Goal: Task Accomplishment & Management: Use online tool/utility

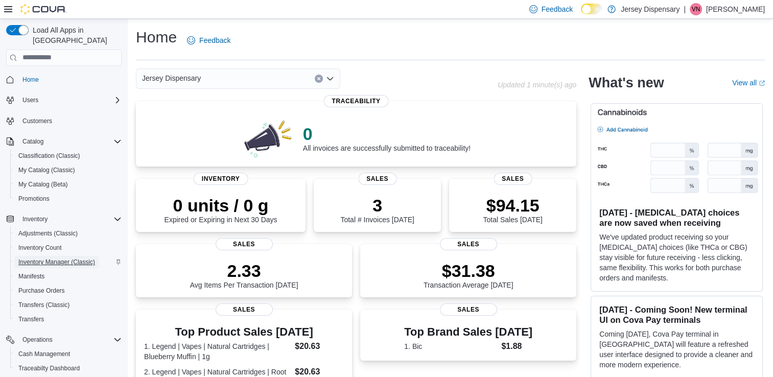
click at [54, 258] on span "Inventory Manager (Classic)" at bounding box center [56, 262] width 77 height 8
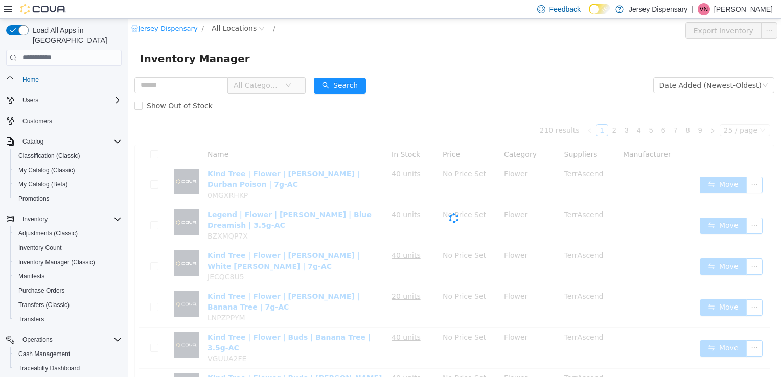
click at [4, 11] on icon at bounding box center [8, 9] width 8 height 8
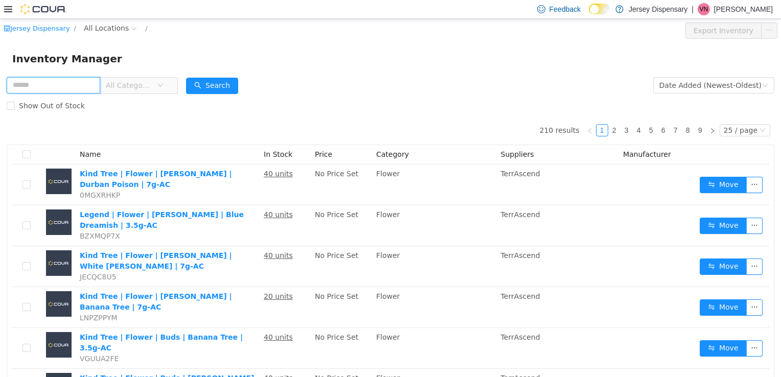
click at [80, 84] on input "text" at bounding box center [54, 85] width 94 height 16
click at [41, 85] on input "text" at bounding box center [54, 85] width 94 height 16
type input "*********"
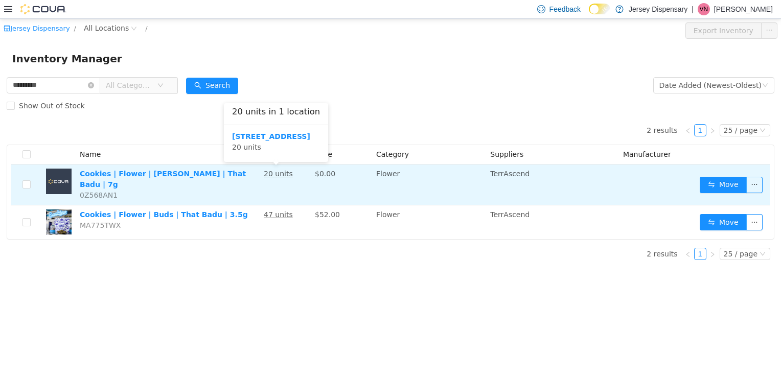
drag, startPoint x: 282, startPoint y: 174, endPoint x: 207, endPoint y: 189, distance: 75.7
click at [207, 189] on td "Cookies | Flower | Littles | That Badu | 7g 0Z568AN1" at bounding box center [168, 184] width 184 height 41
click at [756, 185] on button "button" at bounding box center [754, 184] width 16 height 16
click at [184, 182] on td "Cookies | Flower | Littles | That Badu | 7g 0Z568AN1" at bounding box center [168, 184] width 184 height 41
click at [184, 180] on td "Cookies | Flower | Littles | That Badu | 7g 0Z568AN1" at bounding box center [168, 184] width 184 height 41
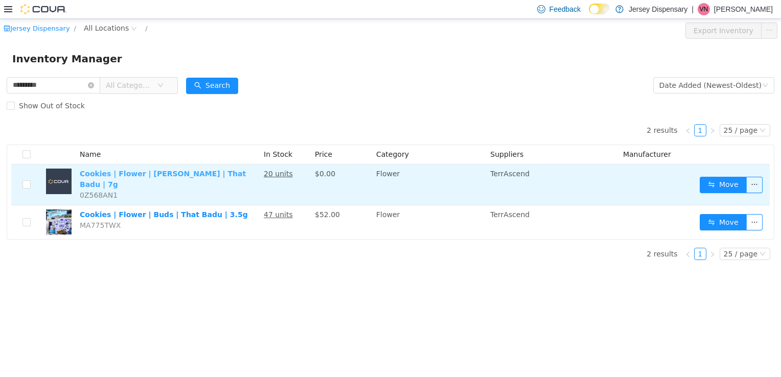
click at [128, 173] on link "Cookies | Flower | [PERSON_NAME] | That Badu | 7g" at bounding box center [163, 178] width 166 height 19
click at [752, 187] on button "button" at bounding box center [754, 184] width 16 height 16
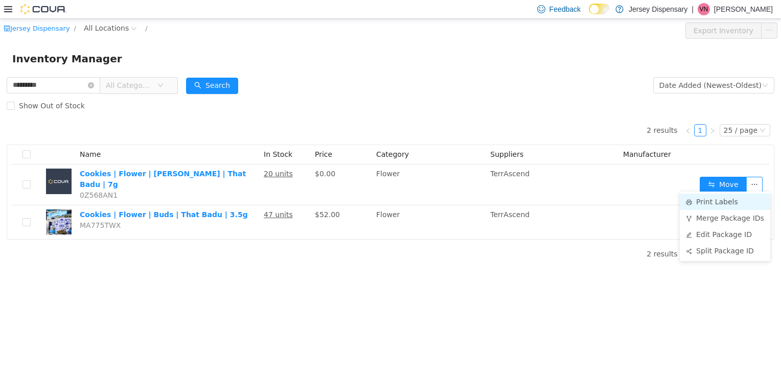
click at [730, 206] on li "Print Labels" at bounding box center [725, 201] width 90 height 16
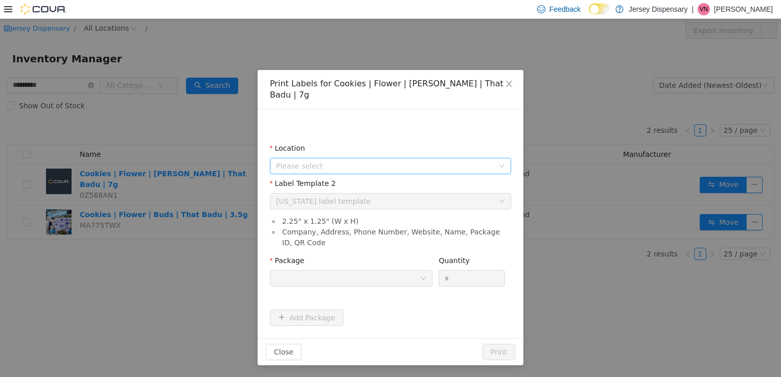
click at [463, 160] on span "Please select" at bounding box center [385, 165] width 218 height 10
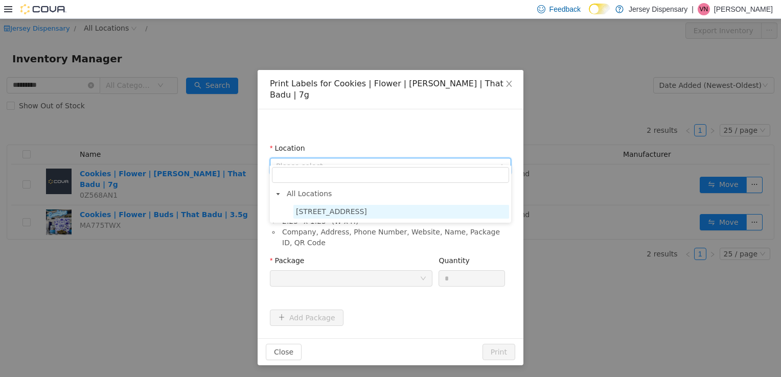
click at [331, 209] on span "638 Communipaw Avenue" at bounding box center [331, 211] width 71 height 8
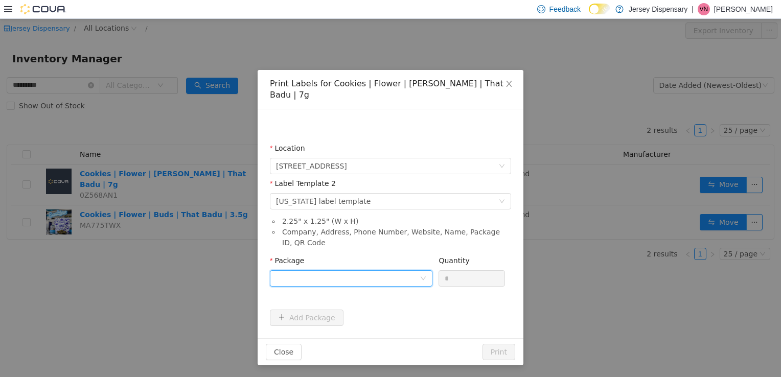
click at [293, 270] on div at bounding box center [348, 277] width 144 height 15
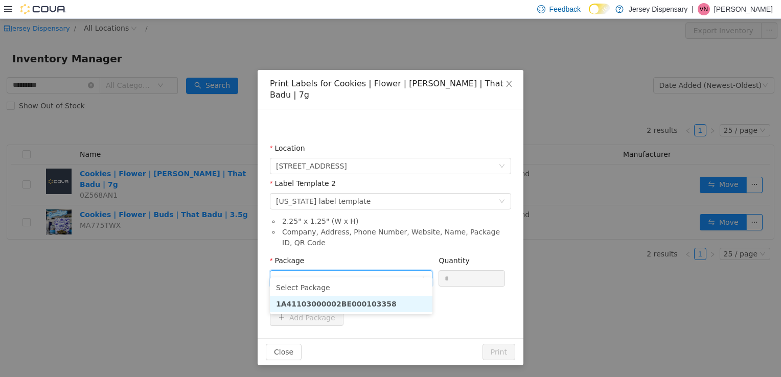
click at [318, 307] on strong "1A41103000002BE000103358" at bounding box center [336, 303] width 121 height 8
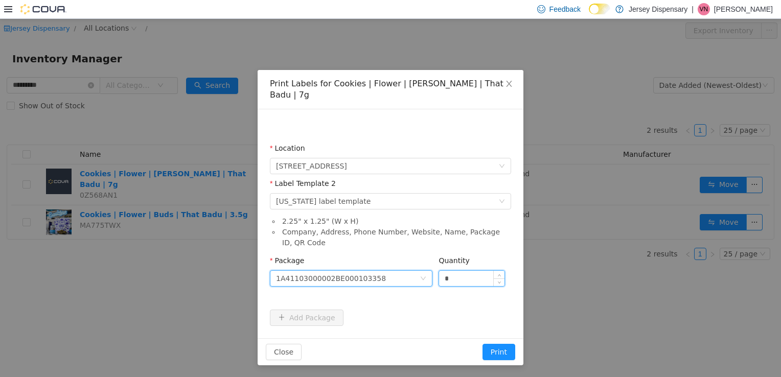
click at [476, 270] on input "*" at bounding box center [471, 277] width 65 height 15
type input "**"
click at [482, 343] on button "Print" at bounding box center [498, 351] width 33 height 16
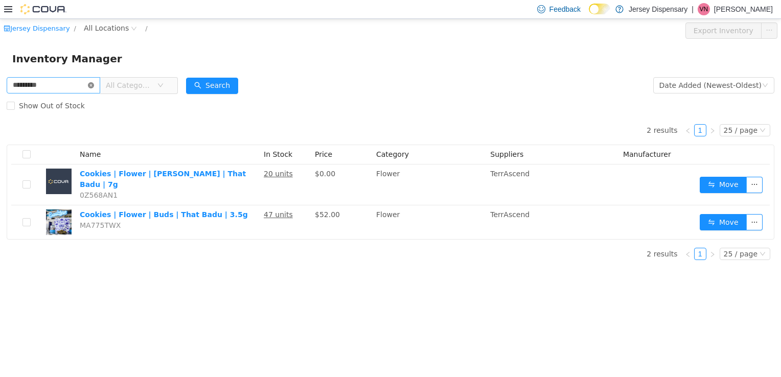
click at [94, 82] on icon "icon: close-circle" at bounding box center [91, 85] width 6 height 6
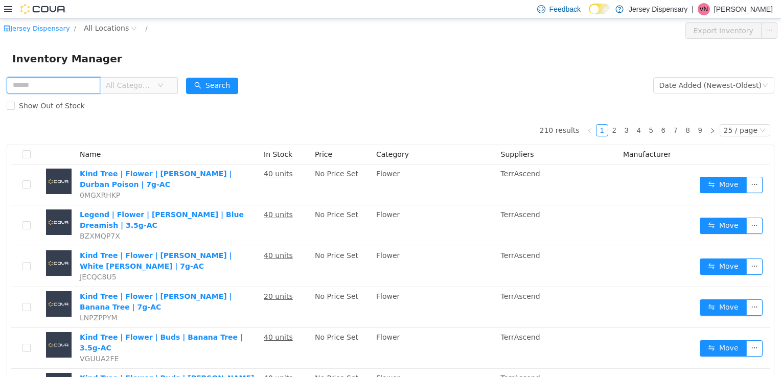
click at [54, 88] on input "text" at bounding box center [54, 85] width 94 height 16
type input "**********"
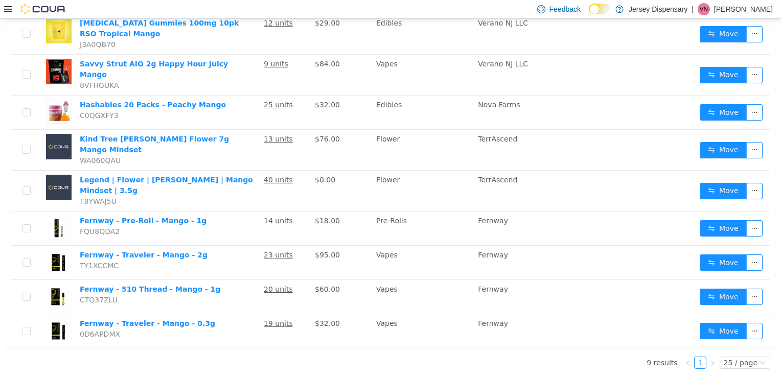
scroll to position [123, 0]
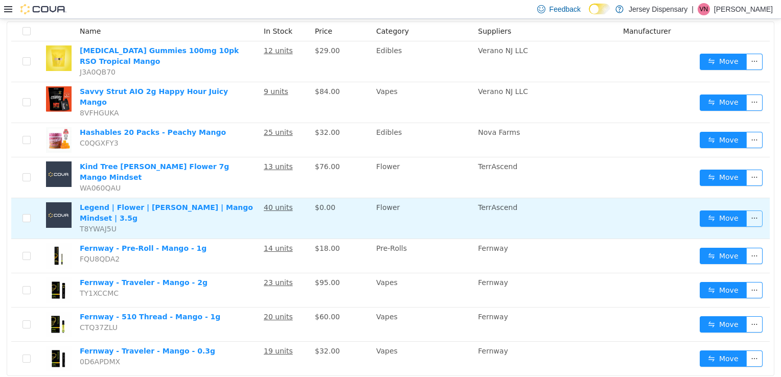
click at [746, 210] on button "button" at bounding box center [754, 218] width 16 height 16
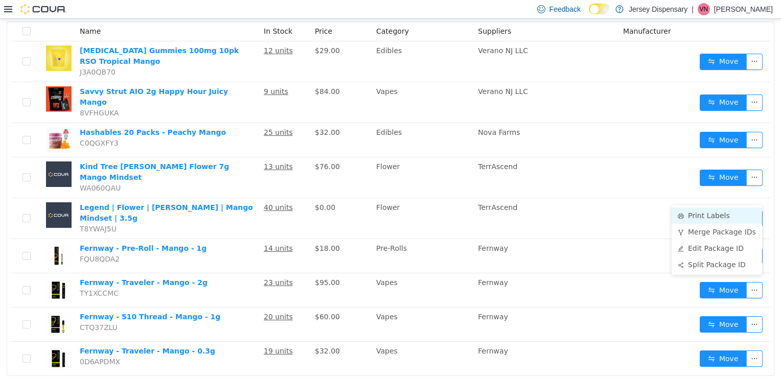
click at [714, 214] on li "Print Labels" at bounding box center [716, 215] width 90 height 16
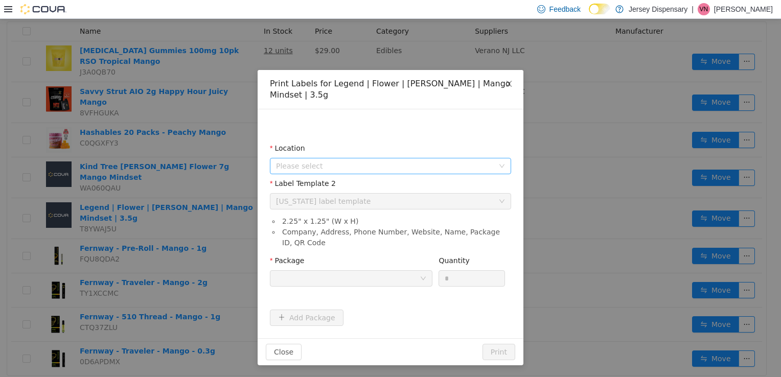
click at [355, 160] on span "Please select" at bounding box center [385, 165] width 218 height 10
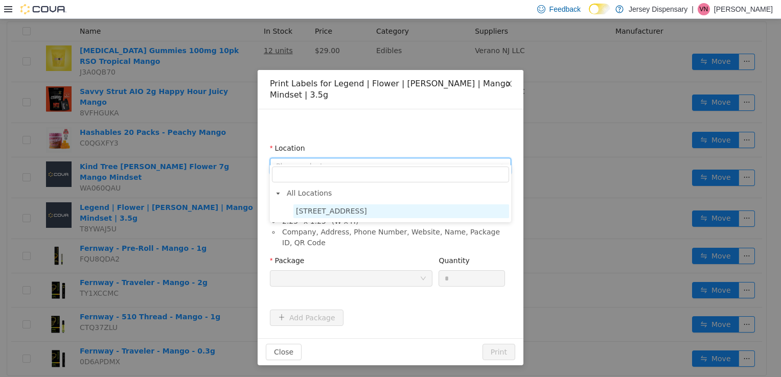
click at [387, 212] on span "[STREET_ADDRESS]" at bounding box center [401, 211] width 216 height 14
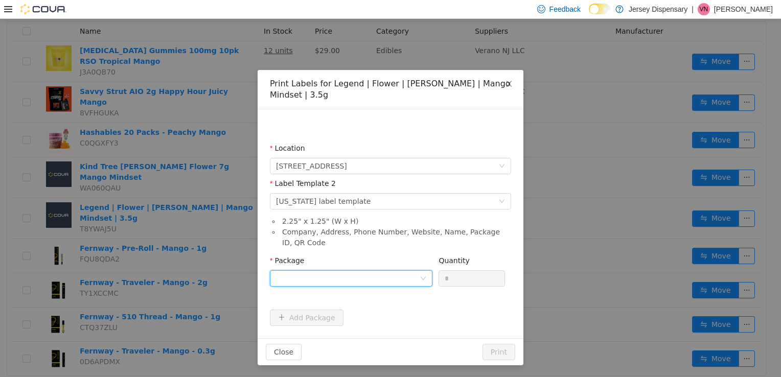
click at [386, 270] on div at bounding box center [348, 277] width 144 height 15
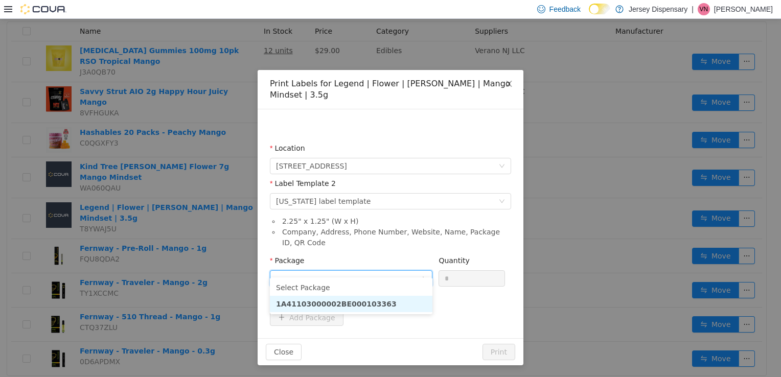
click at [359, 309] on li "1A41103000002BE000103363" at bounding box center [351, 303] width 162 height 16
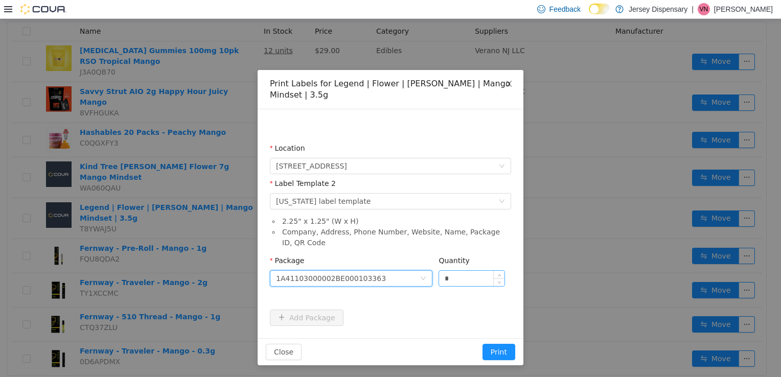
click at [457, 272] on input "*" at bounding box center [471, 277] width 65 height 15
type input "**"
click at [482, 343] on button "Print" at bounding box center [498, 351] width 33 height 16
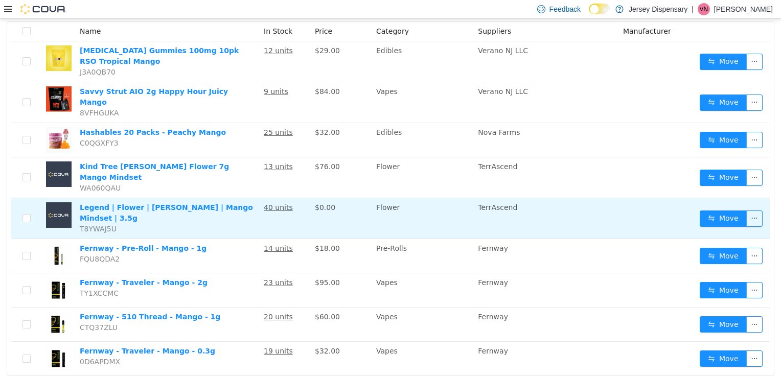
scroll to position [0, 0]
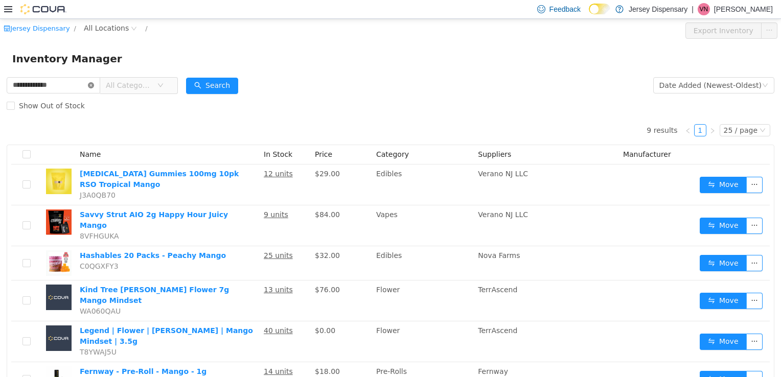
click at [94, 84] on icon "icon: close-circle" at bounding box center [91, 85] width 6 height 6
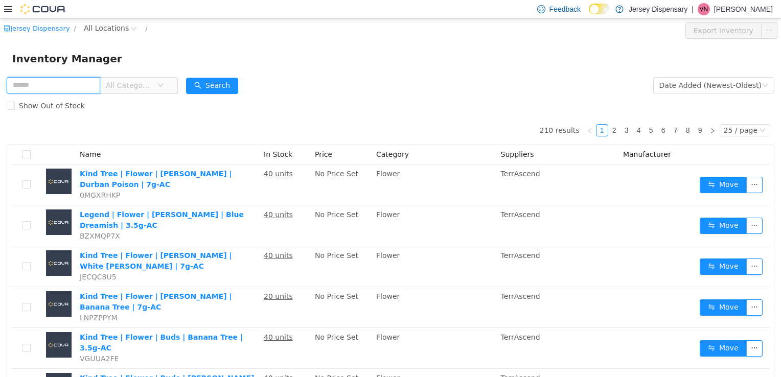
click at [93, 85] on input "text" at bounding box center [54, 85] width 94 height 16
type input "*"
type input "*********"
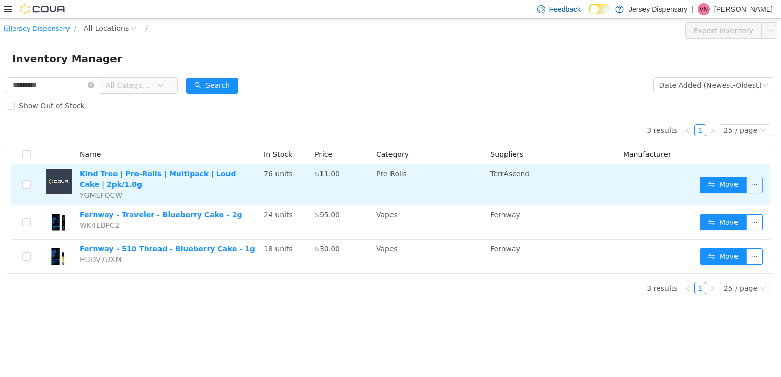
click at [752, 181] on button "button" at bounding box center [754, 184] width 16 height 16
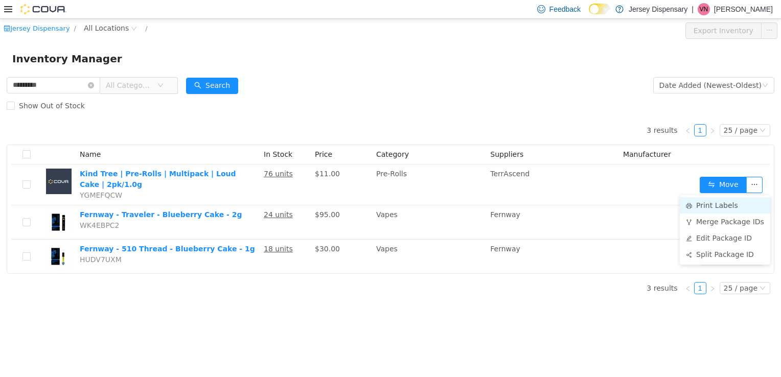
click at [728, 207] on li "Print Labels" at bounding box center [725, 205] width 90 height 16
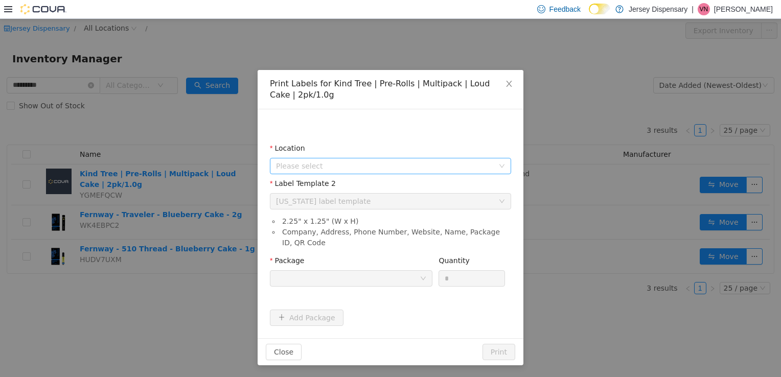
click at [491, 170] on span "Please select" at bounding box center [387, 165] width 222 height 15
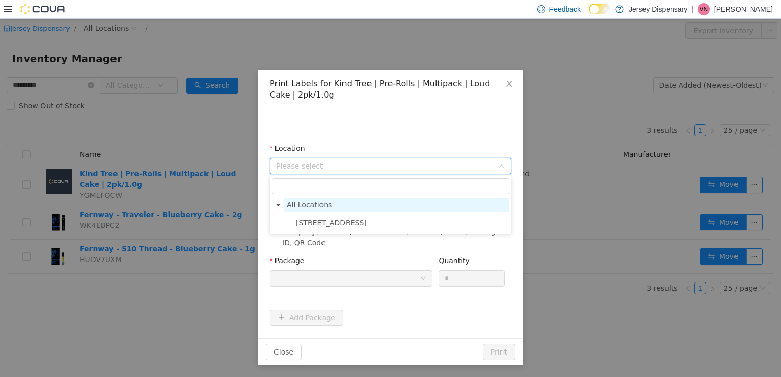
click at [482, 210] on span "All Locations" at bounding box center [396, 205] width 225 height 14
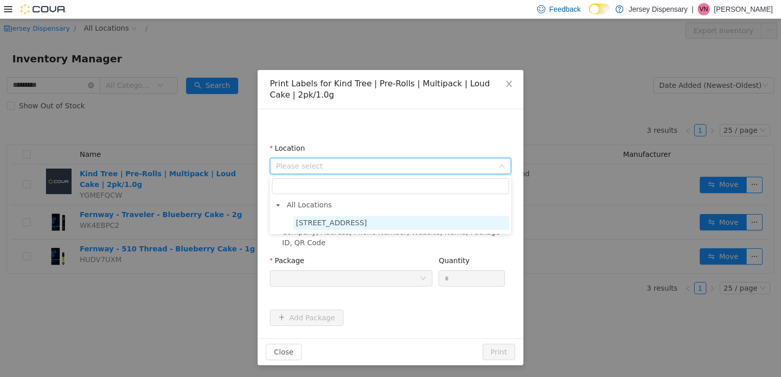
click at [462, 228] on span "[STREET_ADDRESS]" at bounding box center [401, 223] width 216 height 14
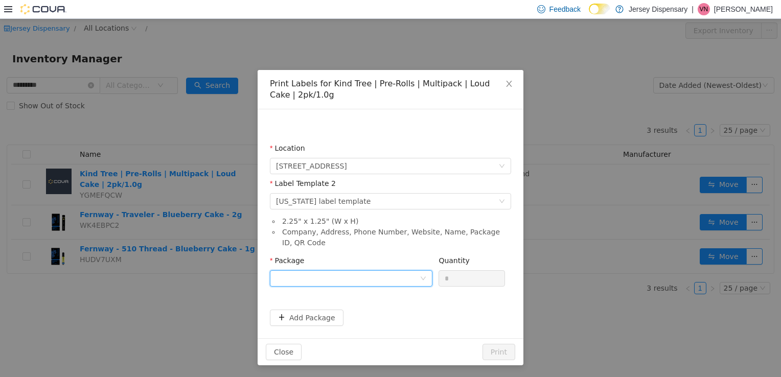
click at [418, 282] on div at bounding box center [348, 277] width 144 height 15
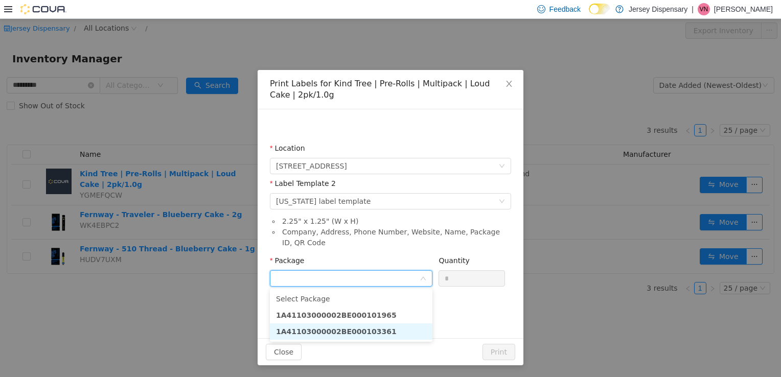
click at [358, 338] on li "1A41103000002BE000103361" at bounding box center [351, 331] width 162 height 16
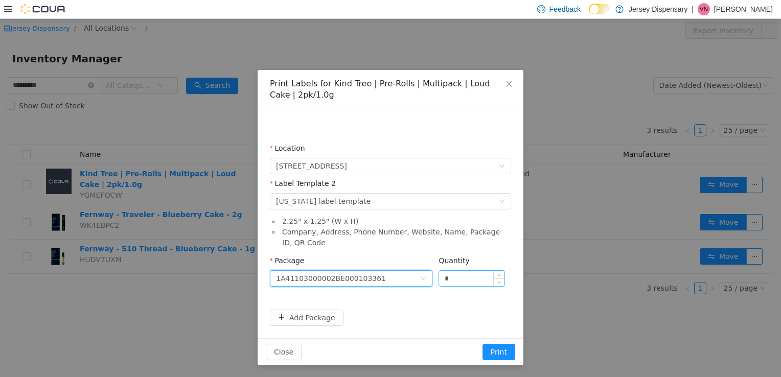
click at [463, 277] on input "*" at bounding box center [471, 277] width 65 height 15
type input "**"
click at [482, 343] on button "Print" at bounding box center [498, 351] width 33 height 16
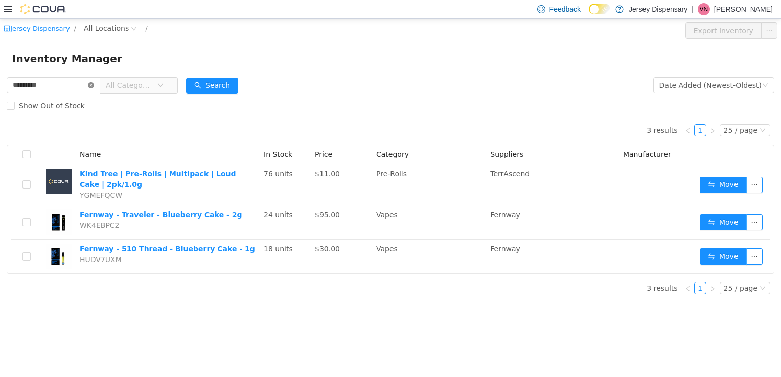
click at [94, 82] on icon "icon: close-circle" at bounding box center [91, 85] width 6 height 6
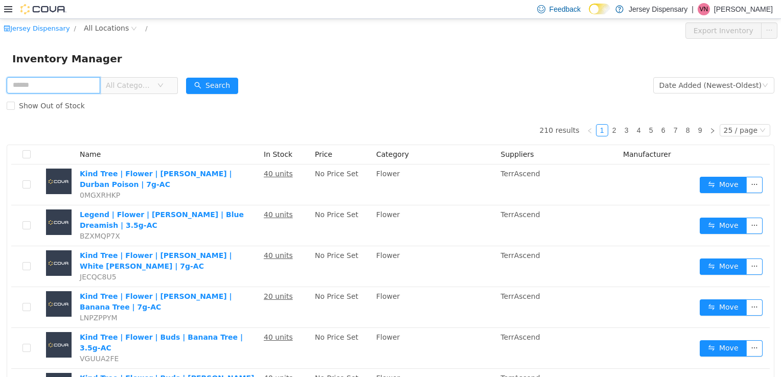
click at [63, 91] on input "text" at bounding box center [54, 85] width 94 height 16
type input "**********"
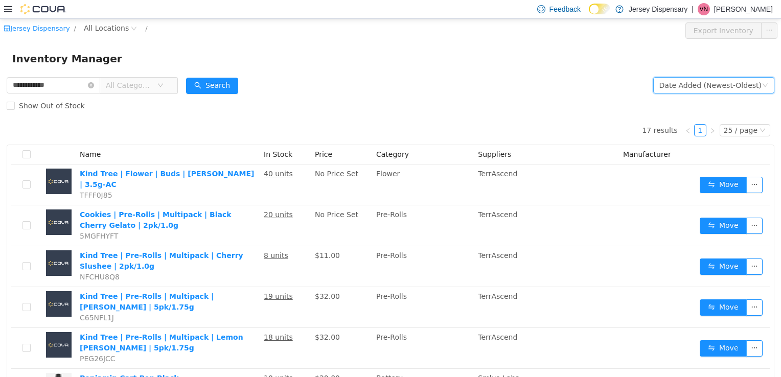
click at [681, 89] on div "Date Added (Newest-Oldest)" at bounding box center [710, 84] width 102 height 15
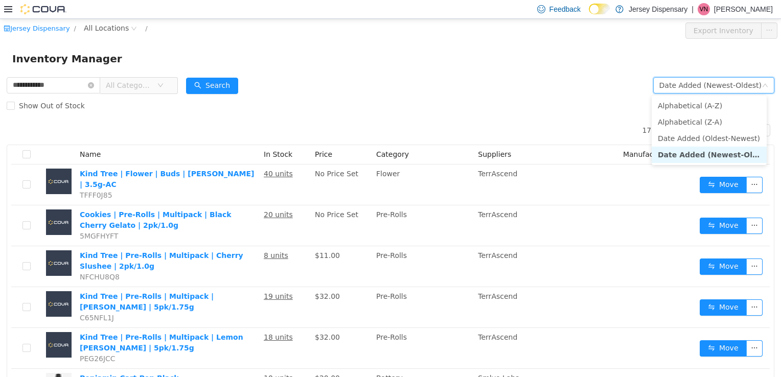
click at [670, 154] on li "Date Added (Newest-Oldest)" at bounding box center [709, 154] width 115 height 16
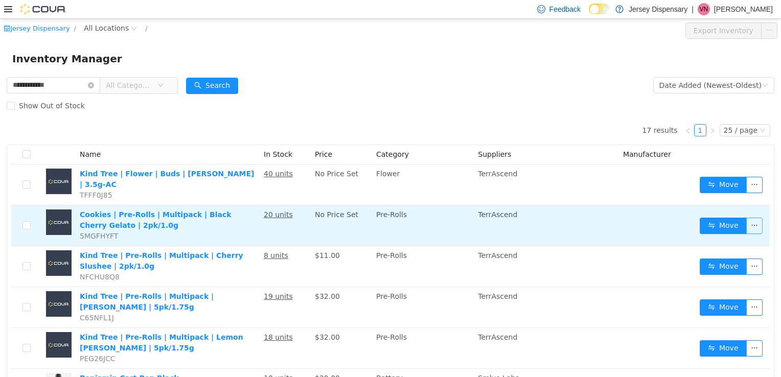
click at [749, 217] on button "button" at bounding box center [754, 225] width 16 height 16
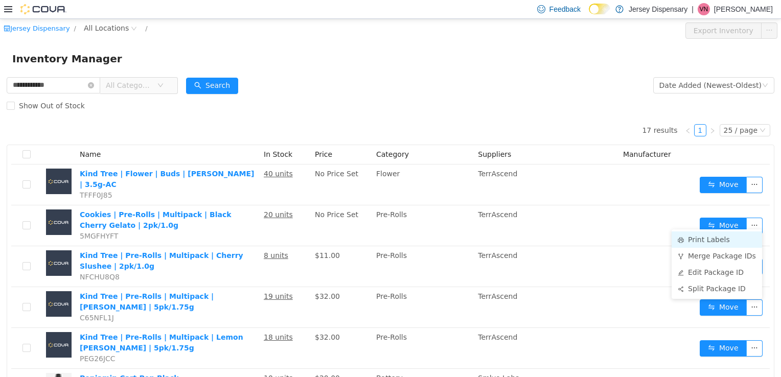
click at [706, 244] on li "Print Labels" at bounding box center [716, 239] width 90 height 16
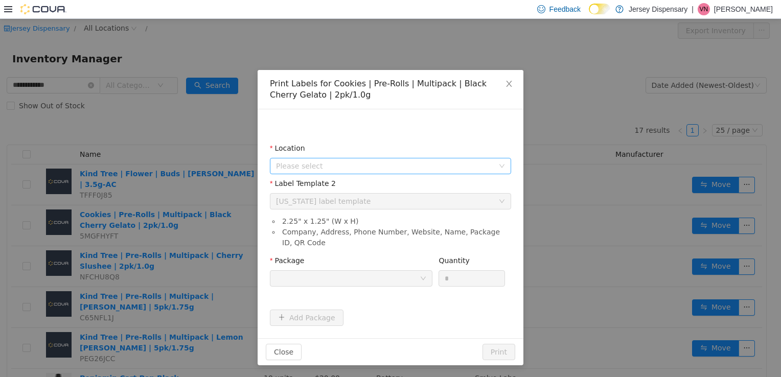
click at [450, 171] on span "Please select" at bounding box center [387, 165] width 222 height 15
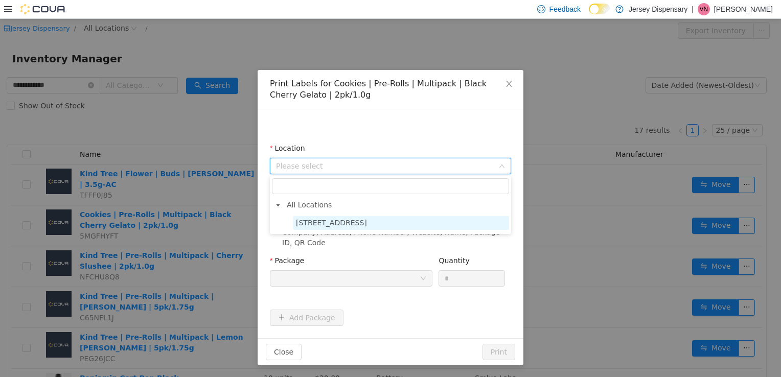
click at [359, 222] on span "[STREET_ADDRESS]" at bounding box center [331, 222] width 71 height 8
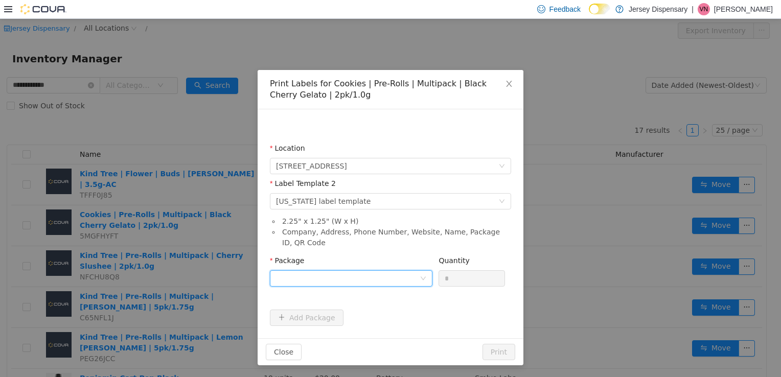
click at [327, 278] on div at bounding box center [348, 277] width 144 height 15
click at [355, 318] on strong "1A41103000002BE000103364" at bounding box center [336, 315] width 121 height 8
click at [453, 281] on input "*" at bounding box center [471, 277] width 65 height 15
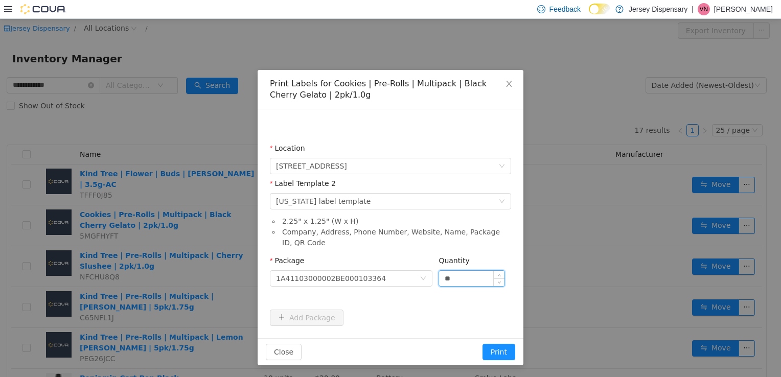
type input "**"
click at [482, 343] on button "Print" at bounding box center [498, 351] width 33 height 16
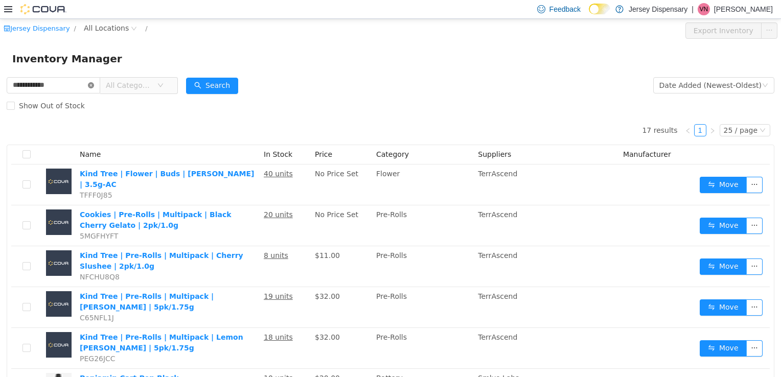
click at [94, 86] on icon "icon: close-circle" at bounding box center [91, 85] width 6 height 6
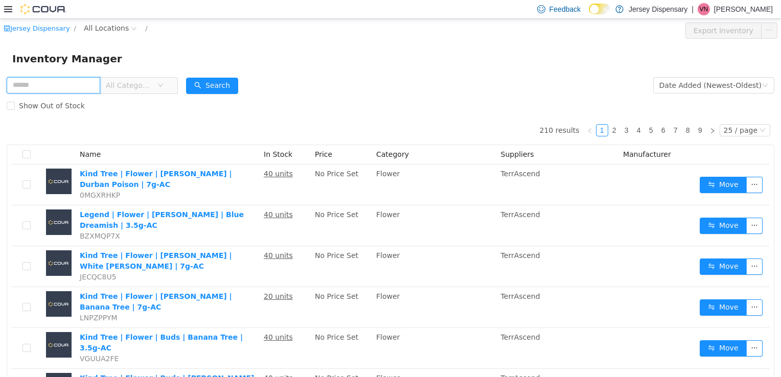
click at [61, 83] on input "text" at bounding box center [54, 85] width 94 height 16
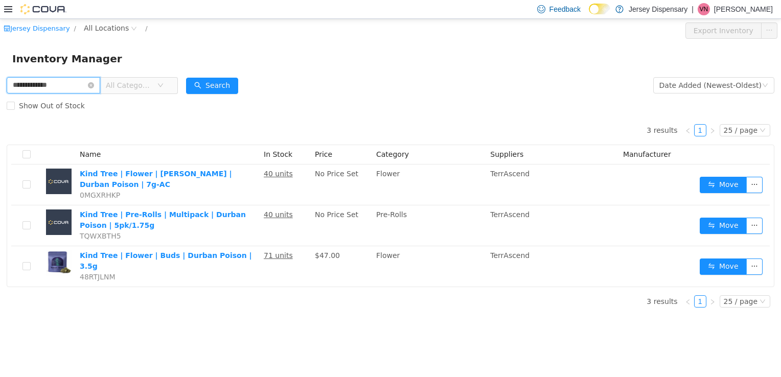
type input "**********"
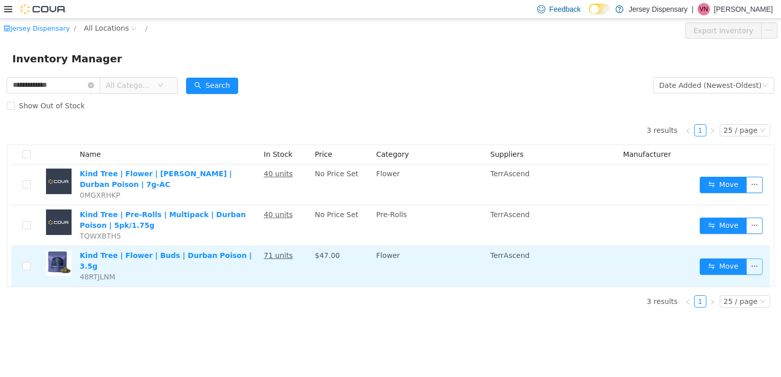
click at [758, 260] on button "button" at bounding box center [754, 266] width 16 height 16
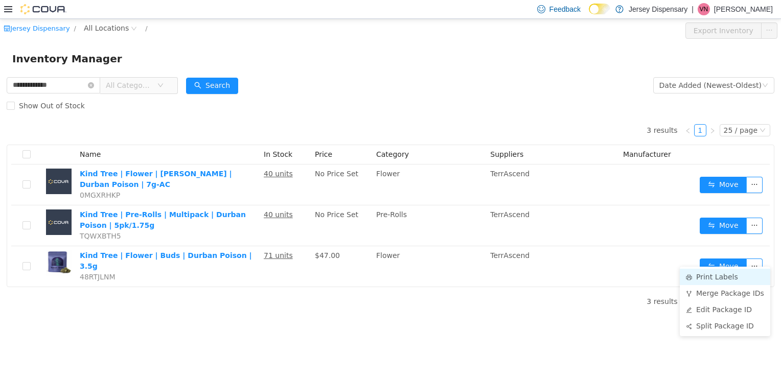
click at [722, 281] on li "Print Labels" at bounding box center [725, 276] width 90 height 16
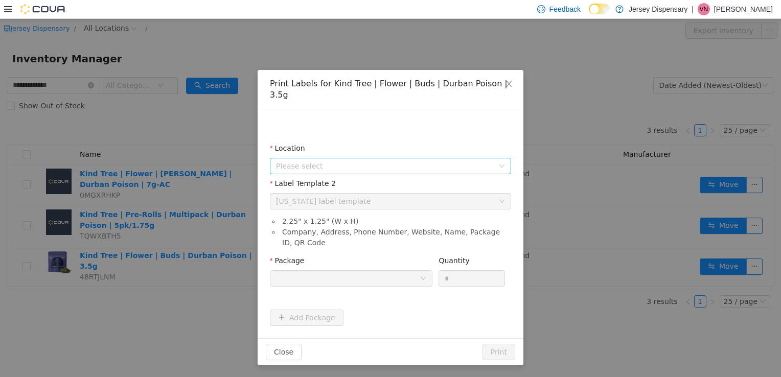
click at [418, 160] on span "Please select" at bounding box center [385, 165] width 218 height 10
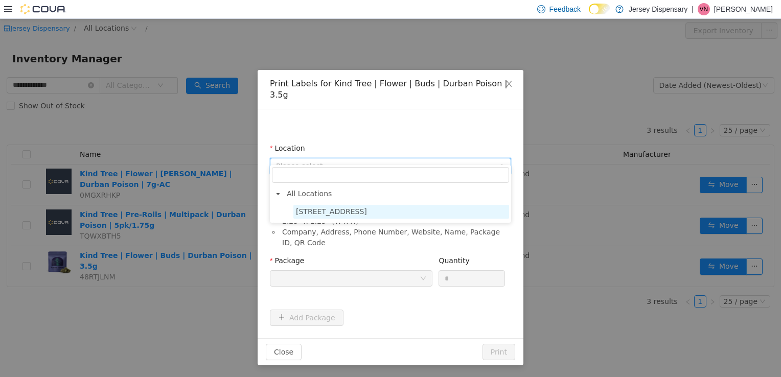
click at [441, 213] on span "[STREET_ADDRESS]" at bounding box center [401, 211] width 216 height 14
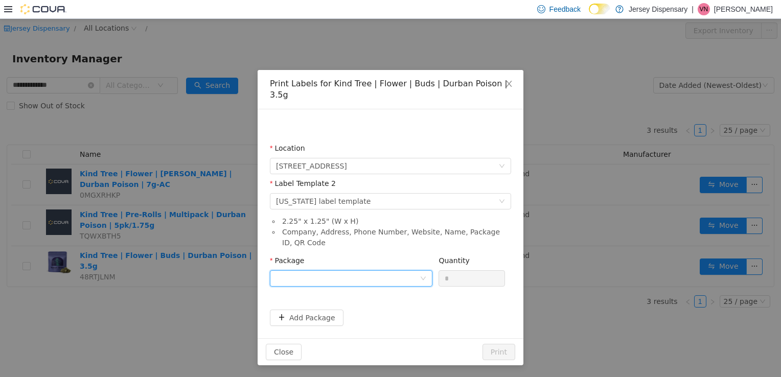
click at [345, 272] on div at bounding box center [348, 277] width 144 height 15
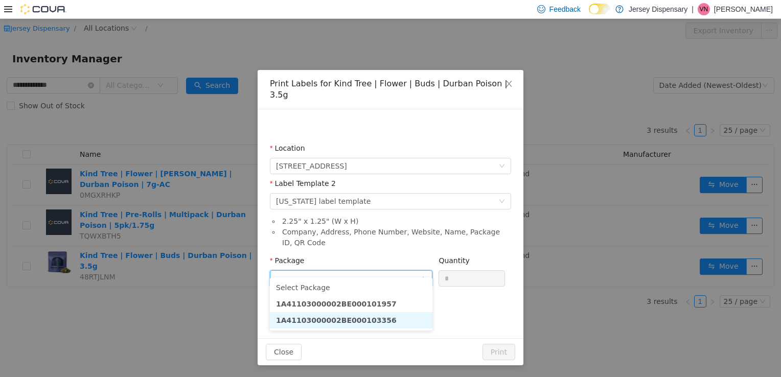
drag, startPoint x: 381, startPoint y: 323, endPoint x: 323, endPoint y: 323, distance: 58.3
click at [323, 323] on strong "1A41103000002BE000103356" at bounding box center [336, 320] width 121 height 8
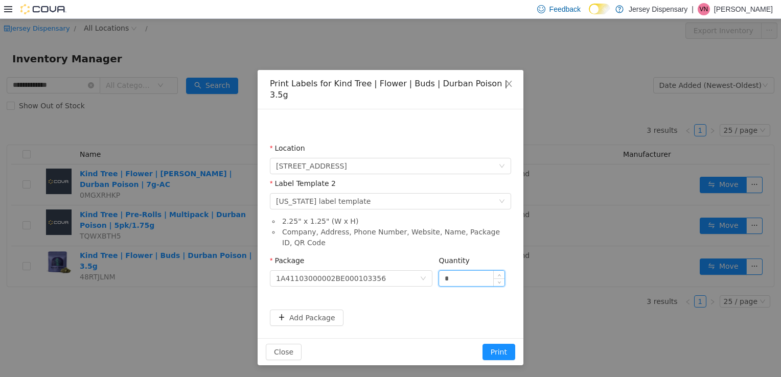
click at [454, 270] on input "*" at bounding box center [471, 277] width 65 height 15
type input "**"
click at [482, 343] on button "Print" at bounding box center [498, 351] width 33 height 16
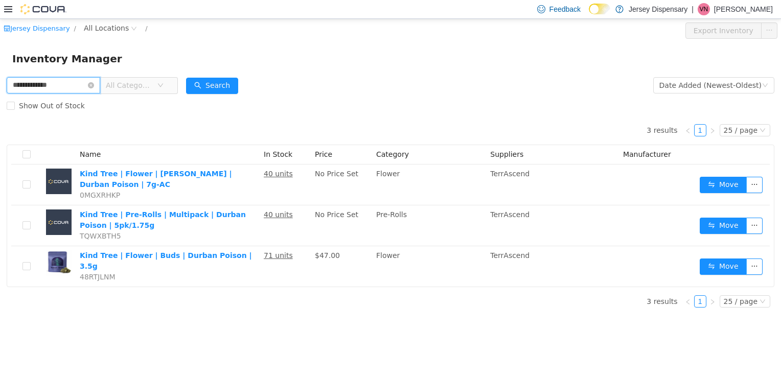
click at [98, 90] on input "**********" at bounding box center [54, 85] width 94 height 16
click at [98, 79] on input "**********" at bounding box center [54, 85] width 94 height 16
click at [94, 86] on icon "icon: close-circle" at bounding box center [91, 85] width 6 height 6
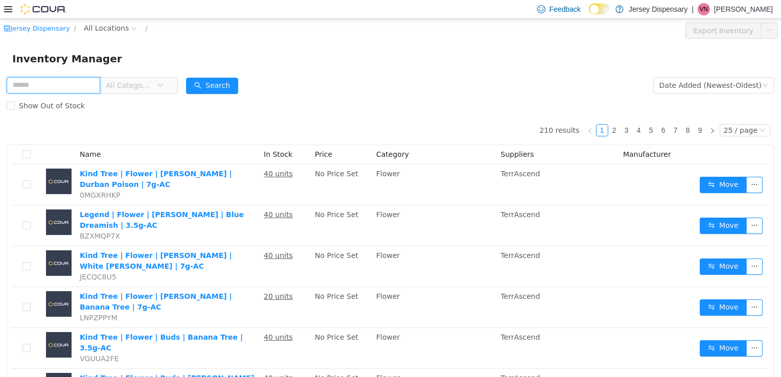
click at [76, 87] on input "text" at bounding box center [54, 85] width 94 height 16
type input "**********"
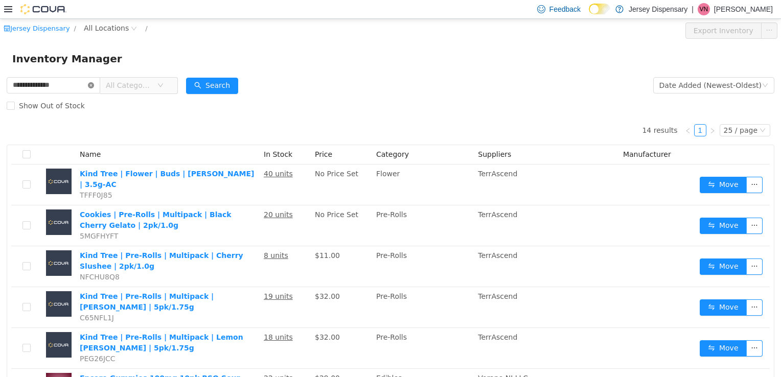
click at [94, 84] on icon "icon: close-circle" at bounding box center [91, 85] width 6 height 6
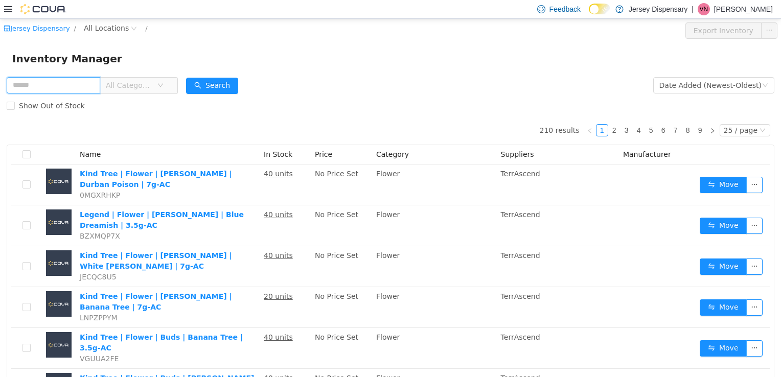
click at [71, 82] on input "text" at bounding box center [54, 85] width 94 height 16
type input "**********"
click at [157, 88] on span "All Categories" at bounding box center [131, 84] width 51 height 15
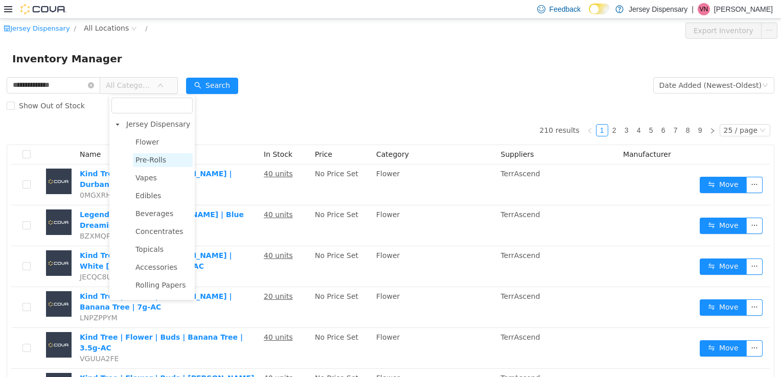
click at [172, 165] on span "Pre-Rolls" at bounding box center [163, 160] width 60 height 14
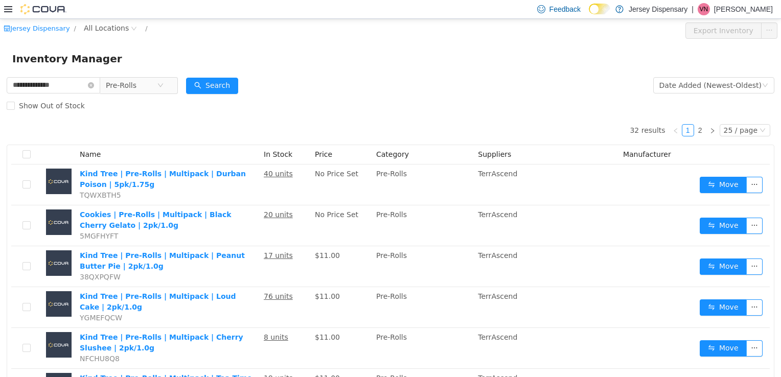
click at [345, 85] on form "**********" at bounding box center [391, 95] width 768 height 41
click at [94, 84] on icon "icon: close-circle" at bounding box center [91, 85] width 6 height 6
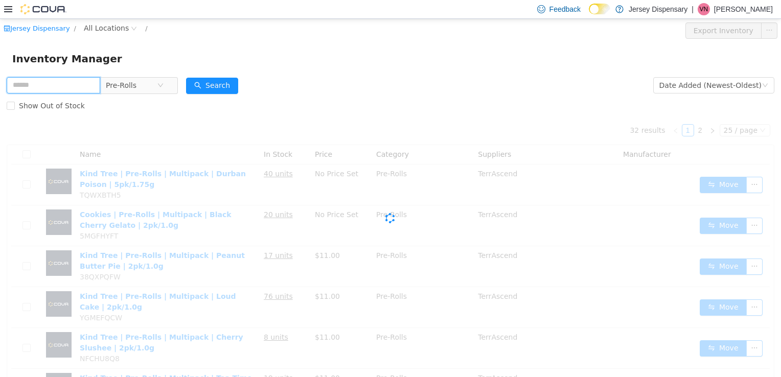
click at [78, 84] on input "text" at bounding box center [54, 85] width 94 height 16
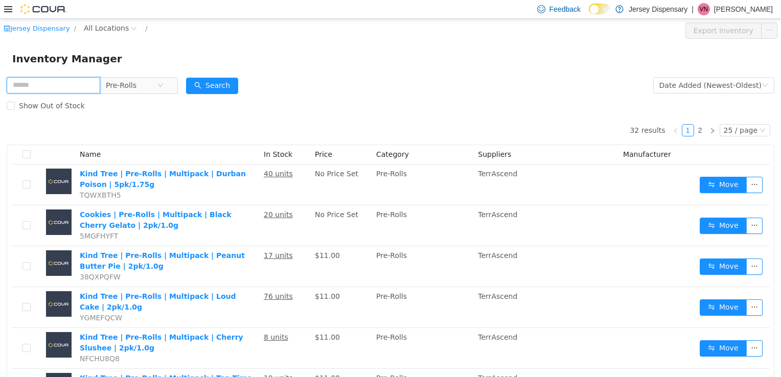
click at [74, 87] on input "text" at bounding box center [54, 85] width 94 height 16
type input "**********"
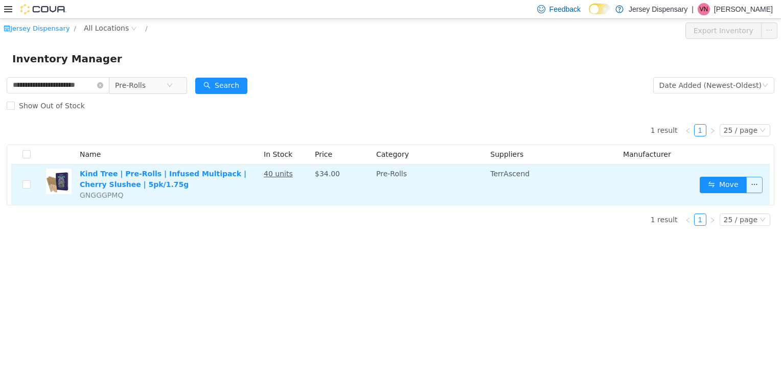
click at [760, 184] on button "button" at bounding box center [754, 184] width 16 height 16
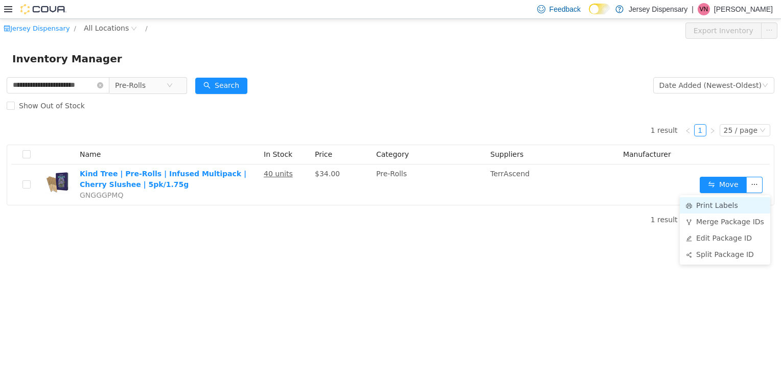
click at [716, 209] on li "Print Labels" at bounding box center [725, 205] width 90 height 16
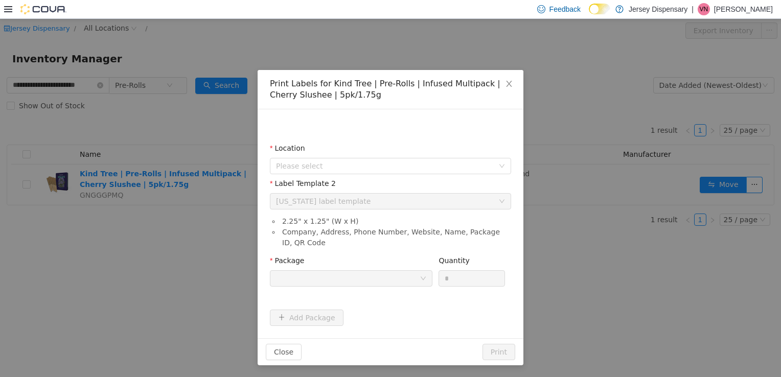
click at [437, 154] on div "Location" at bounding box center [390, 150] width 241 height 15
click at [442, 162] on span "Please select" at bounding box center [385, 165] width 218 height 10
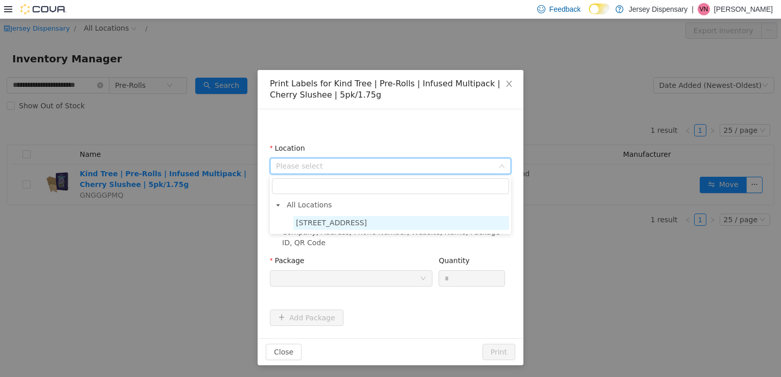
click at [456, 223] on span "[STREET_ADDRESS]" at bounding box center [401, 223] width 216 height 14
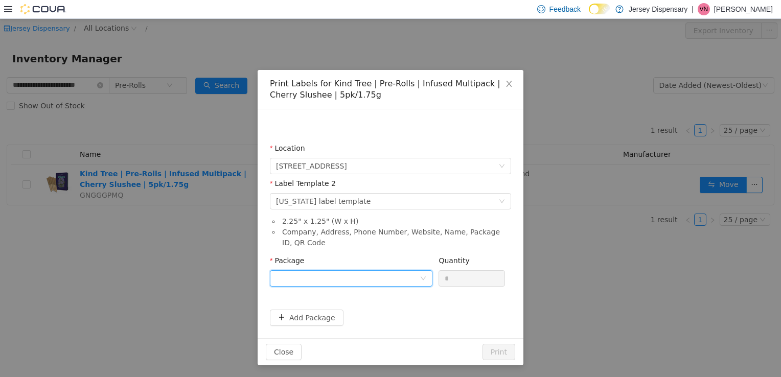
click at [421, 277] on icon "icon: down" at bounding box center [423, 278] width 6 height 6
click at [376, 312] on li "1A41103000002BE000103369" at bounding box center [351, 315] width 162 height 16
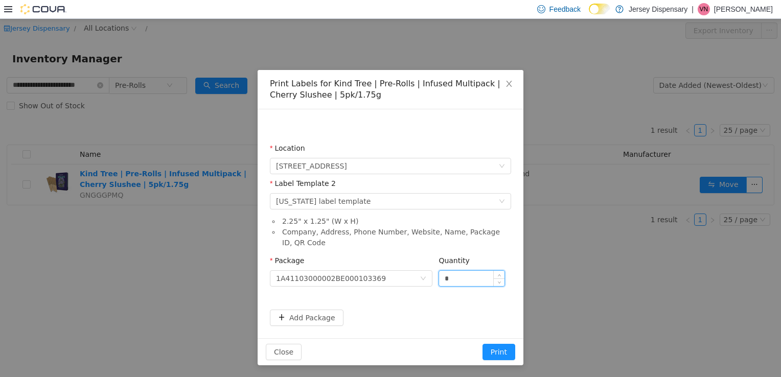
click at [463, 277] on input "*" at bounding box center [471, 277] width 65 height 15
click at [281, 348] on button "Close" at bounding box center [284, 351] width 36 height 16
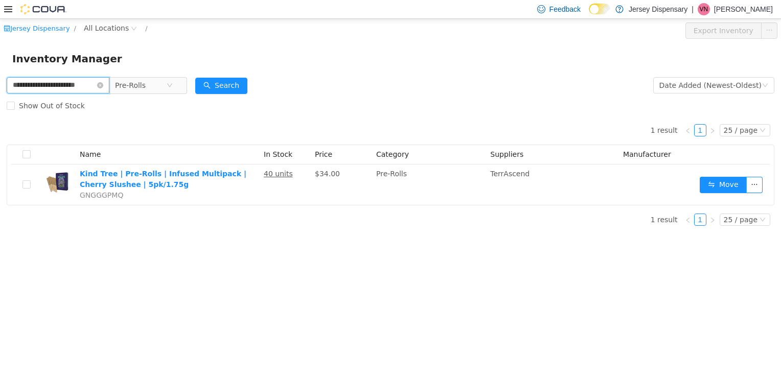
click at [72, 84] on input "**********" at bounding box center [58, 85] width 103 height 16
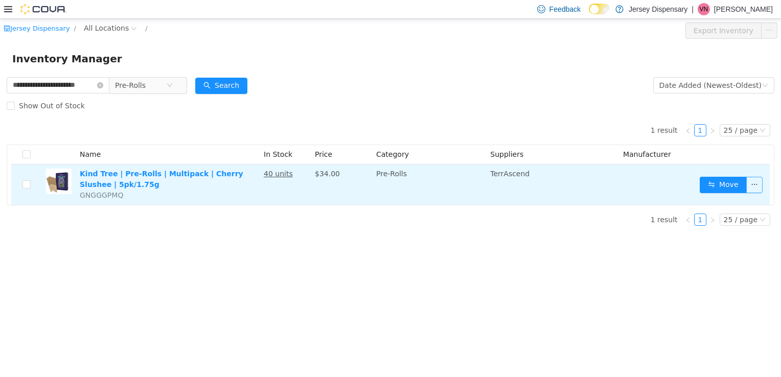
click at [751, 184] on button "button" at bounding box center [754, 184] width 16 height 16
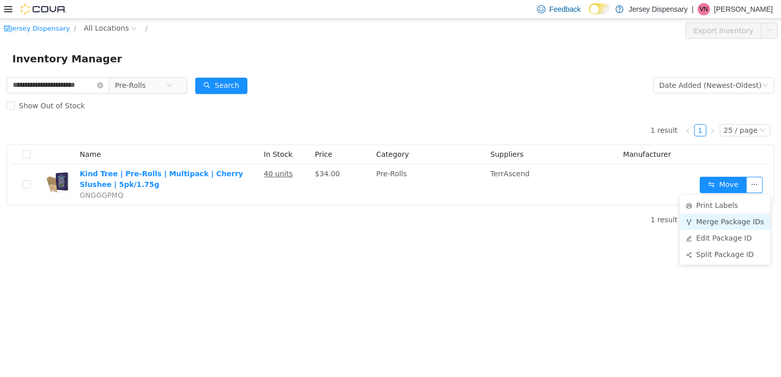
drag, startPoint x: 714, startPoint y: 238, endPoint x: 707, endPoint y: 219, distance: 19.6
click at [707, 219] on ul "Print Labels Merge Package IDs Edit Package ID Split Package ID" at bounding box center [725, 229] width 90 height 69
drag, startPoint x: 707, startPoint y: 219, endPoint x: 697, endPoint y: 201, distance: 21.0
click at [697, 201] on li "Print Labels" at bounding box center [725, 205] width 90 height 16
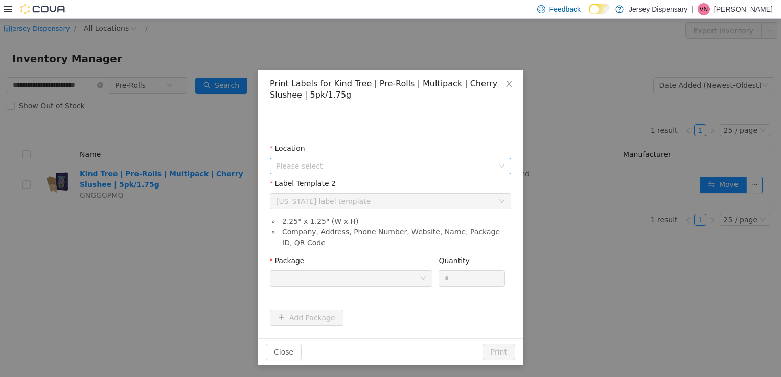
click at [460, 162] on span "Please select" at bounding box center [385, 165] width 218 height 10
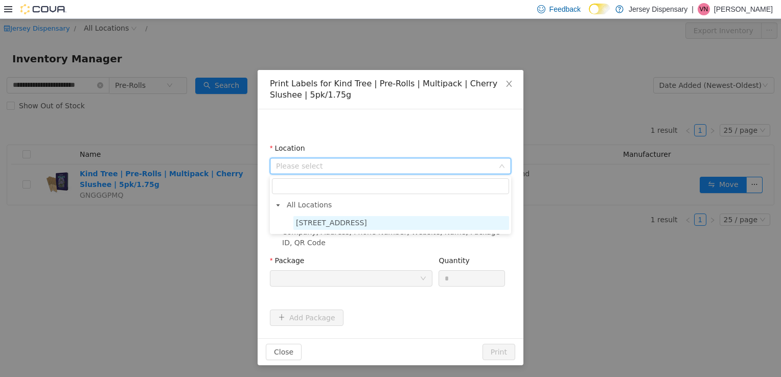
click at [351, 221] on span "[STREET_ADDRESS]" at bounding box center [331, 222] width 71 height 8
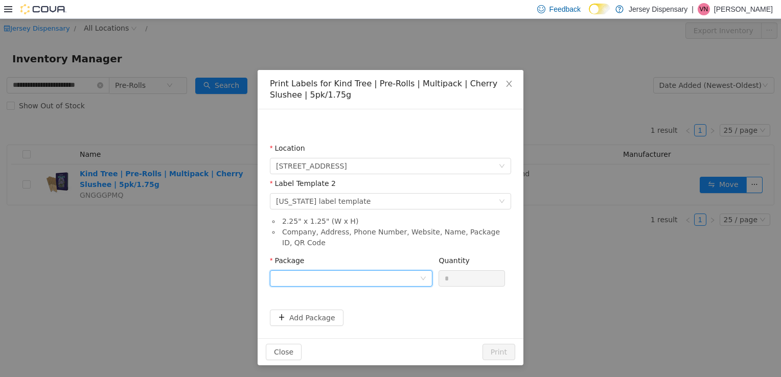
click at [345, 279] on div at bounding box center [348, 277] width 144 height 15
click at [365, 320] on li "1A41103000002BE000103369" at bounding box center [351, 315] width 162 height 16
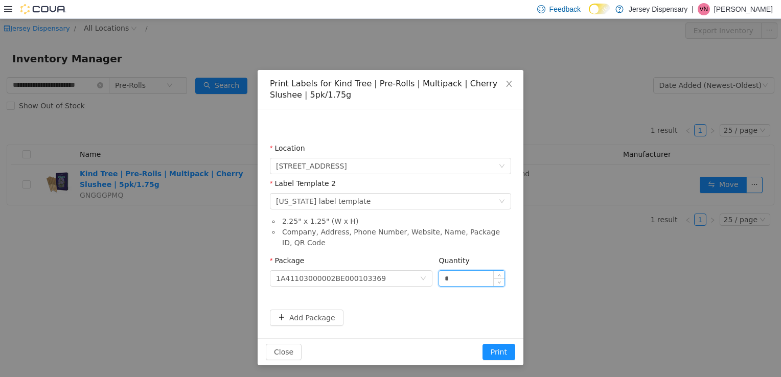
click at [469, 283] on input "*" at bounding box center [471, 277] width 65 height 15
type input "**"
click at [482, 343] on button "Print" at bounding box center [498, 351] width 33 height 16
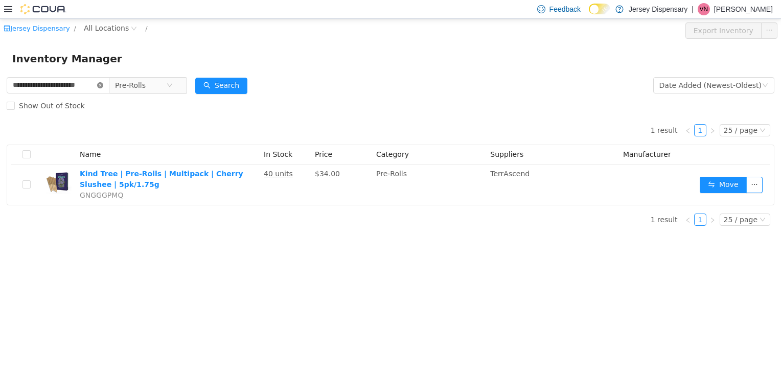
click at [100, 86] on icon "icon: close-circle" at bounding box center [100, 85] width 6 height 6
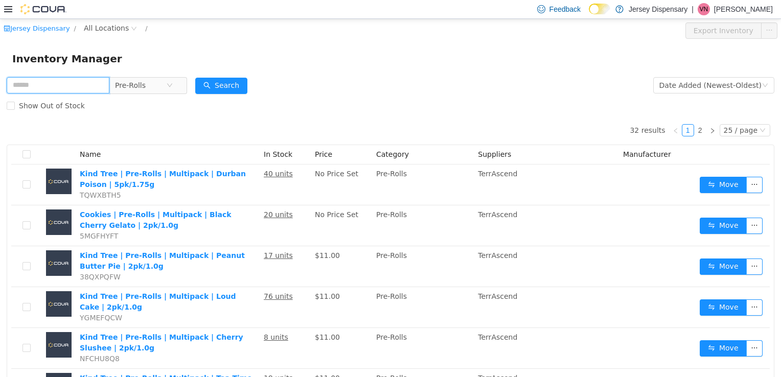
click at [78, 85] on input "text" at bounding box center [58, 85] width 103 height 16
type input "**********"
click at [214, 89] on button "Search" at bounding box center [221, 85] width 52 height 16
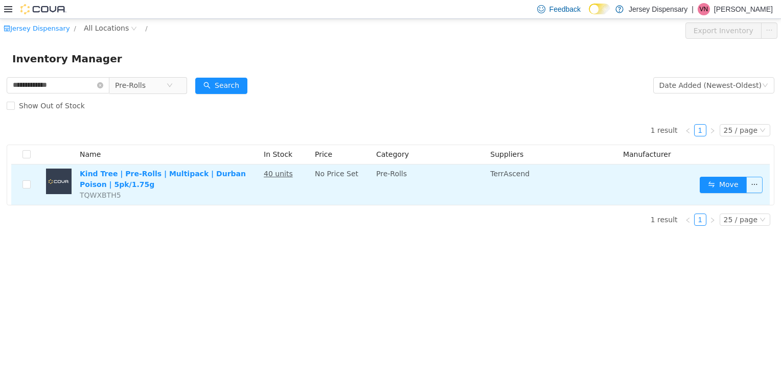
click at [755, 188] on button "button" at bounding box center [754, 184] width 16 height 16
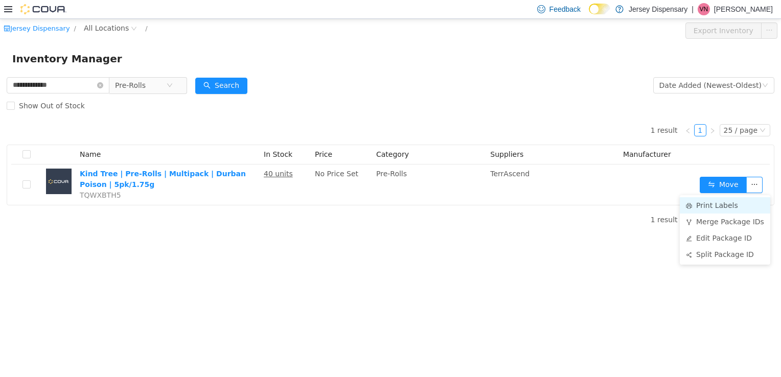
click at [702, 208] on li "Print Labels" at bounding box center [725, 205] width 90 height 16
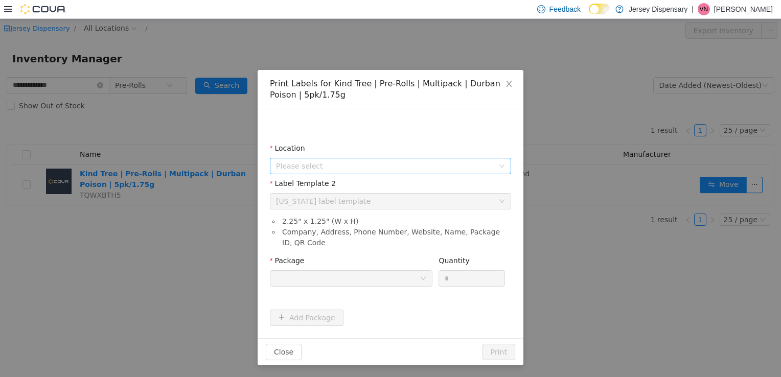
click at [471, 166] on span "Please select" at bounding box center [385, 165] width 218 height 10
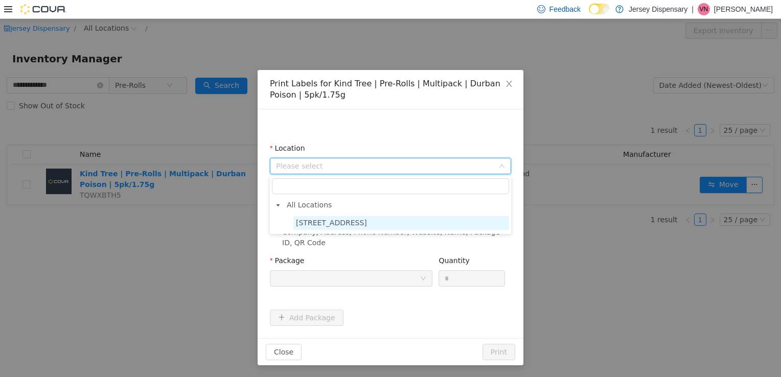
click at [407, 224] on span "[STREET_ADDRESS]" at bounding box center [401, 223] width 216 height 14
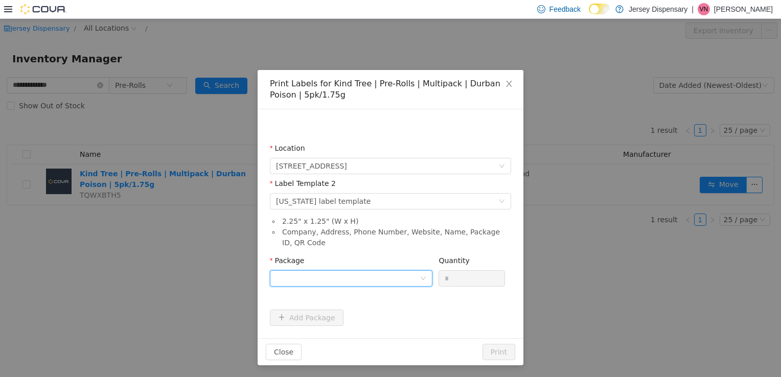
click at [389, 275] on div at bounding box center [348, 277] width 144 height 15
click at [380, 319] on li "1A41103000002BE000103365" at bounding box center [351, 315] width 162 height 16
click at [466, 277] on input "*" at bounding box center [471, 277] width 65 height 15
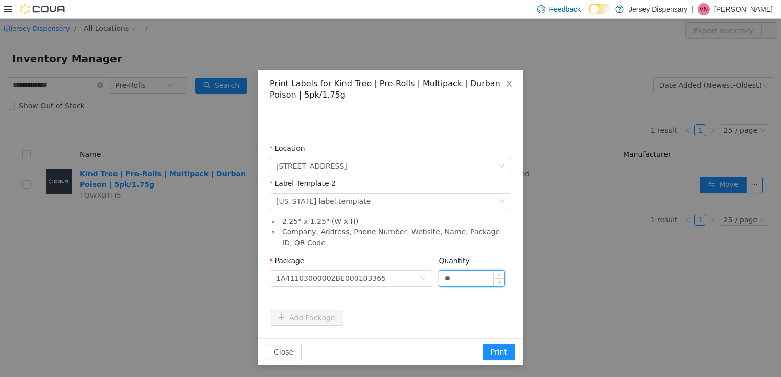
type input "**"
click at [482, 343] on button "Print" at bounding box center [498, 351] width 33 height 16
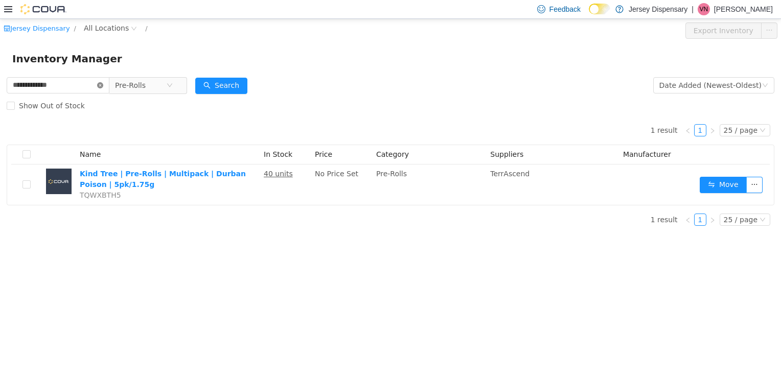
click at [99, 83] on icon "icon: close-circle" at bounding box center [100, 85] width 6 height 6
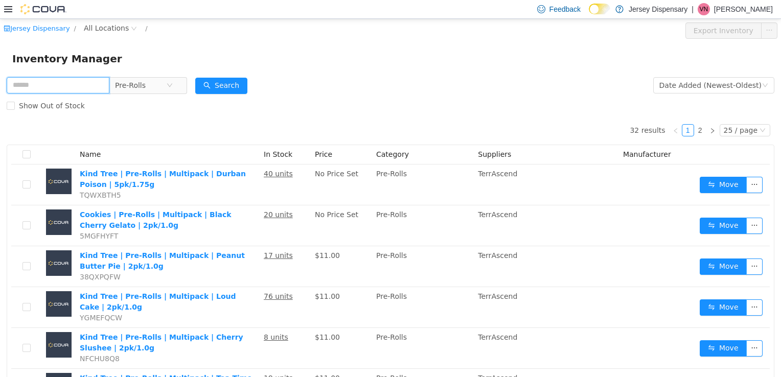
click at [50, 84] on input "text" at bounding box center [58, 85] width 103 height 16
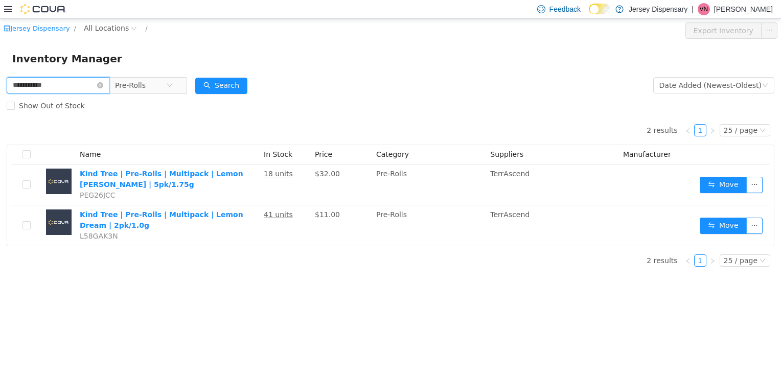
type input "**********"
click at [121, 85] on span "Pre-Rolls" at bounding box center [130, 84] width 31 height 15
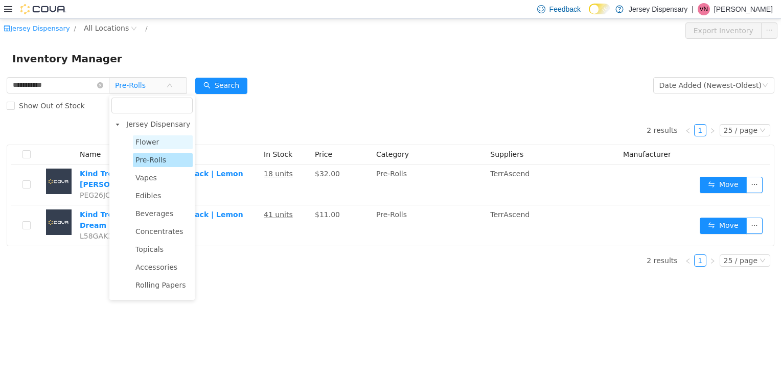
click at [153, 144] on span "Flower" at bounding box center [147, 141] width 24 height 8
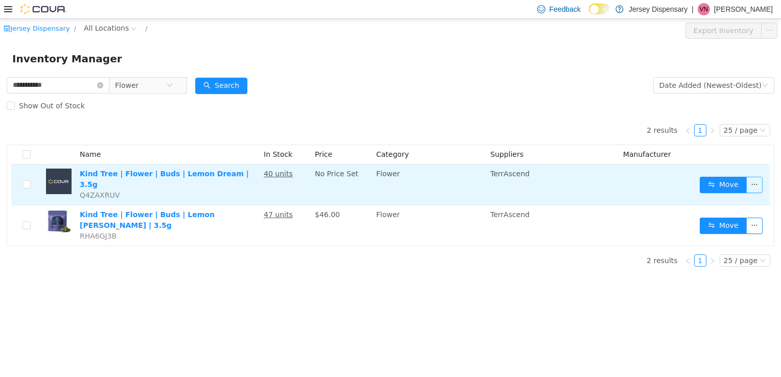
click at [753, 179] on button "button" at bounding box center [754, 184] width 16 height 16
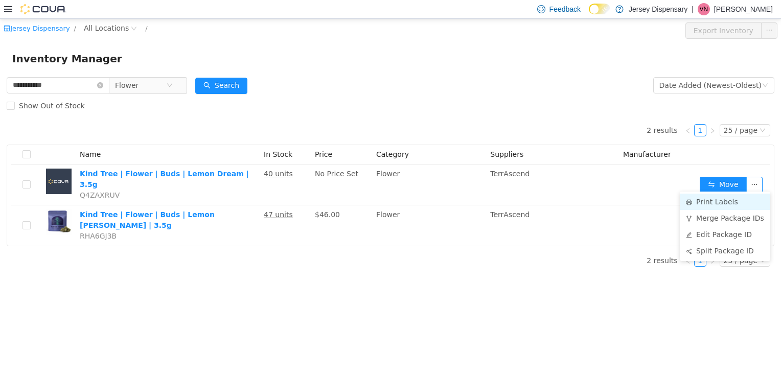
click at [709, 207] on li "Print Labels" at bounding box center [725, 201] width 90 height 16
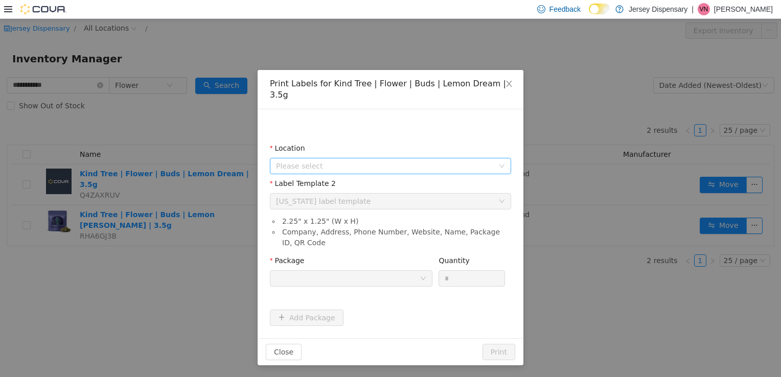
click at [380, 160] on span "Please select" at bounding box center [385, 165] width 218 height 10
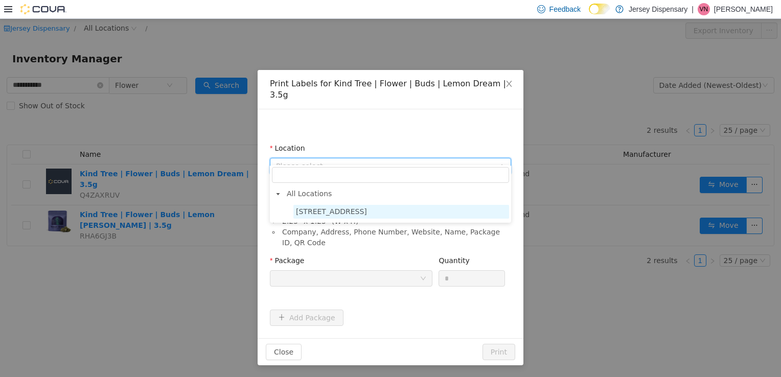
click at [330, 214] on span "[STREET_ADDRESS]" at bounding box center [331, 211] width 71 height 8
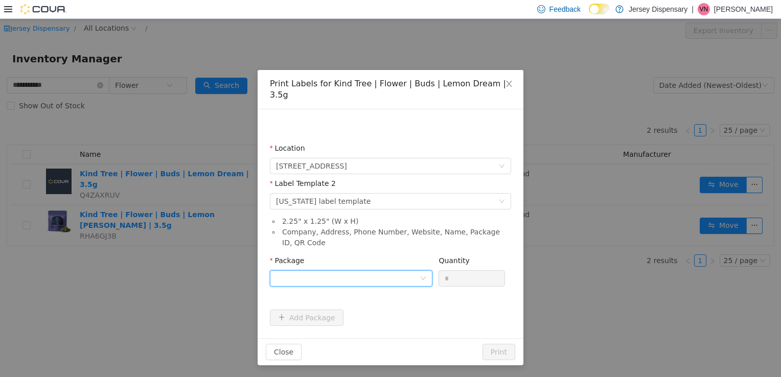
click at [393, 270] on div at bounding box center [348, 277] width 144 height 15
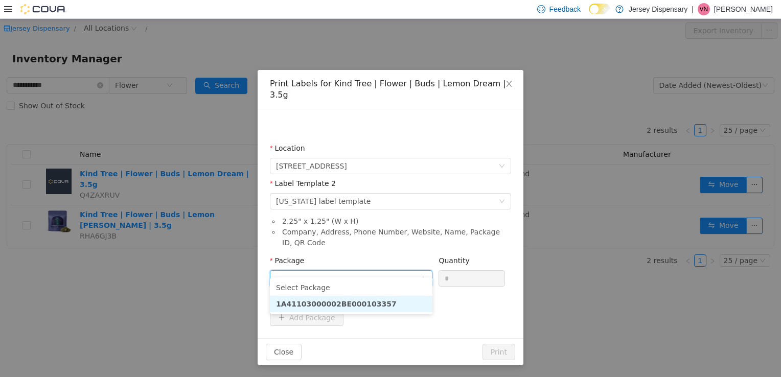
drag, startPoint x: 363, startPoint y: 306, endPoint x: 343, endPoint y: 303, distance: 20.2
click at [343, 303] on strong "1A41103000002BE000103357" at bounding box center [336, 303] width 121 height 8
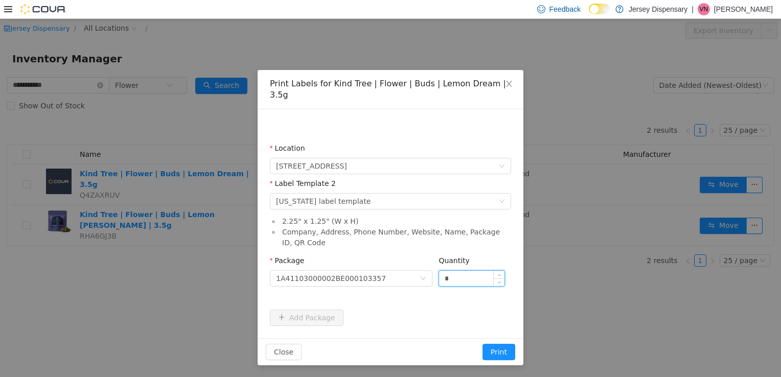
drag, startPoint x: 457, startPoint y: 270, endPoint x: 442, endPoint y: 270, distance: 15.3
click at [442, 270] on input "*" at bounding box center [471, 277] width 65 height 15
type input "**"
click at [482, 343] on button "Print" at bounding box center [498, 351] width 33 height 16
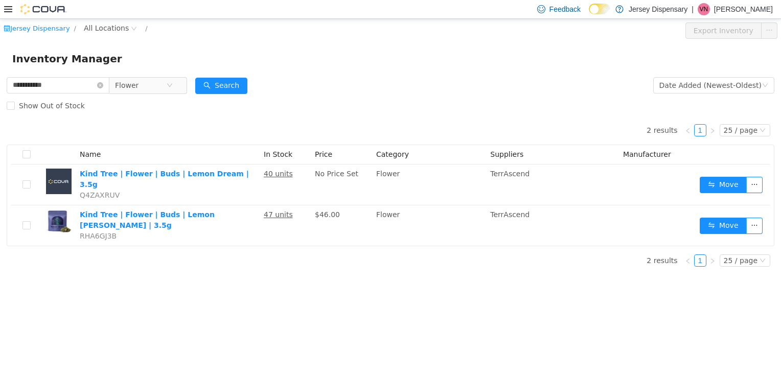
click at [327, 259] on div "2 results 1 25 / page Name In Stock Price Category Suppliers Manufacturer Kind …" at bounding box center [391, 194] width 768 height 159
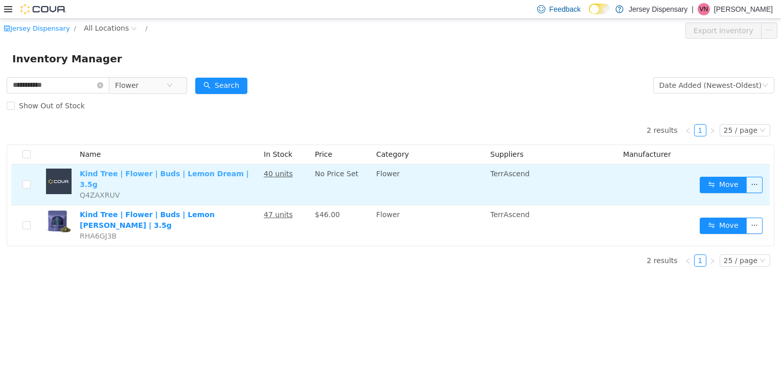
click at [159, 175] on link "Kind Tree | Flower | Buds | Lemon Dream | 3.5g" at bounding box center [164, 178] width 169 height 19
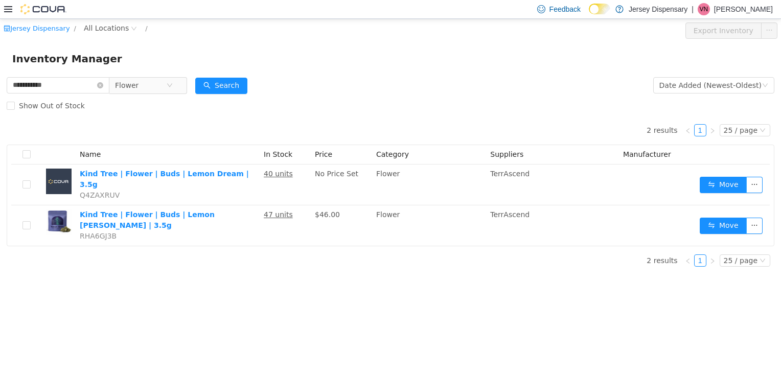
drag, startPoint x: 754, startPoint y: 181, endPoint x: 576, endPoint y: 280, distance: 203.3
click at [576, 280] on div "**********" at bounding box center [390, 197] width 781 height 358
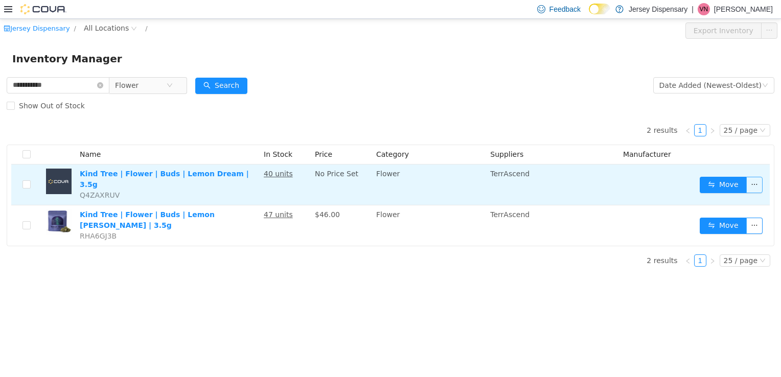
click at [760, 180] on button "button" at bounding box center [754, 184] width 16 height 16
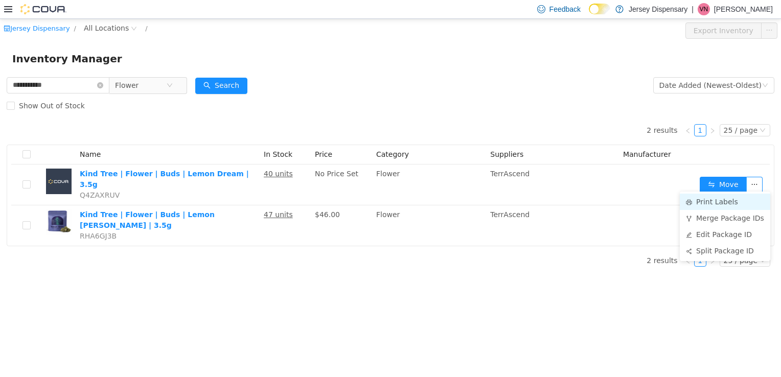
click at [718, 200] on li "Print Labels" at bounding box center [725, 201] width 90 height 16
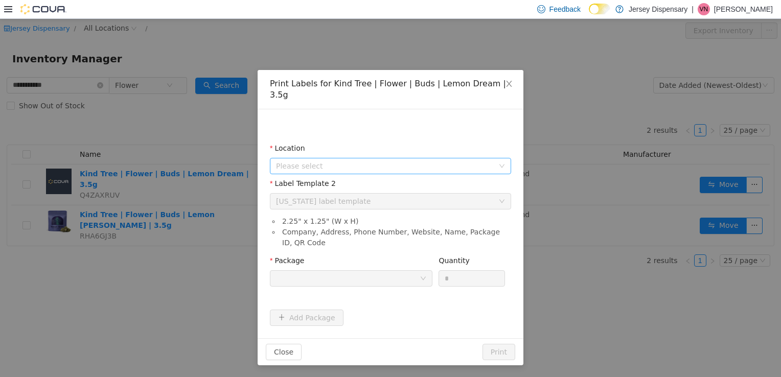
click at [425, 160] on span "Please select" at bounding box center [385, 165] width 218 height 10
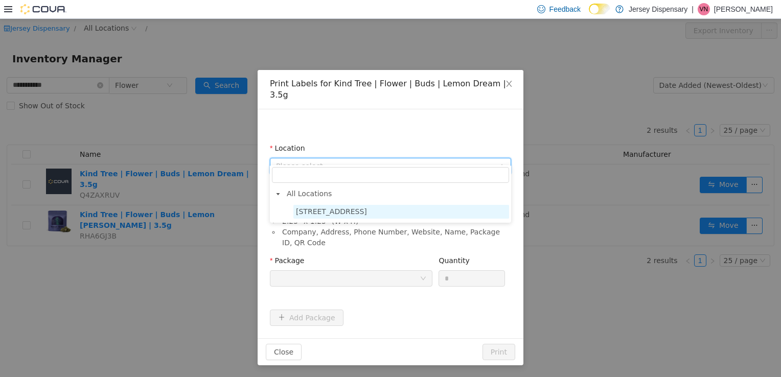
click at [357, 209] on span "[STREET_ADDRESS]" at bounding box center [331, 211] width 71 height 8
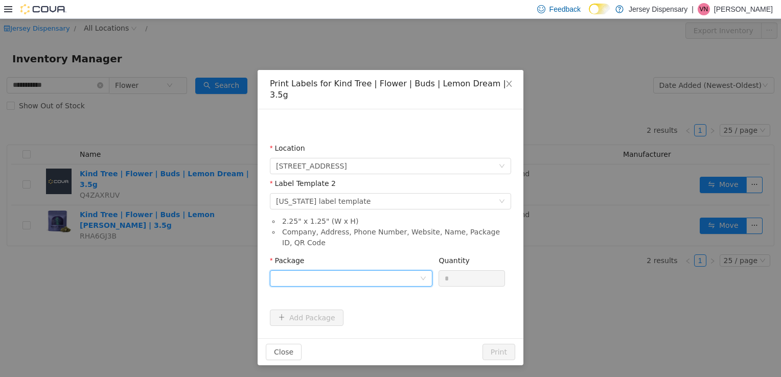
click at [300, 270] on div at bounding box center [348, 277] width 144 height 15
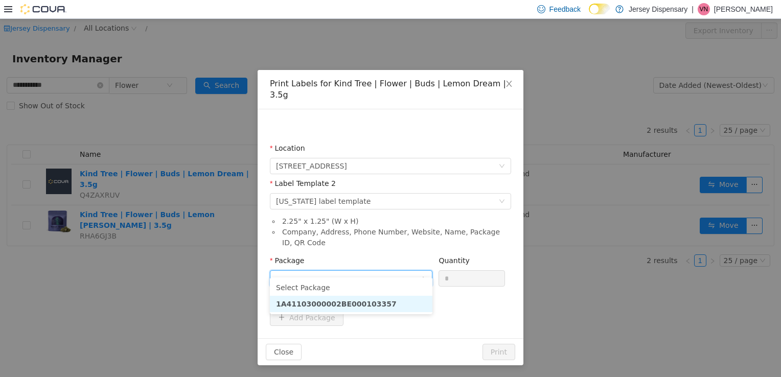
click at [366, 307] on strong "1A41103000002BE000103357" at bounding box center [336, 303] width 121 height 8
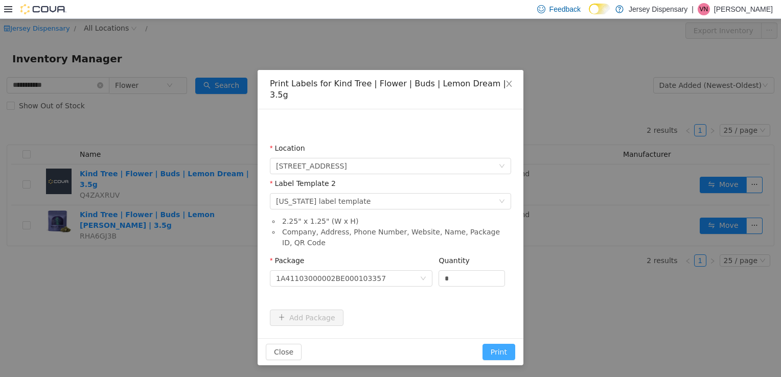
click at [497, 344] on button "Print" at bounding box center [498, 351] width 33 height 16
click at [492, 343] on button "Print" at bounding box center [498, 351] width 33 height 16
click at [502, 343] on button "Print" at bounding box center [498, 351] width 33 height 16
click at [490, 343] on button "Print" at bounding box center [498, 351] width 33 height 16
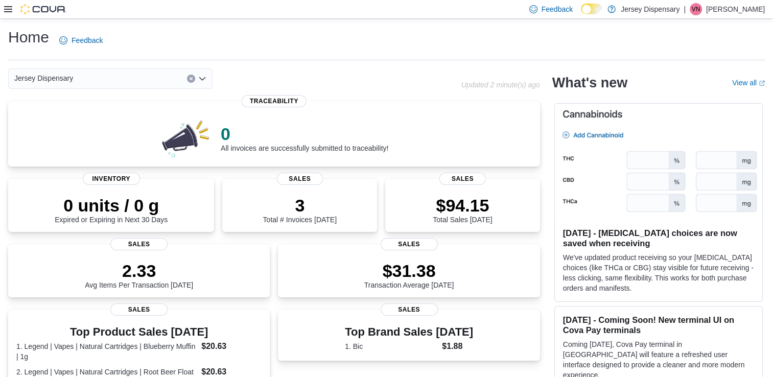
click at [5, 8] on icon at bounding box center [8, 9] width 8 height 8
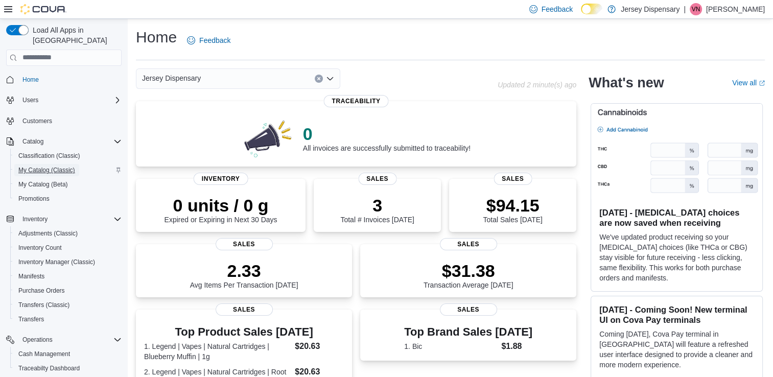
click at [35, 166] on span "My Catalog (Classic)" at bounding box center [46, 170] width 57 height 8
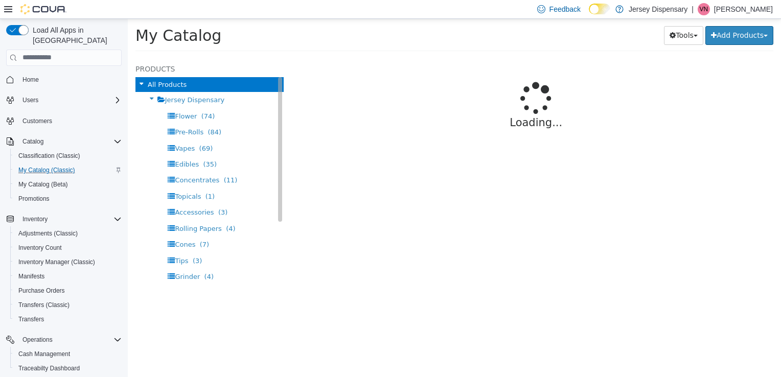
select select "**********"
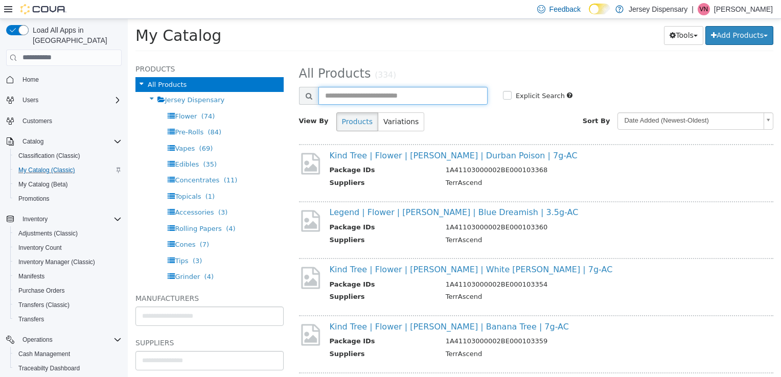
click at [366, 97] on input "text" at bounding box center [402, 95] width 169 height 18
type input "*********"
select select "**********"
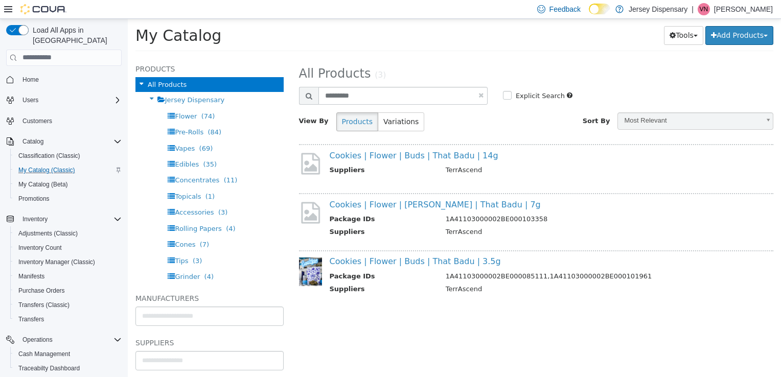
click at [431, 73] on h2 "All Products (3)" at bounding box center [536, 73] width 490 height 16
type input "**********"
select select "**********"
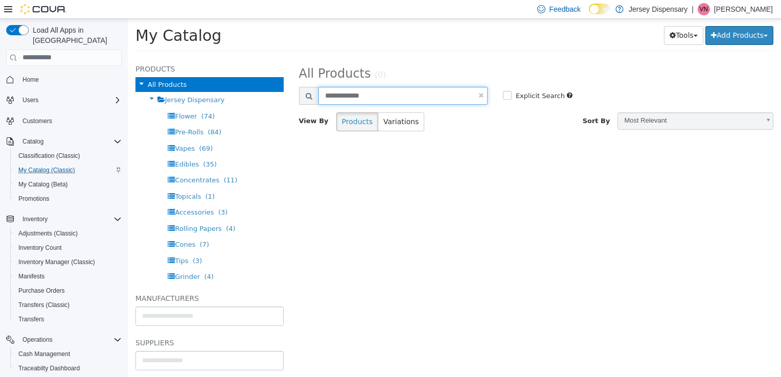
type input "**********"
select select "**********"
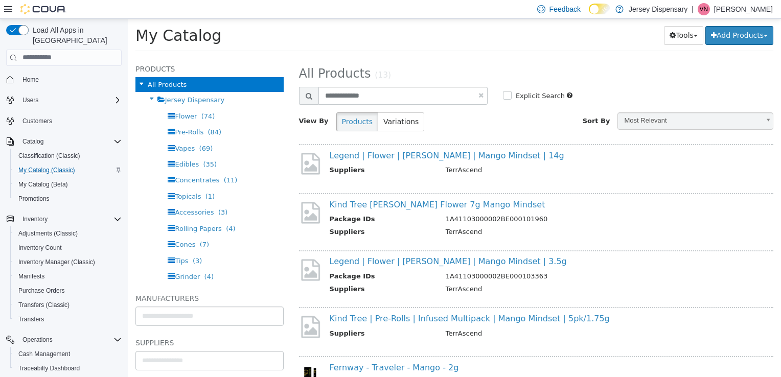
click at [4, 6] on icon at bounding box center [8, 9] width 8 height 8
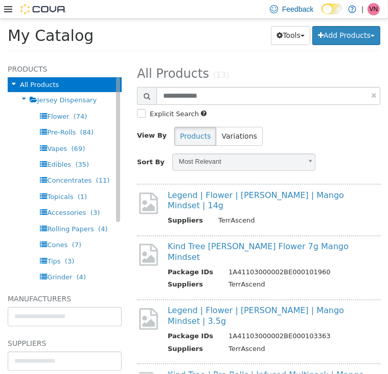
click at [27, 83] on span "All Products" at bounding box center [39, 84] width 39 height 8
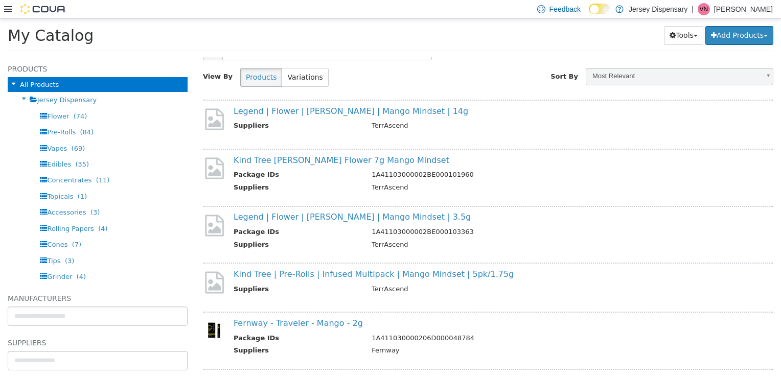
scroll to position [45, 0]
click at [274, 217] on link "Legend | Flower | [PERSON_NAME] | Mango Mindset | 3.5g" at bounding box center [352, 216] width 237 height 10
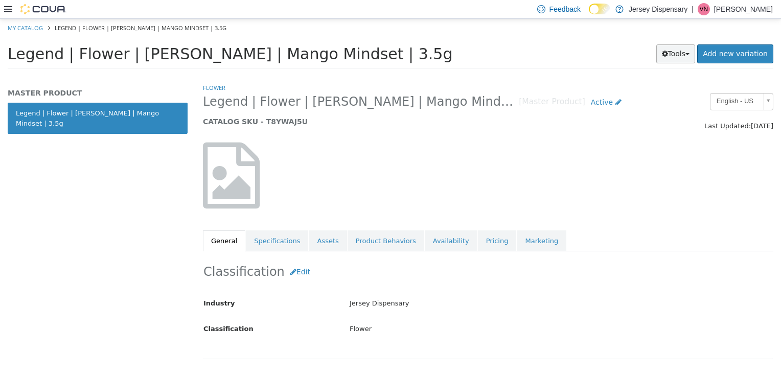
click at [681, 51] on button "Tools" at bounding box center [675, 53] width 39 height 19
click at [665, 88] on link "Print Labels" at bounding box center [654, 88] width 81 height 14
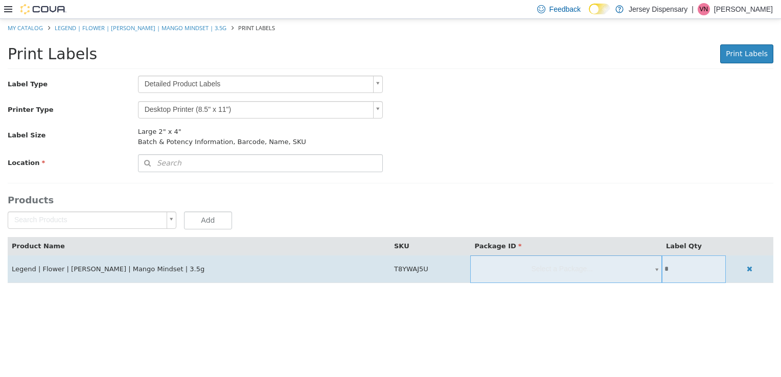
click at [523, 265] on span "Select a Package..." at bounding box center [566, 268] width 192 height 27
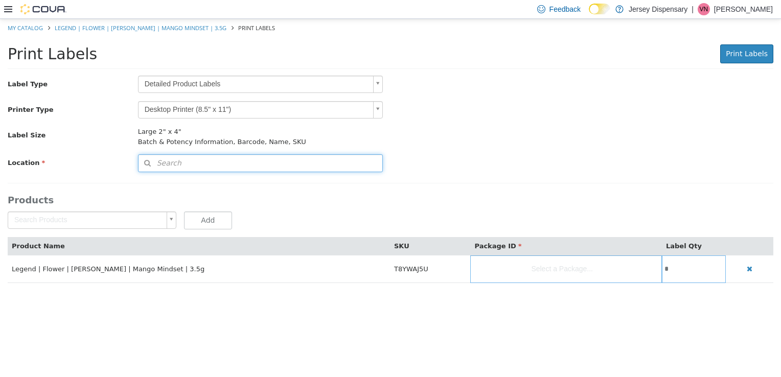
click at [188, 159] on button "Search" at bounding box center [260, 163] width 245 height 18
click at [360, 188] on span "or browse" at bounding box center [355, 181] width 53 height 18
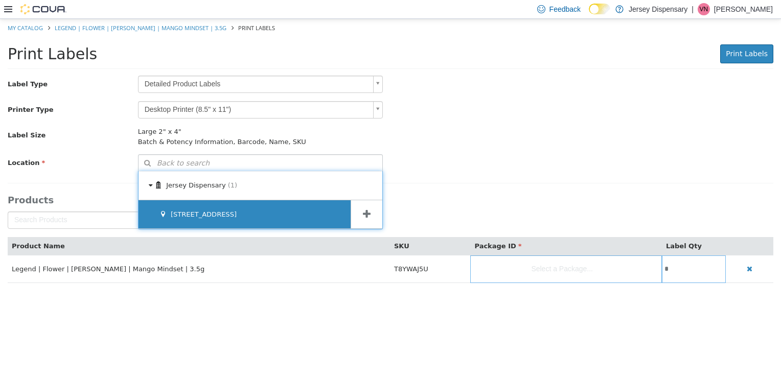
click at [199, 211] on span "[STREET_ADDRESS]" at bounding box center [204, 214] width 66 height 8
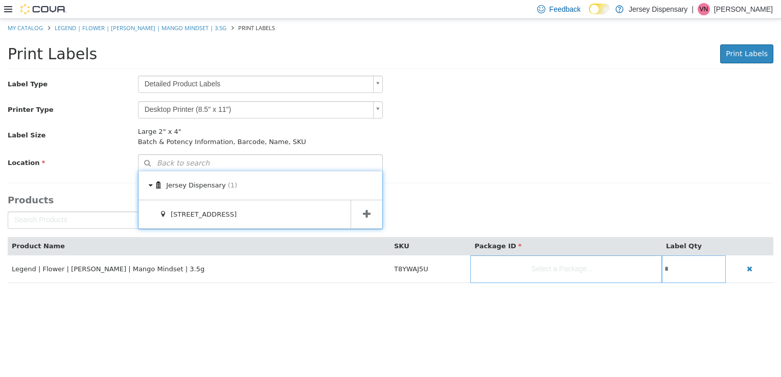
click at [363, 215] on icon at bounding box center [367, 214] width 8 height 10
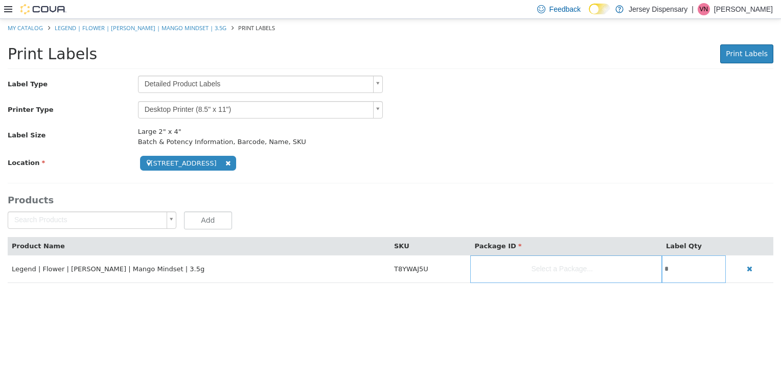
click at [87, 222] on body "**********" at bounding box center [390, 155] width 781 height 275
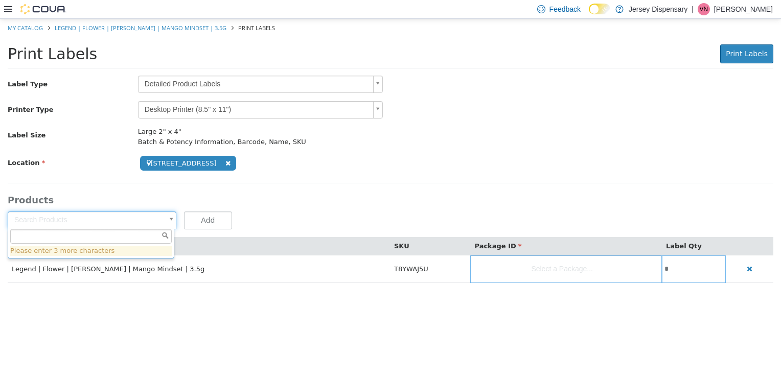
click at [273, 190] on body "**********" at bounding box center [390, 155] width 781 height 275
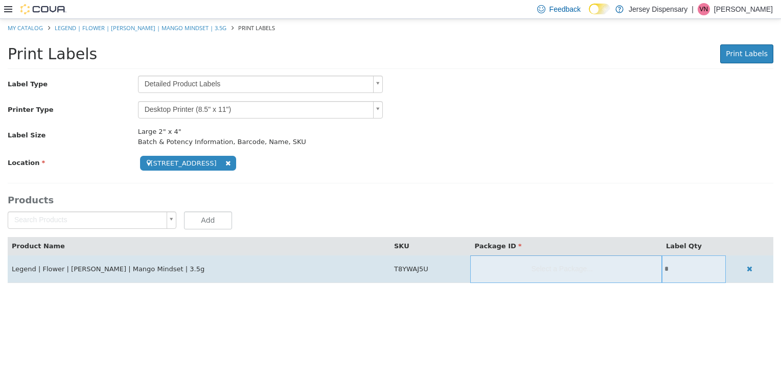
click at [132, 268] on td "Legend | Flower | Littles | Mango Mindset | 3.5g" at bounding box center [199, 269] width 382 height 28
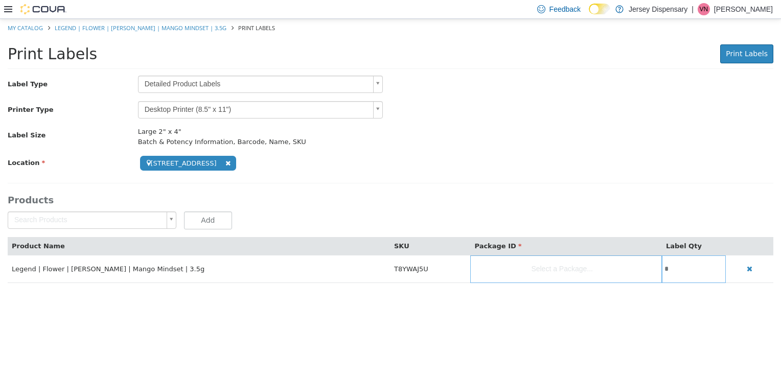
select select "**********"
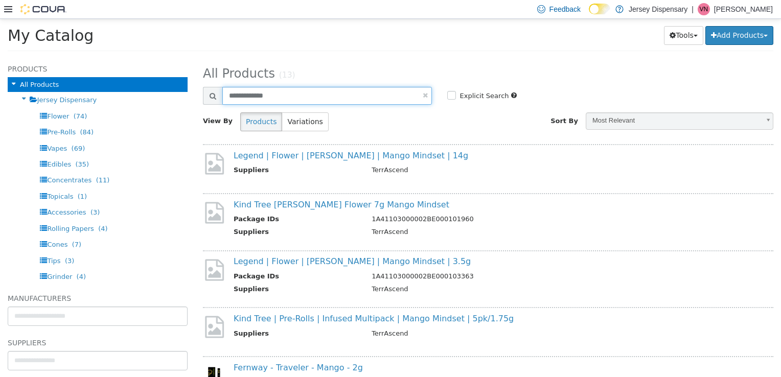
click at [292, 95] on input "**********" at bounding box center [327, 95] width 210 height 18
drag, startPoint x: 288, startPoint y: 97, endPoint x: 208, endPoint y: 102, distance: 80.4
click at [208, 102] on div "**********" at bounding box center [317, 95] width 229 height 18
type input "**********"
select select "**********"
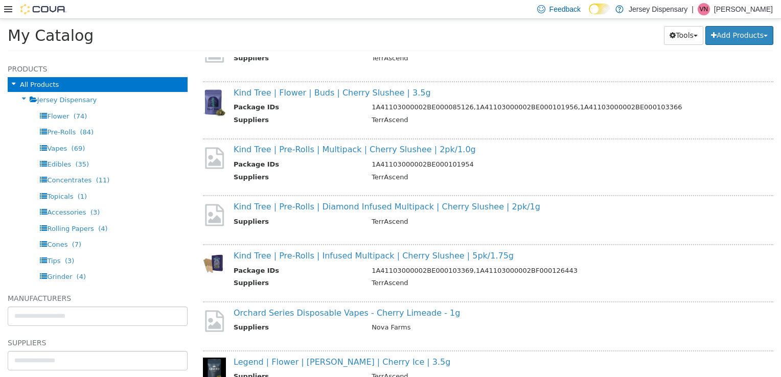
scroll to position [112, 0]
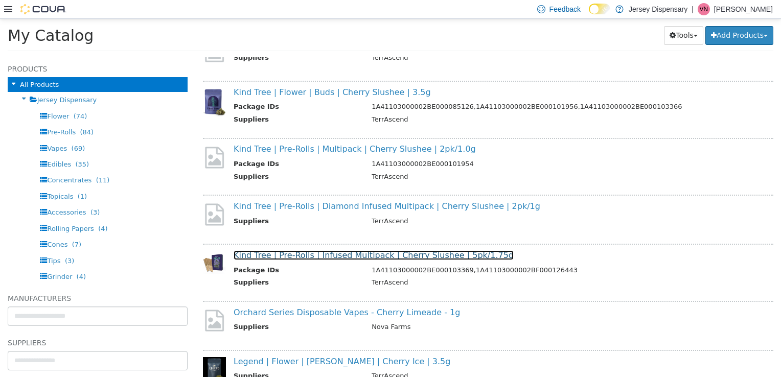
click at [367, 254] on link "Kind Tree | Pre-Rolls | Infused Multipack | Cherry Slushee | 5pk/1.75g" at bounding box center [374, 255] width 280 height 10
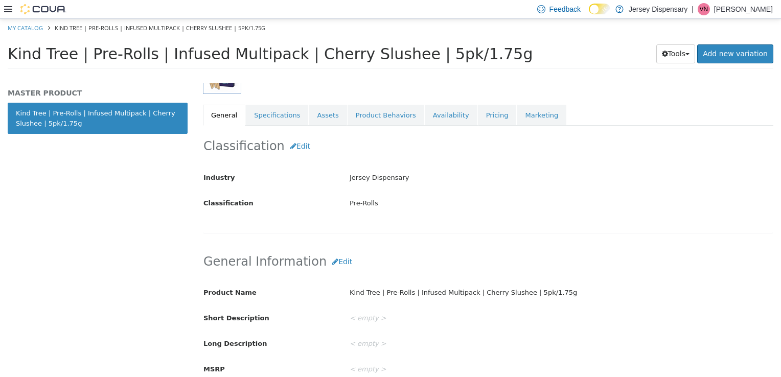
scroll to position [161, 0]
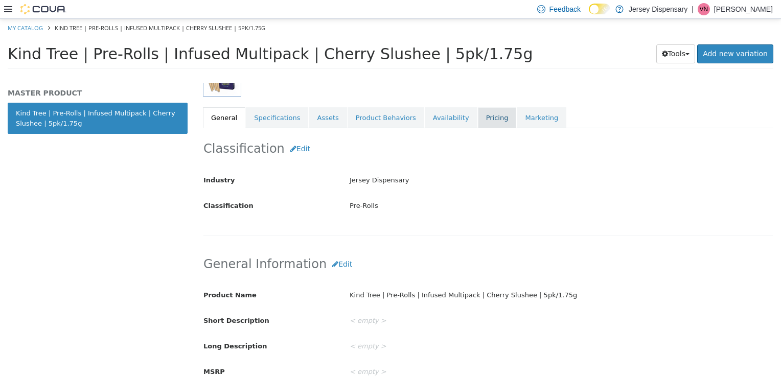
click at [478, 116] on link "Pricing" at bounding box center [497, 117] width 39 height 21
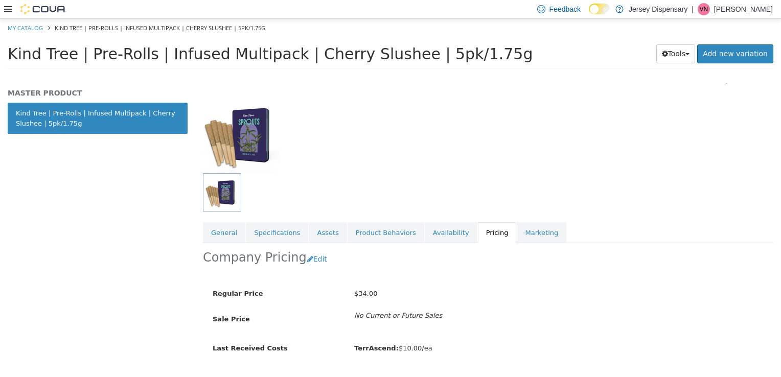
scroll to position [71, 0]
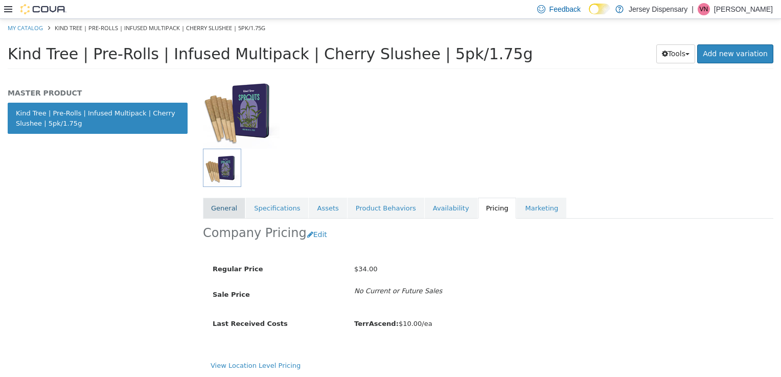
click at [217, 206] on link "General" at bounding box center [224, 207] width 42 height 21
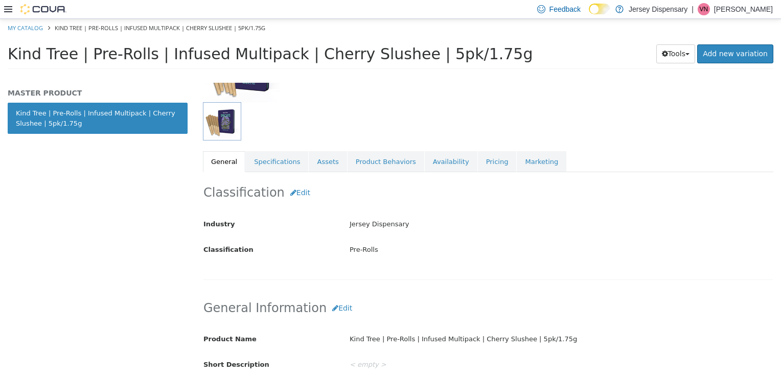
scroll to position [114, 0]
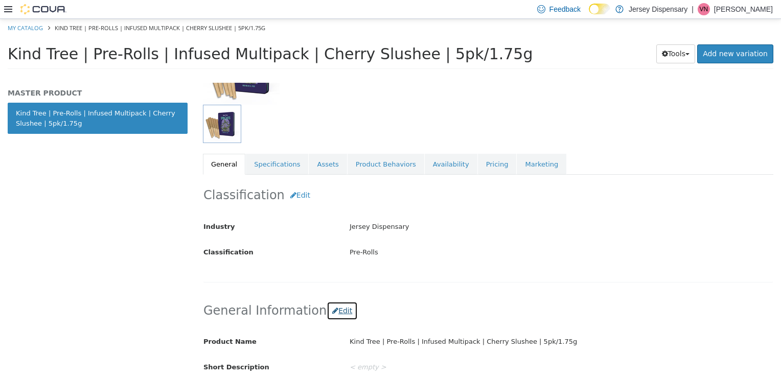
click at [327, 314] on button "Edit" at bounding box center [342, 310] width 31 height 19
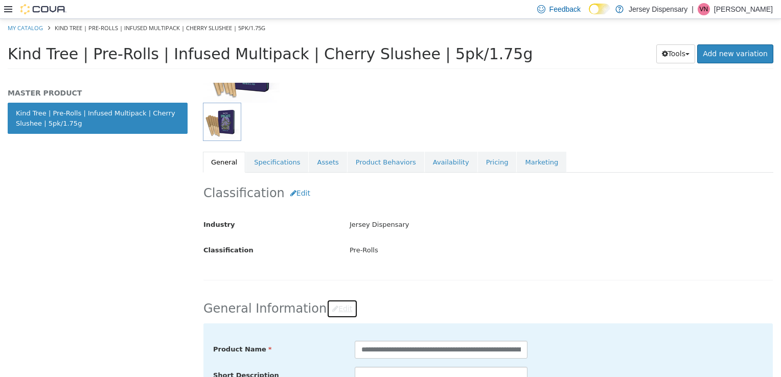
scroll to position [131, 0]
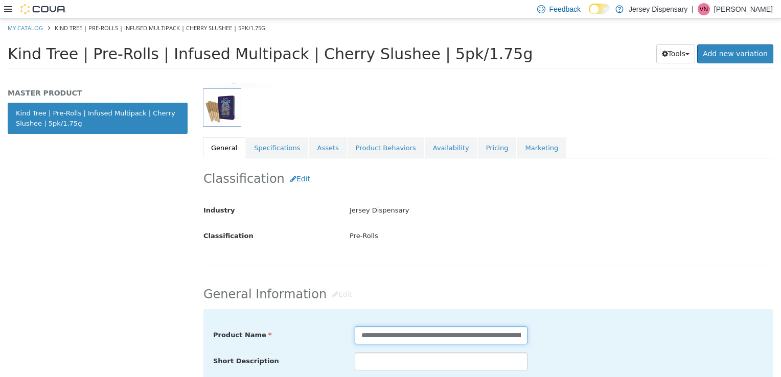
click at [452, 337] on input "**********" at bounding box center [441, 335] width 173 height 18
type input "**********"
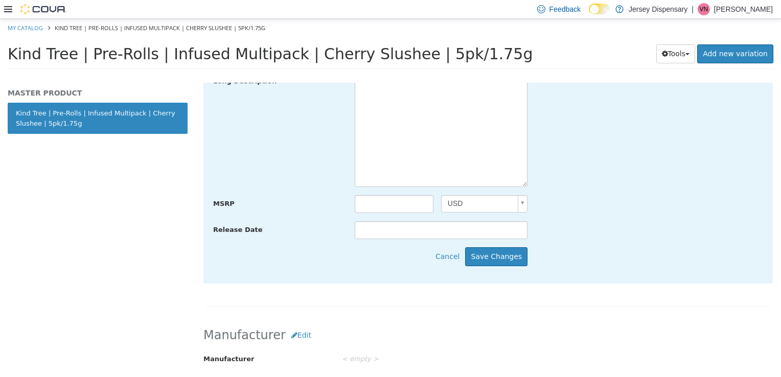
scroll to position [436, 0]
click at [498, 254] on button "Save Changes" at bounding box center [496, 256] width 62 height 19
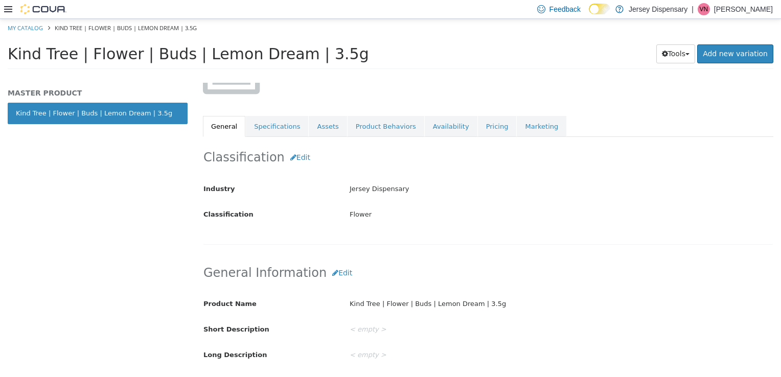
scroll to position [114, 0]
click at [478, 125] on link "Pricing" at bounding box center [497, 125] width 39 height 21
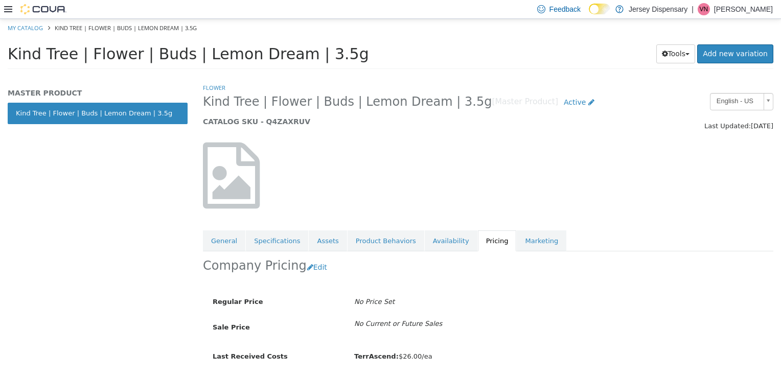
scroll to position [33, 0]
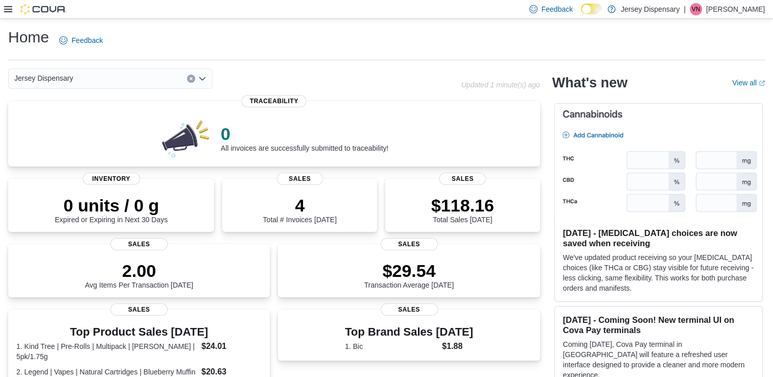
click at [9, 13] on icon at bounding box center [8, 9] width 8 height 8
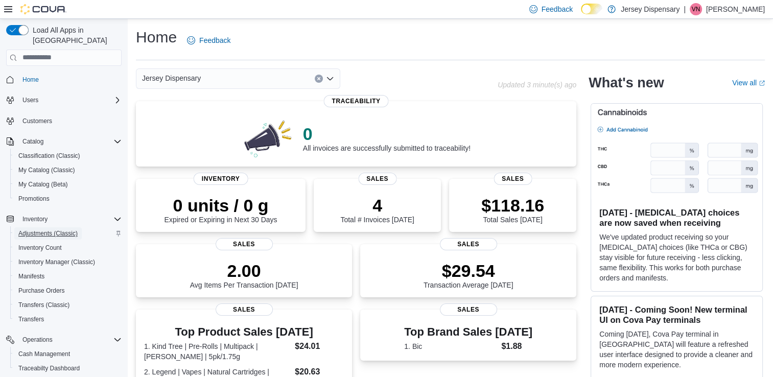
click at [44, 229] on span "Adjustments (Classic)" at bounding box center [47, 233] width 59 height 8
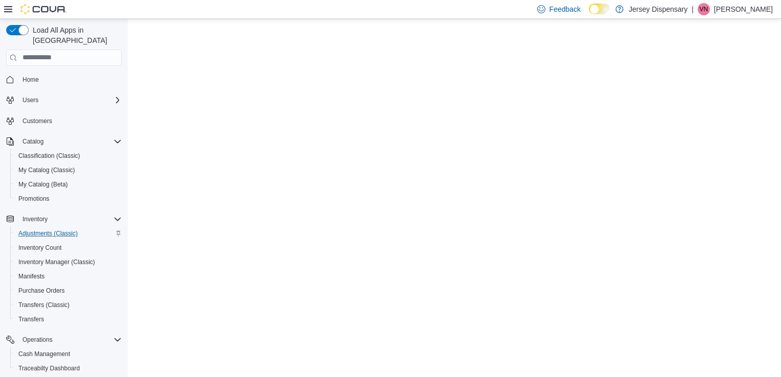
click at [8, 8] on icon at bounding box center [8, 9] width 8 height 8
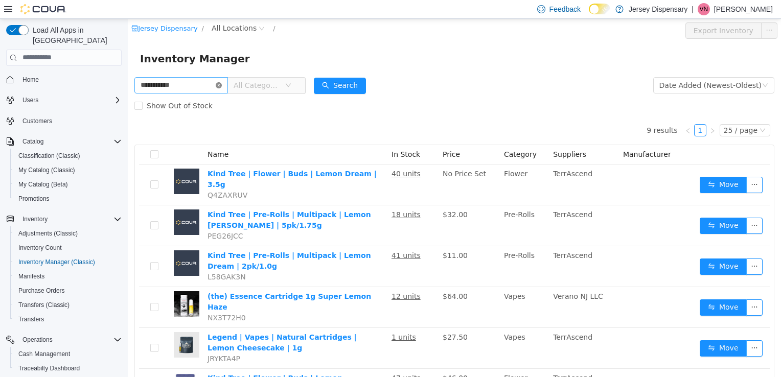
click at [222, 87] on icon "icon: close-circle" at bounding box center [219, 85] width 6 height 6
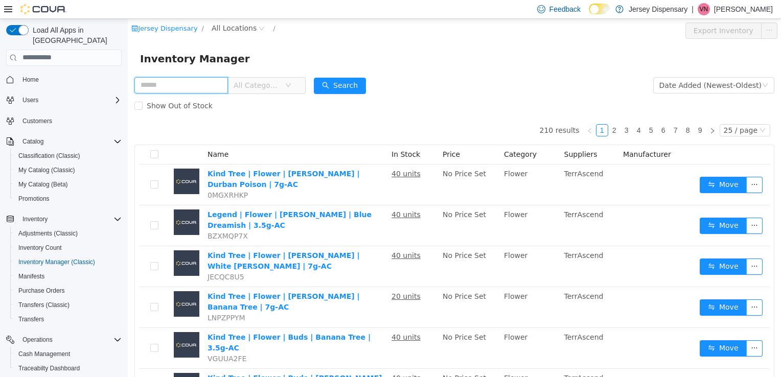
click at [161, 88] on input "text" at bounding box center [181, 85] width 94 height 16
type input "**********"
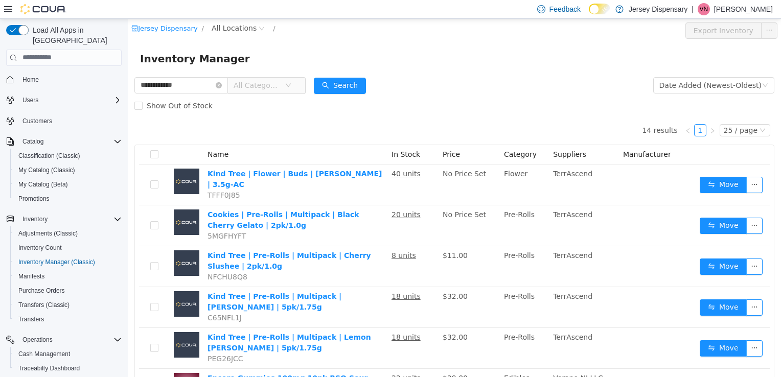
click at [280, 81] on span "All Categories" at bounding box center [257, 85] width 46 height 10
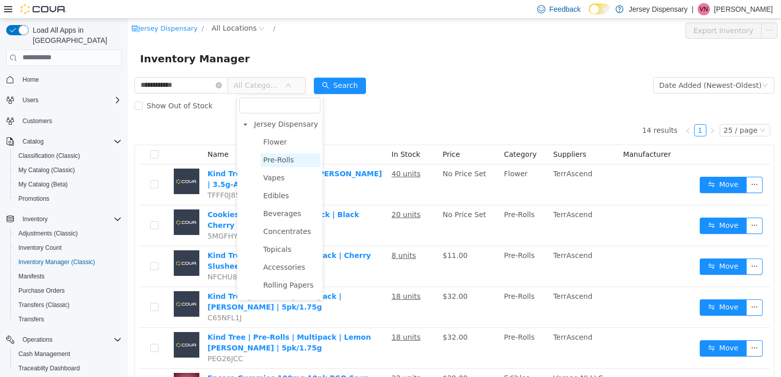
click at [280, 156] on span "Pre-Rolls" at bounding box center [278, 159] width 31 height 8
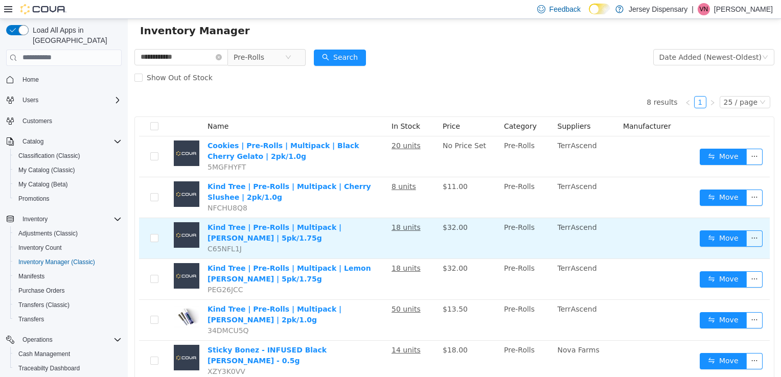
scroll to position [46, 0]
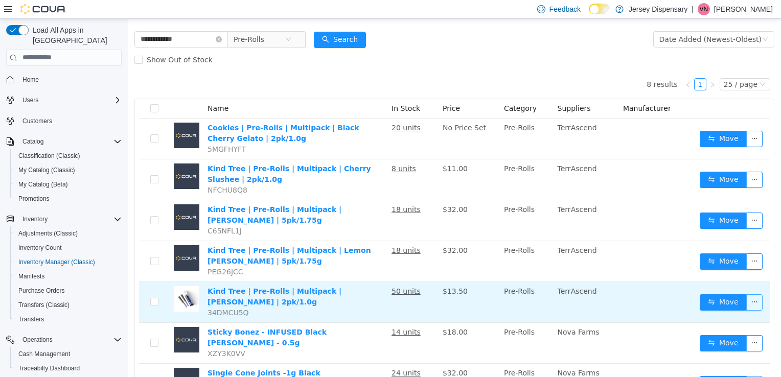
click at [746, 303] on button "button" at bounding box center [754, 302] width 16 height 16
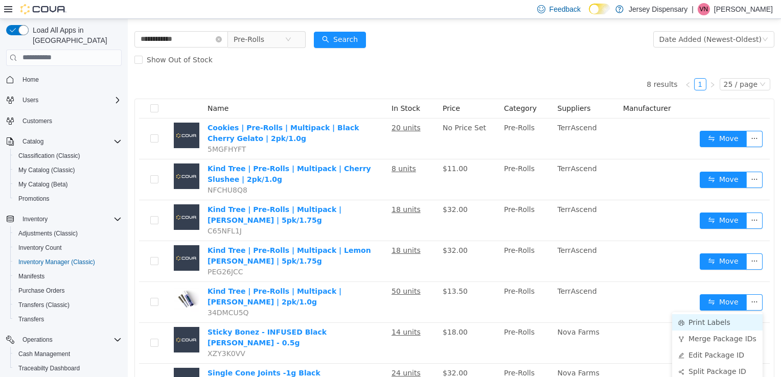
click at [695, 323] on li "Print Labels" at bounding box center [717, 322] width 90 height 16
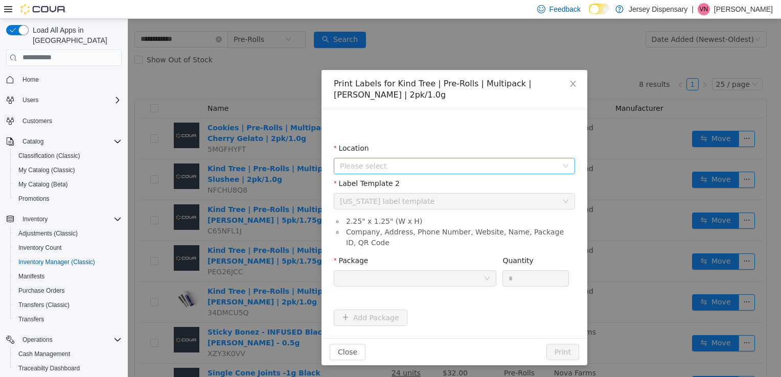
click at [466, 172] on span "Please select" at bounding box center [451, 165] width 222 height 15
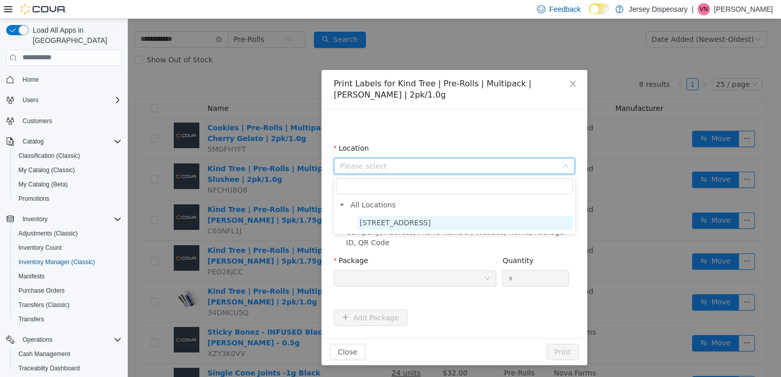
click at [493, 224] on span "638 Communipaw Avenue" at bounding box center [465, 223] width 216 height 14
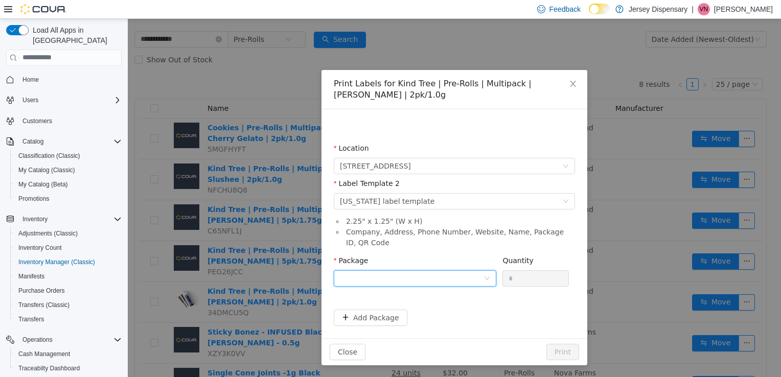
click at [489, 280] on icon "icon: down" at bounding box center [487, 278] width 6 height 6
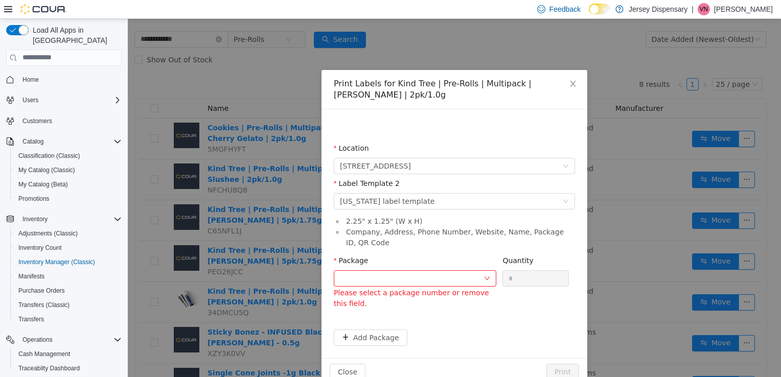
click at [8, 11] on icon at bounding box center [8, 9] width 8 height 8
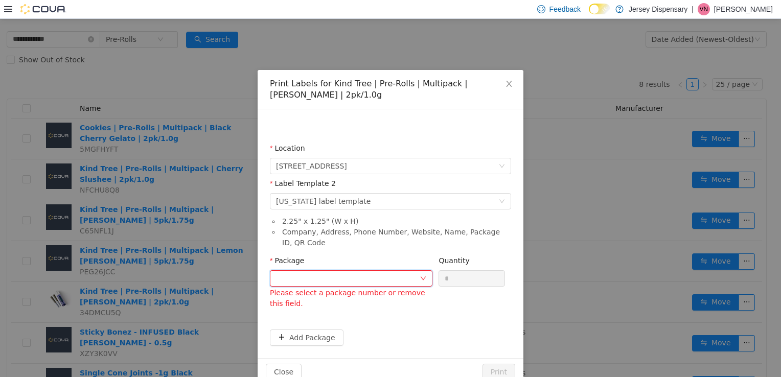
click at [335, 278] on div at bounding box center [348, 277] width 144 height 15
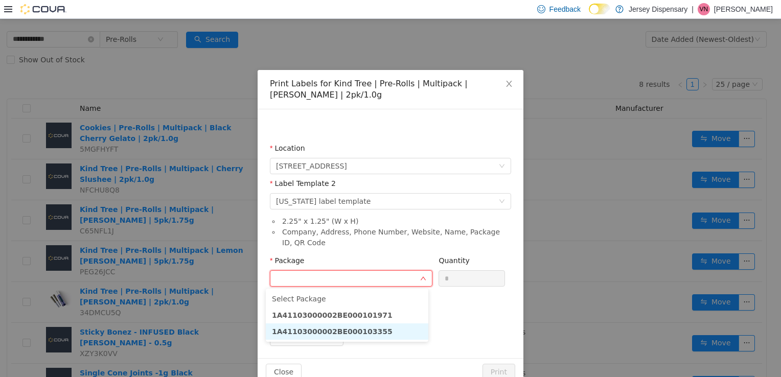
click at [351, 334] on strong "1A41103000002BE000103355" at bounding box center [332, 331] width 121 height 8
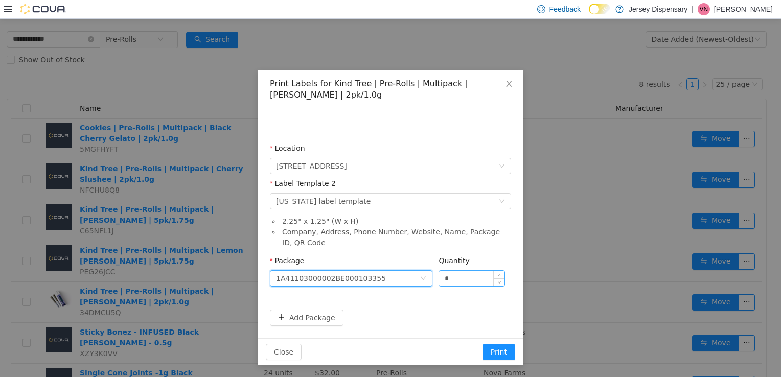
click at [470, 278] on input "*" at bounding box center [471, 277] width 65 height 15
type input "**"
click at [482, 343] on button "Print" at bounding box center [498, 351] width 33 height 16
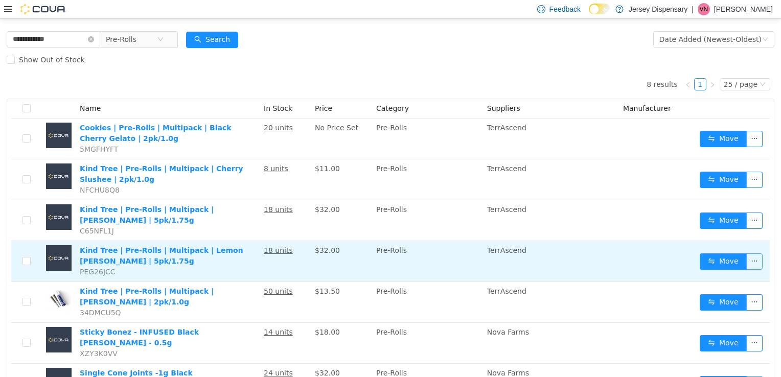
click at [748, 265] on button "button" at bounding box center [754, 261] width 16 height 16
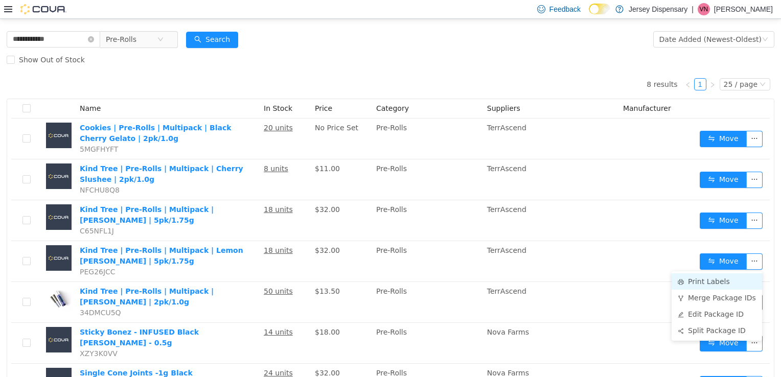
click at [703, 278] on li "Print Labels" at bounding box center [716, 281] width 90 height 16
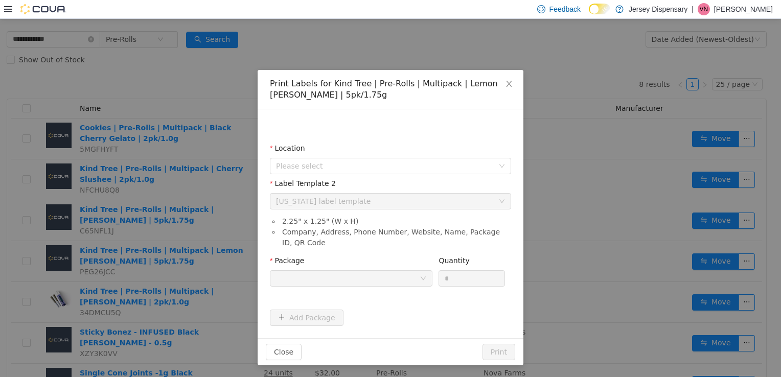
click at [399, 273] on div at bounding box center [348, 277] width 144 height 15
click at [338, 170] on span "Please select" at bounding box center [385, 165] width 218 height 10
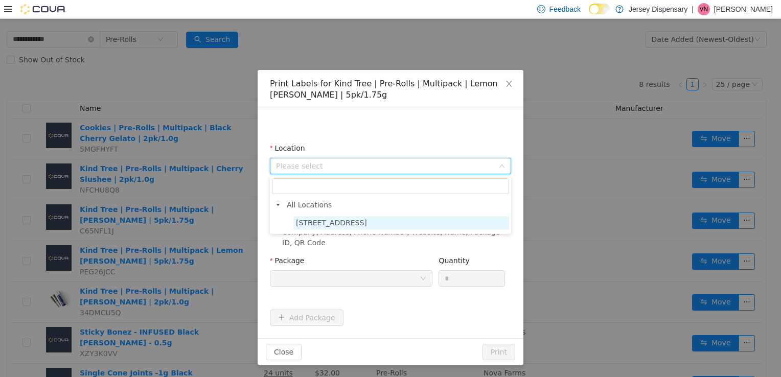
click at [352, 219] on span "[STREET_ADDRESS]" at bounding box center [331, 222] width 71 height 8
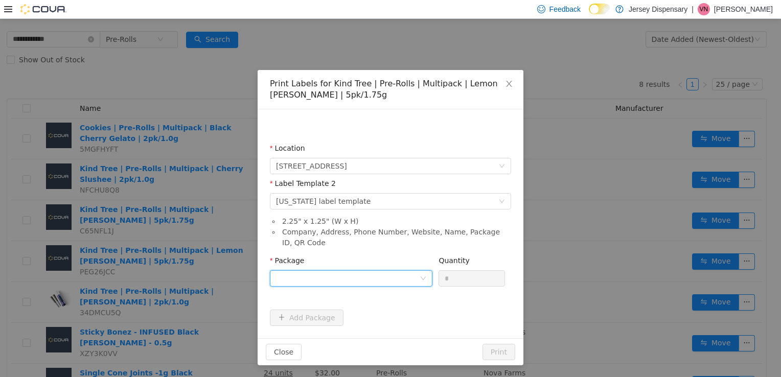
click at [381, 285] on div at bounding box center [351, 278] width 162 height 16
click at [615, 183] on div "Print Labels for Kind Tree | Pre-Rolls | Multipack | Lemon Cherry Sherbert | 5p…" at bounding box center [390, 197] width 781 height 358
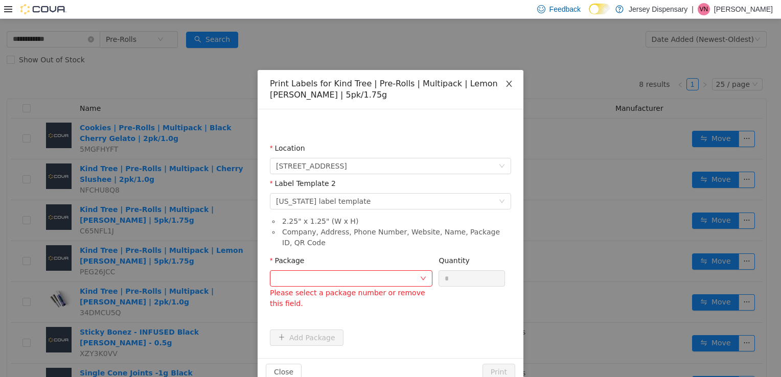
click at [500, 82] on span "Close" at bounding box center [509, 83] width 29 height 29
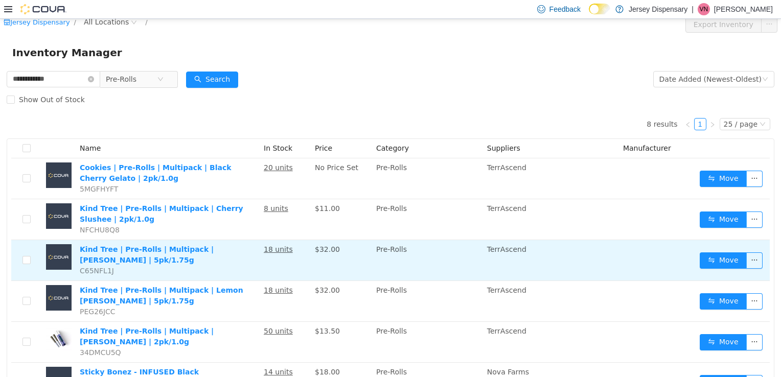
scroll to position [0, 0]
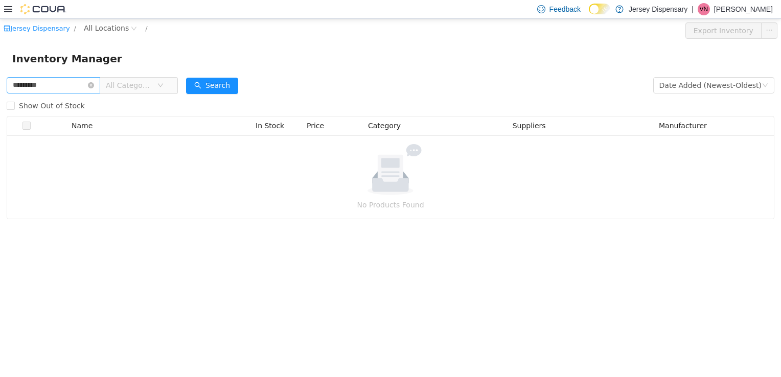
type input "*********"
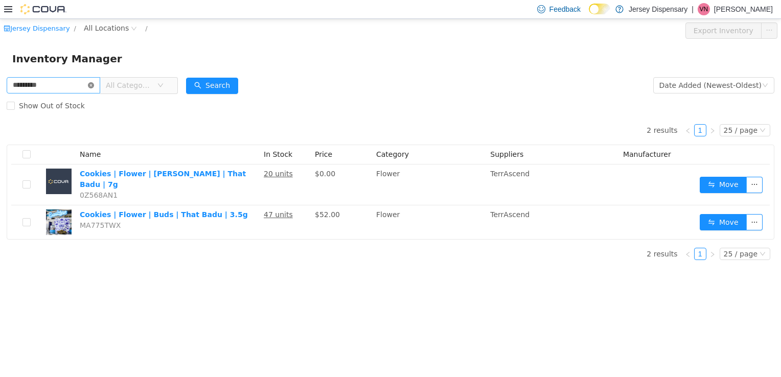
click at [94, 86] on icon "icon: close-circle" at bounding box center [91, 85] width 6 height 6
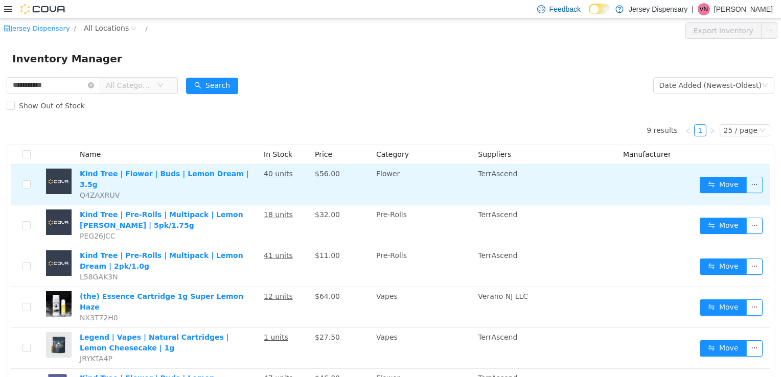
click at [750, 182] on button "button" at bounding box center [754, 184] width 16 height 16
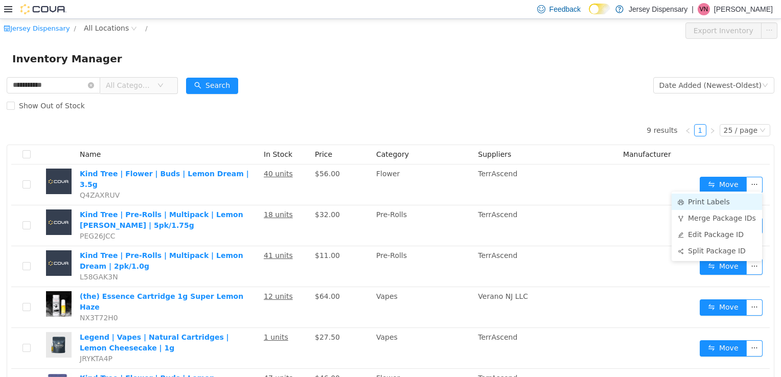
click at [706, 205] on li "Print Labels" at bounding box center [716, 201] width 90 height 16
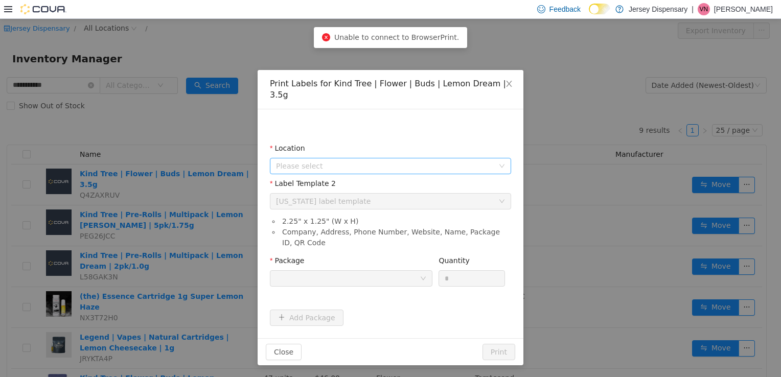
click at [406, 160] on span "Please select" at bounding box center [385, 165] width 218 height 10
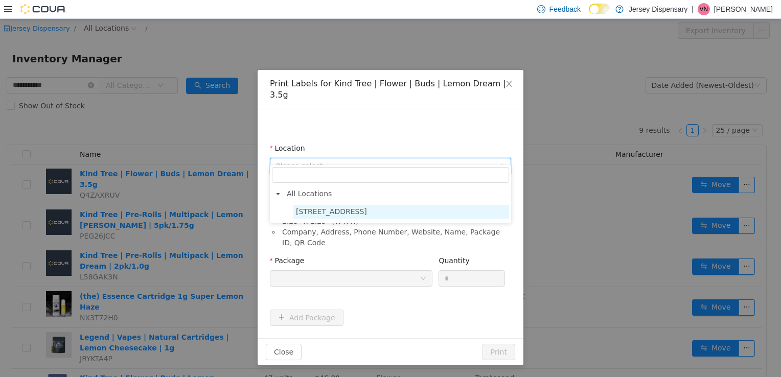
click at [344, 213] on span "[STREET_ADDRESS]" at bounding box center [331, 211] width 71 height 8
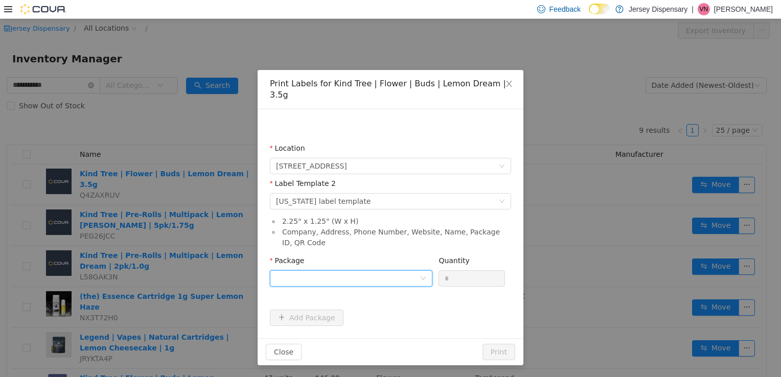
click at [361, 270] on div at bounding box center [348, 277] width 144 height 15
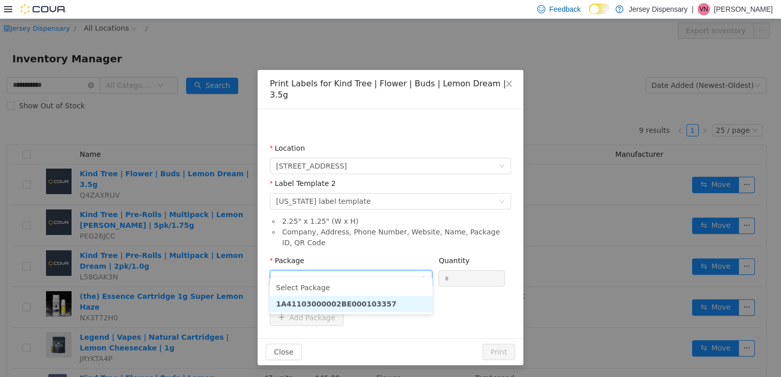
click at [392, 308] on li "1A41103000002BE000103357" at bounding box center [351, 303] width 162 height 16
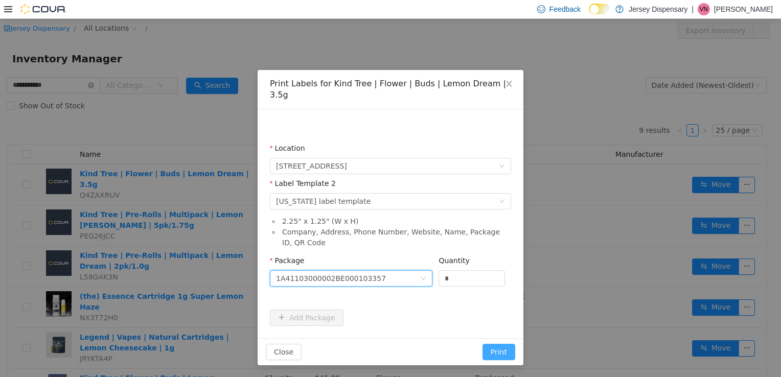
click at [499, 344] on button "Print" at bounding box center [498, 351] width 33 height 16
click at [502, 344] on button "Print" at bounding box center [498, 351] width 33 height 16
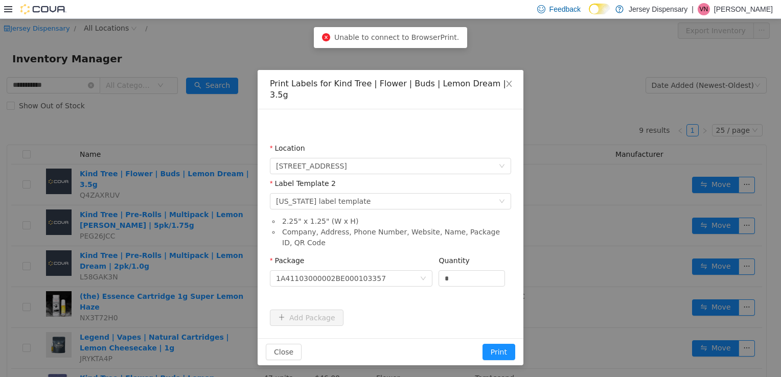
click at [362, 37] on span "Unable to connect to BrowserPrint." at bounding box center [396, 37] width 125 height 8
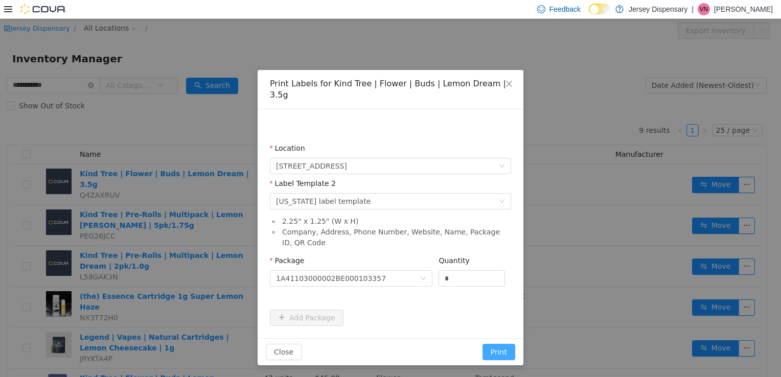
click at [502, 344] on button "Print" at bounding box center [498, 351] width 33 height 16
click at [492, 343] on button "Print" at bounding box center [498, 351] width 33 height 16
click at [504, 343] on button "Print" at bounding box center [498, 351] width 33 height 16
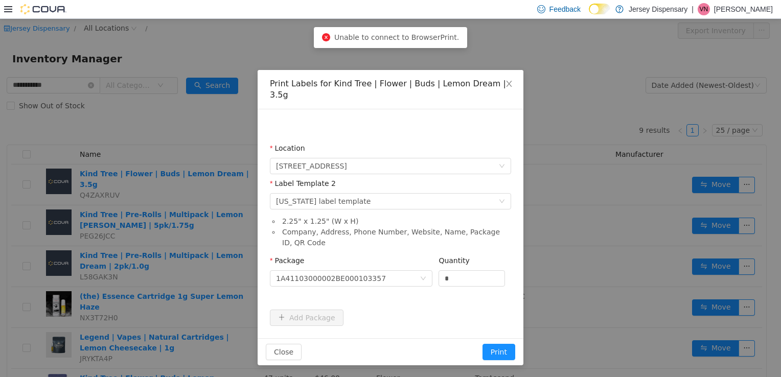
drag, startPoint x: 504, startPoint y: 341, endPoint x: 543, endPoint y: 56, distance: 287.3
click at [543, 56] on div "Print Labels for Kind Tree | Flower | Buds | Lemon Dream | 3.5g Location 638 Co…" at bounding box center [390, 197] width 781 height 358
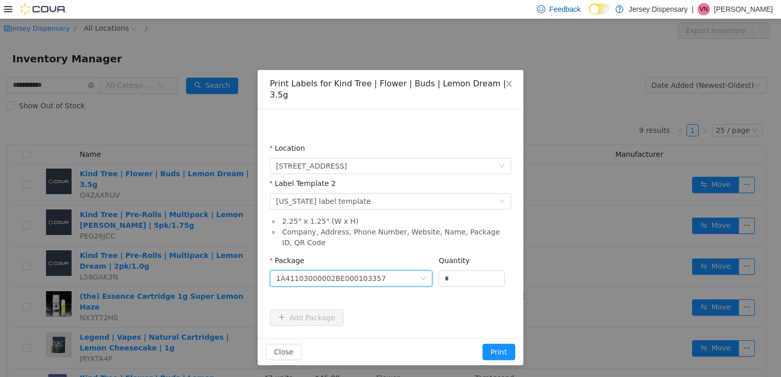
click at [401, 270] on div "1A41103000002BE000103357" at bounding box center [348, 277] width 144 height 15
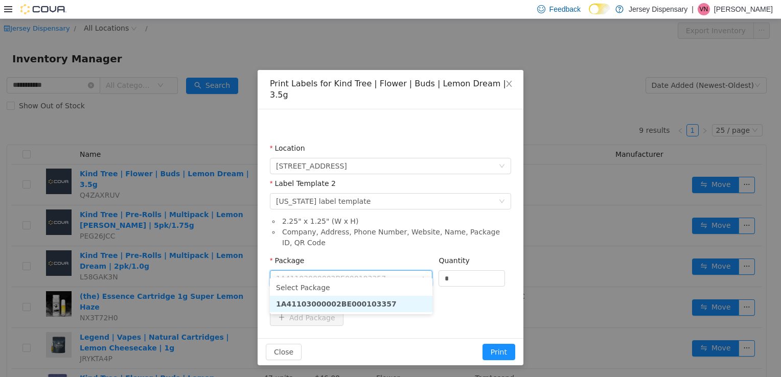
click at [388, 304] on li "1A41103000002BE000103357" at bounding box center [351, 303] width 162 height 16
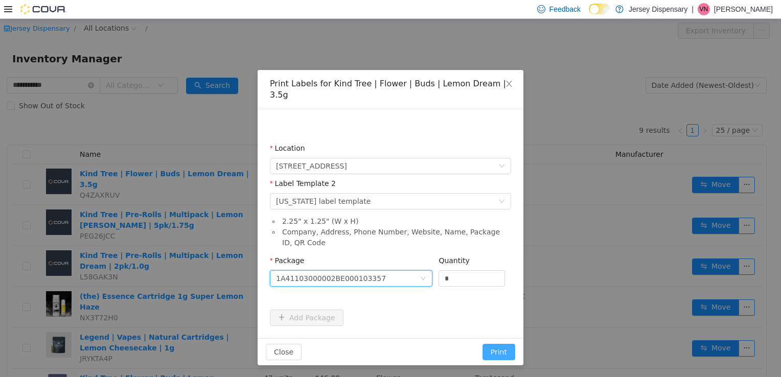
click at [503, 346] on button "Print" at bounding box center [498, 351] width 33 height 16
click at [513, 343] on button "Print" at bounding box center [498, 351] width 33 height 16
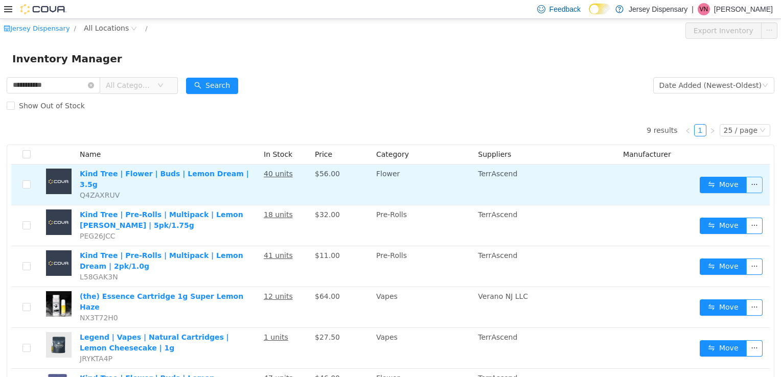
click at [746, 180] on button "button" at bounding box center [754, 184] width 16 height 16
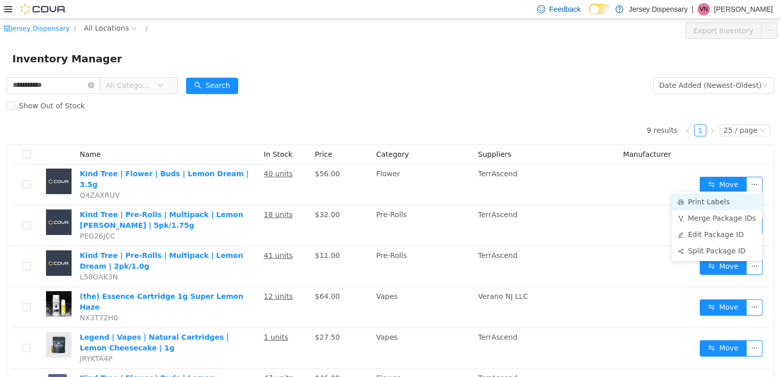
click at [694, 196] on li "Print Labels" at bounding box center [716, 201] width 90 height 16
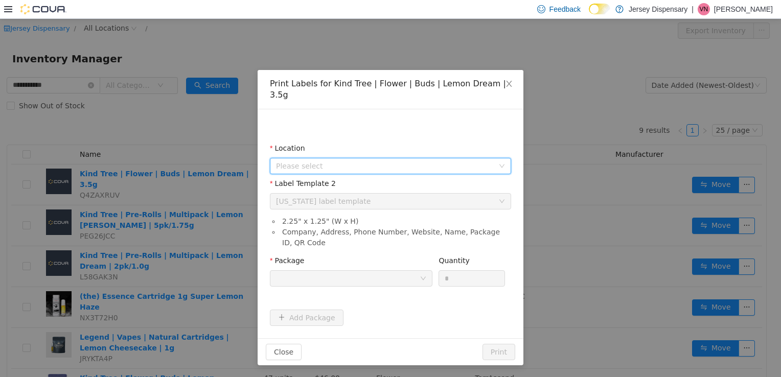
click at [475, 160] on span "Please select" at bounding box center [385, 165] width 218 height 10
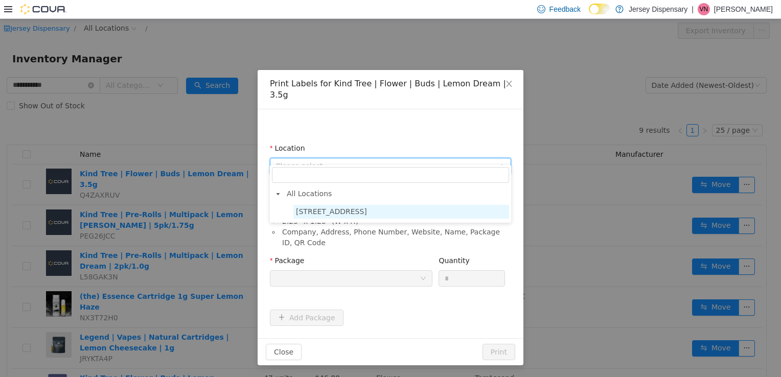
click at [401, 213] on span "638 Communipaw Avenue" at bounding box center [401, 211] width 216 height 14
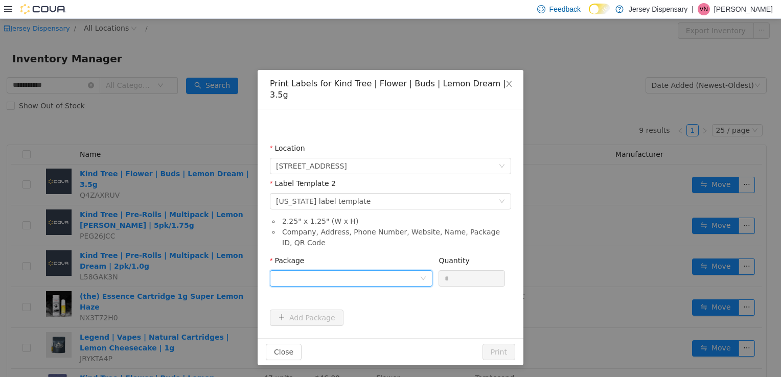
click at [387, 272] on div at bounding box center [348, 277] width 144 height 15
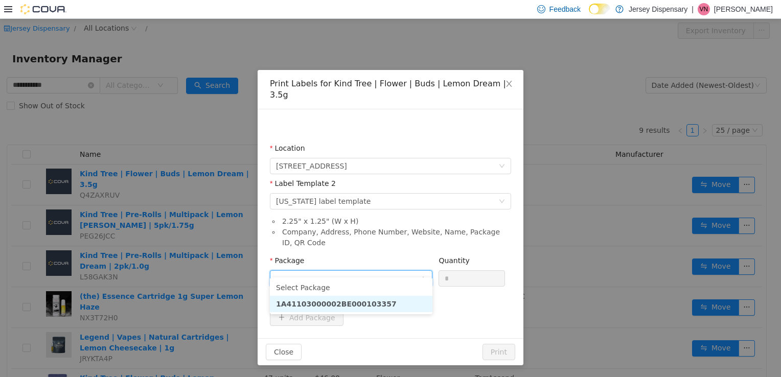
click at [363, 305] on strong "1A41103000002BE000103357" at bounding box center [336, 303] width 121 height 8
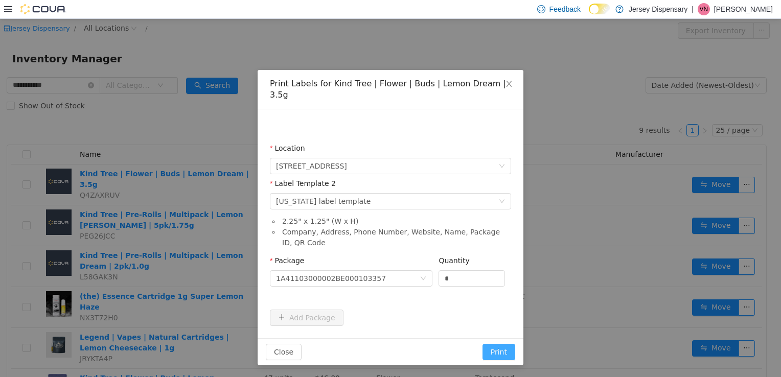
click at [504, 343] on button "Print" at bounding box center [498, 351] width 33 height 16
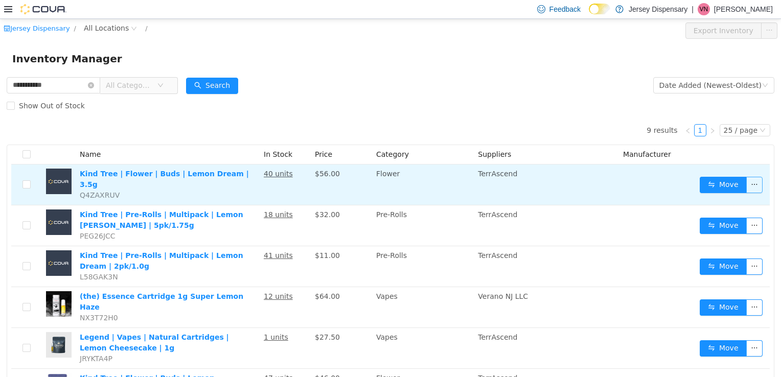
click at [746, 180] on button "button" at bounding box center [754, 184] width 16 height 16
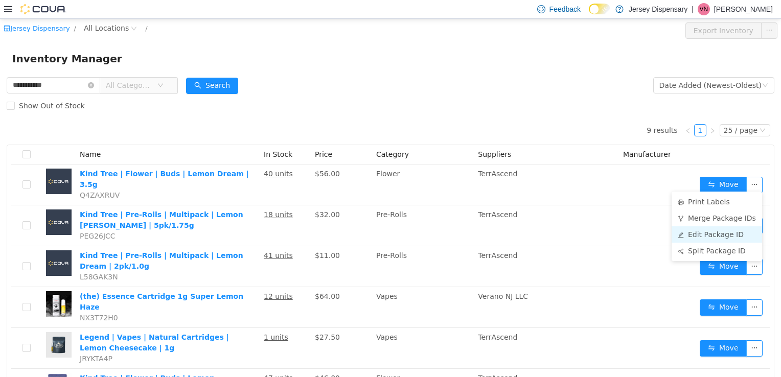
click at [708, 235] on li "Edit Package ID" at bounding box center [716, 234] width 90 height 16
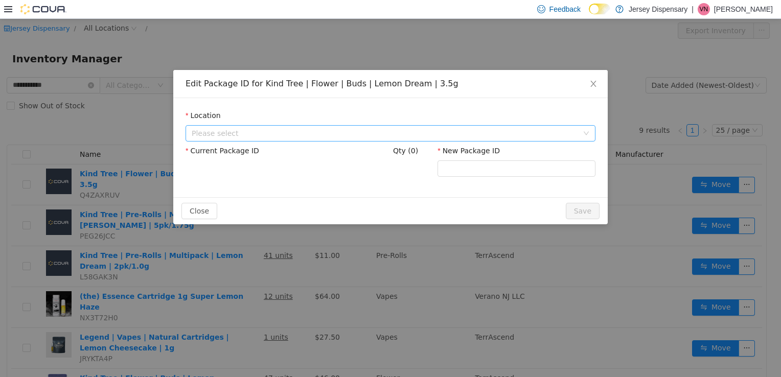
click at [417, 125] on span "Please select" at bounding box center [387, 132] width 391 height 15
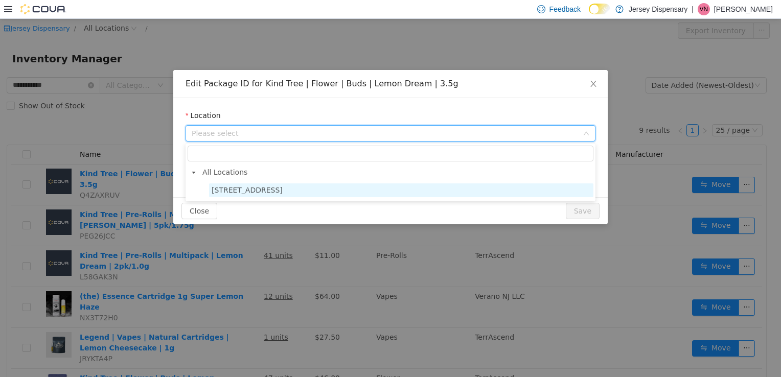
click at [316, 192] on span "638 Communipaw Avenue" at bounding box center [401, 190] width 384 height 14
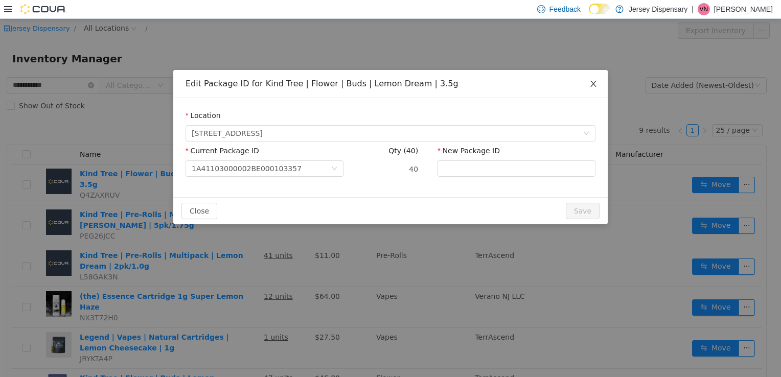
click at [593, 86] on icon "icon: close" at bounding box center [593, 83] width 8 height 8
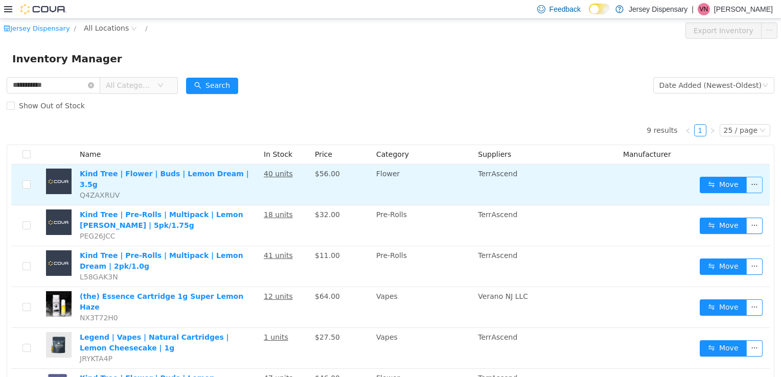
click at [749, 187] on button "button" at bounding box center [754, 184] width 16 height 16
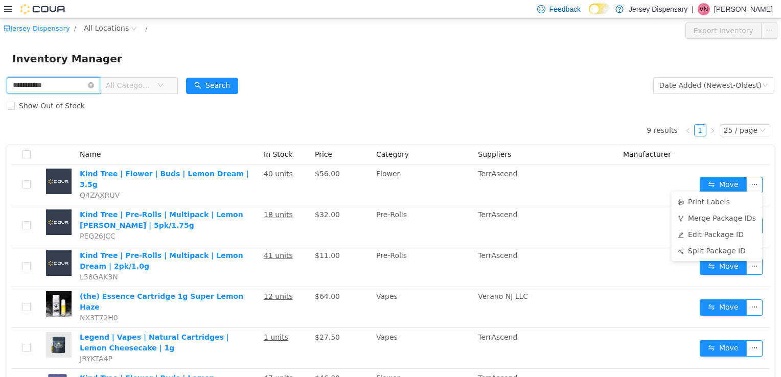
click at [96, 82] on input "**********" at bounding box center [54, 85] width 94 height 16
click at [94, 84] on icon "icon: close-circle" at bounding box center [91, 85] width 6 height 6
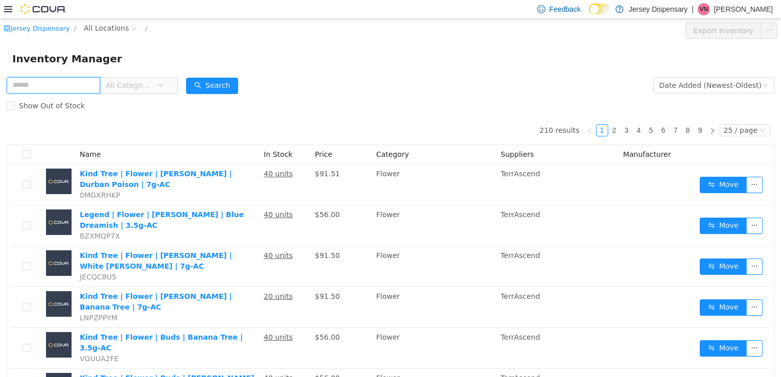
click at [66, 80] on input "text" at bounding box center [54, 85] width 94 height 16
type input "*********"
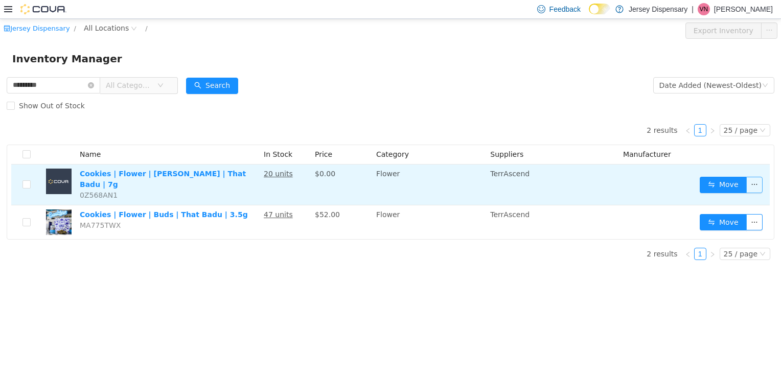
click at [760, 183] on button "button" at bounding box center [754, 184] width 16 height 16
click at [754, 181] on button "button" at bounding box center [754, 184] width 16 height 16
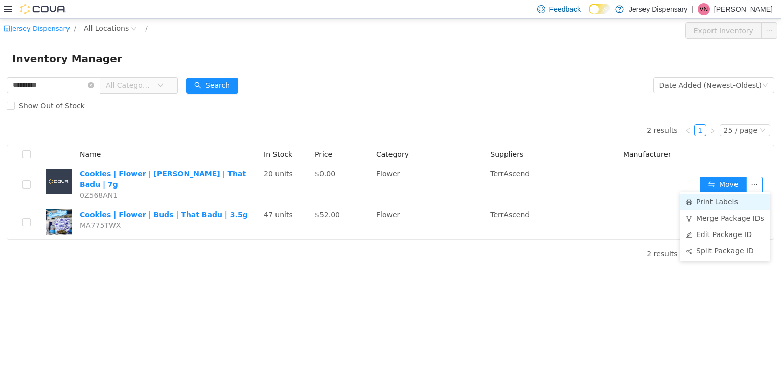
click at [711, 202] on li "Print Labels" at bounding box center [725, 201] width 90 height 16
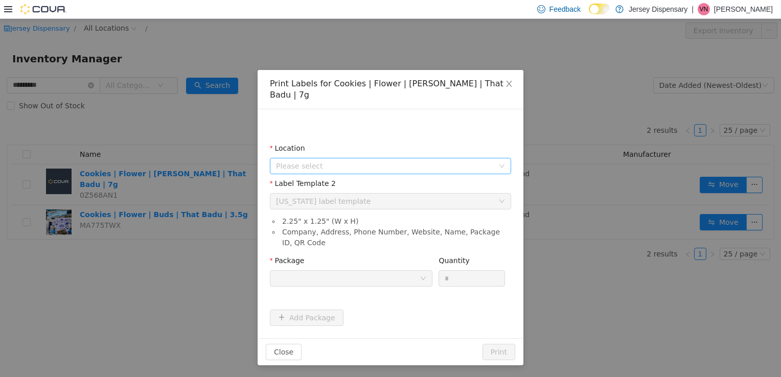
click at [484, 160] on span "Please select" at bounding box center [385, 165] width 218 height 10
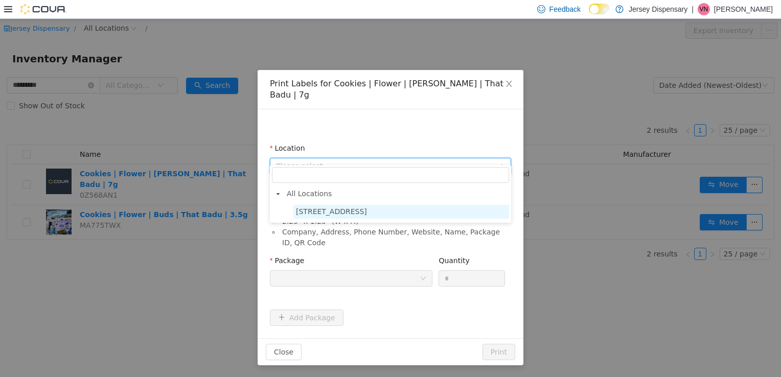
click at [394, 210] on span "638 Communipaw Avenue" at bounding box center [401, 211] width 216 height 14
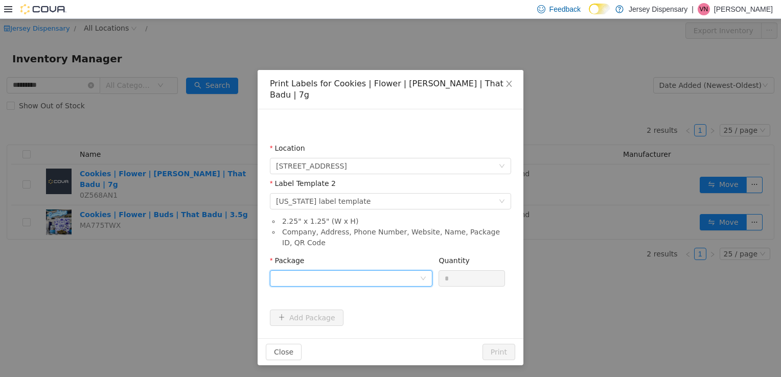
click at [328, 270] on div at bounding box center [348, 277] width 144 height 15
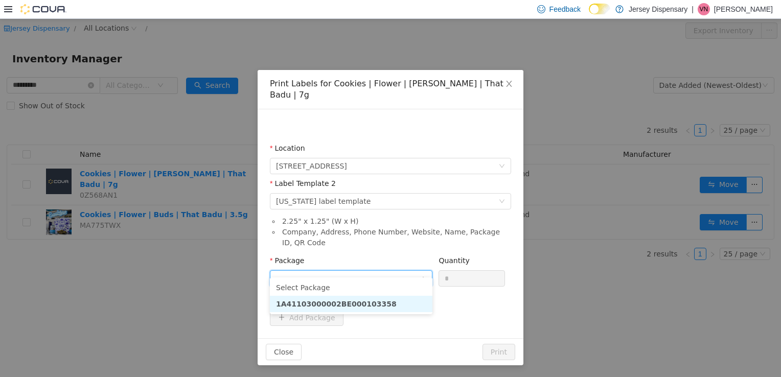
click at [339, 305] on strong "1A41103000002BE000103358" at bounding box center [336, 303] width 121 height 8
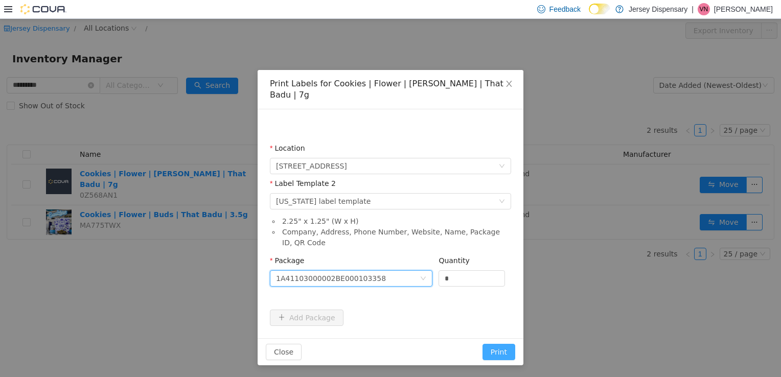
click at [503, 343] on button "Print" at bounding box center [498, 351] width 33 height 16
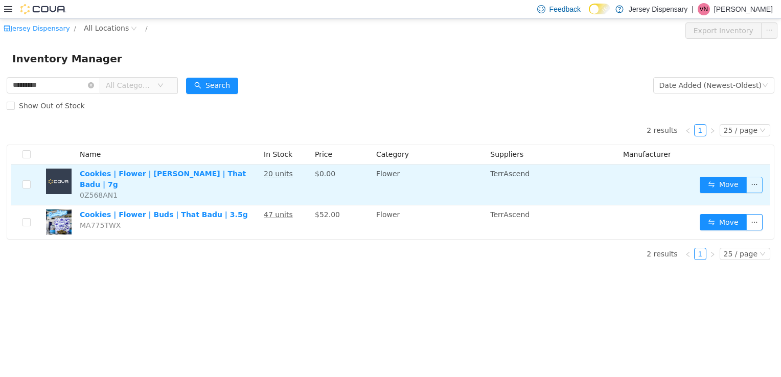
click at [752, 183] on button "button" at bounding box center [754, 184] width 16 height 16
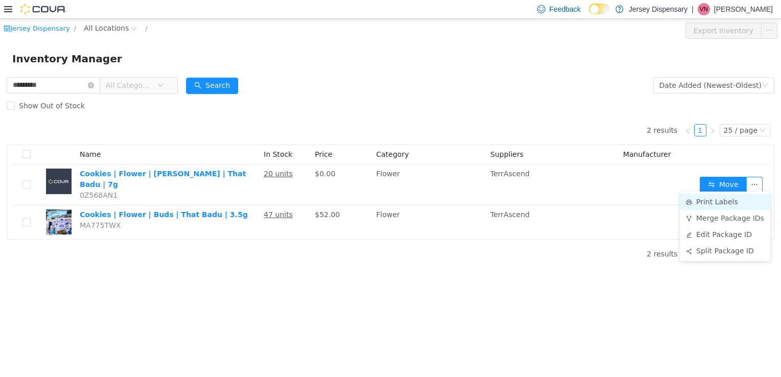
click at [736, 203] on li "Print Labels" at bounding box center [725, 201] width 90 height 16
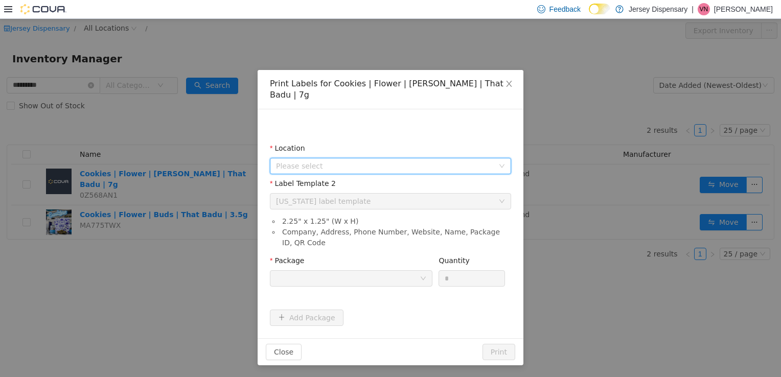
click at [323, 160] on span "Please select" at bounding box center [385, 165] width 218 height 10
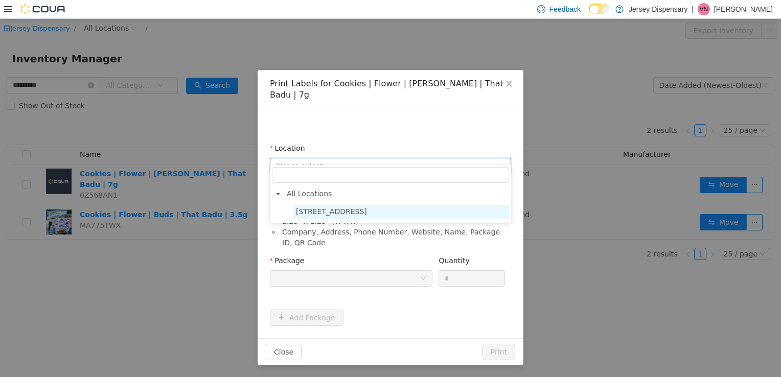
click at [320, 214] on span "638 Communipaw Avenue" at bounding box center [331, 211] width 71 height 8
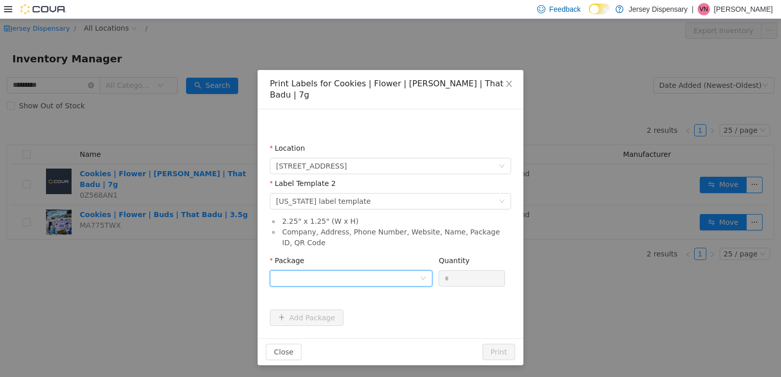
click at [321, 270] on div at bounding box center [348, 277] width 144 height 15
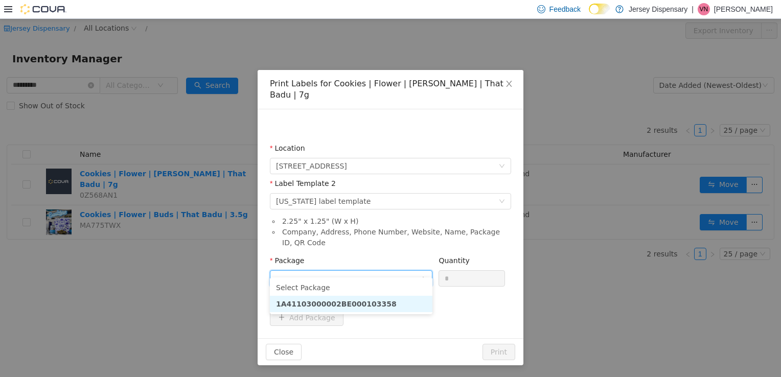
click at [353, 303] on strong "1A41103000002BE000103358" at bounding box center [336, 303] width 121 height 8
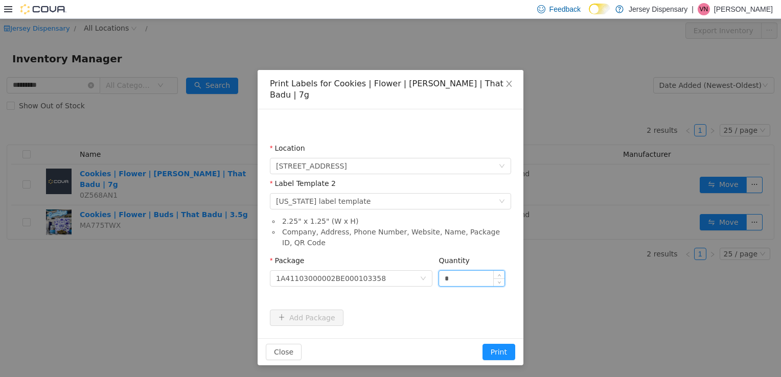
click at [454, 270] on input "*" at bounding box center [471, 277] width 65 height 15
type input "**"
click at [482, 343] on button "Print" at bounding box center [498, 351] width 33 height 16
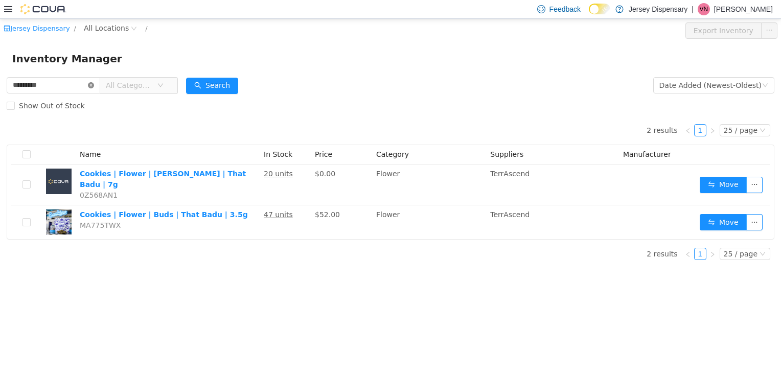
click at [94, 86] on icon "icon: close-circle" at bounding box center [91, 85] width 6 height 6
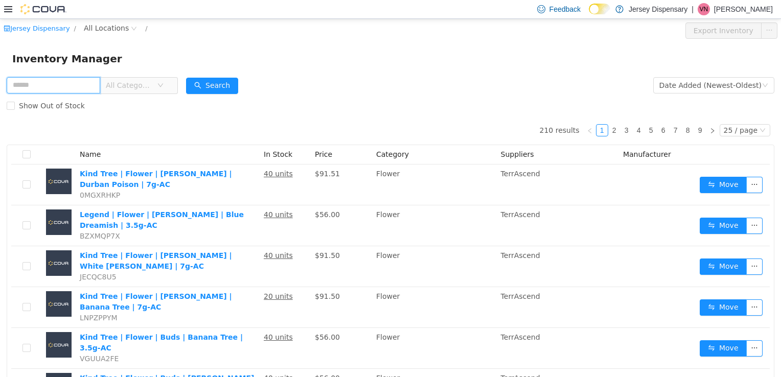
click at [74, 86] on input "text" at bounding box center [54, 85] width 94 height 16
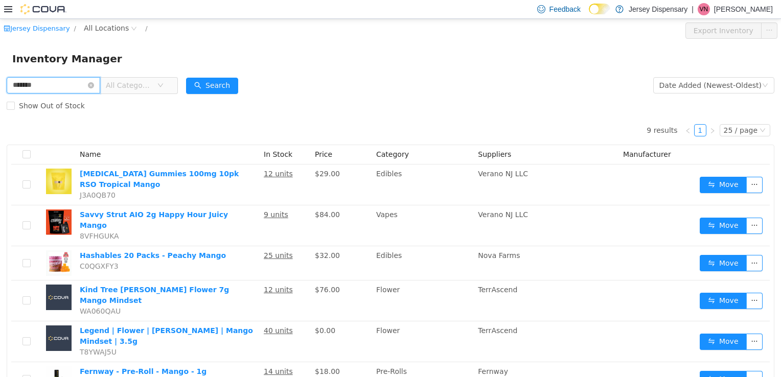
click at [65, 86] on input "*******" at bounding box center [54, 85] width 94 height 16
type input "**********"
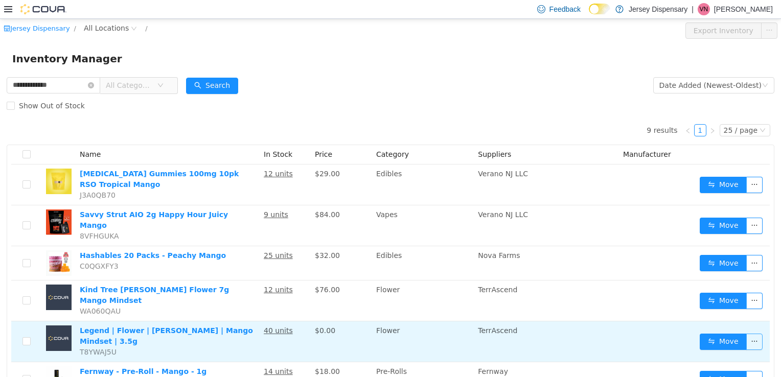
click at [748, 333] on button "button" at bounding box center [754, 341] width 16 height 16
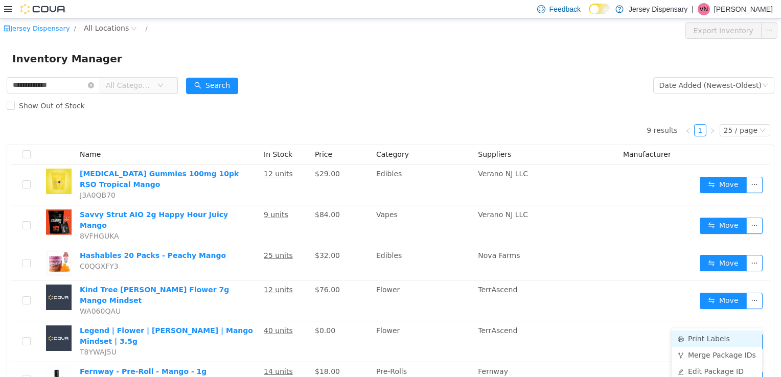
click at [691, 338] on li "Print Labels" at bounding box center [716, 338] width 90 height 16
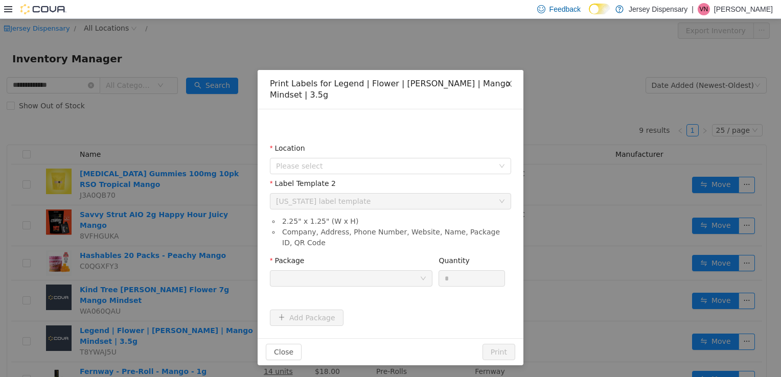
click at [444, 143] on div "Location" at bounding box center [390, 150] width 241 height 15
click at [440, 158] on span "Please select" at bounding box center [387, 165] width 222 height 15
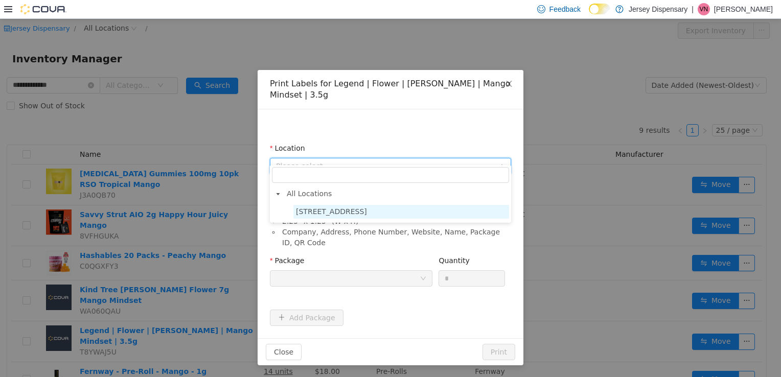
click at [367, 213] on span "638 Communipaw Avenue" at bounding box center [331, 211] width 71 height 8
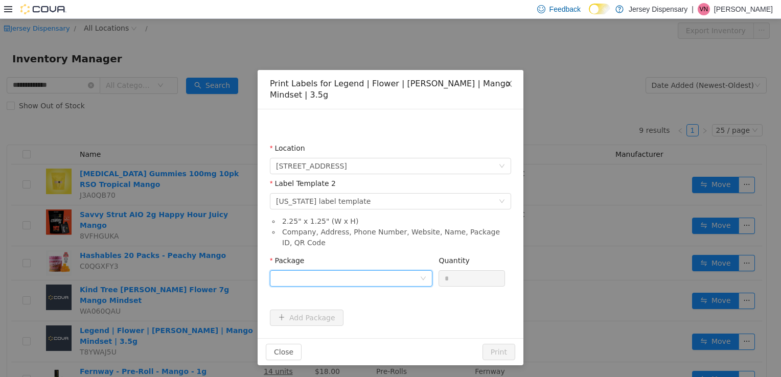
click at [357, 270] on div at bounding box center [348, 277] width 144 height 15
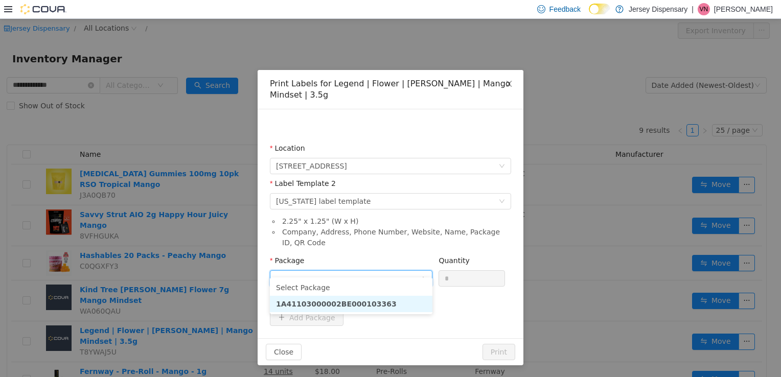
click at [362, 306] on strong "1A41103000002BE000103363" at bounding box center [336, 303] width 121 height 8
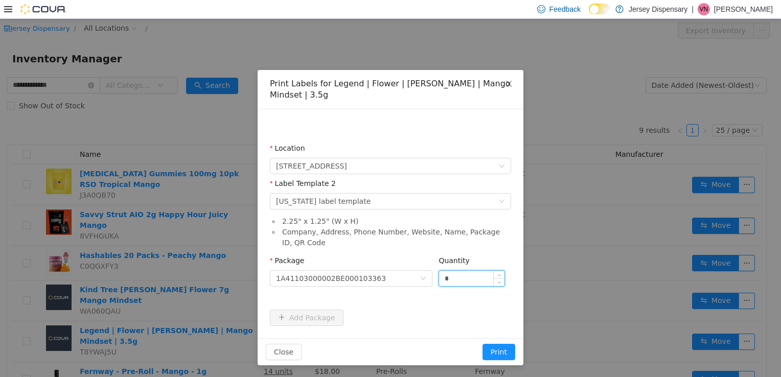
click at [462, 270] on input "*" at bounding box center [471, 277] width 65 height 15
type input "*"
click at [482, 343] on button "Print" at bounding box center [498, 351] width 33 height 16
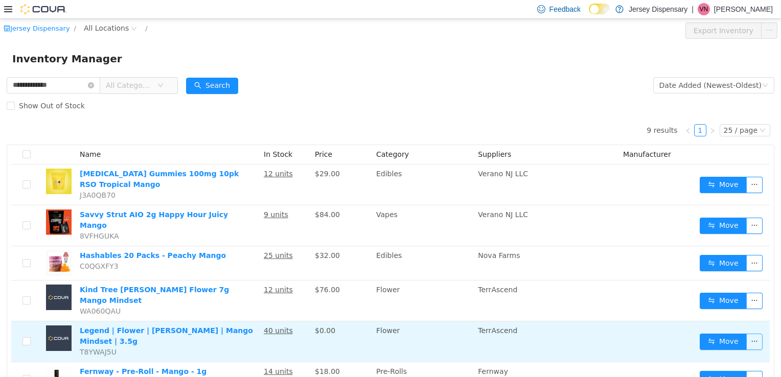
click at [746, 333] on button "button" at bounding box center [754, 341] width 16 height 16
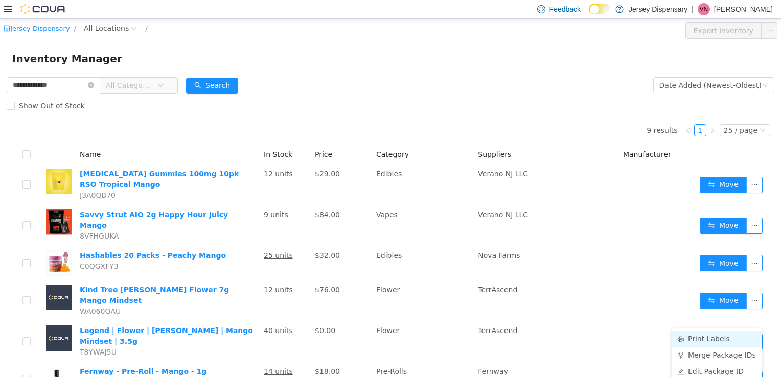
click at [691, 339] on li "Print Labels" at bounding box center [716, 338] width 90 height 16
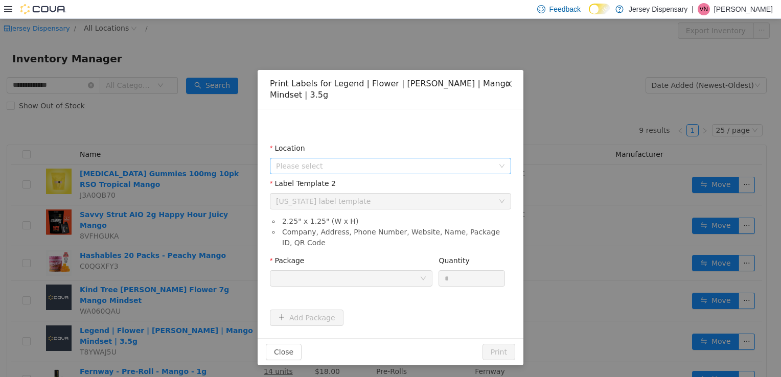
click at [478, 160] on span "Please select" at bounding box center [385, 165] width 218 height 10
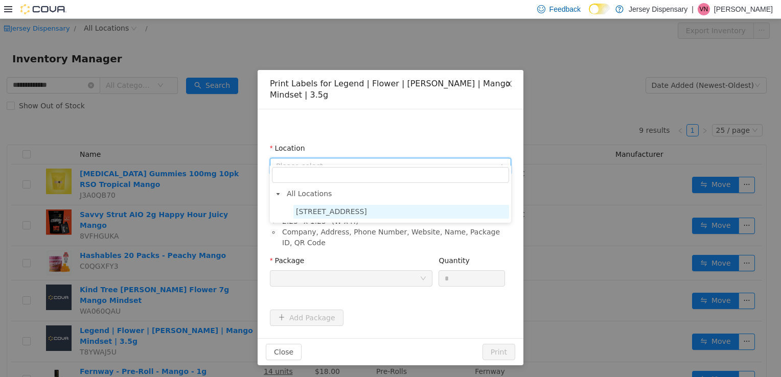
click at [358, 213] on span "638 Communipaw Avenue" at bounding box center [331, 211] width 71 height 8
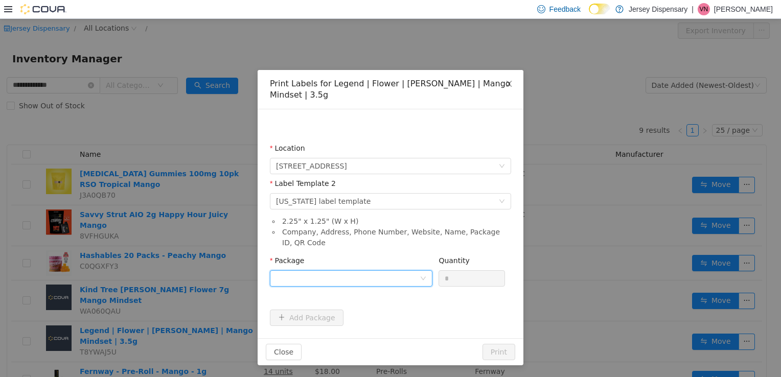
click at [366, 270] on div at bounding box center [348, 277] width 144 height 15
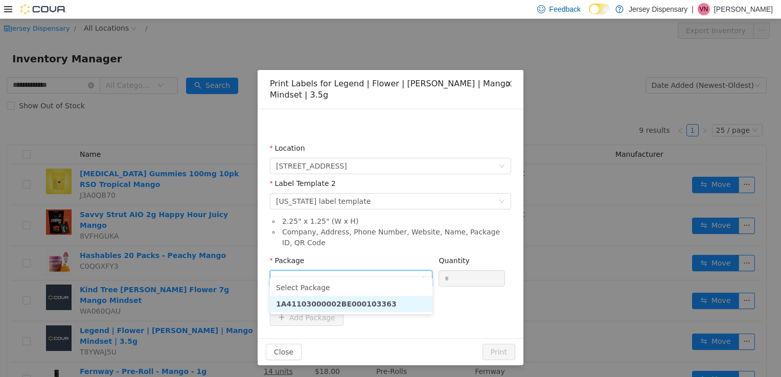
click at [363, 306] on strong "1A41103000002BE000103363" at bounding box center [336, 303] width 121 height 8
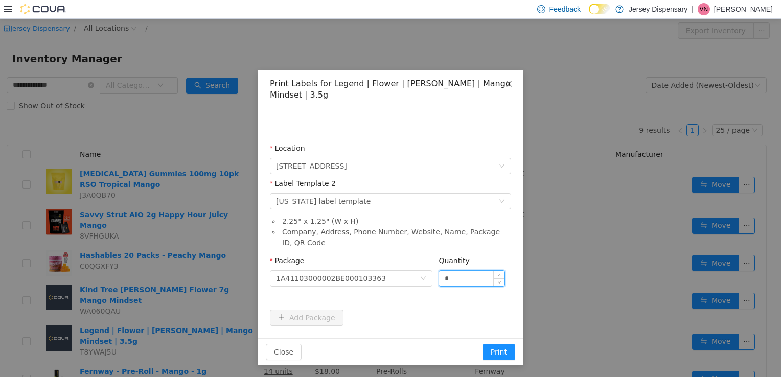
click at [464, 270] on input "*" at bounding box center [471, 277] width 65 height 15
type input "**"
click at [482, 343] on button "Print" at bounding box center [498, 351] width 33 height 16
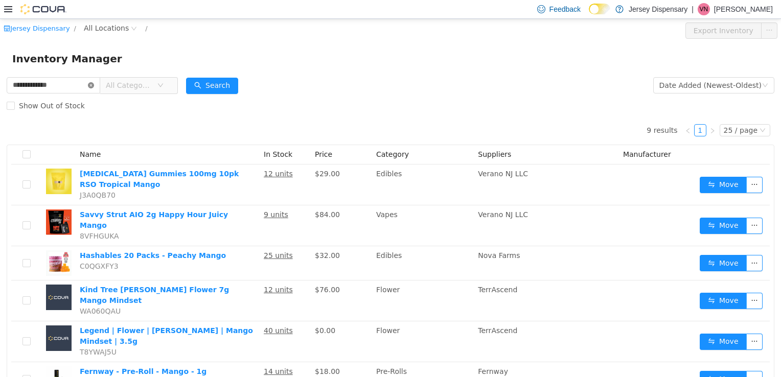
click at [94, 85] on icon "icon: close-circle" at bounding box center [91, 85] width 6 height 6
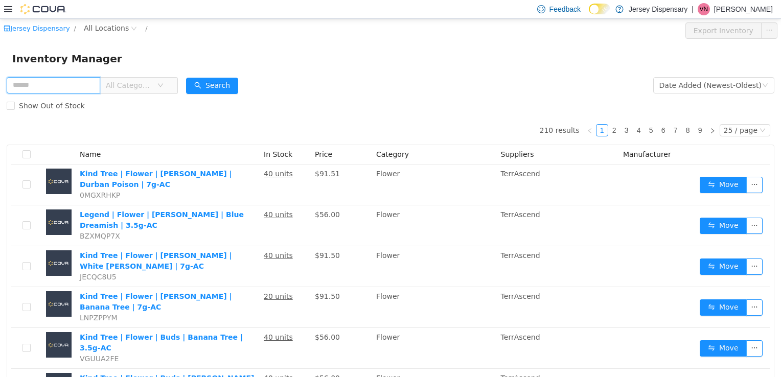
click at [58, 88] on input "text" at bounding box center [54, 85] width 94 height 16
type input "*********"
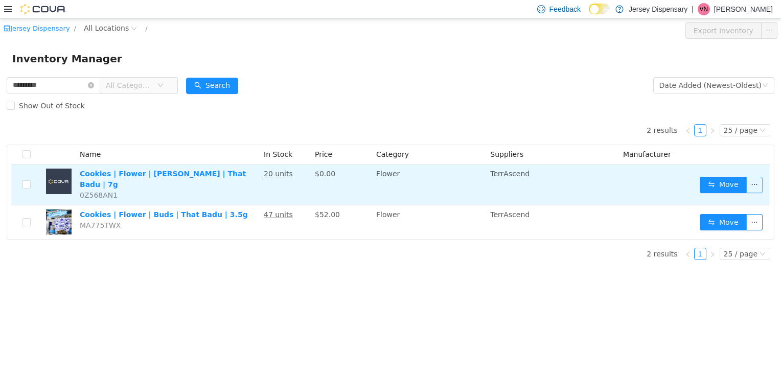
click at [756, 181] on button "button" at bounding box center [754, 184] width 16 height 16
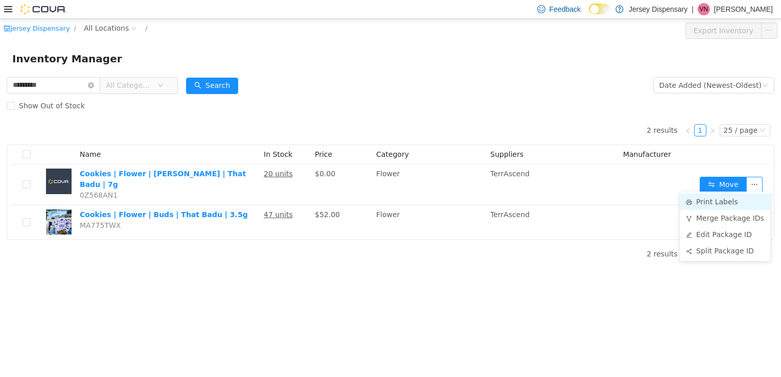
click at [715, 205] on li "Print Labels" at bounding box center [725, 201] width 90 height 16
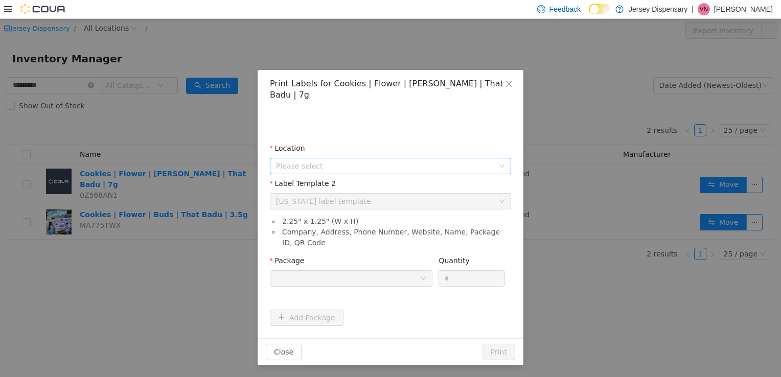
click at [427, 160] on span "Please select" at bounding box center [385, 165] width 218 height 10
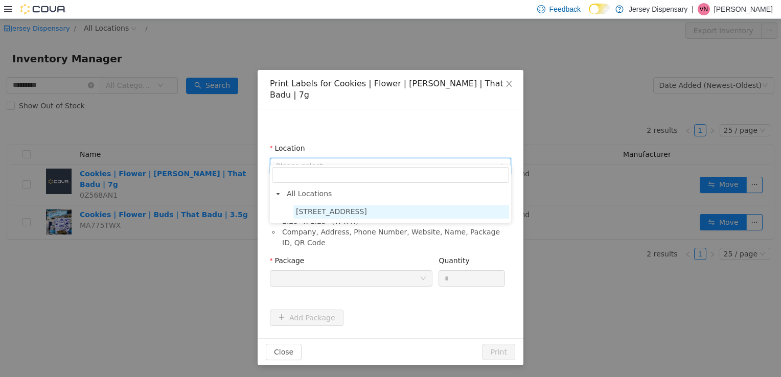
click at [431, 213] on span "638 Communipaw Avenue" at bounding box center [401, 211] width 216 height 14
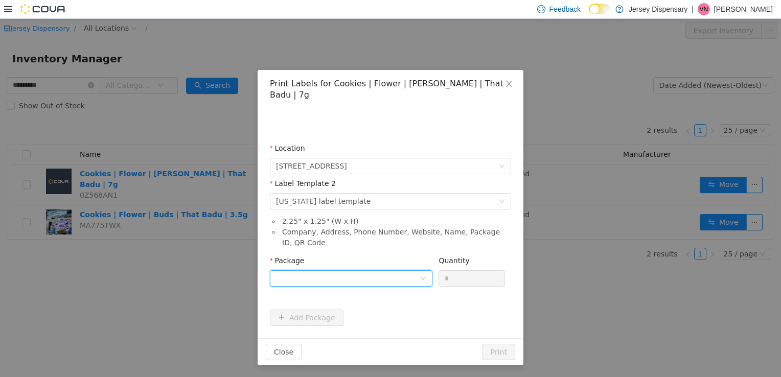
click at [403, 270] on div at bounding box center [348, 277] width 144 height 15
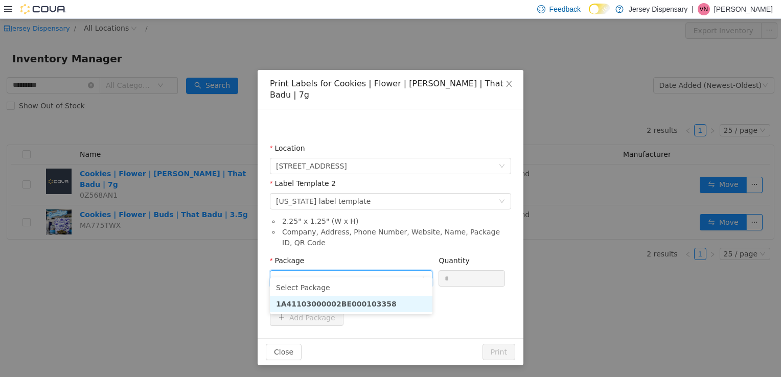
click at [352, 305] on strong "1A41103000002BE000103358" at bounding box center [336, 303] width 121 height 8
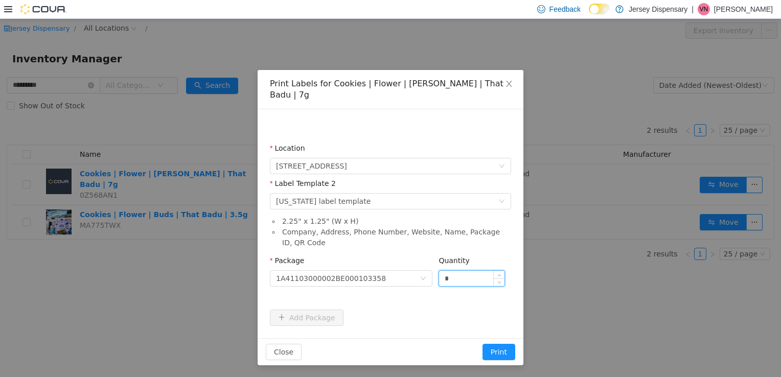
click at [467, 270] on input "*" at bounding box center [471, 277] width 65 height 15
click at [501, 90] on span "Close" at bounding box center [509, 83] width 29 height 29
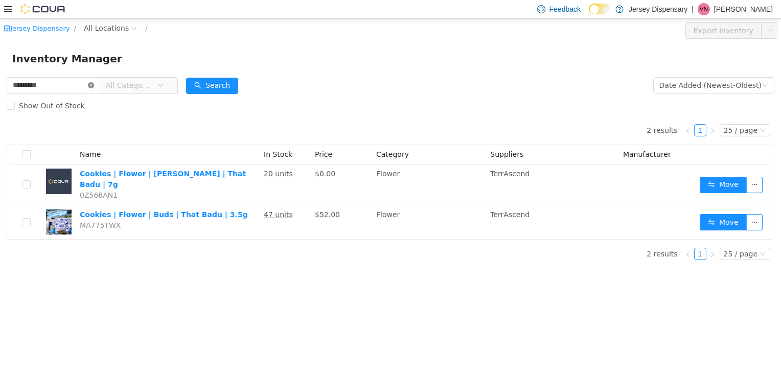
click at [94, 84] on icon "icon: close-circle" at bounding box center [91, 85] width 6 height 6
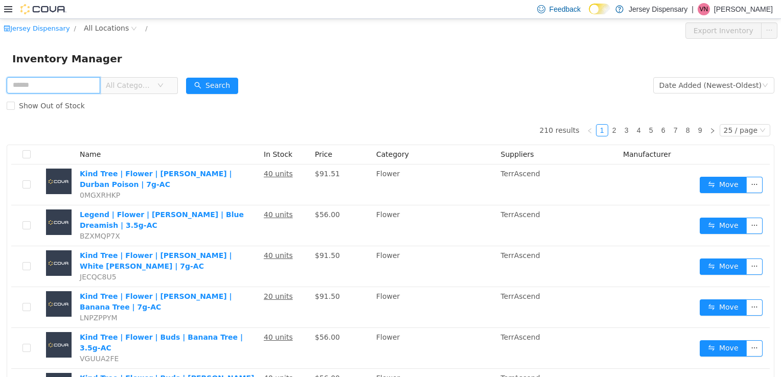
click at [78, 88] on input "text" at bounding box center [54, 85] width 94 height 16
type input "*********"
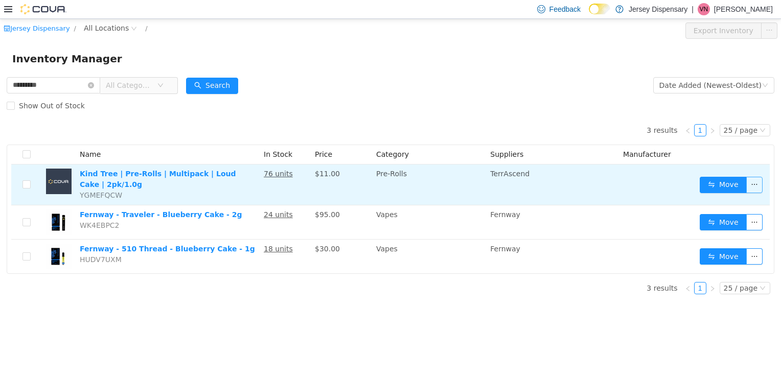
click at [752, 179] on button "button" at bounding box center [754, 184] width 16 height 16
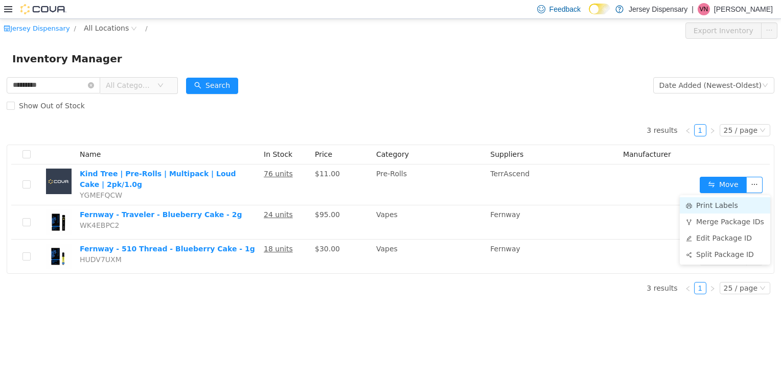
click at [701, 204] on li "Print Labels" at bounding box center [725, 205] width 90 height 16
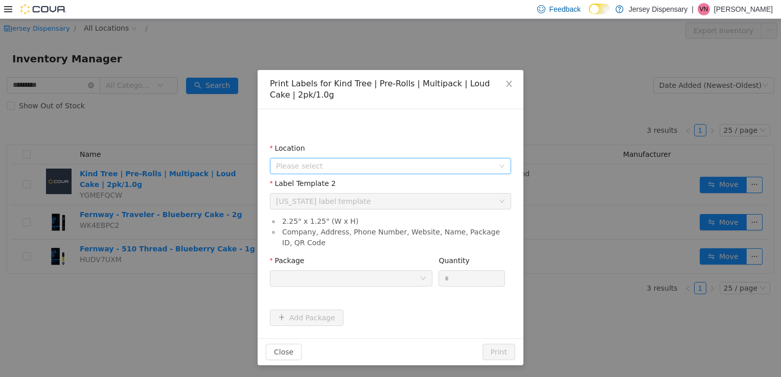
click at [409, 158] on span "Please select" at bounding box center [387, 165] width 222 height 15
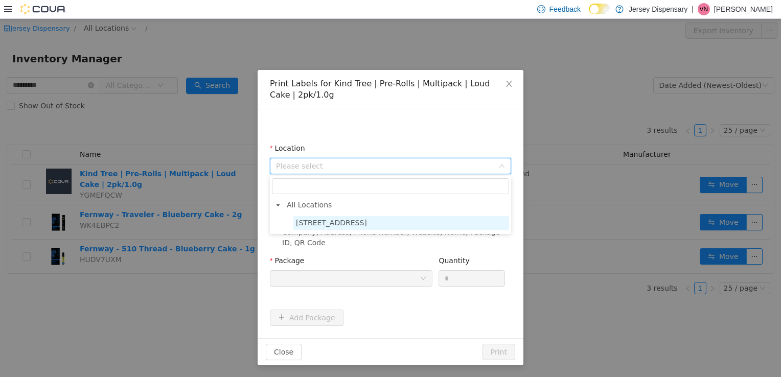
click at [425, 224] on span "638 Communipaw Avenue" at bounding box center [401, 223] width 216 height 14
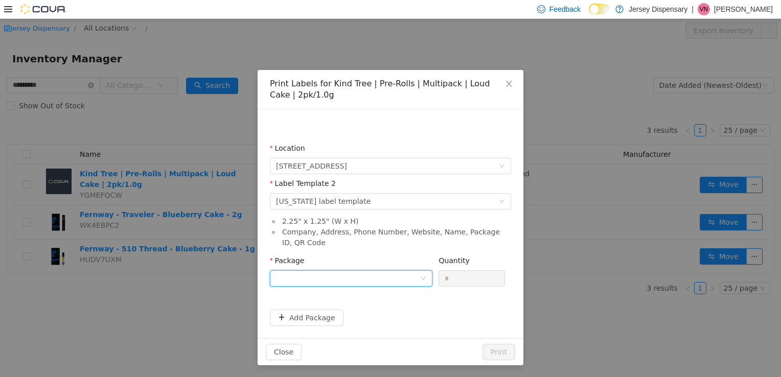
click at [374, 273] on div at bounding box center [348, 277] width 144 height 15
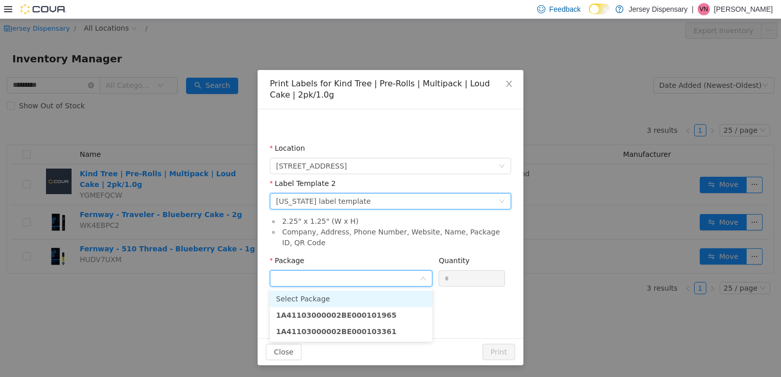
click at [448, 198] on div "Please select a label template Massachusetts label template" at bounding box center [387, 200] width 222 height 15
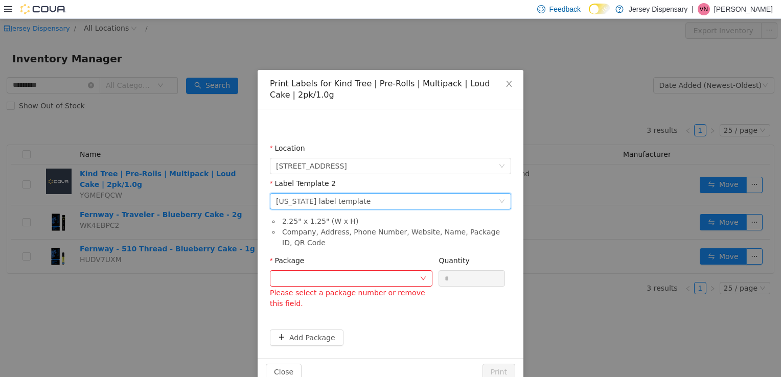
click at [372, 199] on div "Please select a label template Massachusetts label template" at bounding box center [387, 200] width 222 height 15
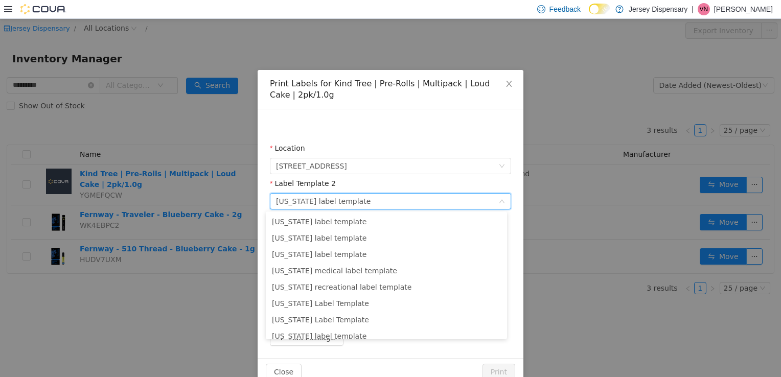
click at [377, 183] on div "Label Template 2" at bounding box center [390, 185] width 241 height 15
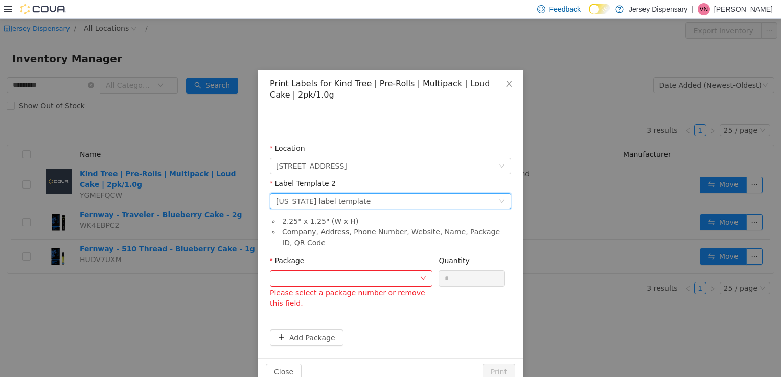
click at [359, 199] on div "Massachusetts label template" at bounding box center [323, 200] width 95 height 15
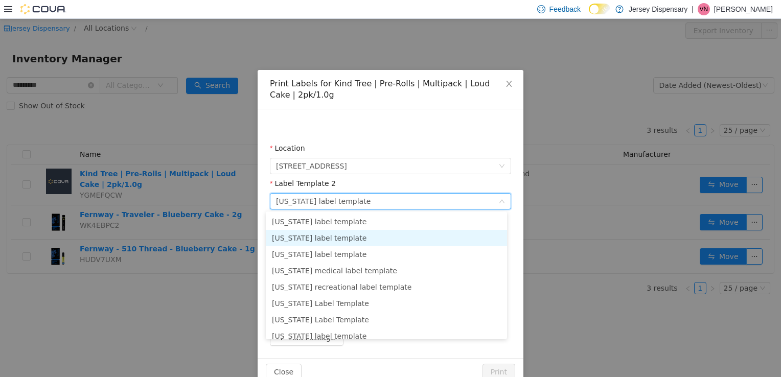
click at [334, 239] on li "Colorado label template" at bounding box center [386, 237] width 241 height 16
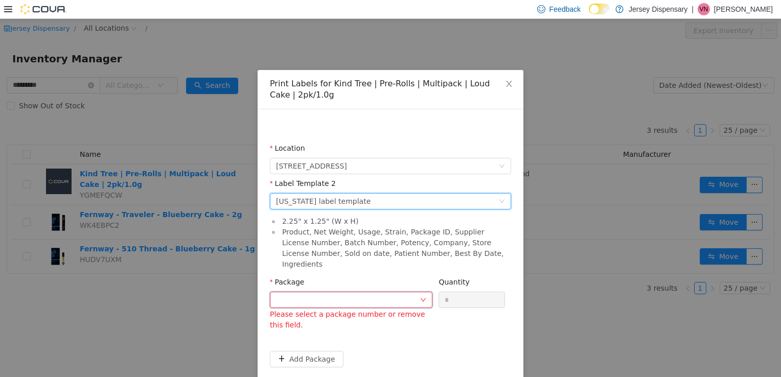
click at [317, 292] on div at bounding box center [348, 299] width 144 height 15
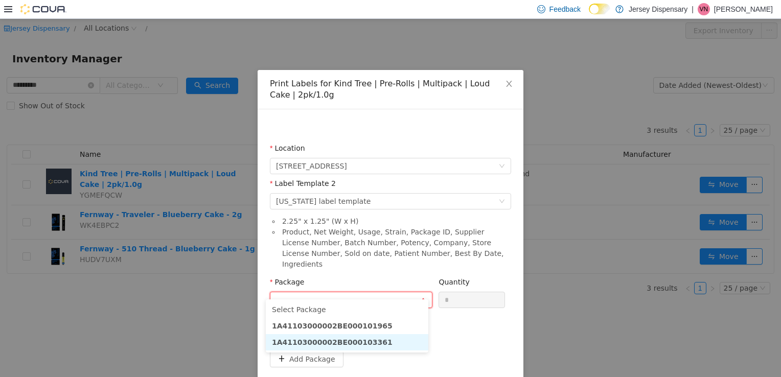
click at [370, 345] on li "1A41103000002BE000103361" at bounding box center [347, 342] width 162 height 16
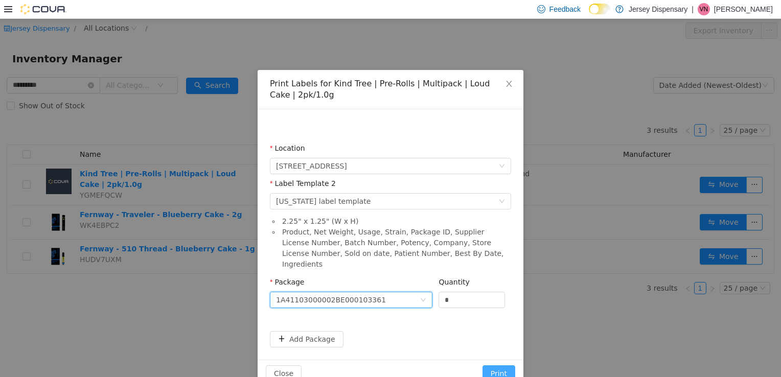
click at [492, 366] on button "Print" at bounding box center [498, 373] width 33 height 16
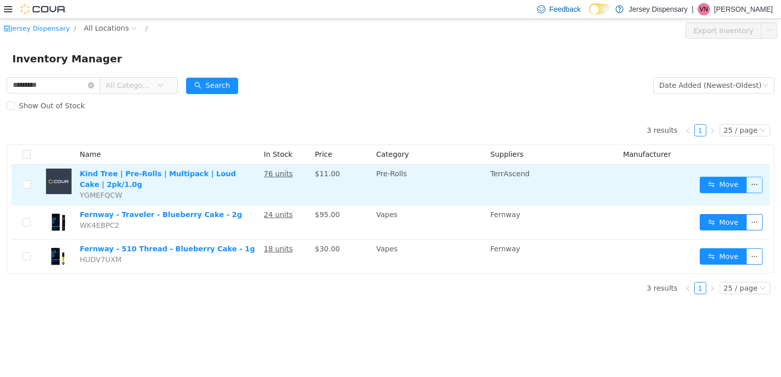
click at [760, 183] on button "button" at bounding box center [754, 184] width 16 height 16
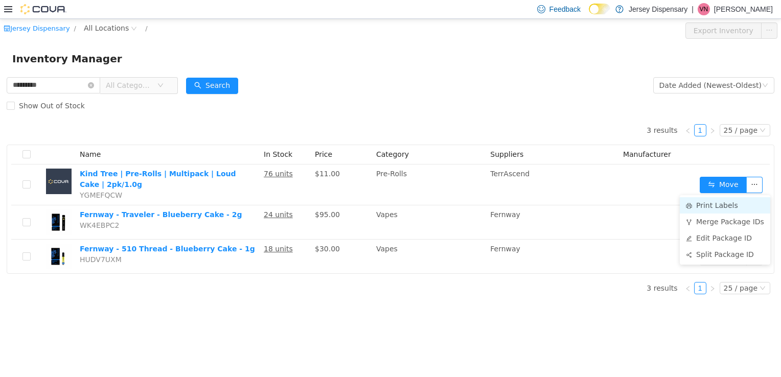
click at [697, 204] on li "Print Labels" at bounding box center [725, 205] width 90 height 16
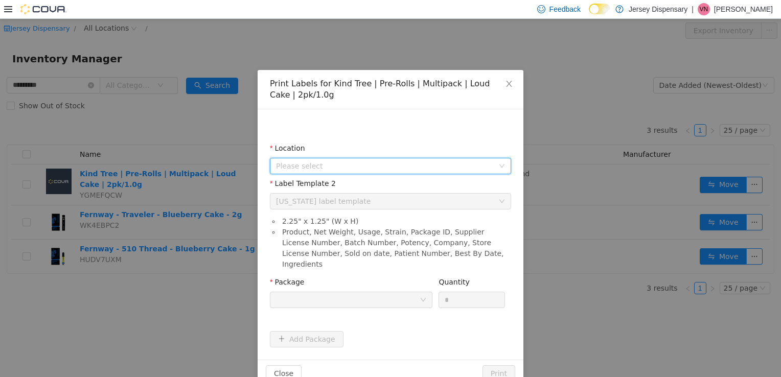
click at [446, 167] on span "Please select" at bounding box center [385, 165] width 218 height 10
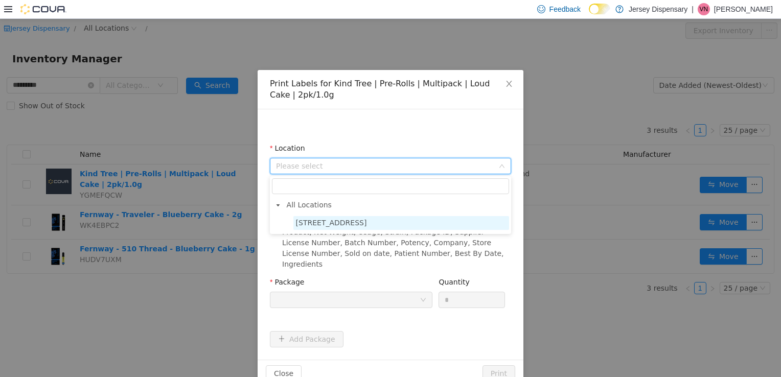
click at [345, 218] on span "638 Communipaw Avenue" at bounding box center [331, 222] width 71 height 8
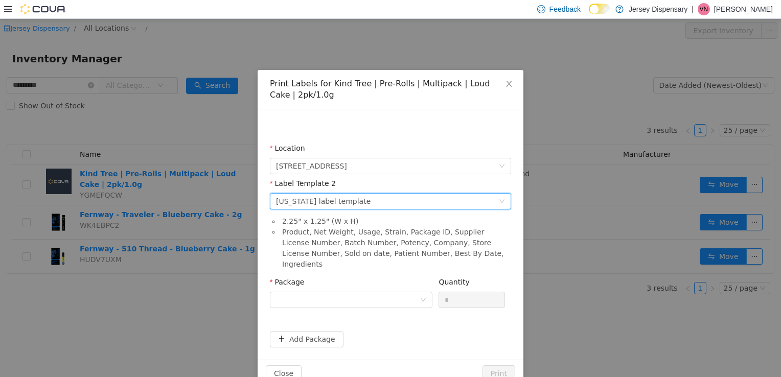
click at [343, 205] on div "Colorado label template" at bounding box center [323, 200] width 95 height 15
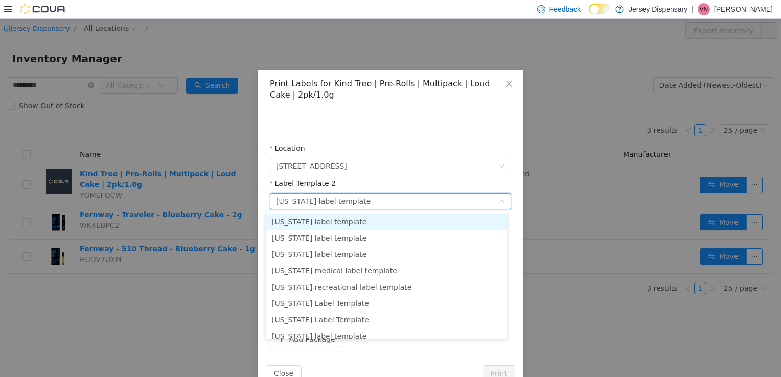
click at [377, 223] on li "Alaska label template" at bounding box center [386, 221] width 241 height 16
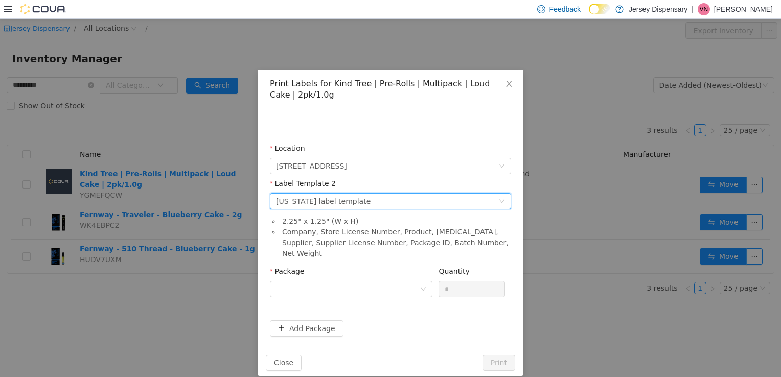
click at [342, 290] on div "Package" at bounding box center [351, 283] width 162 height 35
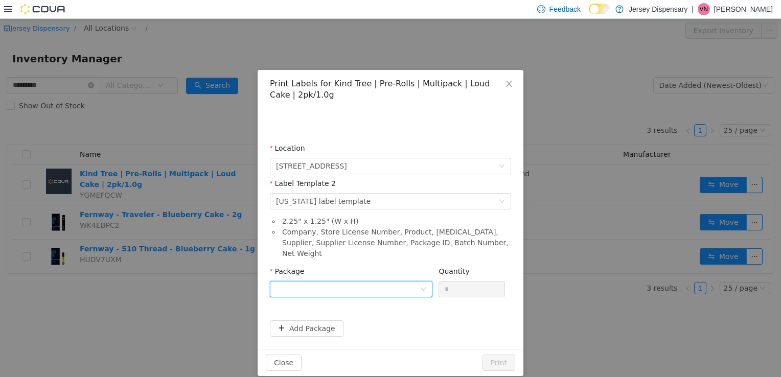
click at [371, 281] on div at bounding box center [348, 288] width 144 height 15
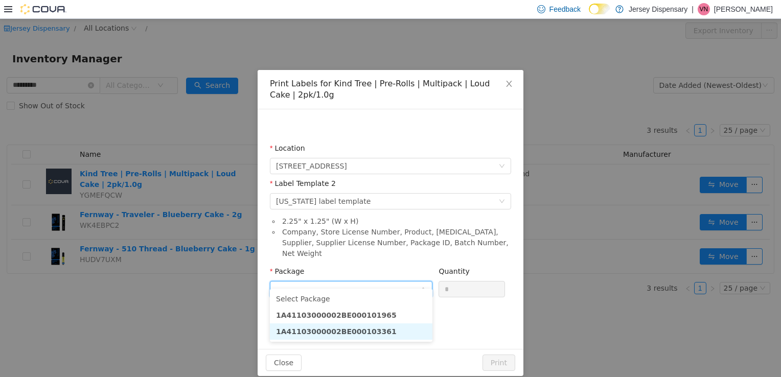
click at [370, 330] on strong "1A41103000002BE000103361" at bounding box center [336, 331] width 121 height 8
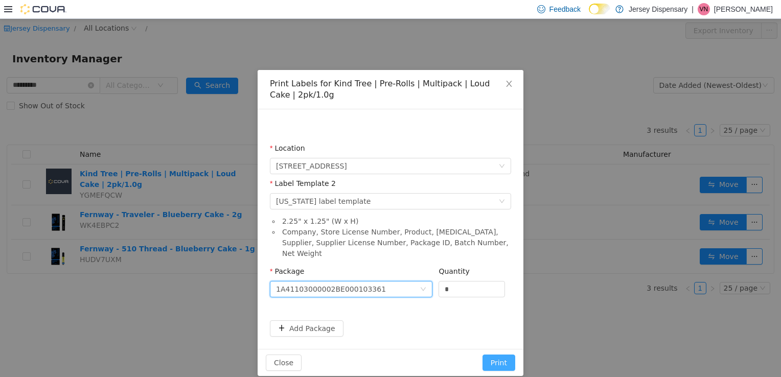
click at [505, 354] on button "Print" at bounding box center [498, 362] width 33 height 16
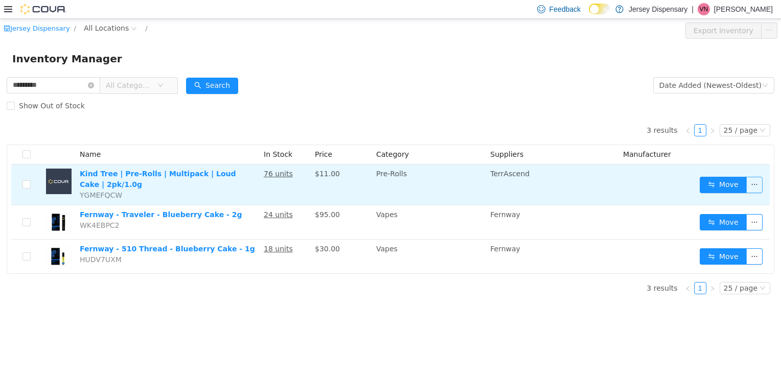
click at [750, 183] on button "button" at bounding box center [754, 184] width 16 height 16
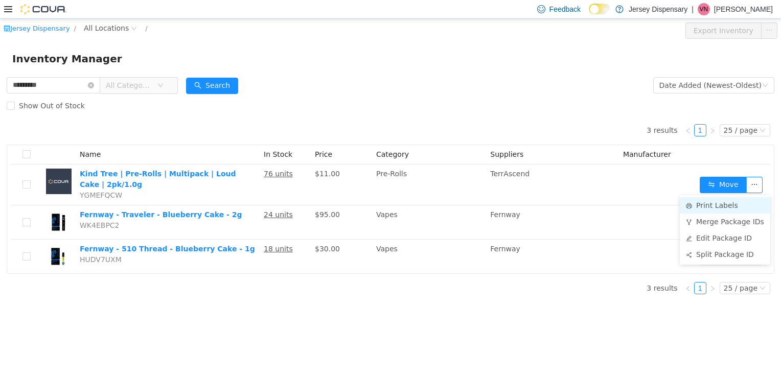
click at [714, 206] on li "Print Labels" at bounding box center [725, 205] width 90 height 16
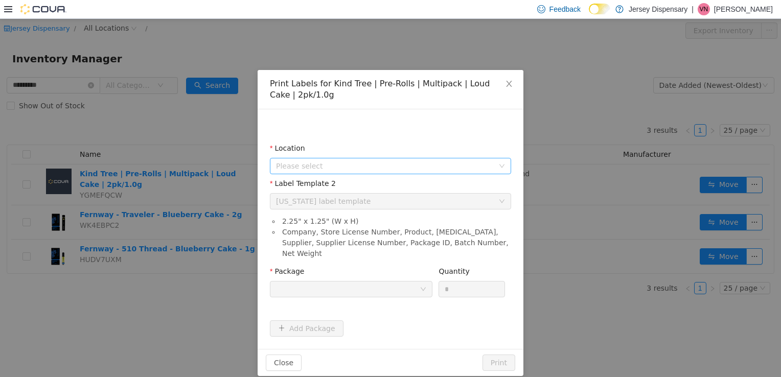
click at [411, 165] on span "Please select" at bounding box center [385, 165] width 218 height 10
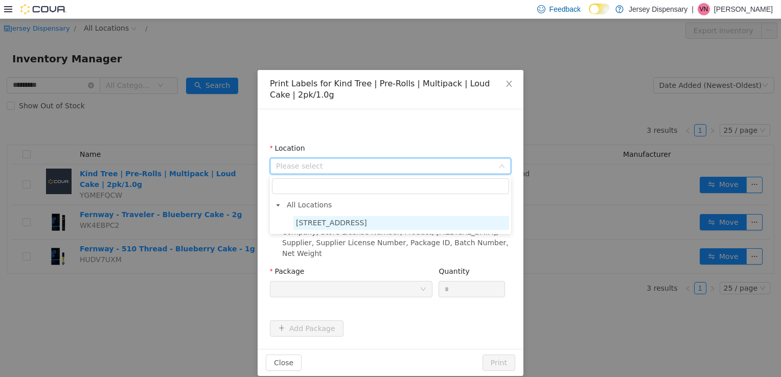
click at [354, 219] on span "638 Communipaw Avenue" at bounding box center [331, 222] width 71 height 8
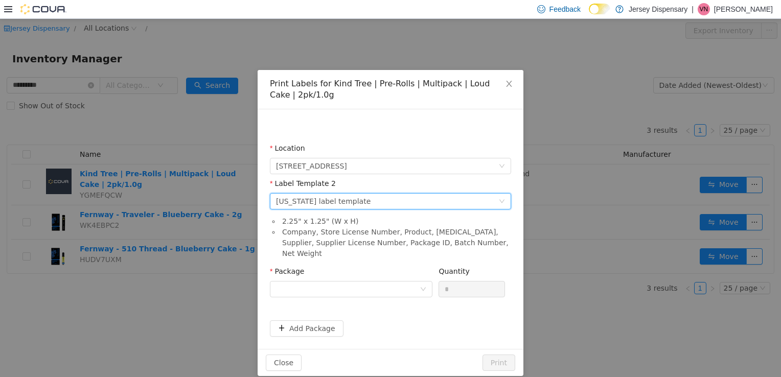
click at [329, 205] on div "Alaska label template" at bounding box center [323, 200] width 95 height 15
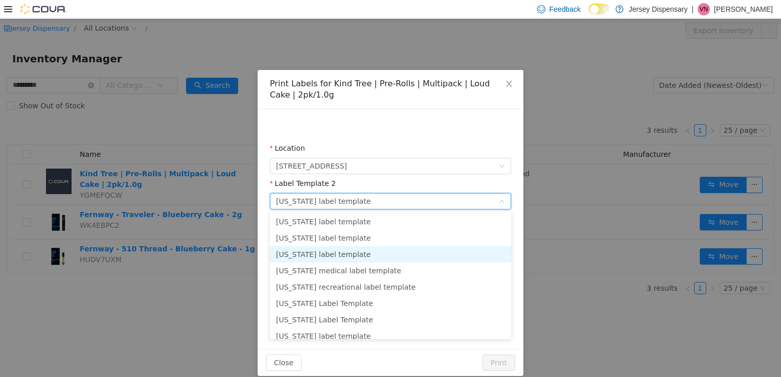
click at [333, 261] on li "Massachusetts label template" at bounding box center [390, 254] width 241 height 16
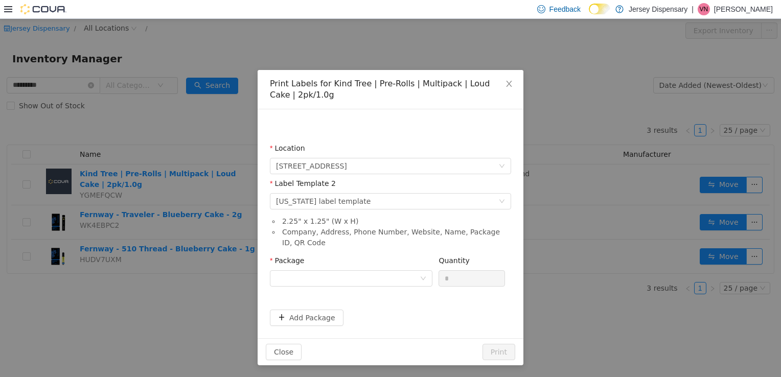
click at [374, 287] on div "Package" at bounding box center [351, 272] width 162 height 35
click at [373, 284] on div at bounding box center [348, 277] width 144 height 15
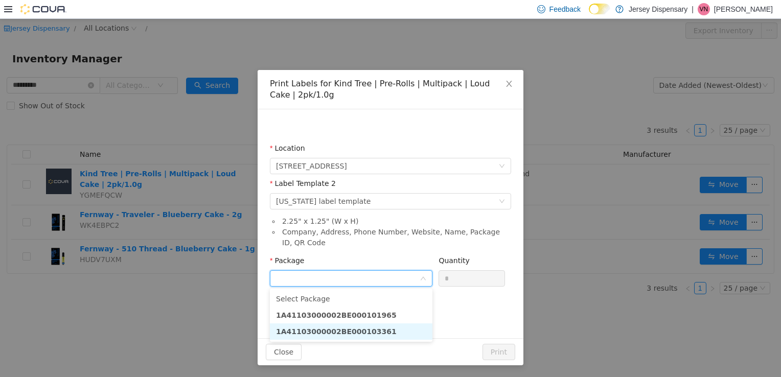
click at [359, 330] on strong "1A41103000002BE000103361" at bounding box center [336, 331] width 121 height 8
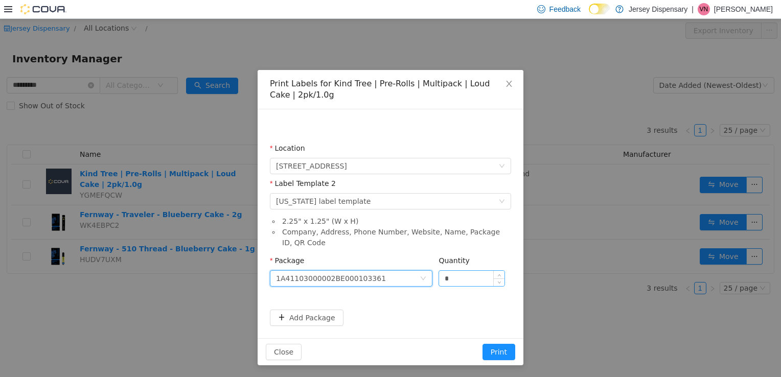
click at [468, 278] on input "*" at bounding box center [471, 277] width 65 height 15
type input "*"
type input "**"
click at [482, 343] on button "Print" at bounding box center [498, 351] width 33 height 16
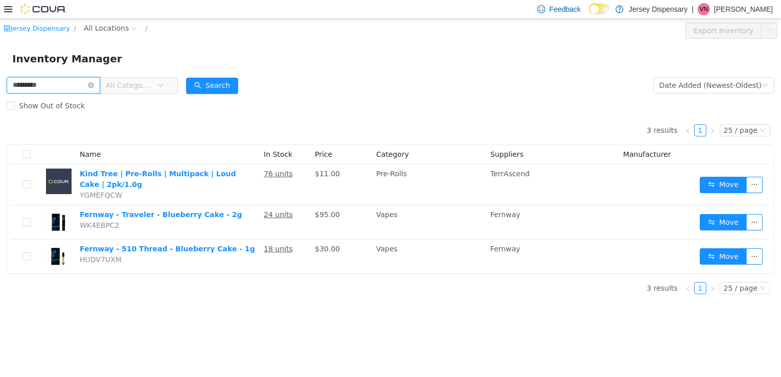
click at [100, 89] on input "*********" at bounding box center [54, 85] width 94 height 16
click at [94, 85] on icon "icon: close-circle" at bounding box center [91, 85] width 6 height 6
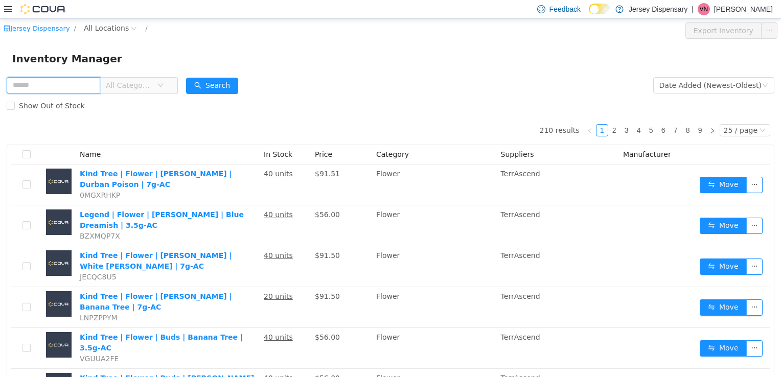
click at [82, 80] on input "text" at bounding box center [54, 85] width 94 height 16
type input "**********"
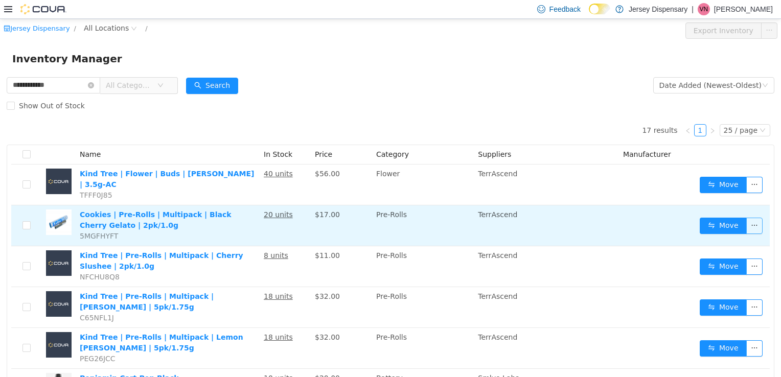
click at [746, 220] on button "button" at bounding box center [754, 225] width 16 height 16
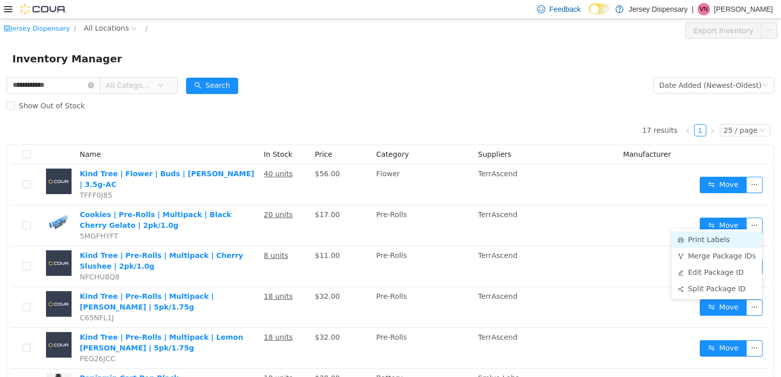
click at [703, 242] on li "Print Labels" at bounding box center [716, 239] width 90 height 16
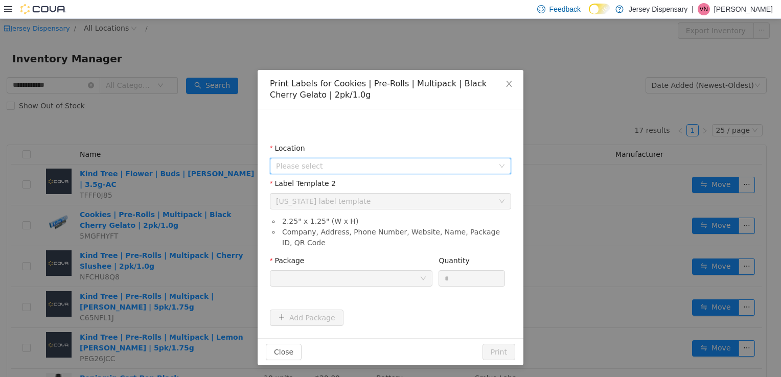
click at [423, 170] on span "Please select" at bounding box center [385, 165] width 218 height 10
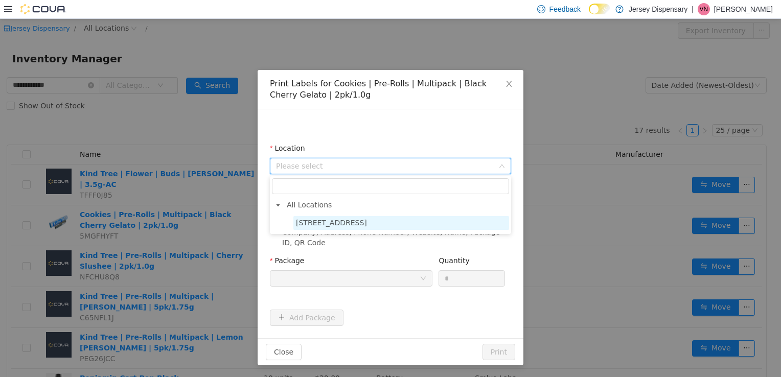
click at [413, 221] on span "638 Communipaw Avenue" at bounding box center [401, 223] width 216 height 14
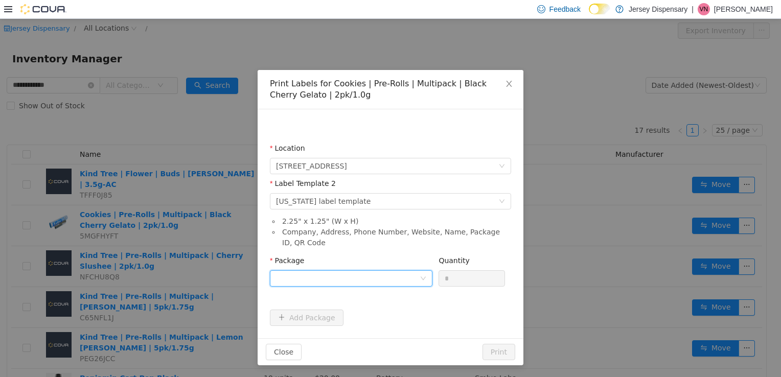
click at [415, 280] on div at bounding box center [348, 277] width 144 height 15
click at [403, 319] on li "1A41103000002BE000103364" at bounding box center [351, 315] width 162 height 16
click at [446, 283] on input "*" at bounding box center [471, 277] width 65 height 15
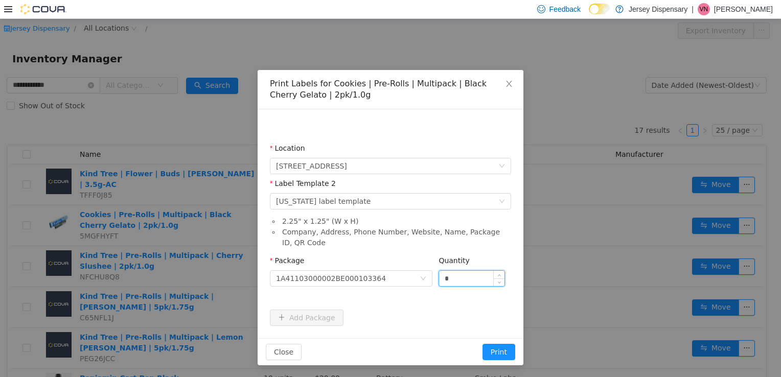
click at [458, 277] on input "*" at bounding box center [471, 277] width 65 height 15
type input "**"
click at [482, 343] on button "Print" at bounding box center [498, 351] width 33 height 16
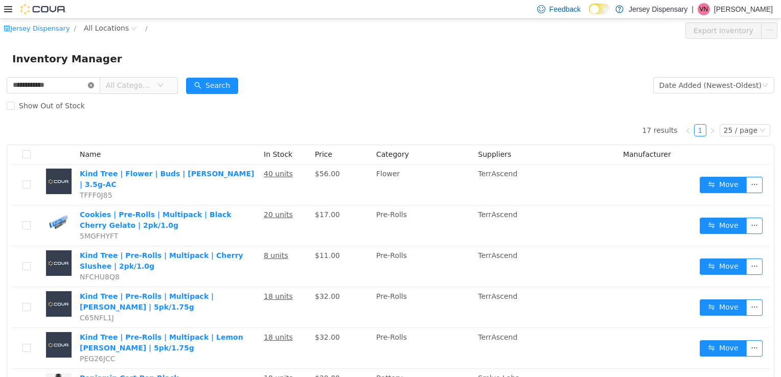
click at [94, 84] on icon "icon: close-circle" at bounding box center [91, 85] width 6 height 6
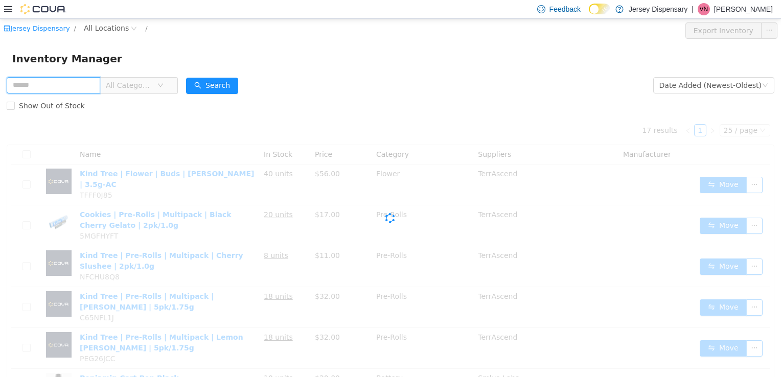
click at [92, 85] on input "text" at bounding box center [54, 85] width 94 height 16
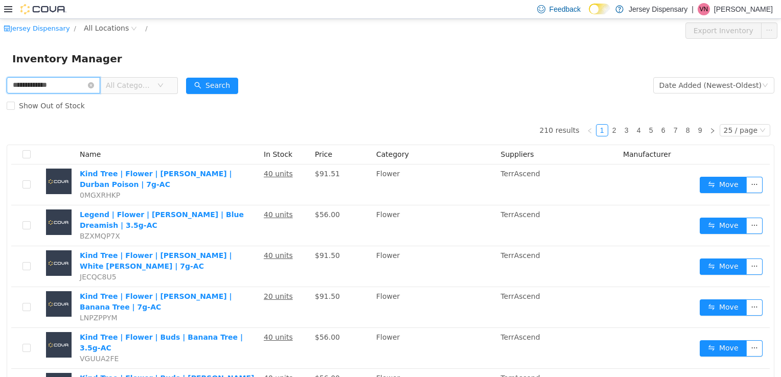
type input "**********"
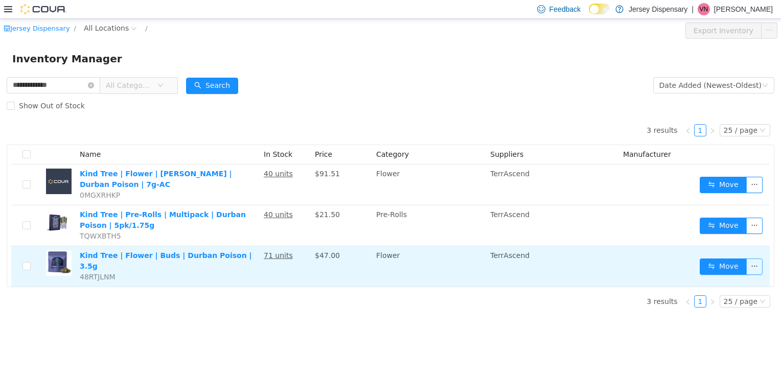
click at [754, 258] on button "button" at bounding box center [754, 266] width 16 height 16
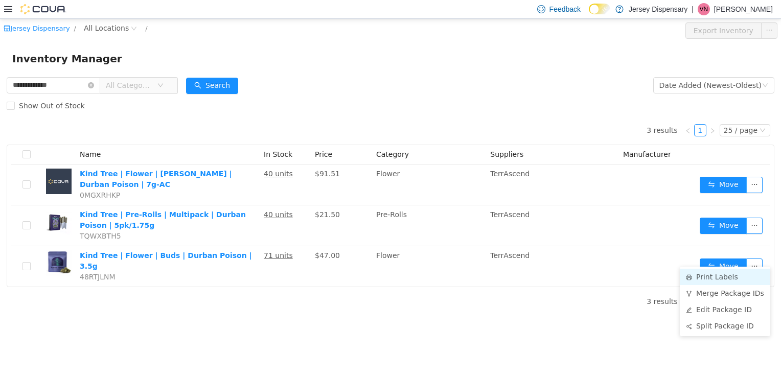
click at [705, 275] on li "Print Labels" at bounding box center [725, 276] width 90 height 16
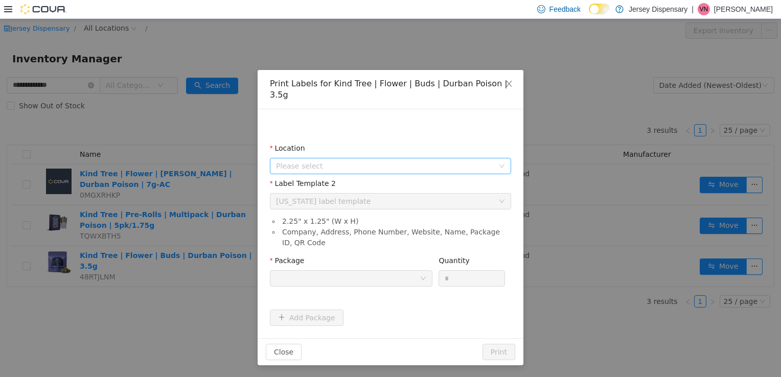
click at [464, 160] on span "Please select" at bounding box center [385, 165] width 218 height 10
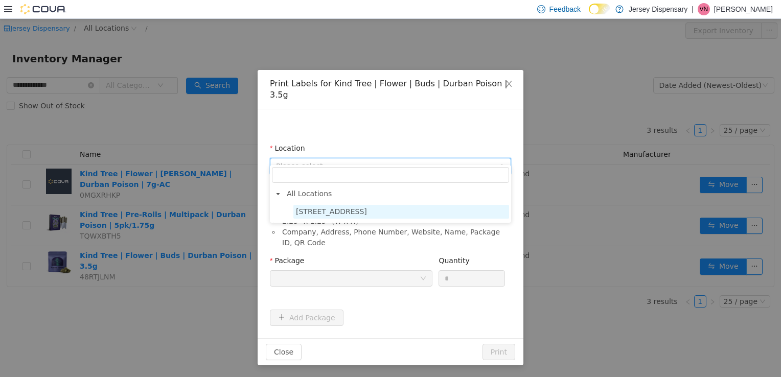
click at [461, 209] on span "638 Communipaw Avenue" at bounding box center [401, 211] width 216 height 14
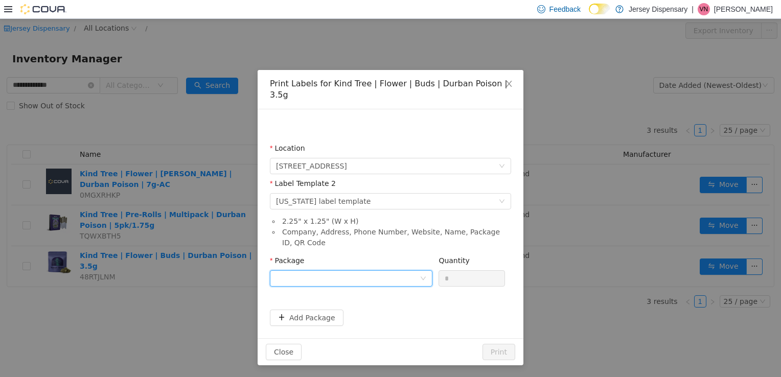
click at [375, 270] on div at bounding box center [348, 277] width 144 height 15
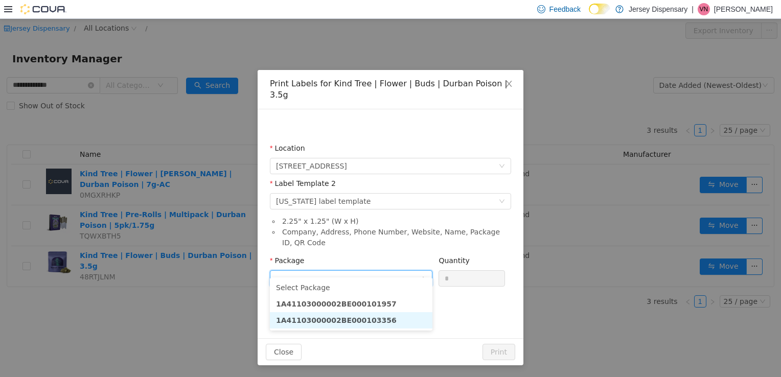
click at [384, 321] on li "1A41103000002BE000103356" at bounding box center [351, 320] width 162 height 16
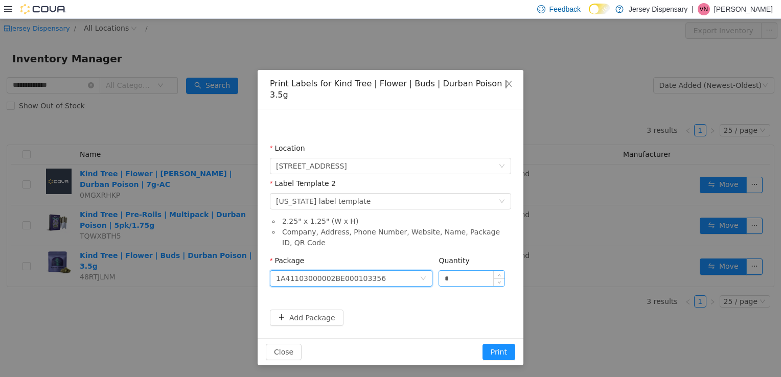
click at [464, 270] on input "*" at bounding box center [471, 277] width 65 height 15
type input "**"
click at [482, 343] on button "Print" at bounding box center [498, 351] width 33 height 16
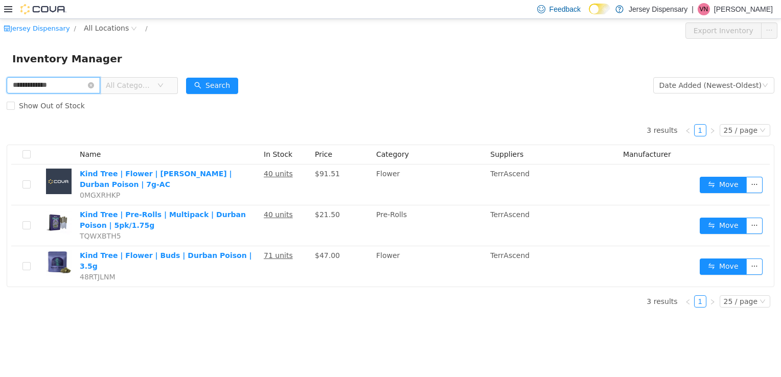
click at [96, 84] on input "**********" at bounding box center [54, 85] width 94 height 16
click at [94, 86] on icon "icon: close-circle" at bounding box center [91, 85] width 6 height 6
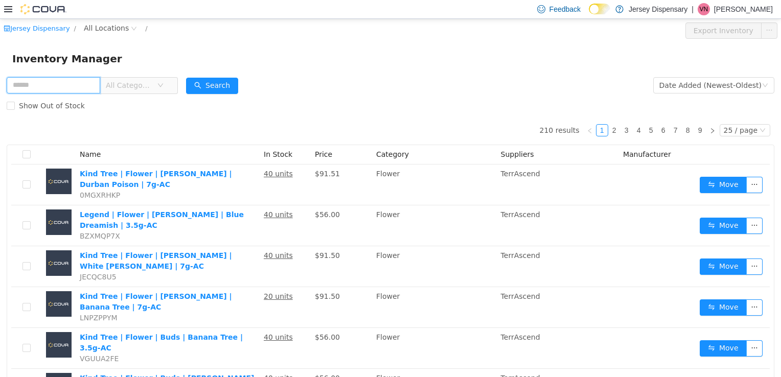
click at [71, 90] on input "text" at bounding box center [54, 85] width 94 height 16
type input "**********"
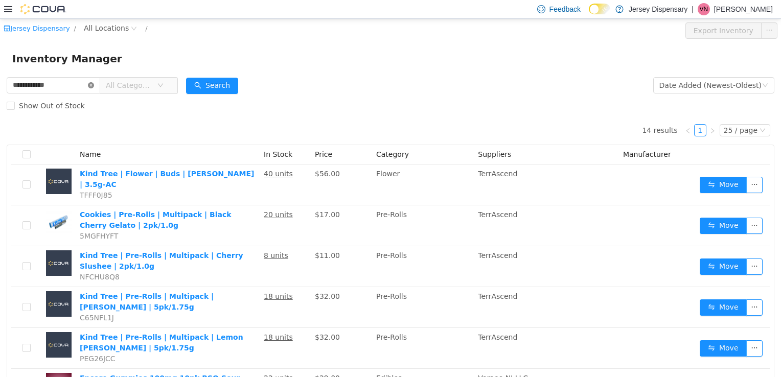
click at [94, 87] on icon "icon: close-circle" at bounding box center [91, 85] width 6 height 6
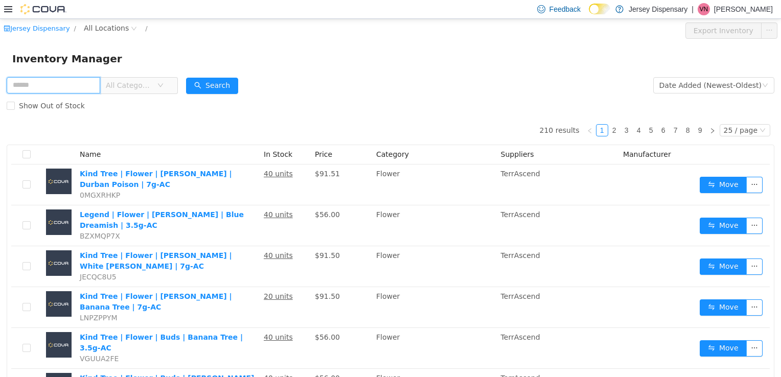
click at [36, 86] on input "text" at bounding box center [54, 85] width 94 height 16
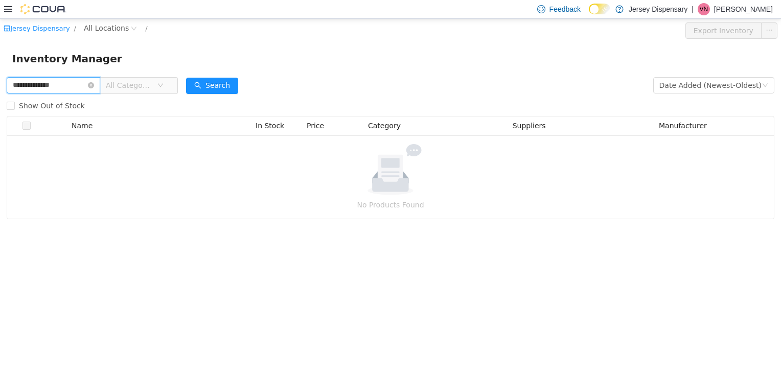
type input "**********"
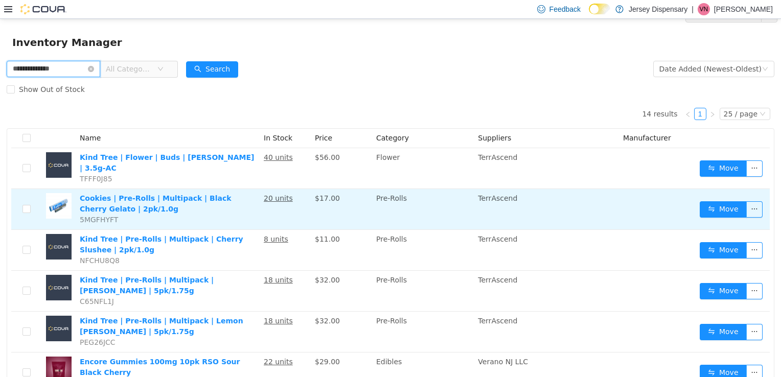
scroll to position [35, 0]
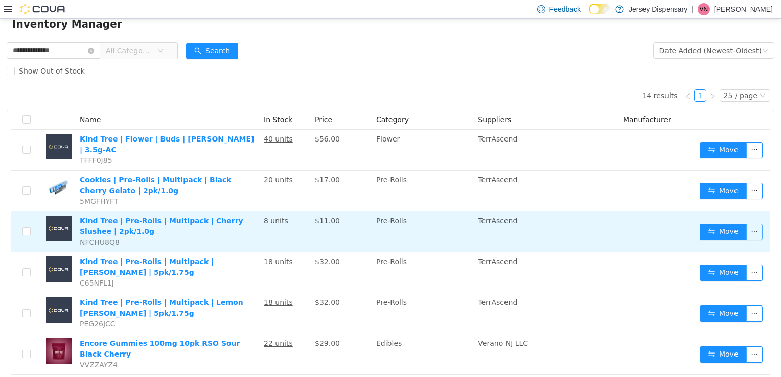
click at [749, 224] on button "button" at bounding box center [754, 231] width 16 height 16
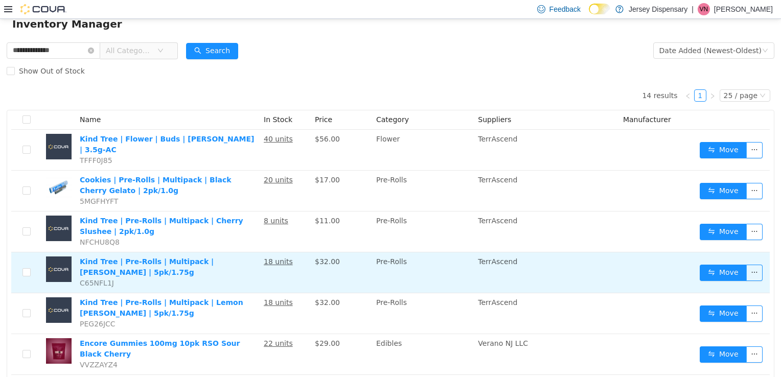
click at [355, 263] on td "$32.00" at bounding box center [341, 272] width 61 height 41
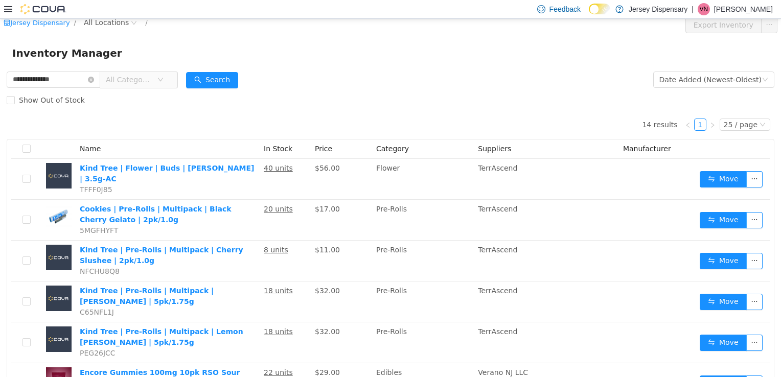
scroll to position [0, 0]
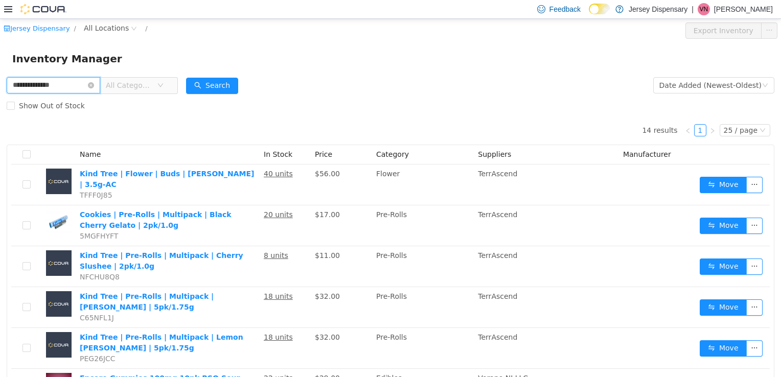
click at [67, 85] on input "**********" at bounding box center [54, 85] width 94 height 16
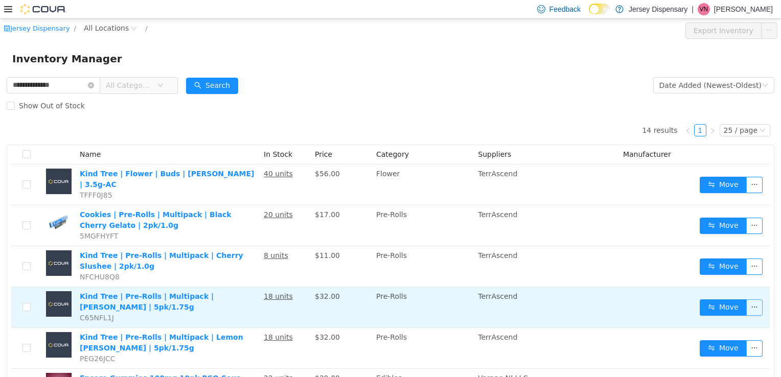
click at [748, 301] on button "button" at bounding box center [754, 307] width 16 height 16
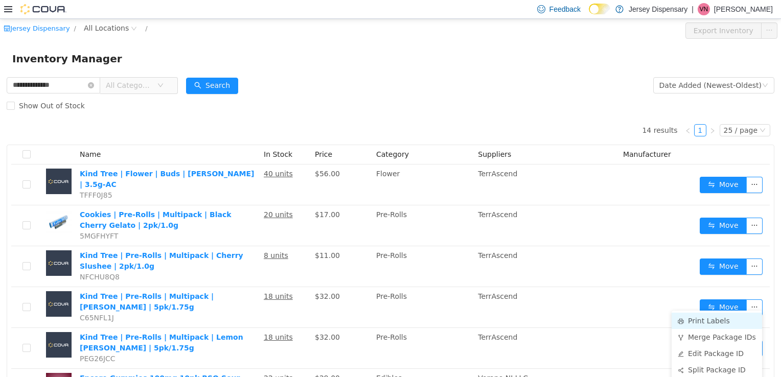
click at [693, 320] on li "Print Labels" at bounding box center [716, 320] width 90 height 16
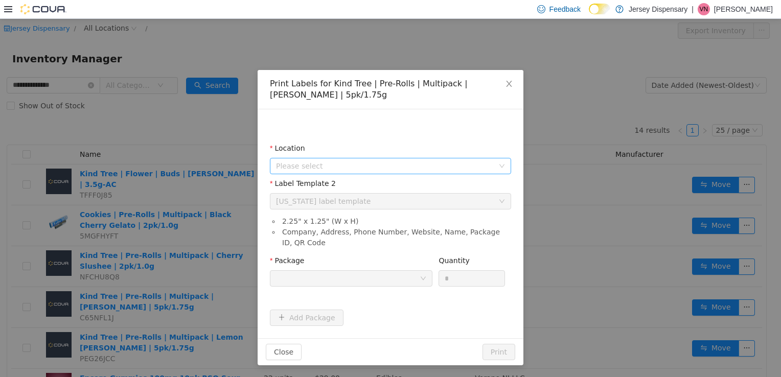
click at [452, 164] on span "Please select" at bounding box center [385, 165] width 218 height 10
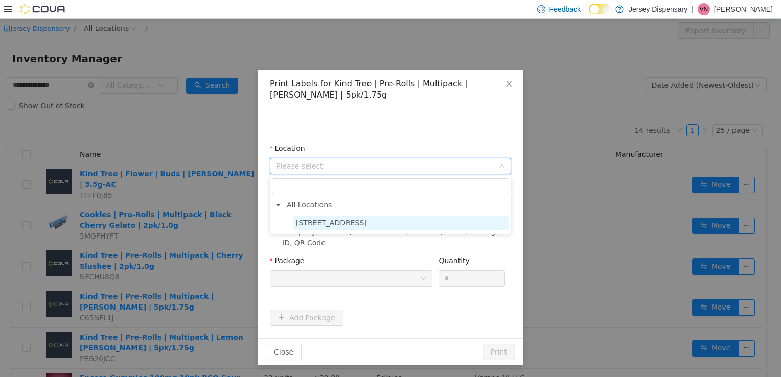
click at [382, 219] on span "638 Communipaw Avenue" at bounding box center [401, 223] width 216 height 14
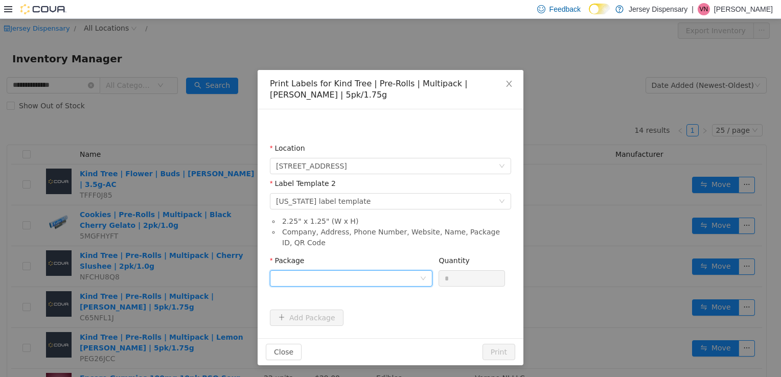
click at [345, 272] on div at bounding box center [348, 277] width 144 height 15
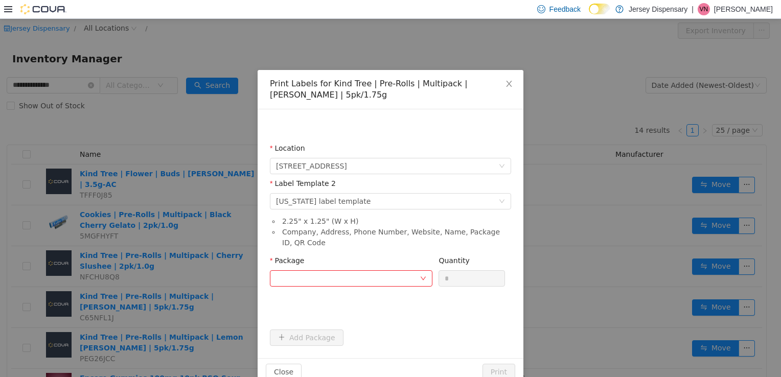
click at [212, 325] on div "Print Labels for Kind Tree | Pre-Rolls | Multipack | Cherry Runtz | 5pk/1.75g L…" at bounding box center [390, 197] width 781 height 358
click at [507, 83] on icon "icon: close" at bounding box center [509, 83] width 8 height 8
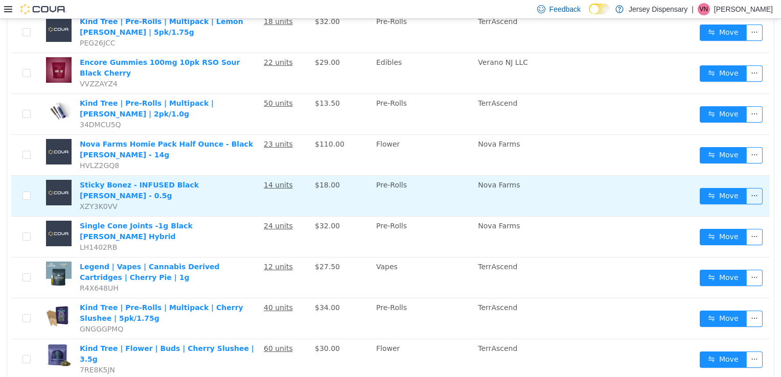
scroll to position [316, 0]
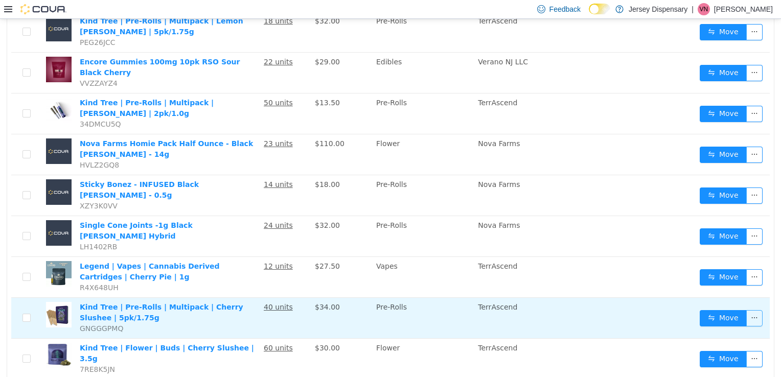
click at [746, 310] on button "button" at bounding box center [754, 318] width 16 height 16
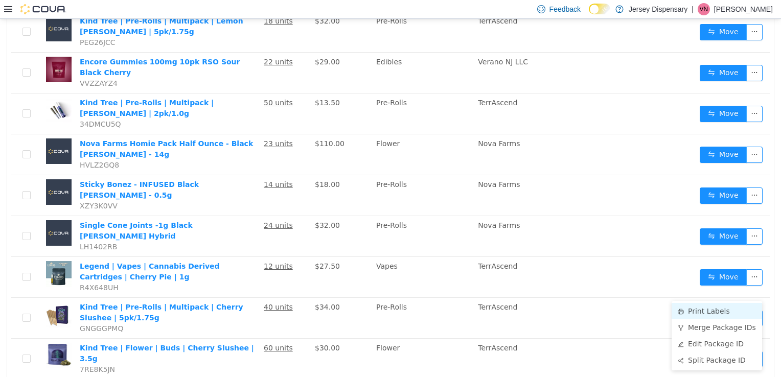
click at [697, 308] on li "Print Labels" at bounding box center [716, 311] width 90 height 16
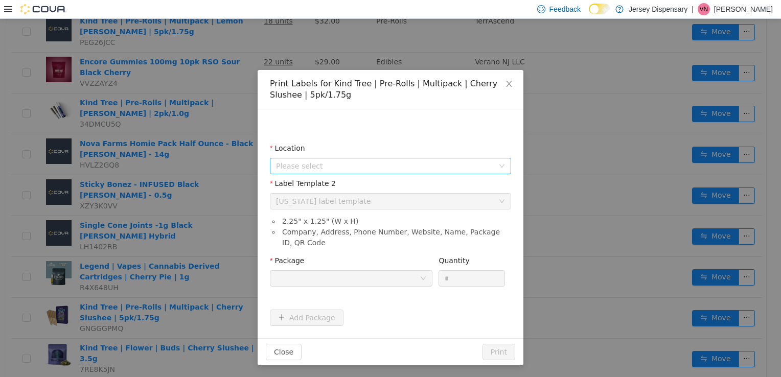
click at [325, 160] on span "Please select" at bounding box center [385, 165] width 218 height 10
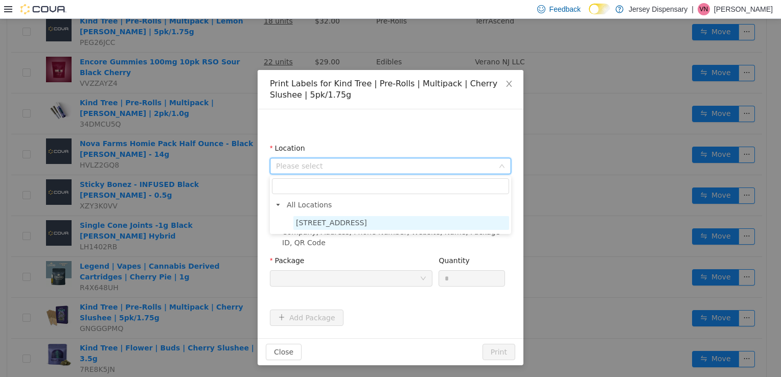
click at [332, 224] on span "638 Communipaw Avenue" at bounding box center [331, 222] width 71 height 8
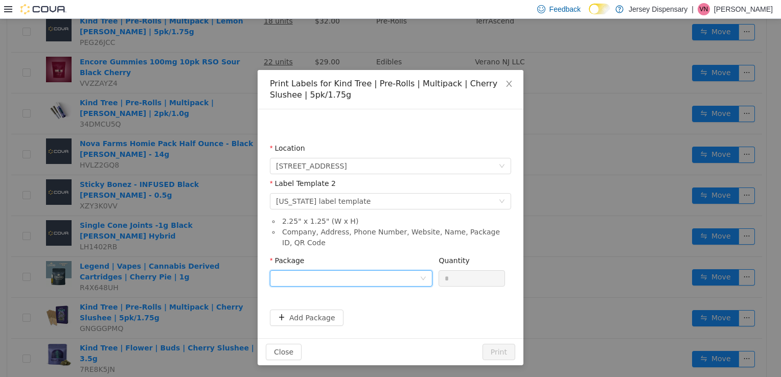
click at [333, 278] on div at bounding box center [348, 277] width 144 height 15
click at [353, 317] on strong "1A41103000002BE000103369" at bounding box center [336, 315] width 121 height 8
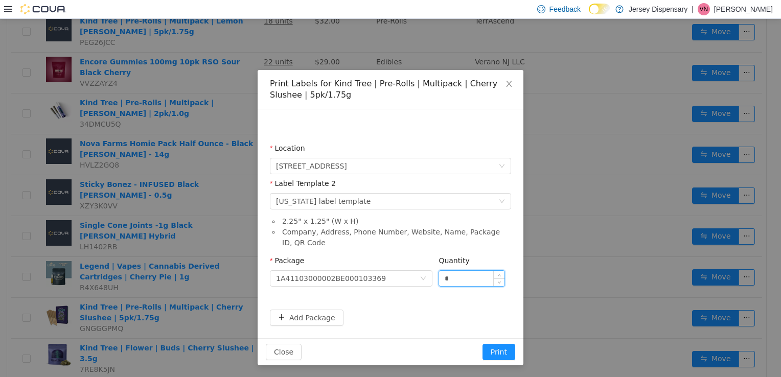
click at [468, 283] on input "*" at bounding box center [471, 277] width 65 height 15
type input "**"
click at [482, 343] on button "Print" at bounding box center [498, 351] width 33 height 16
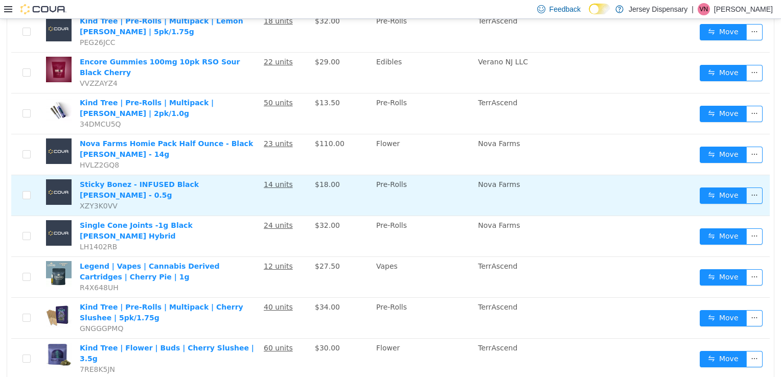
scroll to position [0, 0]
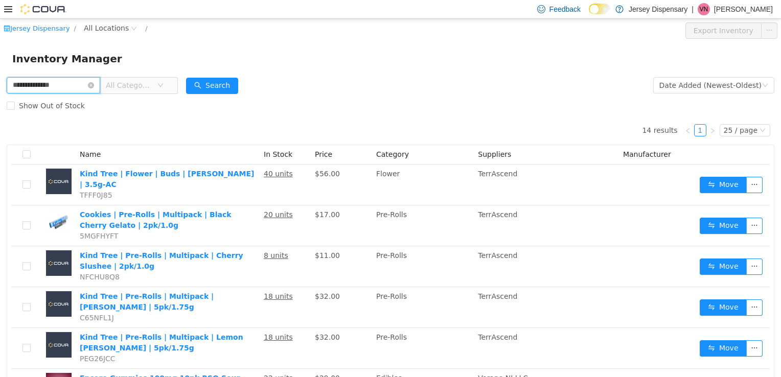
click at [95, 82] on input "**********" at bounding box center [54, 85] width 94 height 16
click at [94, 86] on icon "icon: close-circle" at bounding box center [91, 85] width 6 height 6
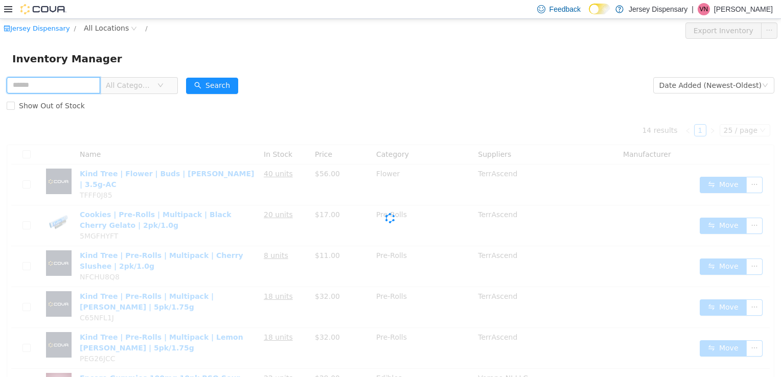
click at [82, 87] on input "text" at bounding box center [54, 85] width 94 height 16
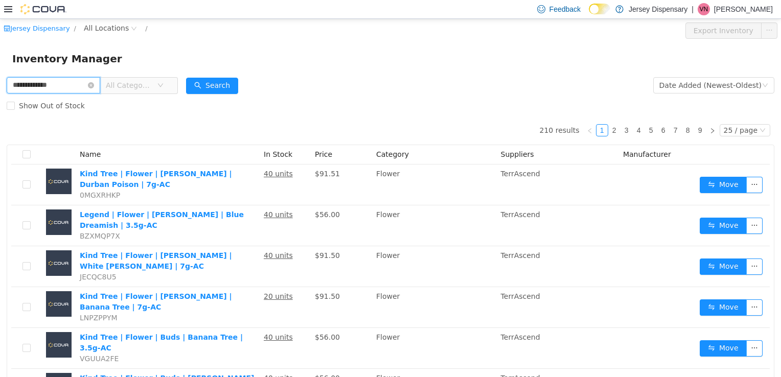
type input "**********"
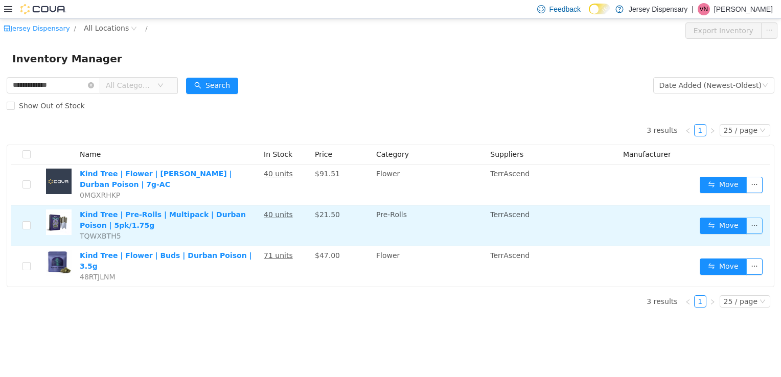
click at [755, 225] on button "button" at bounding box center [754, 225] width 16 height 16
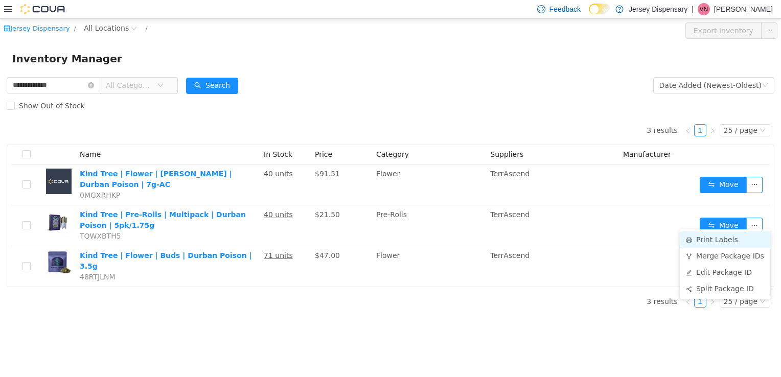
click at [726, 241] on li "Print Labels" at bounding box center [725, 239] width 90 height 16
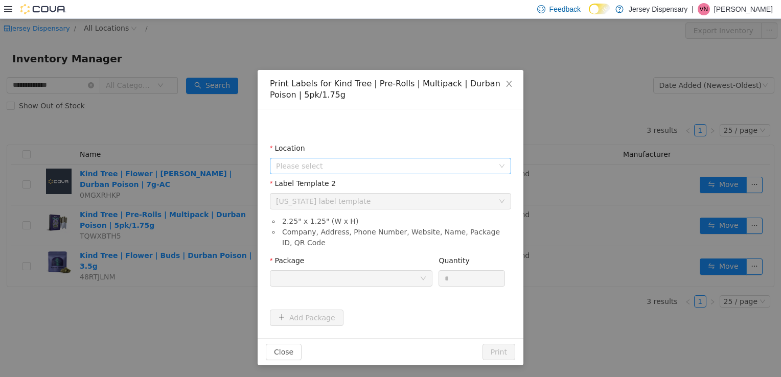
click at [331, 163] on span "Please select" at bounding box center [385, 165] width 218 height 10
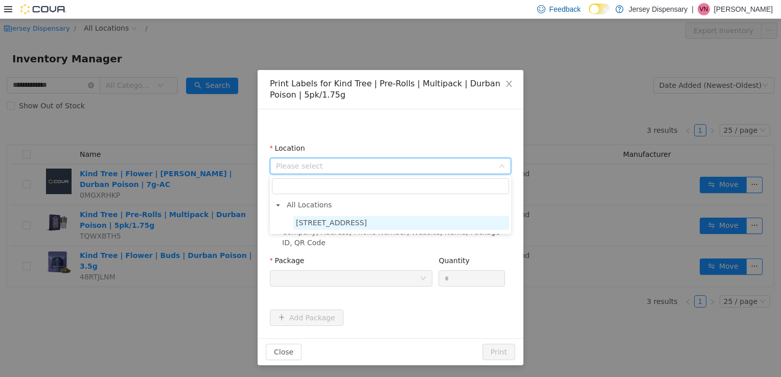
click at [335, 220] on span "638 Communipaw Avenue" at bounding box center [331, 222] width 71 height 8
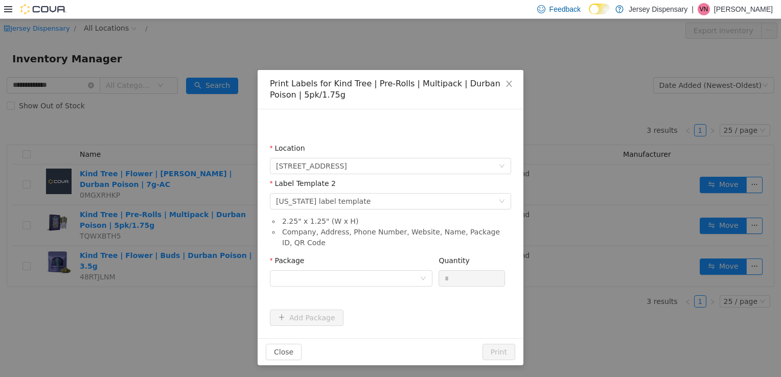
click at [344, 291] on div "Package Quantity *" at bounding box center [390, 274] width 241 height 39
click at [357, 287] on div "Package" at bounding box center [351, 272] width 162 height 35
click at [358, 281] on div at bounding box center [348, 277] width 144 height 15
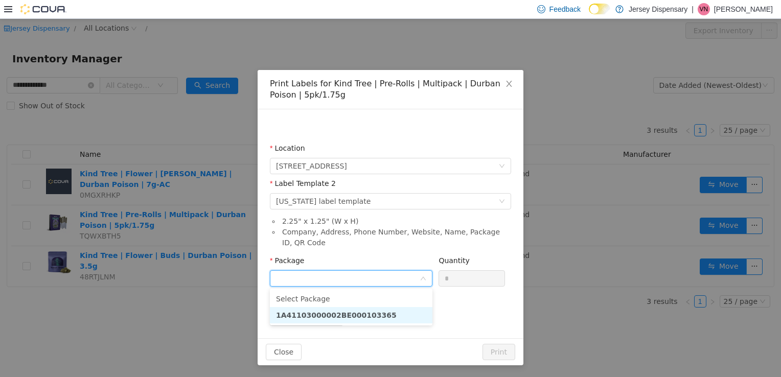
click at [364, 312] on strong "1A41103000002BE000103365" at bounding box center [336, 315] width 121 height 8
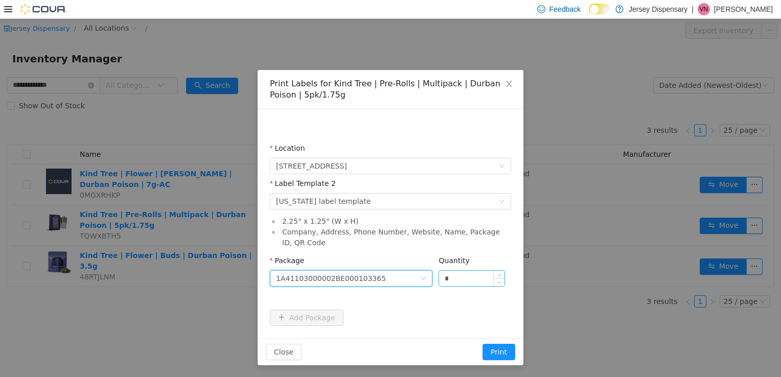
click at [469, 277] on input "*" at bounding box center [471, 277] width 65 height 15
type input "**"
click at [482, 343] on button "Print" at bounding box center [498, 351] width 33 height 16
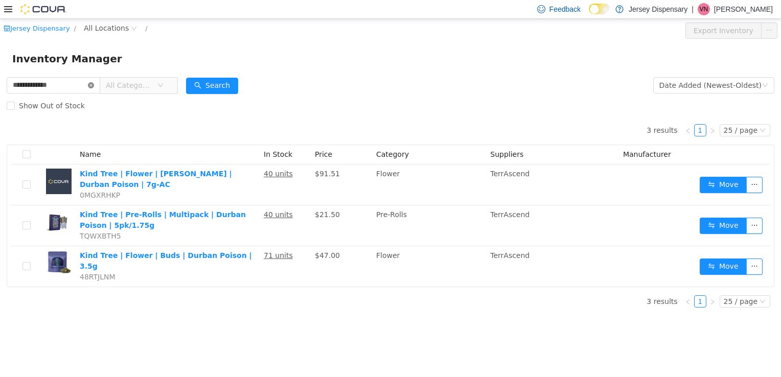
click at [94, 87] on icon "icon: close-circle" at bounding box center [91, 85] width 6 height 6
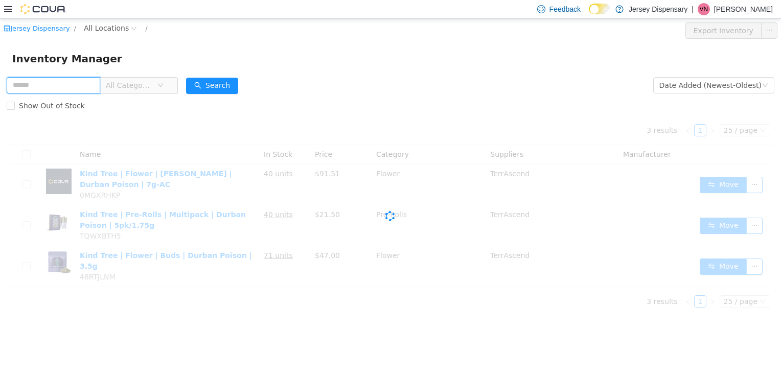
click at [96, 87] on input "text" at bounding box center [54, 85] width 94 height 16
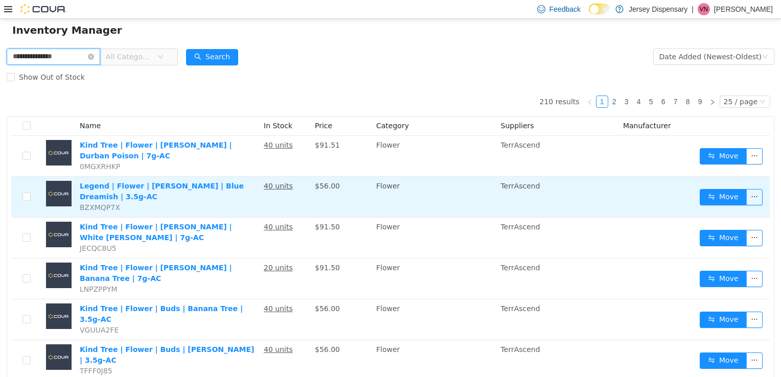
scroll to position [28, 0]
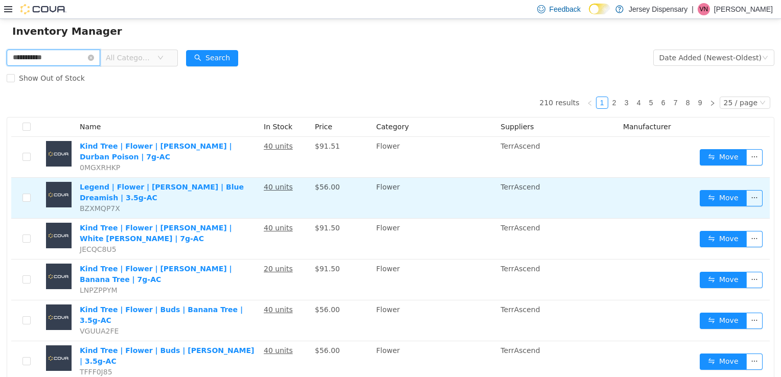
type input "**********"
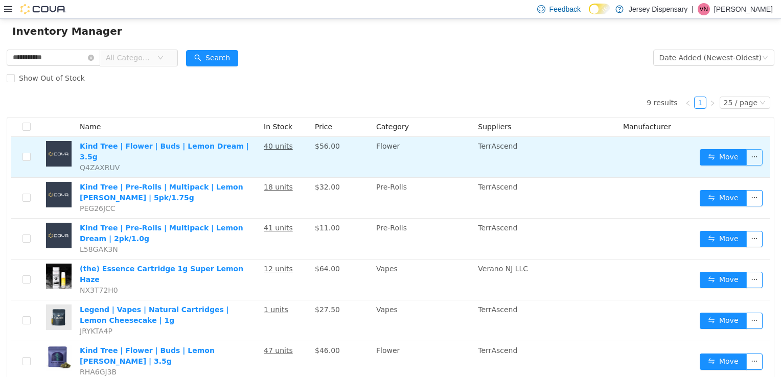
click at [753, 155] on button "button" at bounding box center [754, 157] width 16 height 16
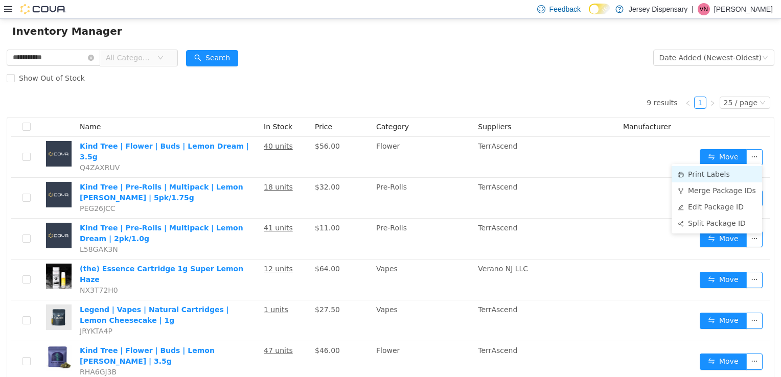
click at [720, 175] on li "Print Labels" at bounding box center [716, 174] width 90 height 16
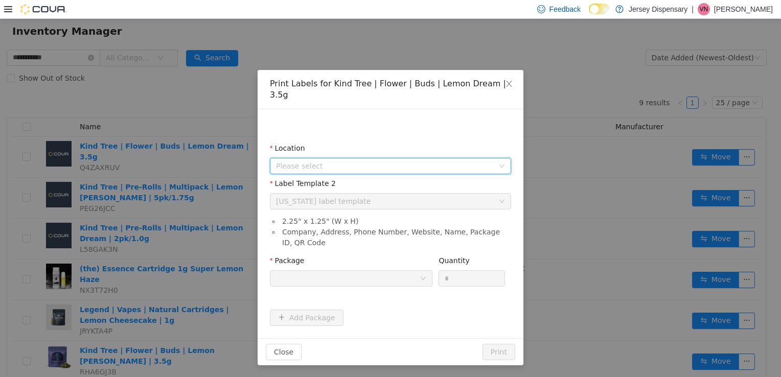
click at [407, 160] on span "Please select" at bounding box center [385, 165] width 218 height 10
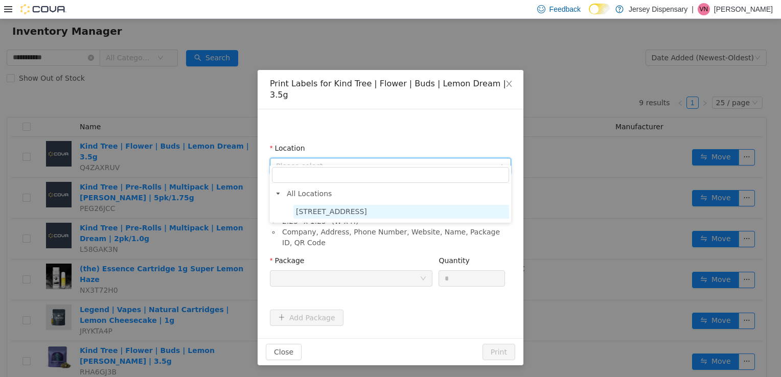
click at [390, 207] on span "638 Communipaw Avenue" at bounding box center [401, 211] width 216 height 14
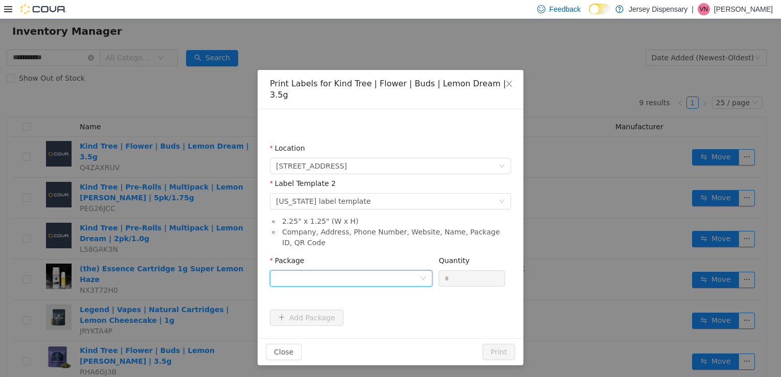
click at [367, 270] on div at bounding box center [348, 277] width 144 height 15
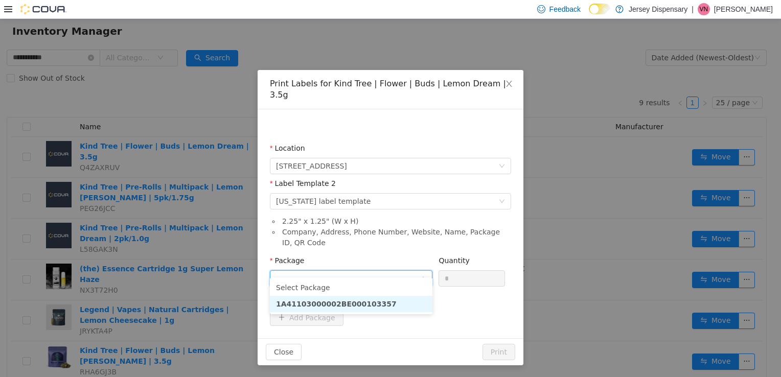
click at [379, 307] on li "1A41103000002BE000103357" at bounding box center [351, 303] width 162 height 16
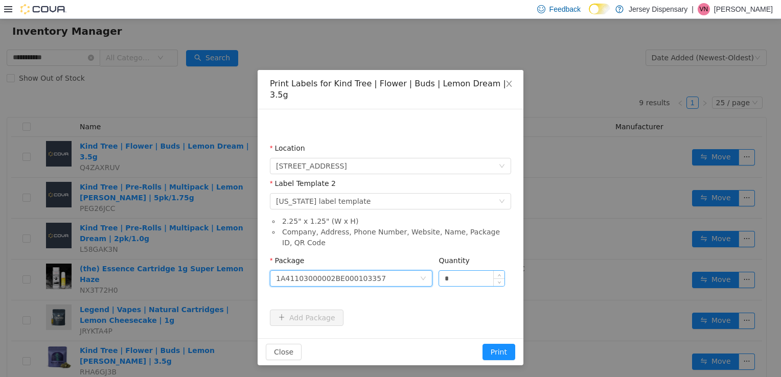
click at [450, 270] on input "*" at bounding box center [471, 277] width 65 height 15
type input "**"
click at [482, 343] on button "Print" at bounding box center [498, 351] width 33 height 16
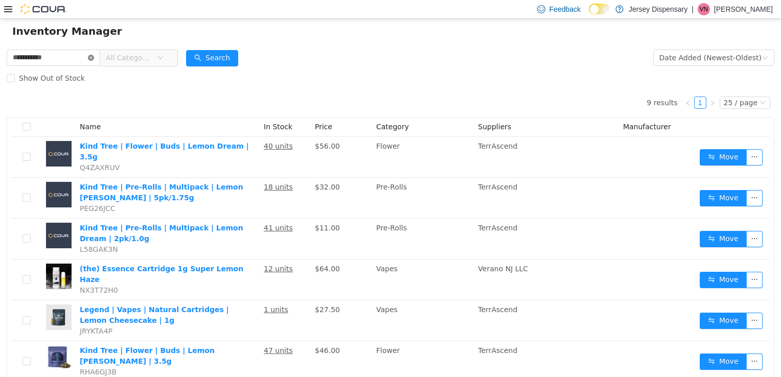
click at [94, 57] on icon "icon: close-circle" at bounding box center [91, 57] width 6 height 6
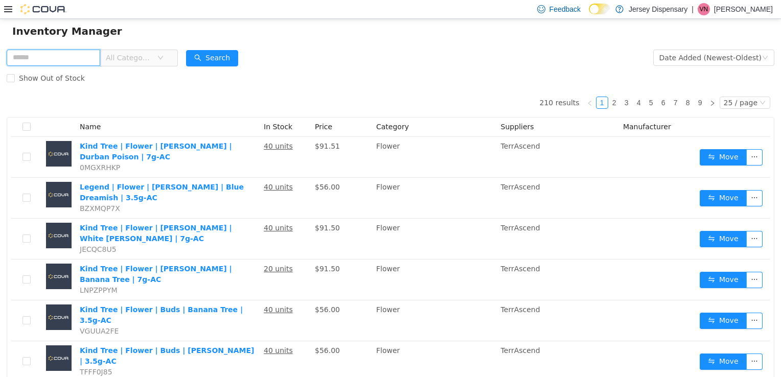
click at [97, 60] on input "text" at bounding box center [54, 57] width 94 height 16
type input "**********"
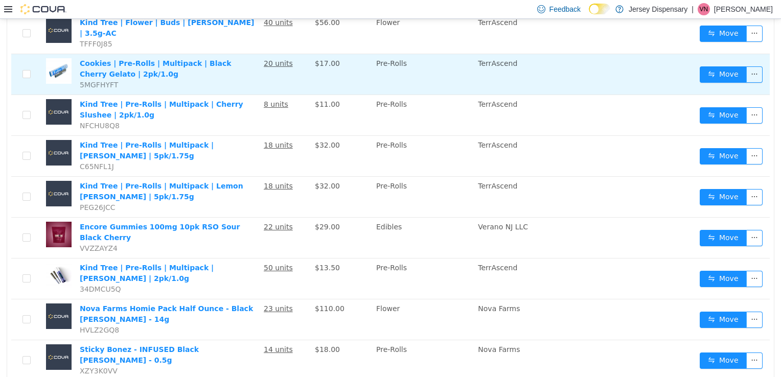
scroll to position [153, 0]
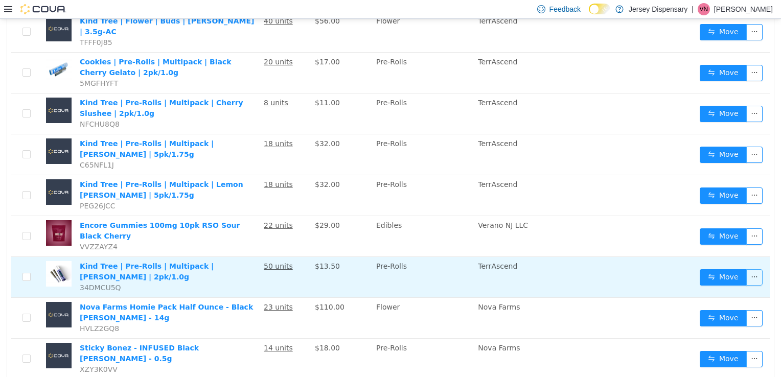
click at [753, 269] on button "button" at bounding box center [754, 277] width 16 height 16
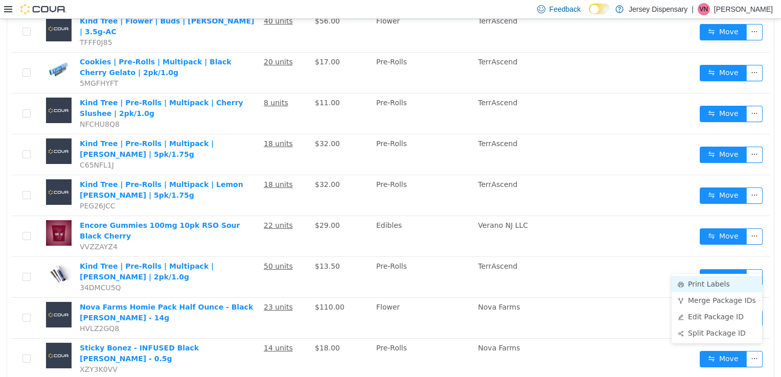
click at [694, 284] on li "Print Labels" at bounding box center [716, 283] width 90 height 16
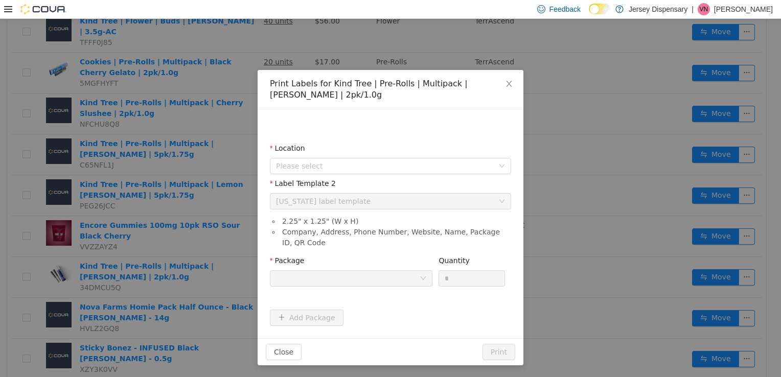
click at [401, 181] on div "Label Template 2" at bounding box center [390, 185] width 241 height 15
click at [429, 174] on div "Location Please select" at bounding box center [390, 160] width 241 height 35
click at [422, 167] on span "Please select" at bounding box center [385, 165] width 218 height 10
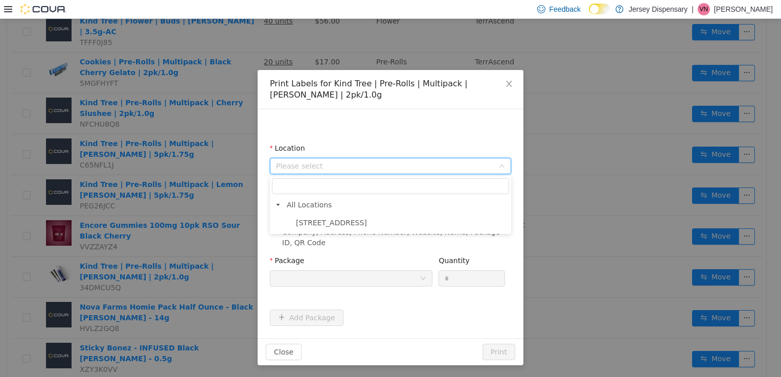
click at [404, 214] on li "All Locations 638 Communipaw Avenue" at bounding box center [390, 214] width 237 height 32
click at [397, 225] on span "638 Communipaw Avenue" at bounding box center [401, 223] width 216 height 14
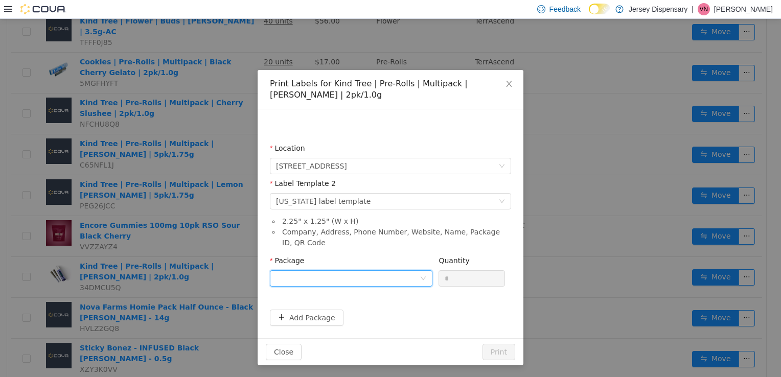
click at [364, 274] on div at bounding box center [348, 277] width 144 height 15
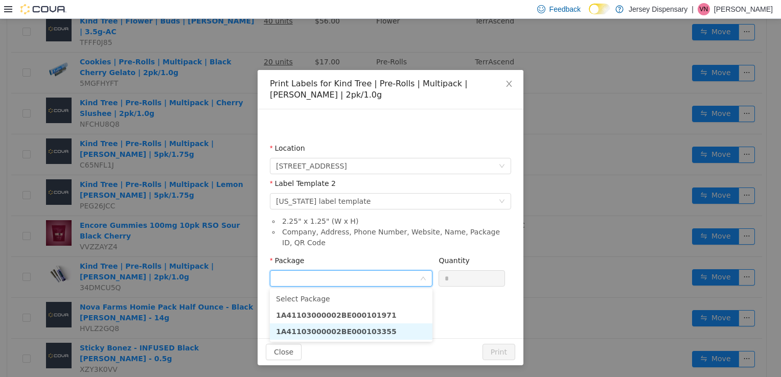
drag, startPoint x: 365, startPoint y: 335, endPoint x: 335, endPoint y: 334, distance: 30.7
click at [335, 334] on strong "1A41103000002BE000103355" at bounding box center [336, 331] width 121 height 8
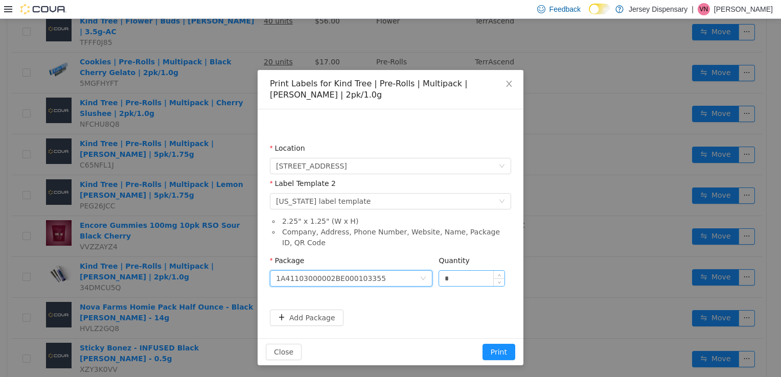
click at [480, 275] on input "*" at bounding box center [471, 277] width 65 height 15
type input "**"
click at [482, 343] on button "Print" at bounding box center [498, 351] width 33 height 16
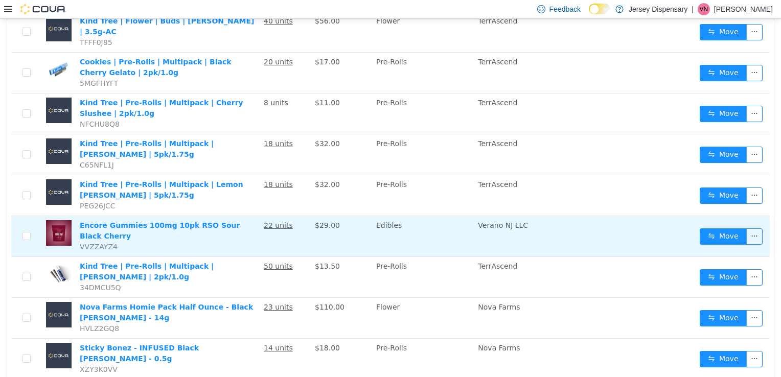
scroll to position [0, 0]
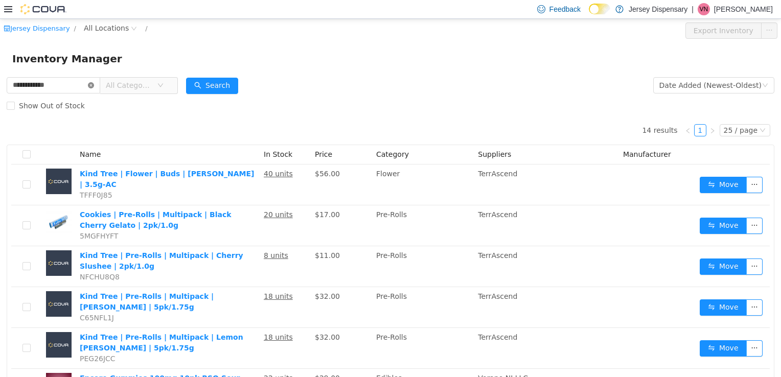
click at [94, 85] on icon "icon: close-circle" at bounding box center [91, 85] width 6 height 6
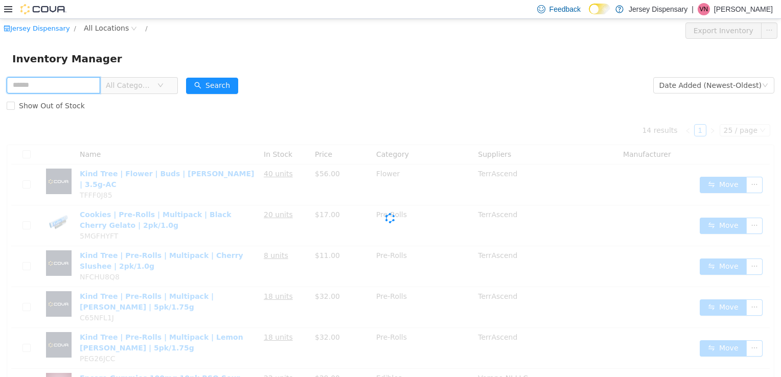
click at [100, 85] on input "text" at bounding box center [54, 85] width 94 height 16
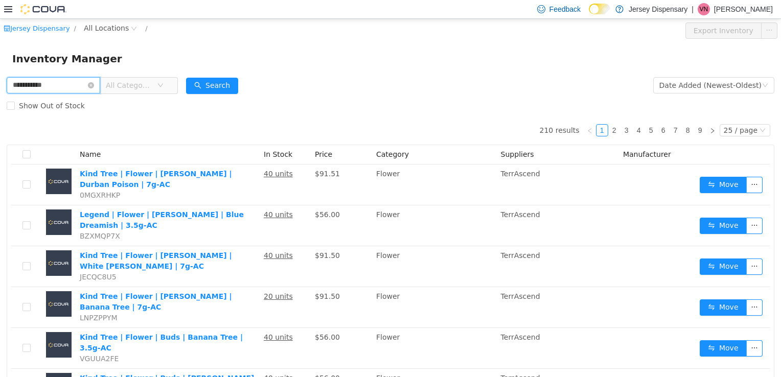
type input "**********"
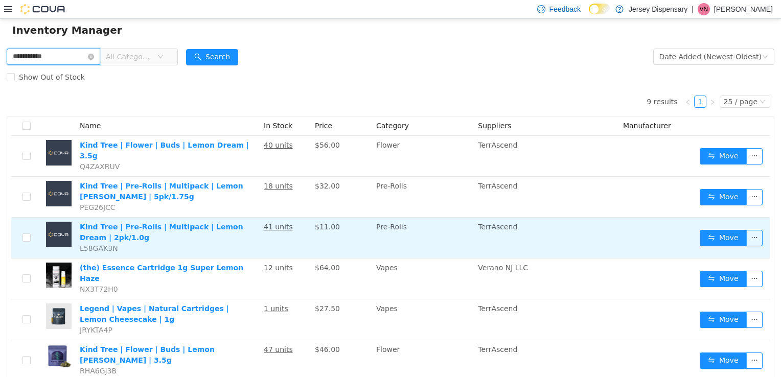
scroll to position [28, 0]
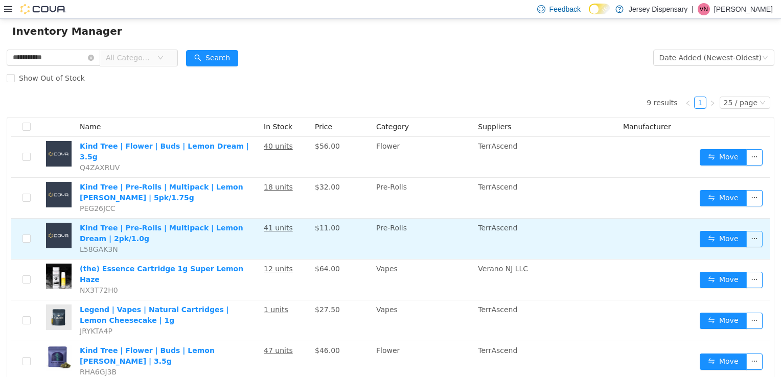
click at [754, 232] on button "button" at bounding box center [754, 238] width 16 height 16
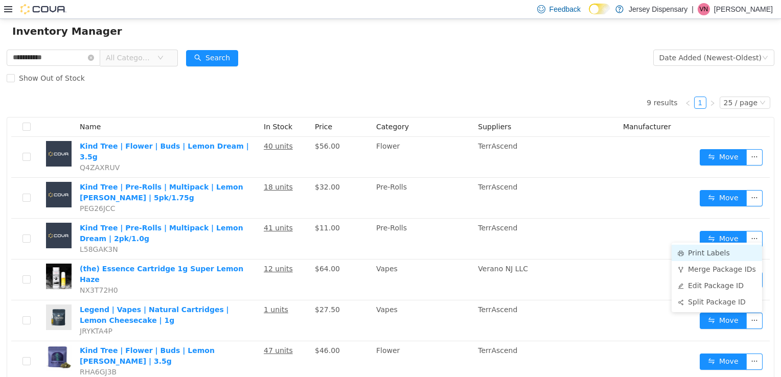
click at [720, 252] on li "Print Labels" at bounding box center [716, 252] width 90 height 16
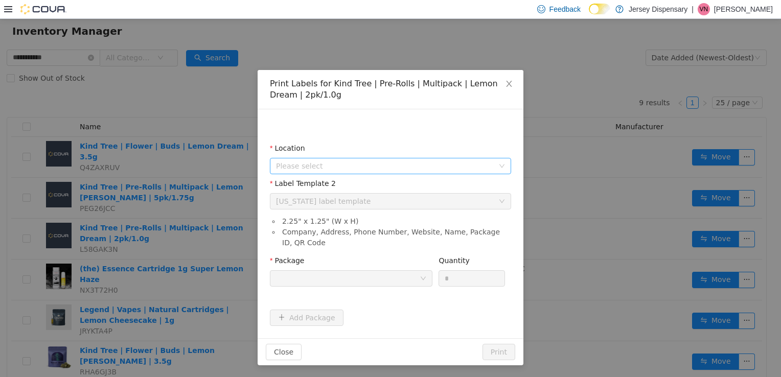
click at [424, 165] on span "Please select" at bounding box center [385, 165] width 218 height 10
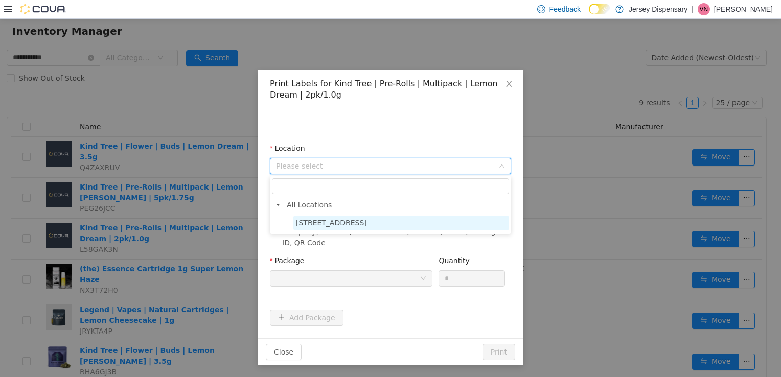
click at [359, 225] on span "638 Communipaw Avenue" at bounding box center [331, 222] width 71 height 8
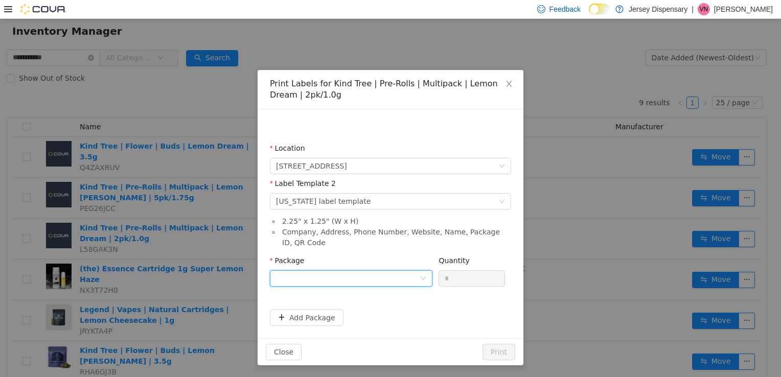
click at [358, 273] on div at bounding box center [348, 277] width 144 height 15
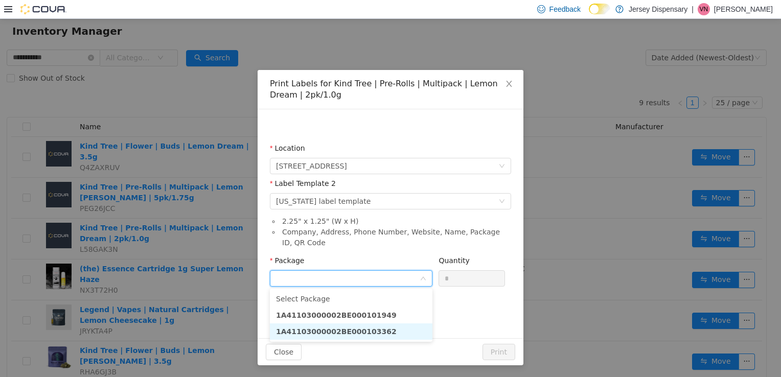
click at [356, 334] on strong "1A41103000002BE000103362" at bounding box center [336, 331] width 121 height 8
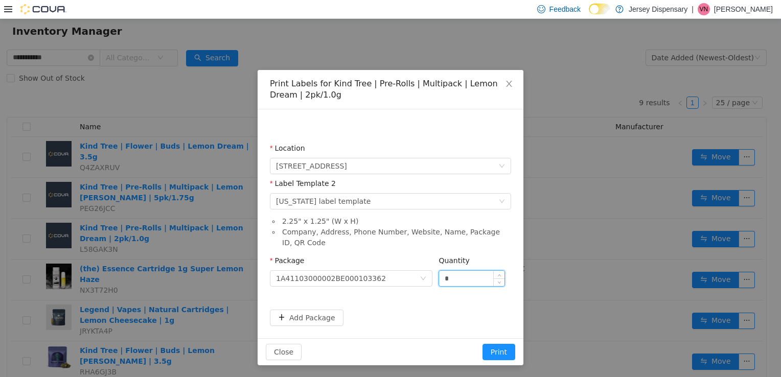
click at [453, 283] on input "*" at bounding box center [471, 277] width 65 height 15
type input "**"
click at [482, 343] on button "Print" at bounding box center [498, 351] width 33 height 16
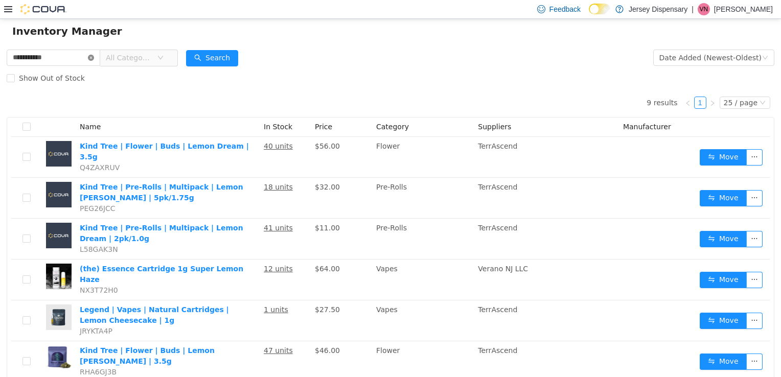
click at [94, 58] on icon "icon: close-circle" at bounding box center [91, 57] width 6 height 6
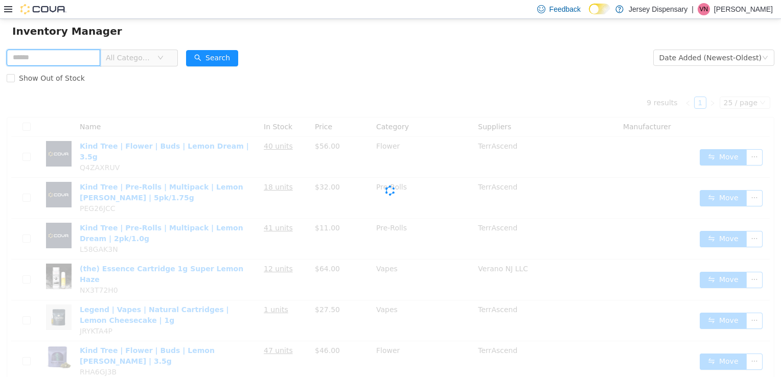
click at [69, 58] on input "text" at bounding box center [54, 57] width 94 height 16
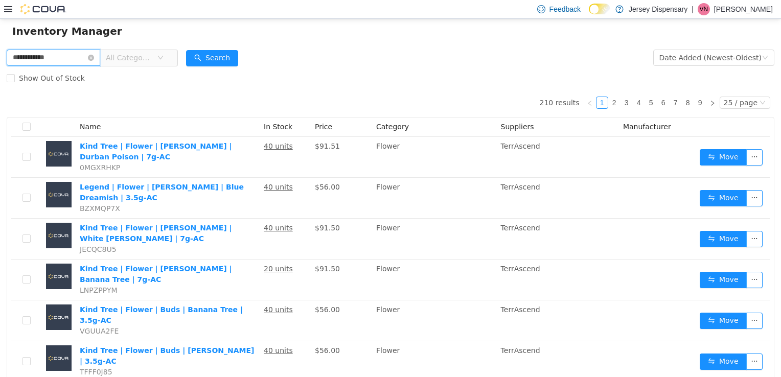
type input "**********"
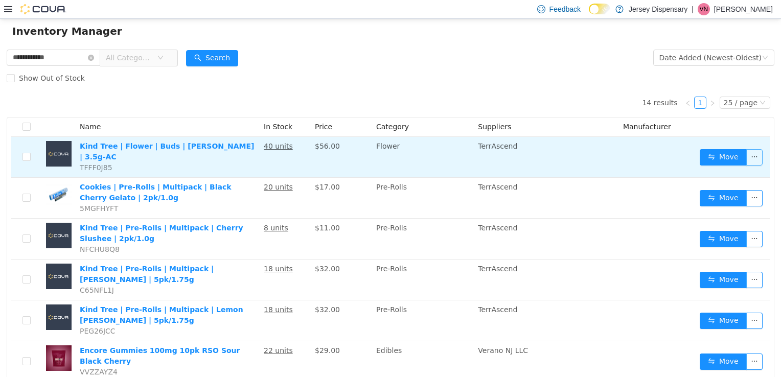
click at [752, 151] on button "button" at bounding box center [754, 157] width 16 height 16
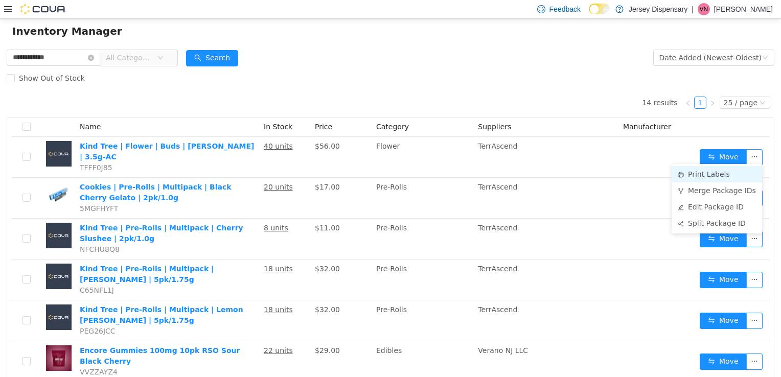
click at [697, 177] on li "Print Labels" at bounding box center [716, 174] width 90 height 16
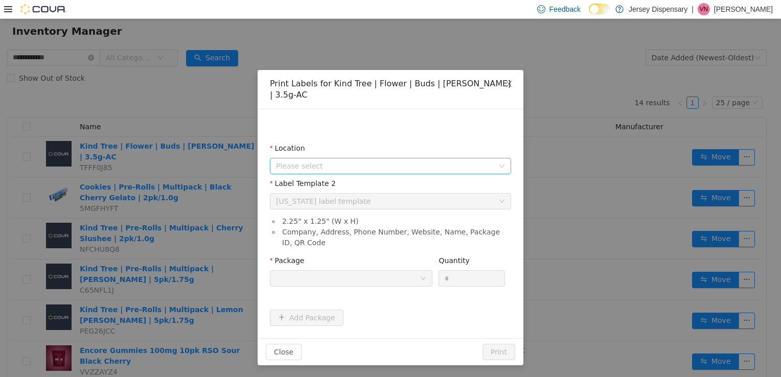
click at [368, 160] on span "Please select" at bounding box center [385, 165] width 218 height 10
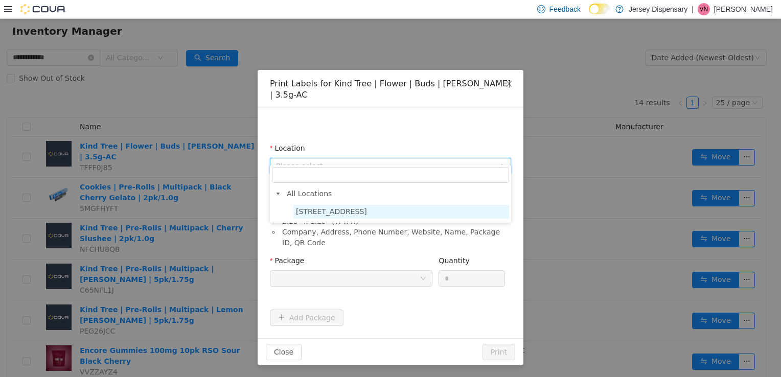
click at [331, 211] on span "638 Communipaw Avenue" at bounding box center [331, 211] width 71 height 8
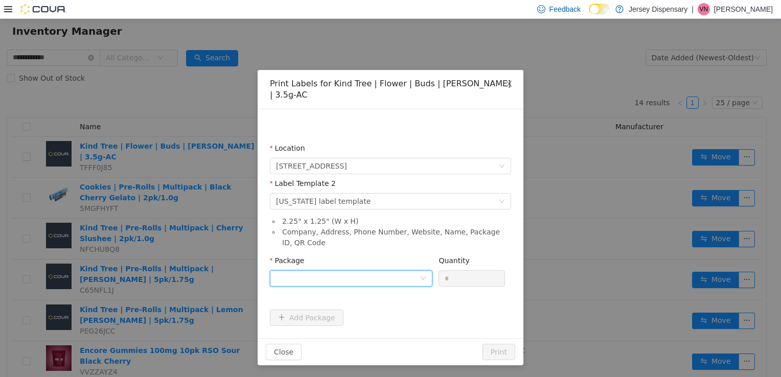
click at [304, 270] on div at bounding box center [348, 277] width 144 height 15
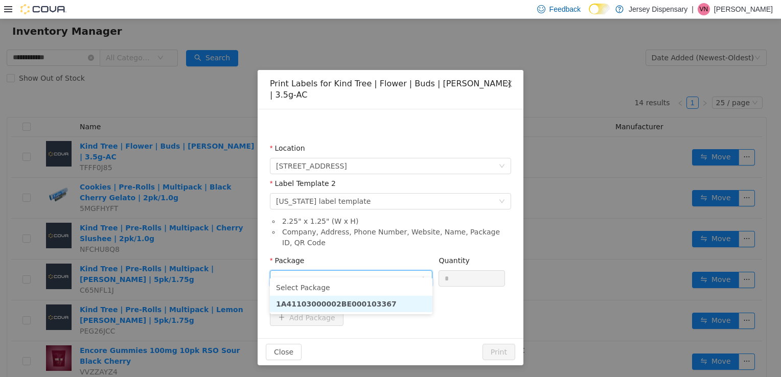
click at [360, 307] on strong "1A41103000002BE000103367" at bounding box center [336, 303] width 121 height 8
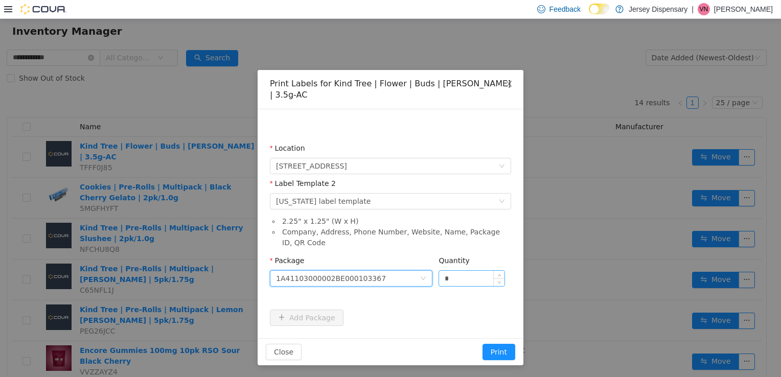
click at [469, 270] on input "*" at bounding box center [471, 277] width 65 height 15
type input "**"
click at [482, 343] on button "Print" at bounding box center [498, 351] width 33 height 16
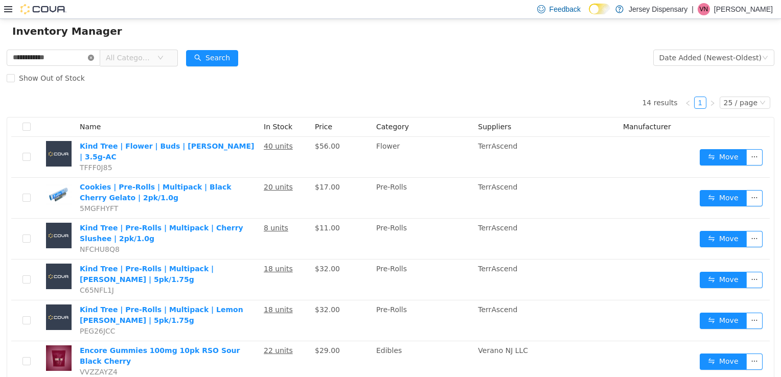
click at [94, 57] on icon "icon: close-circle" at bounding box center [91, 57] width 6 height 6
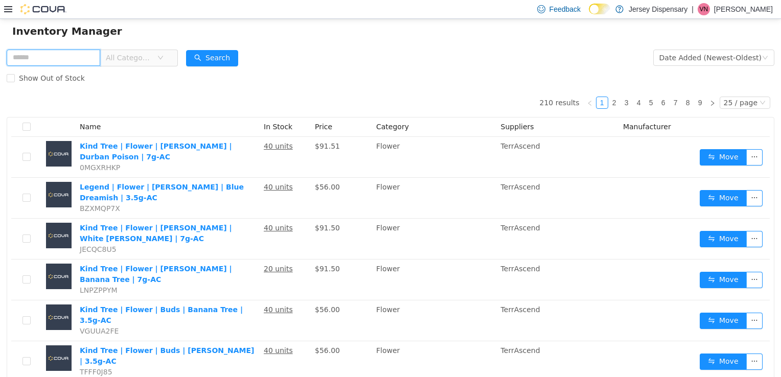
click at [69, 61] on input "text" at bounding box center [54, 57] width 94 height 16
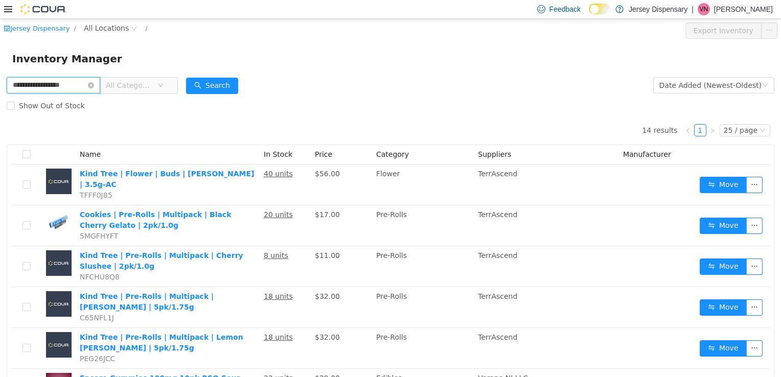
type input "**********"
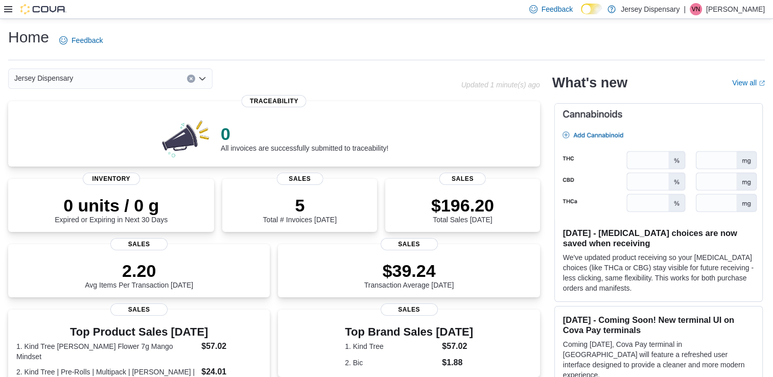
click at [14, 9] on div at bounding box center [35, 9] width 62 height 10
click at [8, 11] on icon at bounding box center [8, 9] width 8 height 8
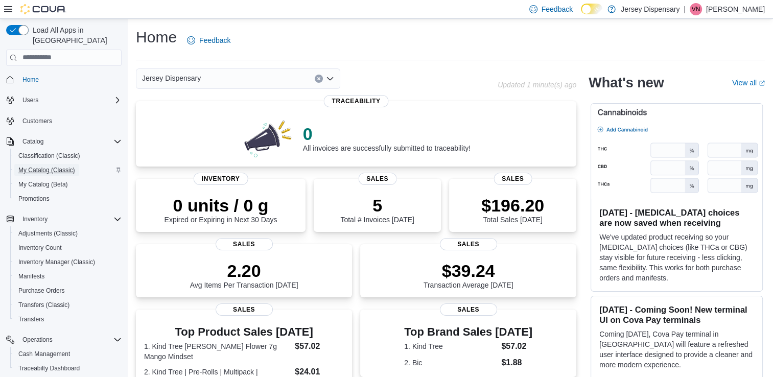
click at [33, 166] on span "My Catalog (Classic)" at bounding box center [46, 170] width 57 height 8
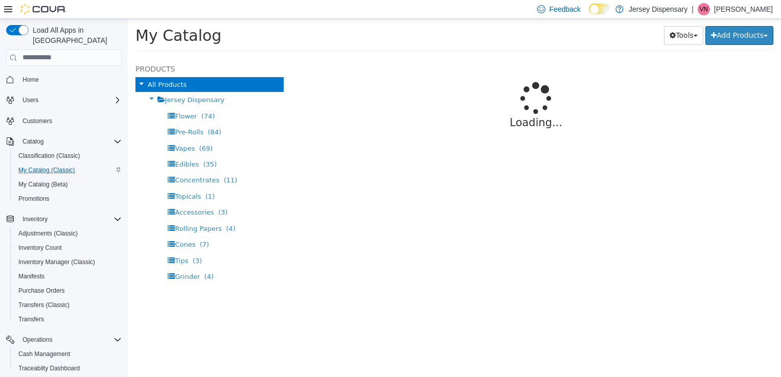
select select "**********"
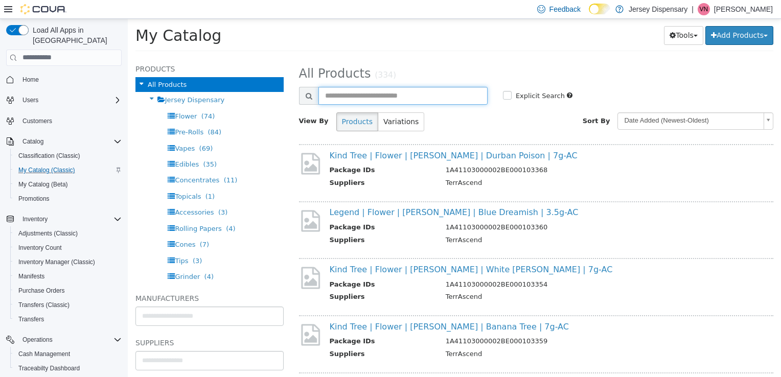
click at [365, 97] on input "text" at bounding box center [402, 95] width 169 height 18
type input "*********"
select select "**********"
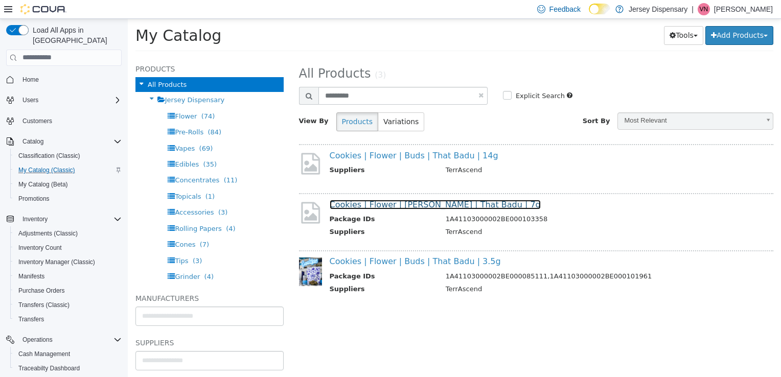
click at [437, 207] on link "Cookies | Flower | [PERSON_NAME] | That Badu | 7g" at bounding box center [435, 204] width 211 height 10
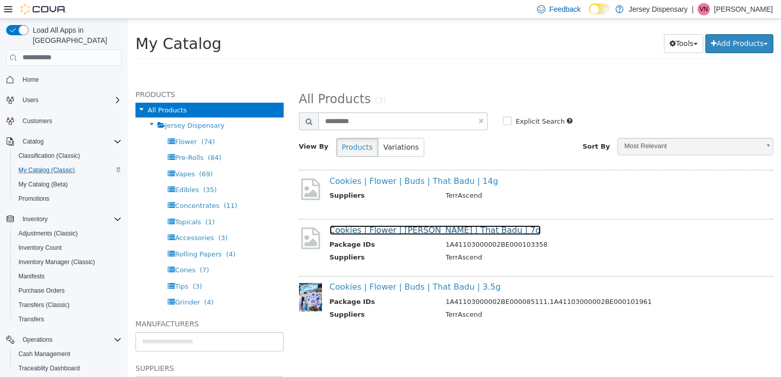
click at [381, 231] on link "Cookies | Flower | [PERSON_NAME] | That Badu | 7g" at bounding box center [435, 230] width 211 height 10
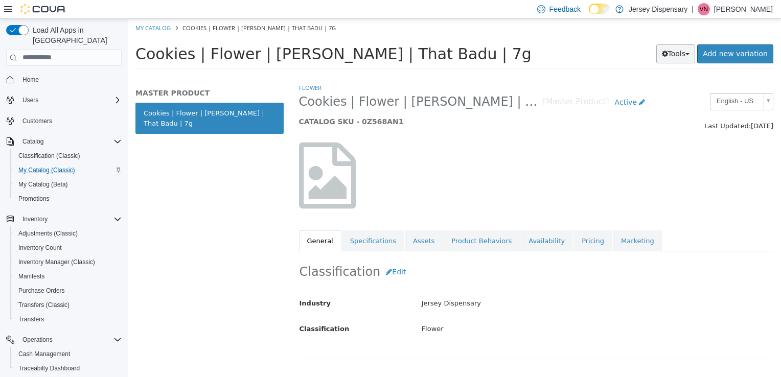
click at [689, 54] on button "Tools" at bounding box center [675, 53] width 39 height 19
click at [668, 90] on link "Print Labels" at bounding box center [654, 88] width 81 height 14
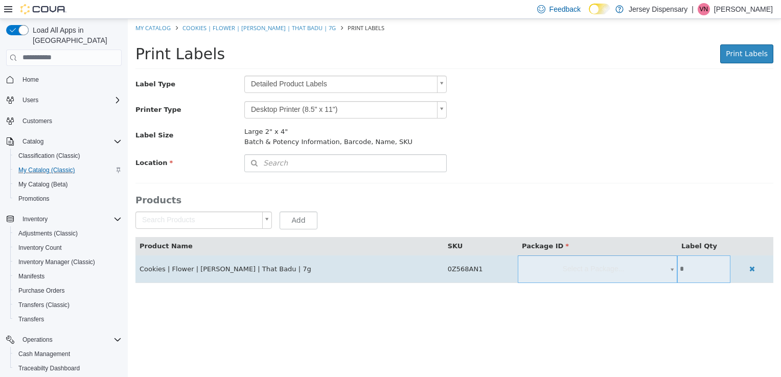
click at [542, 262] on span "Select a Package..." at bounding box center [597, 268] width 159 height 27
click at [544, 272] on span "Select a Package..." at bounding box center [597, 268] width 159 height 27
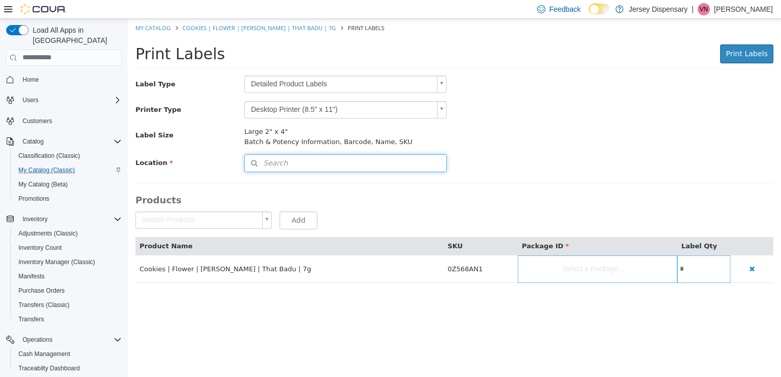
click at [354, 158] on button "Search" at bounding box center [345, 163] width 202 height 18
click at [417, 183] on span "or browse" at bounding box center [419, 181] width 53 height 18
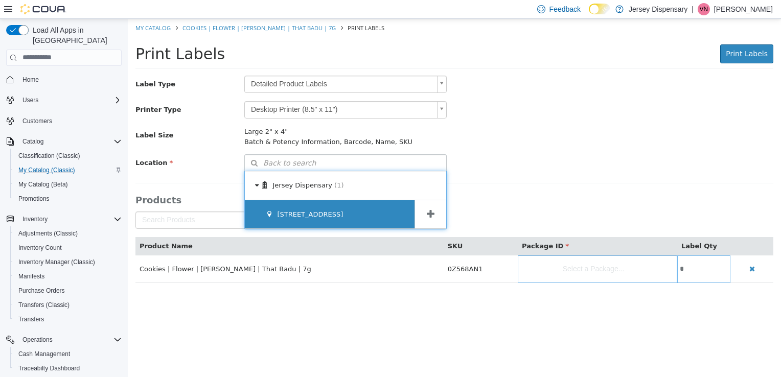
click at [343, 210] on span "[STREET_ADDRESS]" at bounding box center [310, 214] width 66 height 8
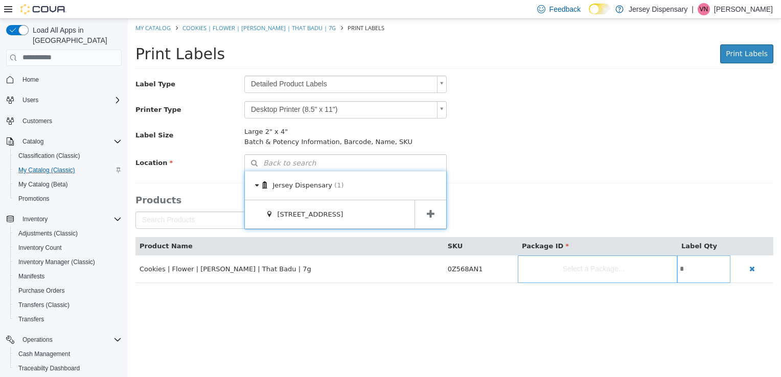
click at [438, 215] on span at bounding box center [430, 214] width 32 height 29
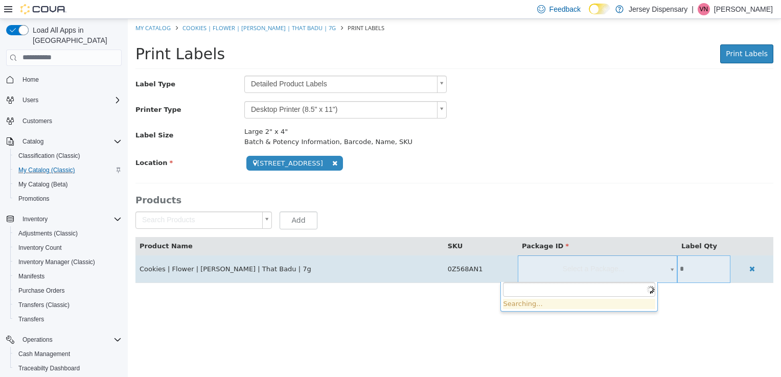
click at [562, 267] on body "**********" at bounding box center [454, 155] width 653 height 275
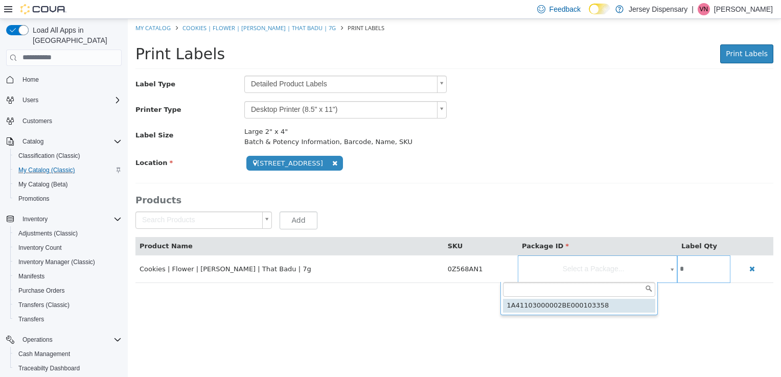
type input "**********"
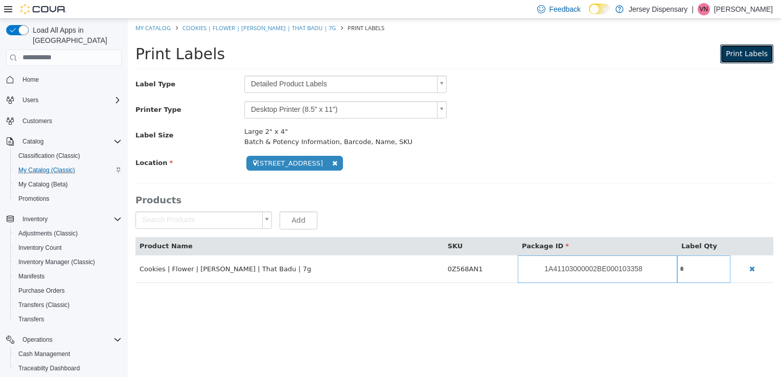
click at [740, 57] on span "Print Labels" at bounding box center [747, 53] width 42 height 8
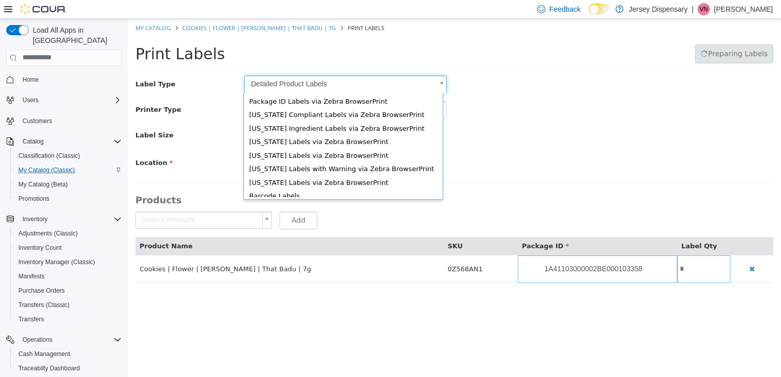
click at [340, 82] on body "**********" at bounding box center [454, 155] width 653 height 275
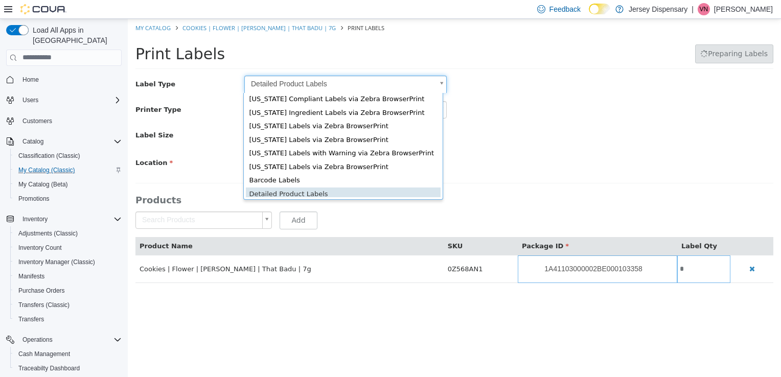
click at [513, 111] on body "**********" at bounding box center [454, 155] width 653 height 275
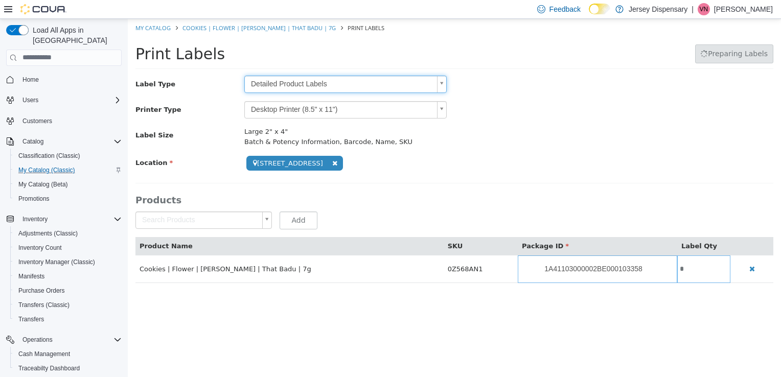
click at [410, 109] on body "**********" at bounding box center [454, 155] width 653 height 275
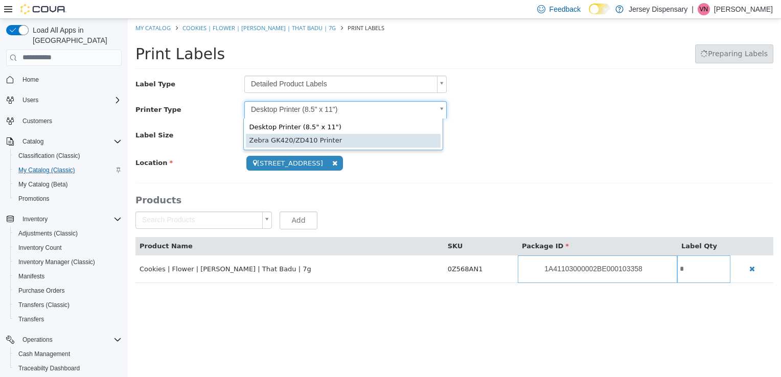
type input "*"
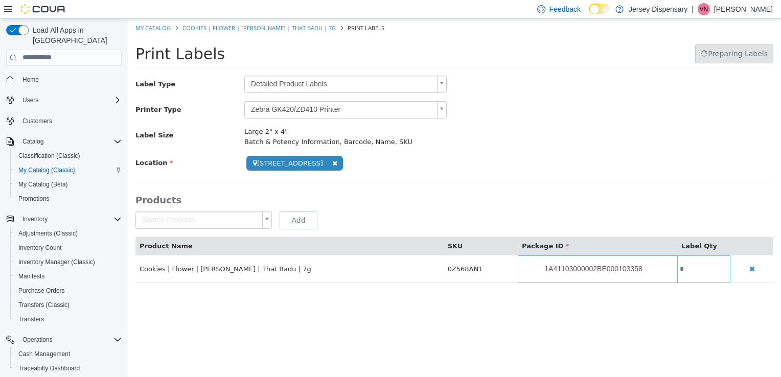
select select "**********"
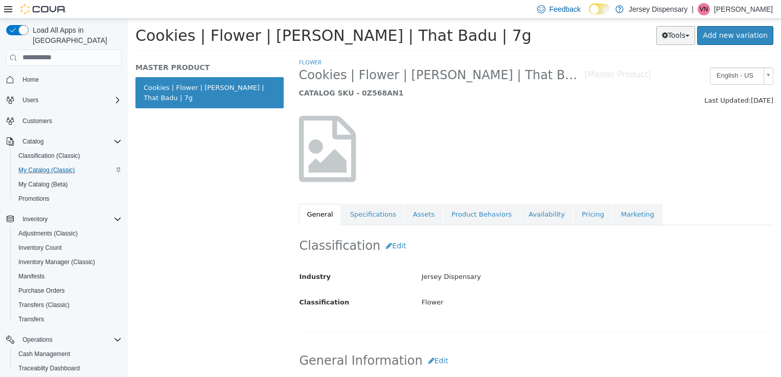
click at [672, 43] on button "Tools" at bounding box center [675, 35] width 39 height 19
click at [661, 78] on ul "Clone Print Labels" at bounding box center [654, 62] width 82 height 34
click at [668, 33] on icon "button" at bounding box center [665, 34] width 6 height 7
click at [680, 69] on link "Print Labels" at bounding box center [654, 69] width 81 height 14
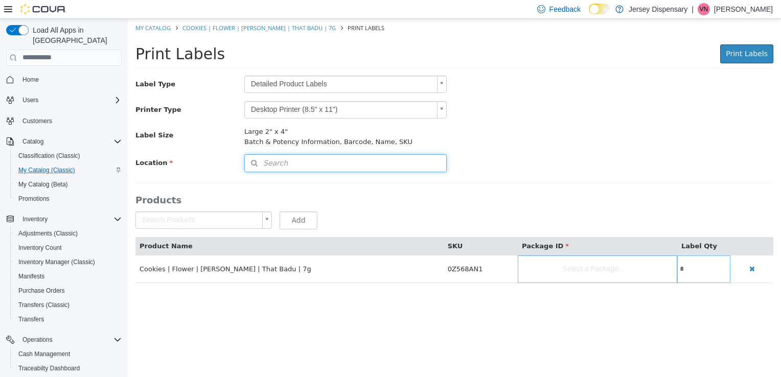
click at [387, 169] on button "Search" at bounding box center [345, 163] width 202 height 18
click at [429, 186] on span "or browse" at bounding box center [419, 181] width 53 height 18
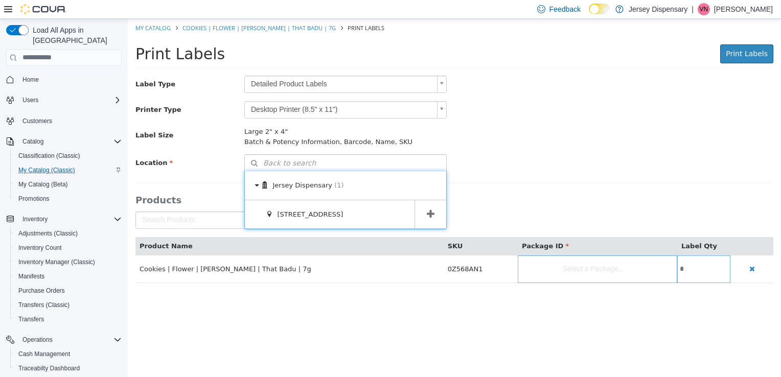
click at [425, 213] on span at bounding box center [430, 214] width 32 height 29
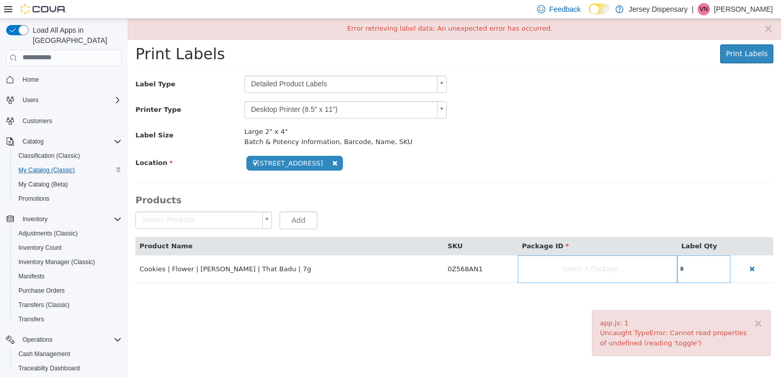
click at [437, 105] on body "**********" at bounding box center [454, 155] width 653 height 275
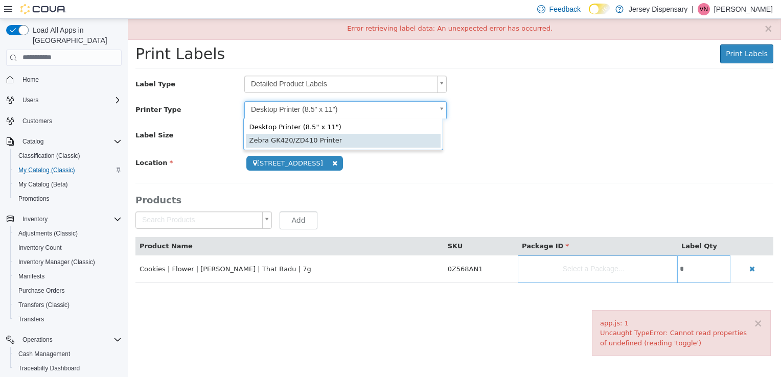
type input "*"
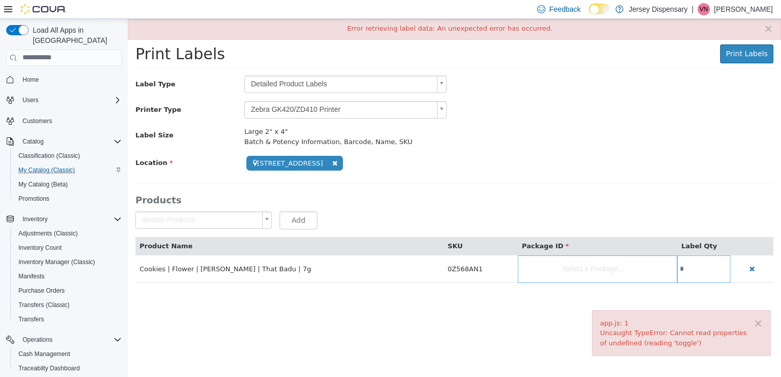
click at [241, 223] on body "**********" at bounding box center [454, 155] width 653 height 275
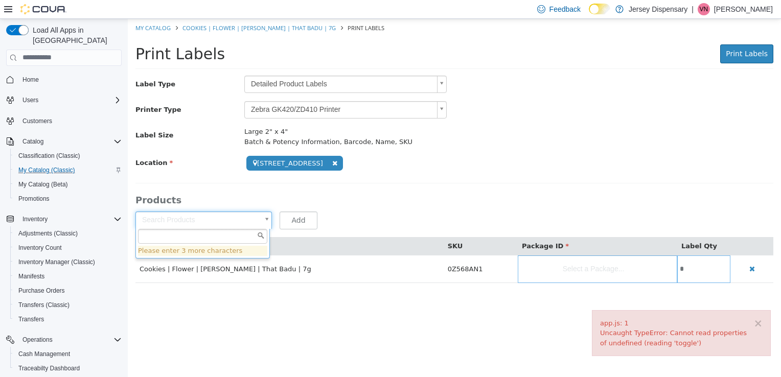
click at [470, 189] on body "**********" at bounding box center [454, 155] width 653 height 275
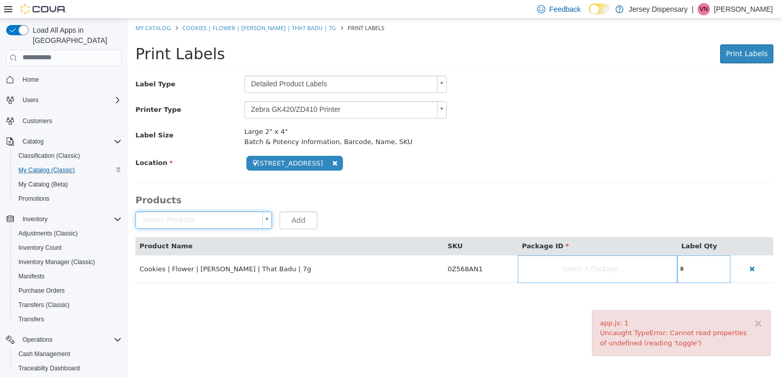
click at [530, 264] on body "**********" at bounding box center [454, 155] width 653 height 275
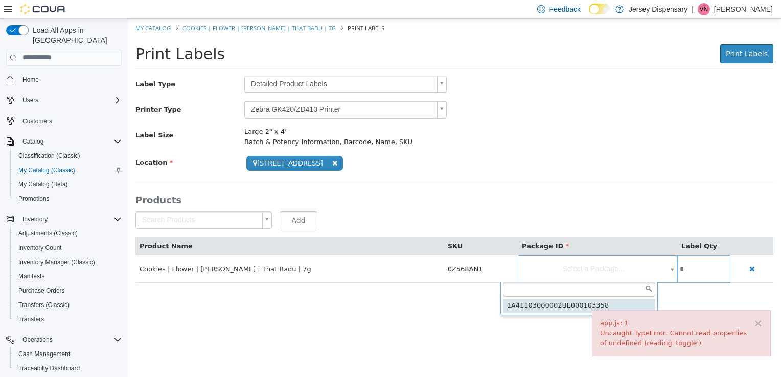
type input "**********"
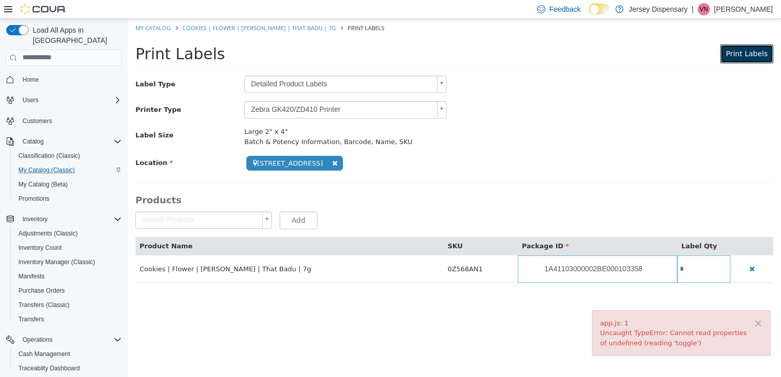
click at [757, 49] on span "Print Labels" at bounding box center [747, 53] width 42 height 8
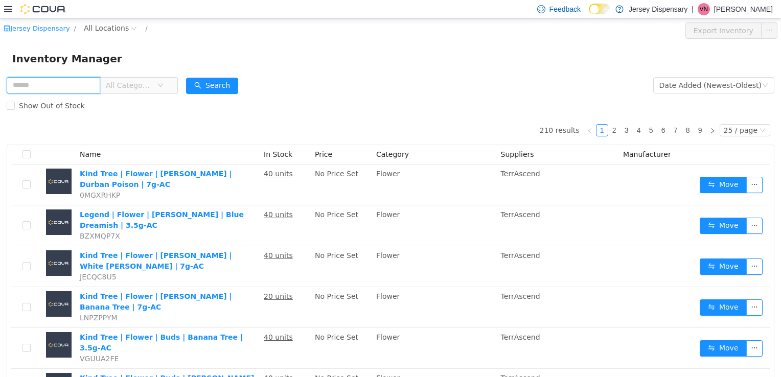
click at [74, 80] on input "text" at bounding box center [54, 85] width 94 height 16
type input "*********"
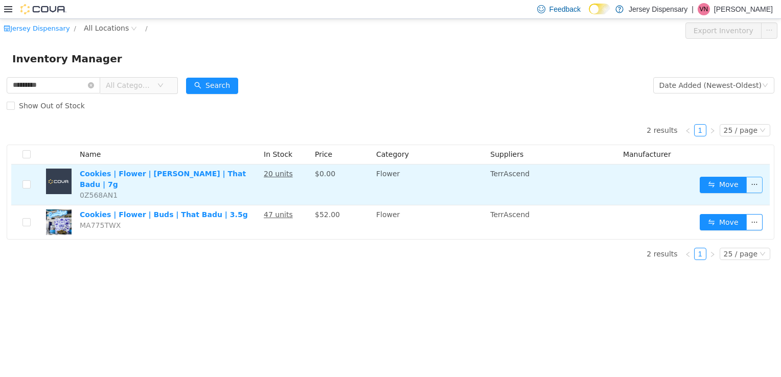
click at [752, 177] on button "button" at bounding box center [754, 184] width 16 height 16
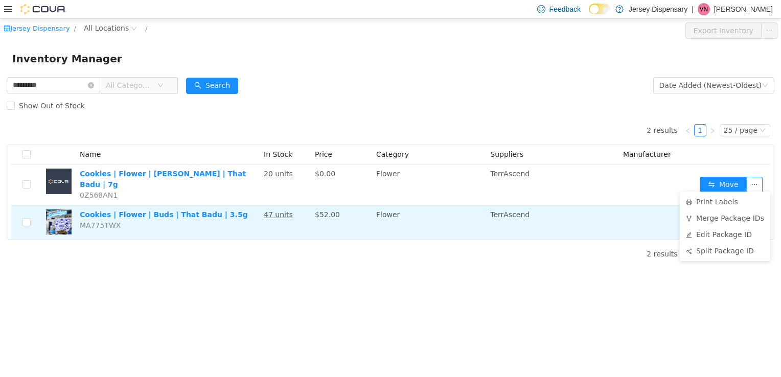
click at [513, 228] on td "TerrAscend" at bounding box center [552, 222] width 133 height 34
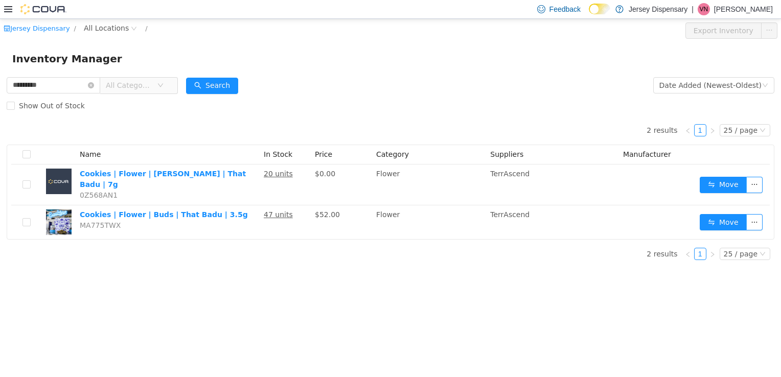
click at [339, 262] on div "Jersey Dispensary / All Locations / Export Inventory Inventory Manager ********…" at bounding box center [390, 197] width 781 height 358
click at [100, 88] on input "*********" at bounding box center [54, 85] width 94 height 16
click at [94, 86] on icon "icon: close-circle" at bounding box center [91, 85] width 6 height 6
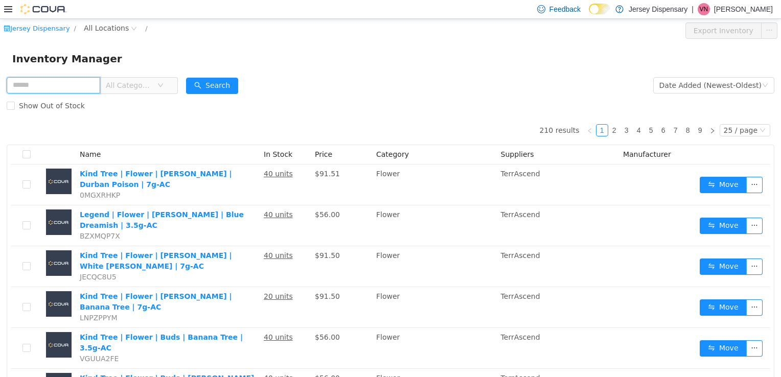
click at [85, 87] on input "text" at bounding box center [54, 85] width 94 height 16
type input "**********"
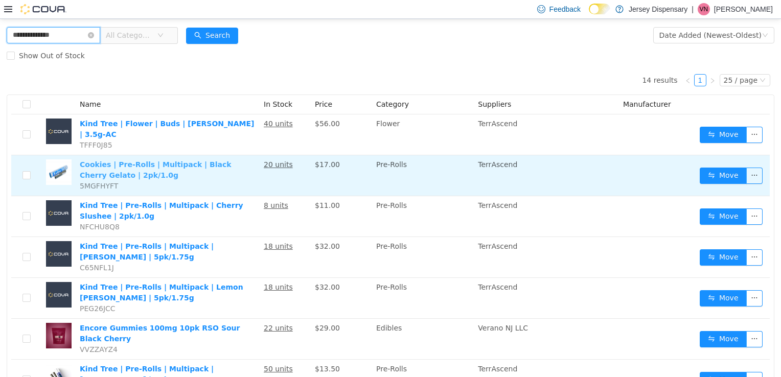
scroll to position [53, 0]
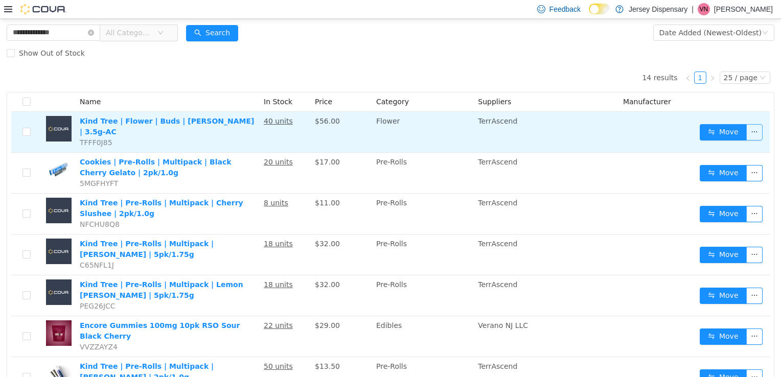
click at [746, 130] on button "button" at bounding box center [754, 132] width 16 height 16
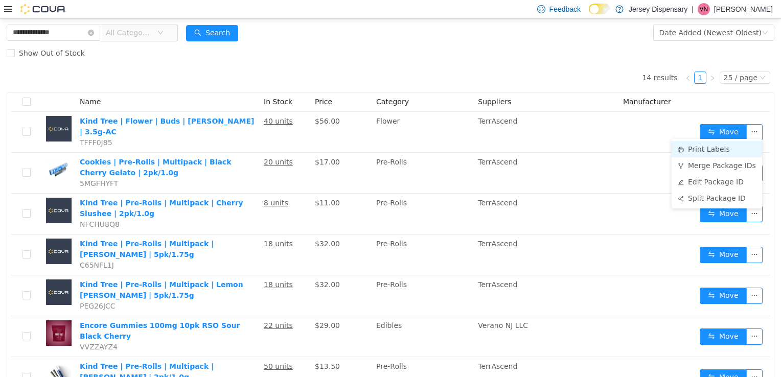
click at [723, 149] on li "Print Labels" at bounding box center [716, 149] width 90 height 16
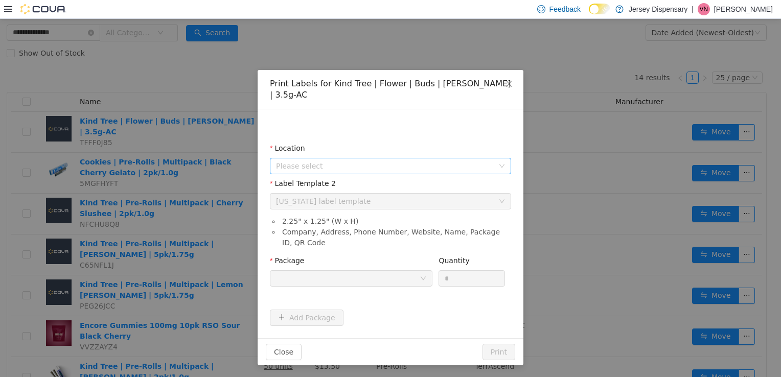
click at [397, 160] on span "Please select" at bounding box center [385, 165] width 218 height 10
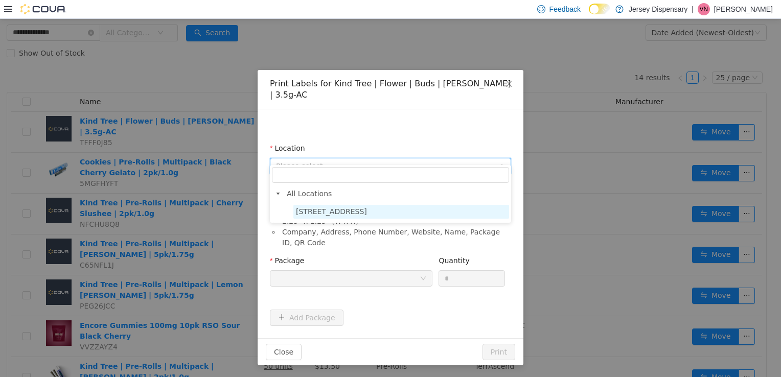
click at [367, 207] on span "[STREET_ADDRESS]" at bounding box center [331, 211] width 71 height 8
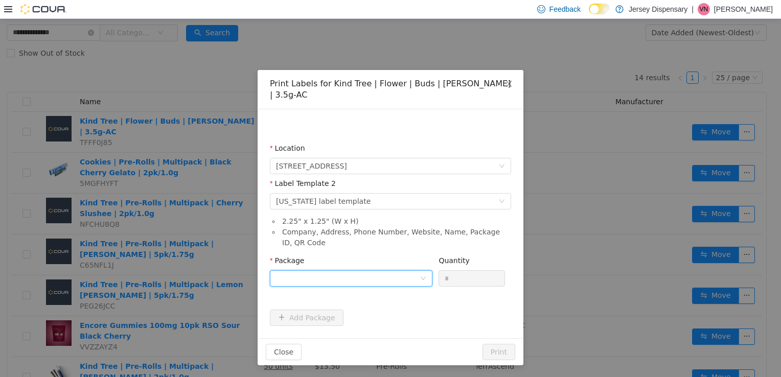
click at [341, 270] on div at bounding box center [348, 277] width 144 height 15
click at [286, 335] on div "Print Labels for Kind Tree | Flower | Buds | Cherry Runtz | 3.5g-AC Location 63…" at bounding box center [391, 216] width 266 height 295
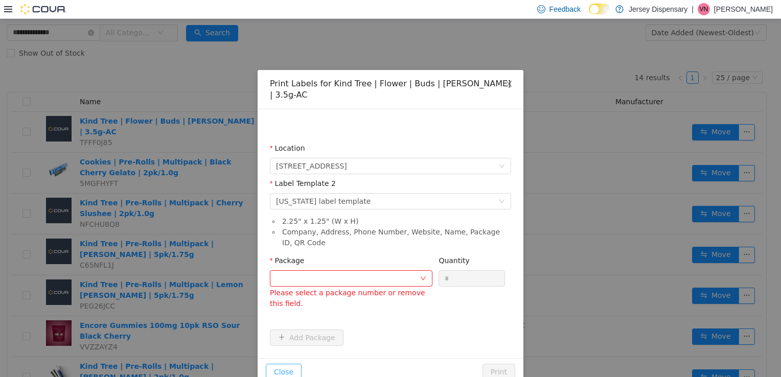
click at [284, 363] on button "Close" at bounding box center [284, 371] width 36 height 16
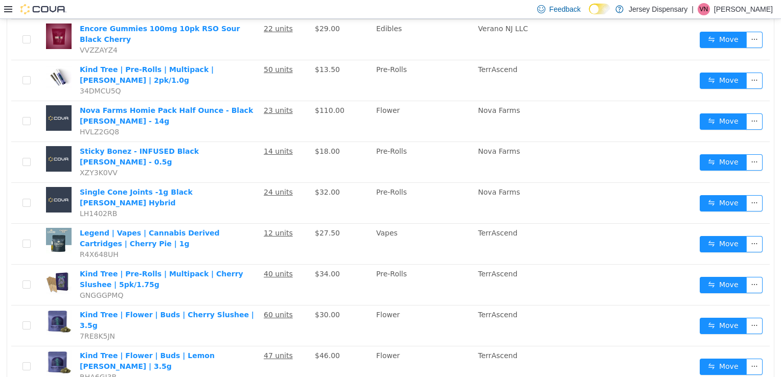
scroll to position [351, 0]
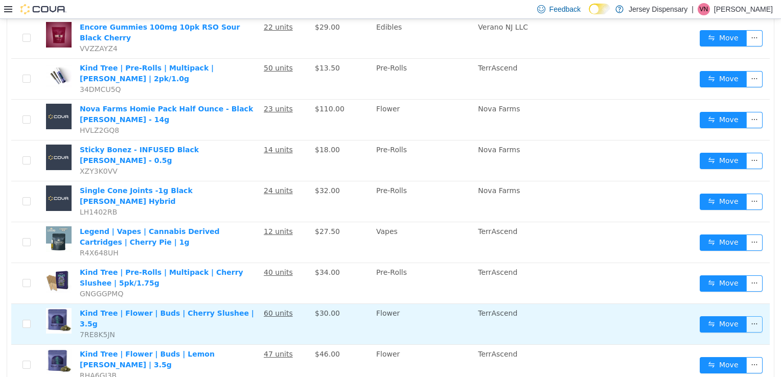
click at [746, 316] on button "button" at bounding box center [754, 324] width 16 height 16
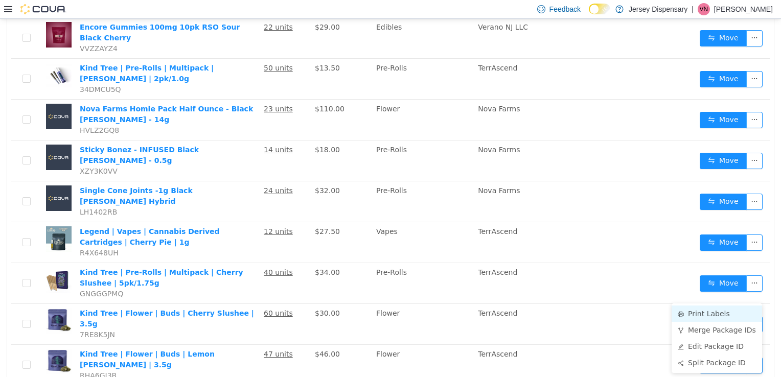
click at [697, 320] on li "Print Labels" at bounding box center [716, 313] width 90 height 16
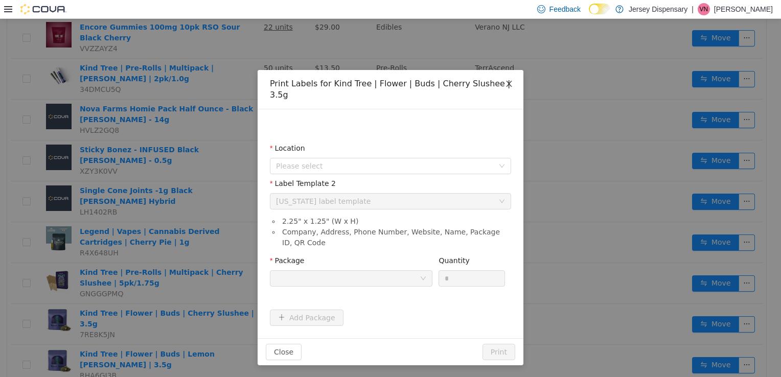
click at [509, 84] on icon "icon: close" at bounding box center [509, 83] width 6 height 6
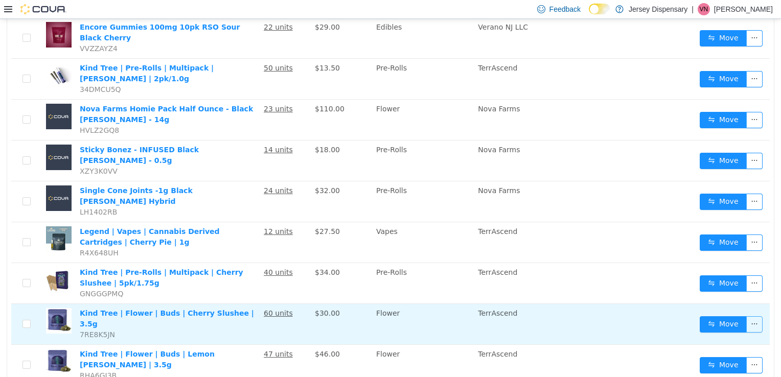
click at [748, 316] on button "button" at bounding box center [754, 324] width 16 height 16
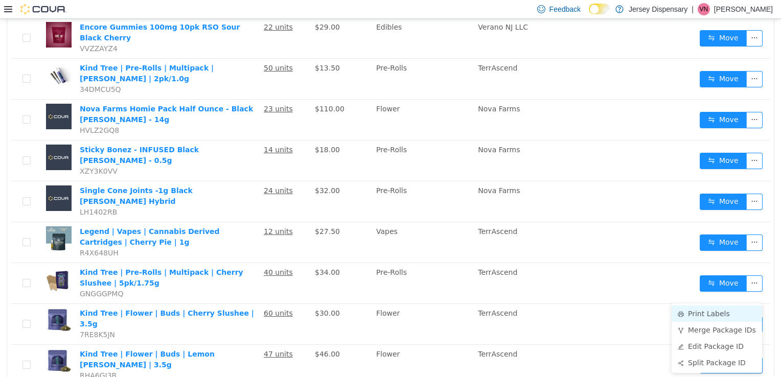
click at [695, 315] on li "Print Labels" at bounding box center [716, 313] width 90 height 16
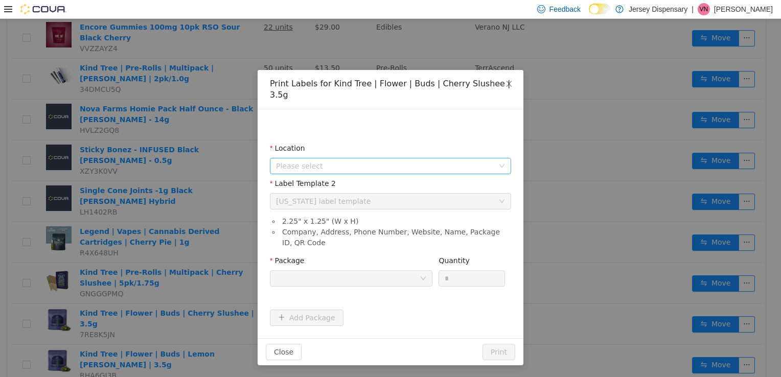
click at [378, 158] on span "Please select" at bounding box center [387, 165] width 222 height 15
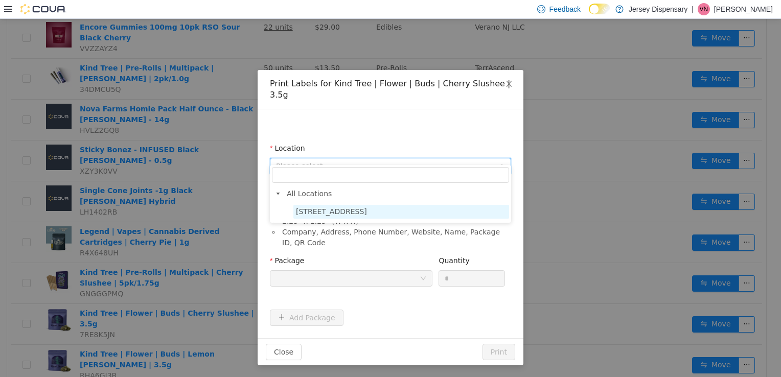
click at [358, 207] on span "[STREET_ADDRESS]" at bounding box center [331, 211] width 71 height 8
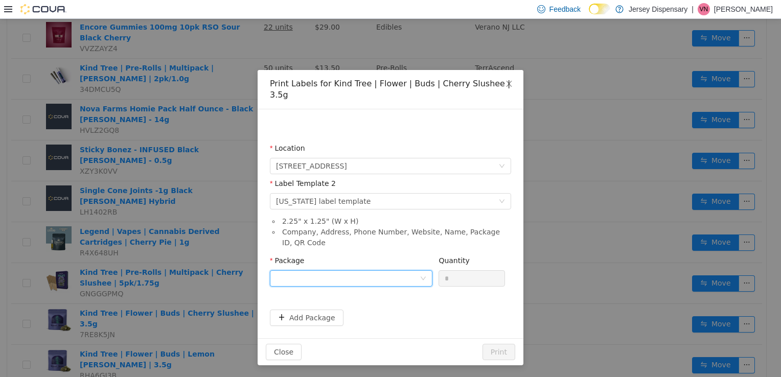
click at [360, 270] on div at bounding box center [348, 277] width 144 height 15
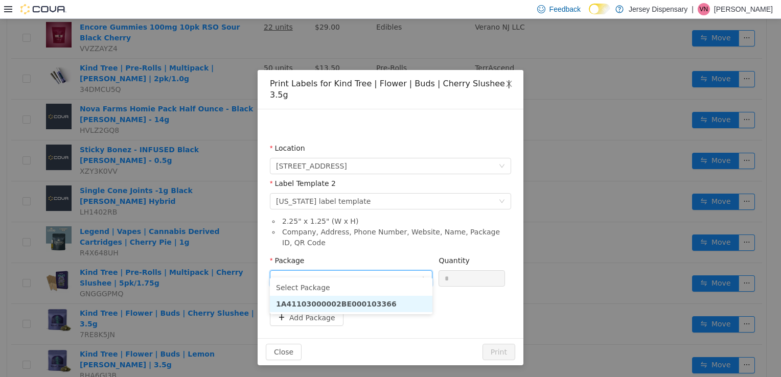
click at [356, 306] on strong "1A41103000002BE000103366" at bounding box center [336, 303] width 121 height 8
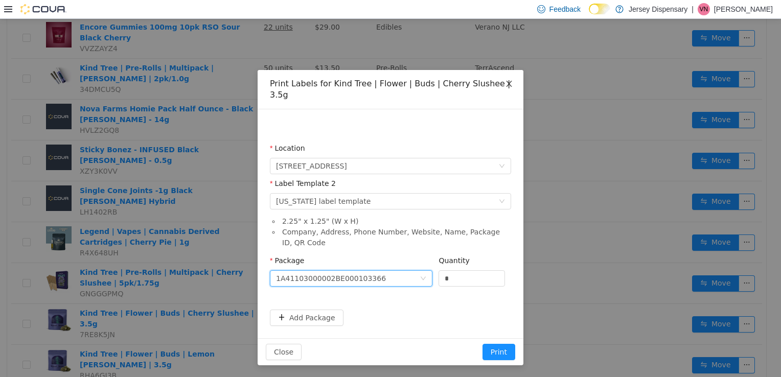
click at [506, 86] on icon "icon: close" at bounding box center [509, 83] width 6 height 6
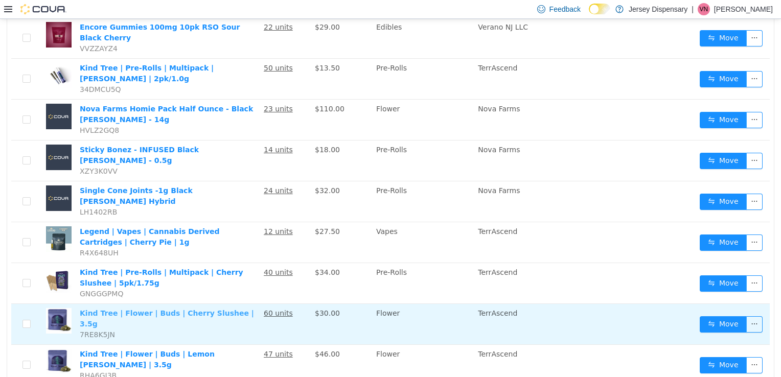
click at [206, 309] on link "Kind Tree | Flower | Buds | Cherry Slushee | 3.5g" at bounding box center [167, 318] width 174 height 19
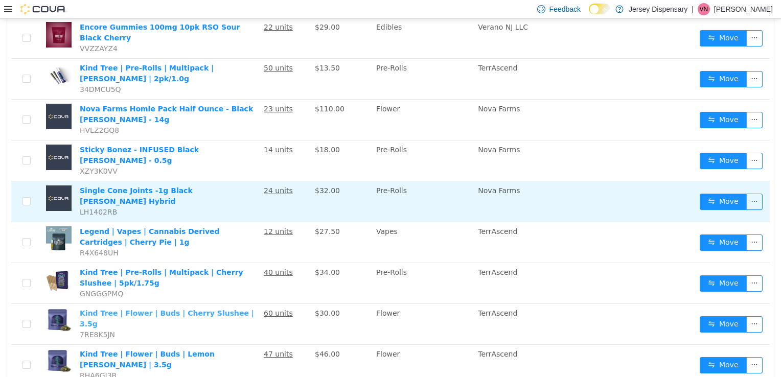
scroll to position [0, 0]
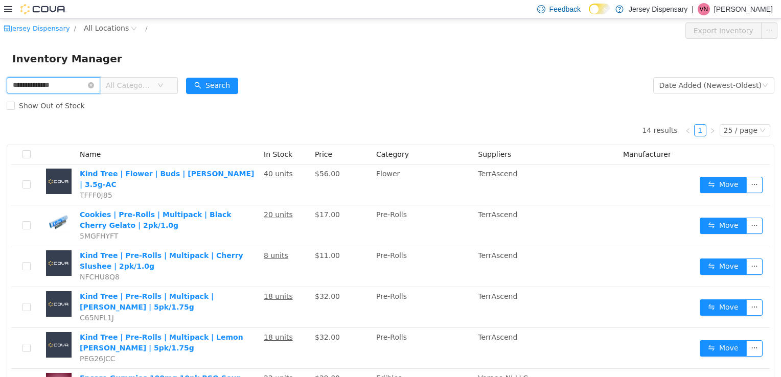
click at [75, 83] on input "**********" at bounding box center [54, 85] width 94 height 16
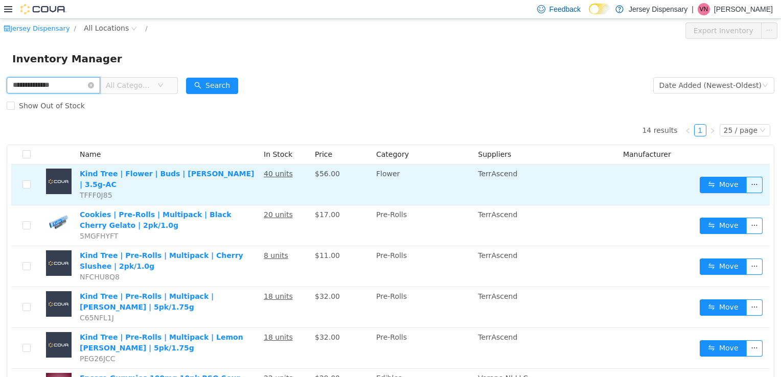
scroll to position [354, 0]
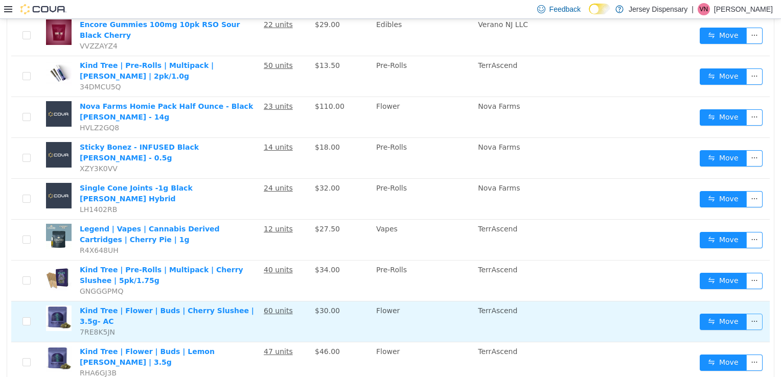
click at [746, 313] on button "button" at bounding box center [754, 321] width 16 height 16
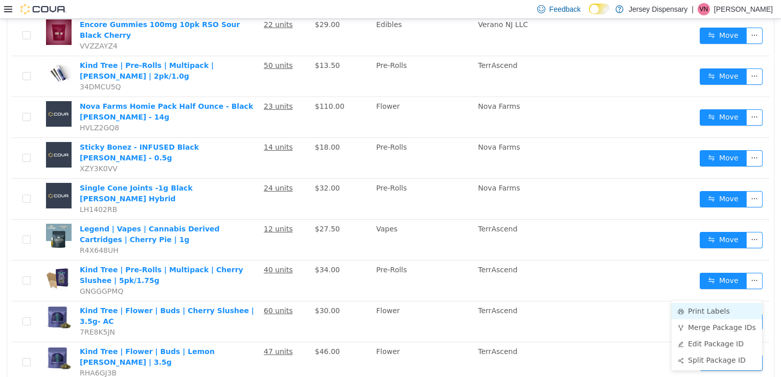
click at [703, 309] on li "Print Labels" at bounding box center [716, 311] width 90 height 16
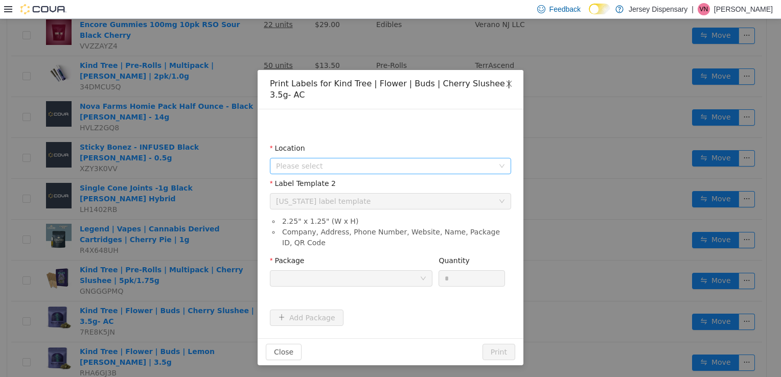
click at [420, 165] on span "Please select" at bounding box center [385, 165] width 218 height 10
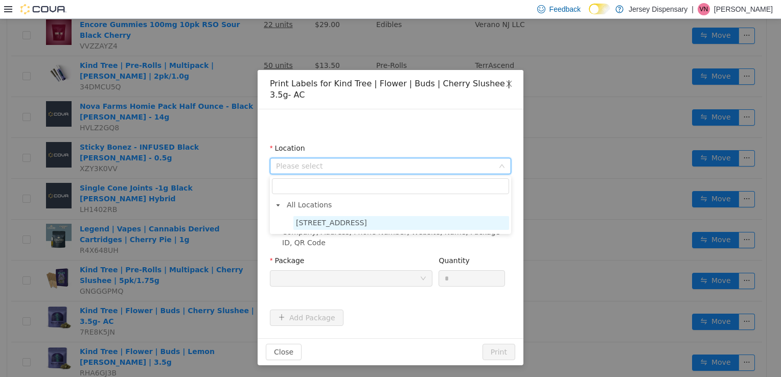
click at [380, 220] on span "[STREET_ADDRESS]" at bounding box center [401, 223] width 216 height 14
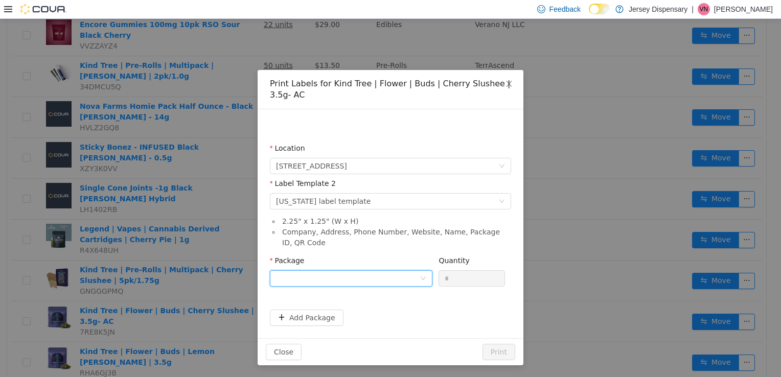
click at [386, 273] on div at bounding box center [348, 277] width 144 height 15
click at [375, 318] on li "1A41103000002BE000103366" at bounding box center [351, 315] width 162 height 16
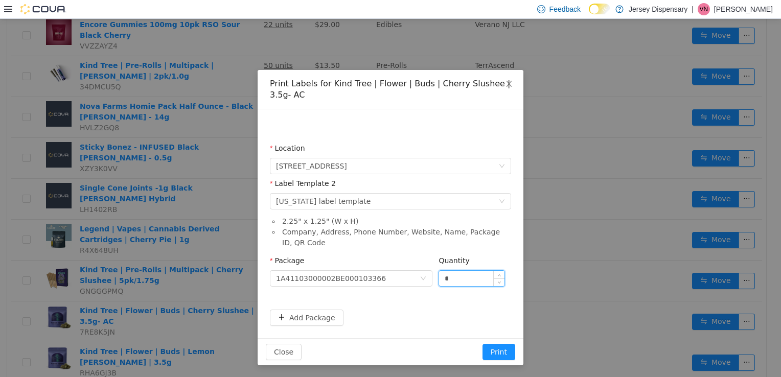
click at [474, 277] on input "*" at bounding box center [471, 277] width 65 height 15
drag, startPoint x: 469, startPoint y: 276, endPoint x: 458, endPoint y: 276, distance: 10.7
click at [458, 276] on input "*" at bounding box center [471, 277] width 65 height 15
type input "**"
click at [482, 343] on button "Print" at bounding box center [498, 351] width 33 height 16
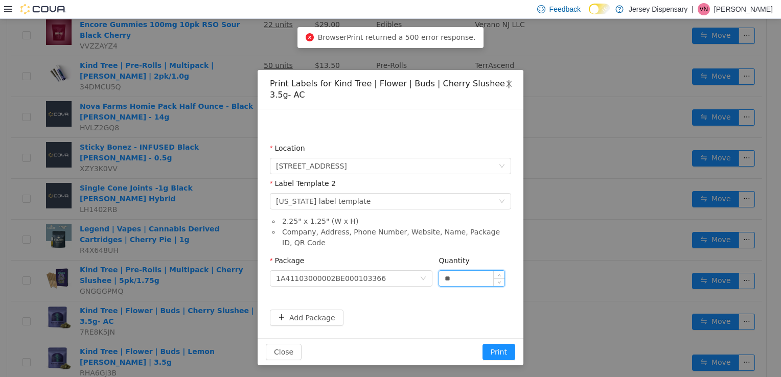
click at [482, 343] on button "Print" at bounding box center [498, 351] width 33 height 16
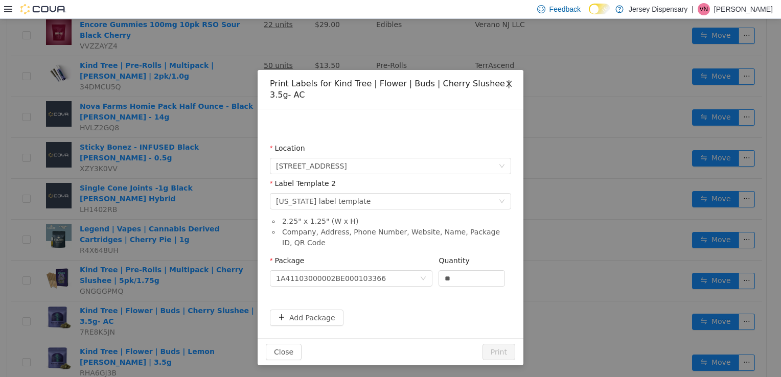
click at [508, 85] on icon "icon: close" at bounding box center [509, 83] width 8 height 8
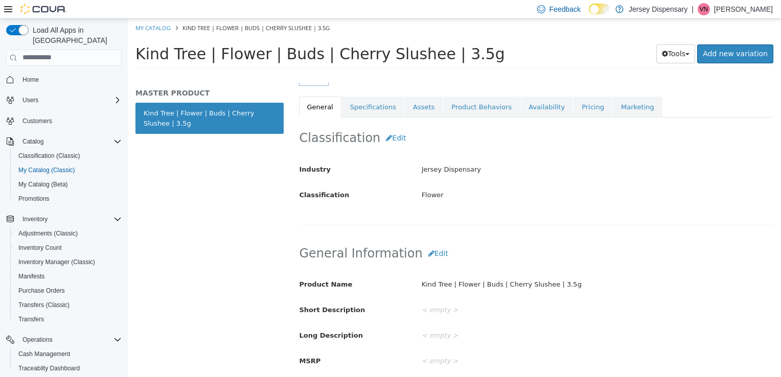
scroll to position [177, 0]
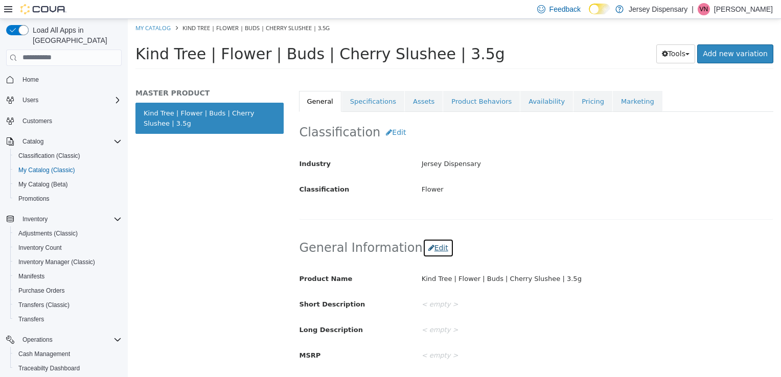
click at [423, 238] on button "Edit" at bounding box center [438, 247] width 31 height 19
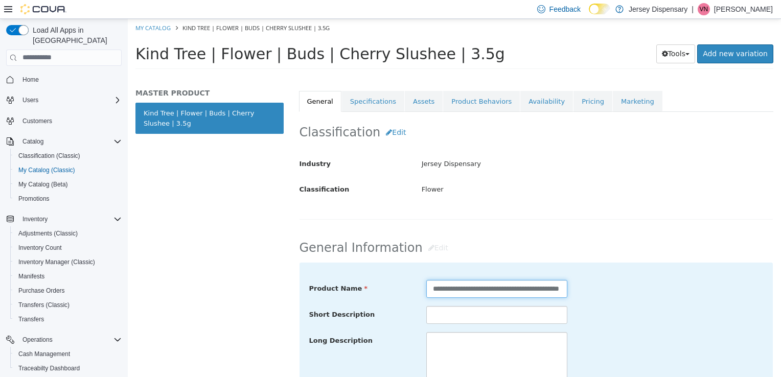
click at [498, 290] on input "**********" at bounding box center [496, 289] width 141 height 18
drag, startPoint x: 498, startPoint y: 290, endPoint x: 597, endPoint y: 295, distance: 99.3
click at [597, 295] on div "**********" at bounding box center [536, 289] width 470 height 18
click at [552, 285] on input "**********" at bounding box center [495, 289] width 138 height 18
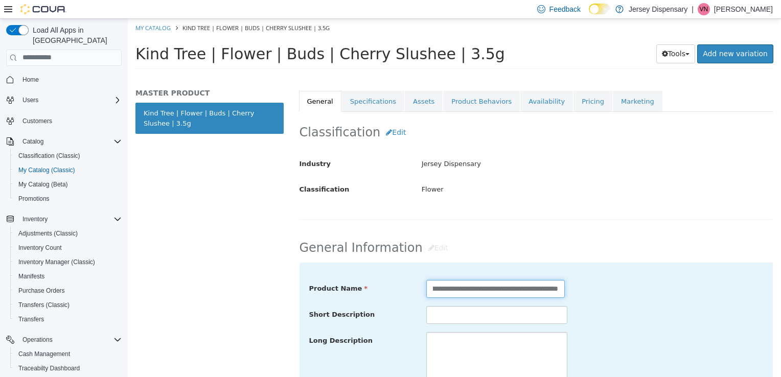
scroll to position [0, 36]
type input "**********"
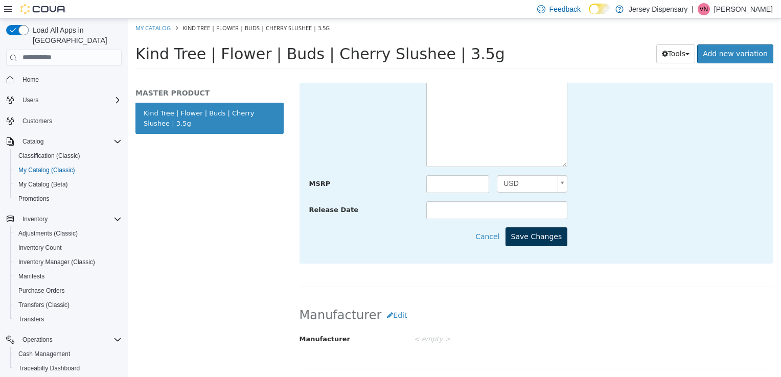
scroll to position [457, 0]
click at [554, 232] on button "Save Changes" at bounding box center [536, 235] width 62 height 19
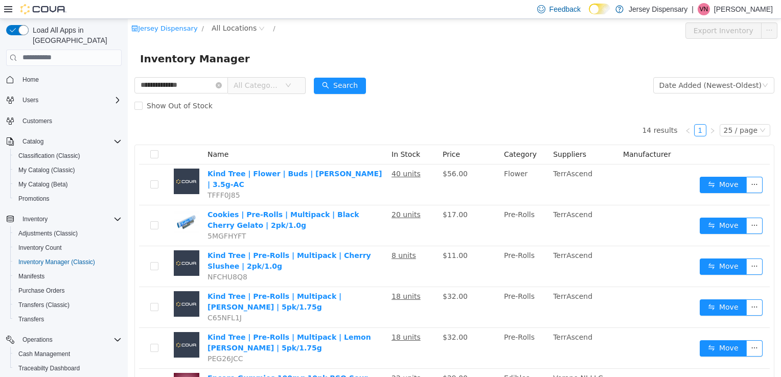
click at [10, 17] on div at bounding box center [35, 9] width 62 height 18
click at [7, 15] on div at bounding box center [35, 9] width 62 height 18
click at [7, 7] on icon at bounding box center [8, 9] width 8 height 8
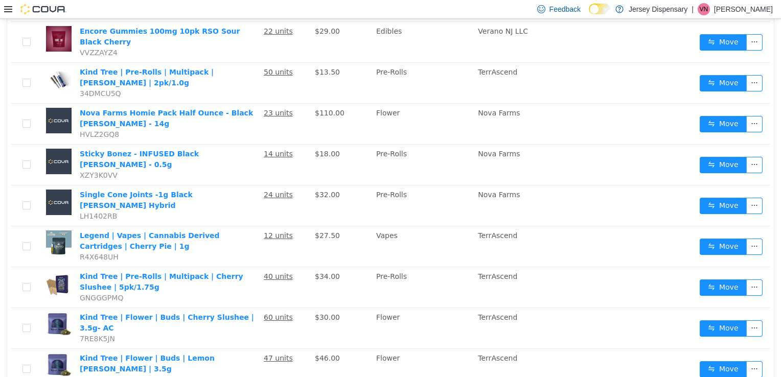
scroll to position [354, 0]
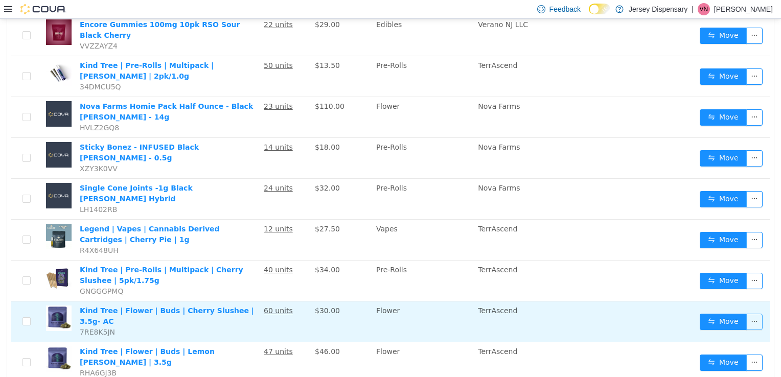
click at [751, 313] on button "button" at bounding box center [754, 321] width 16 height 16
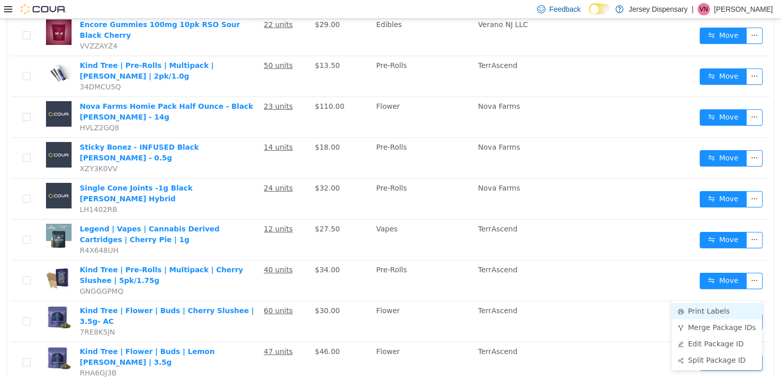
click at [700, 309] on li "Print Labels" at bounding box center [716, 311] width 90 height 16
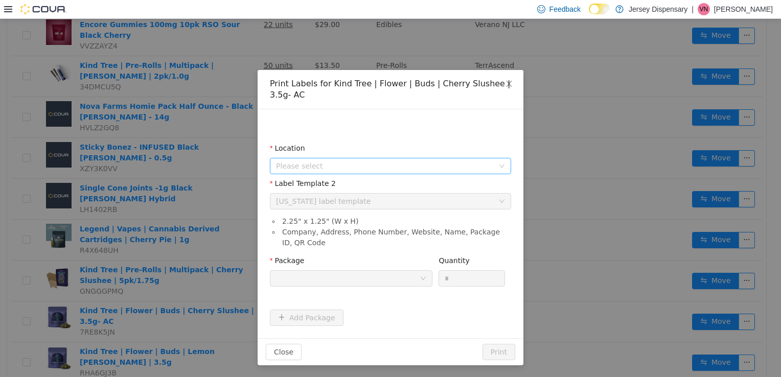
click at [426, 168] on span "Please select" at bounding box center [385, 165] width 218 height 10
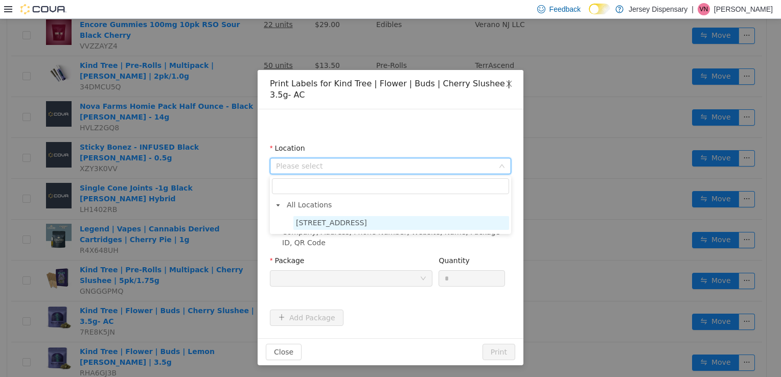
click at [367, 219] on span "[STREET_ADDRESS]" at bounding box center [331, 222] width 71 height 8
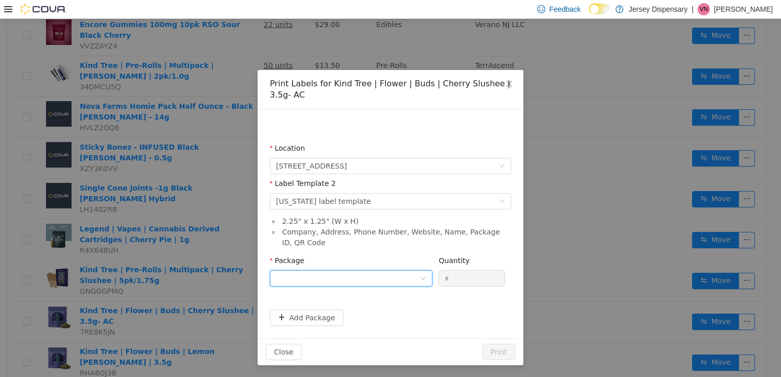
click at [388, 280] on div at bounding box center [348, 277] width 144 height 15
click at [371, 312] on strong "1A41103000002BE000103366" at bounding box center [336, 315] width 121 height 8
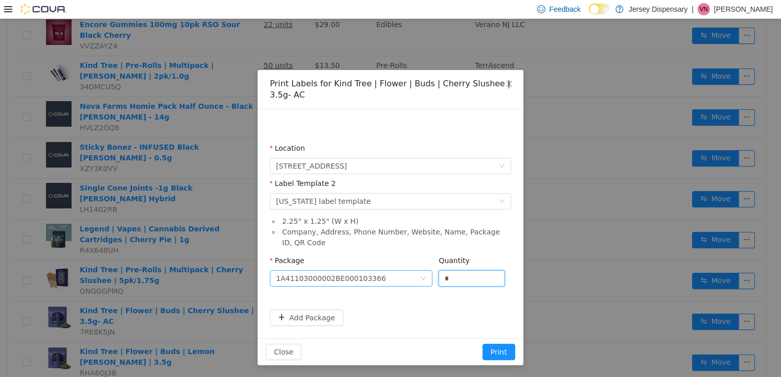
drag, startPoint x: 472, startPoint y: 278, endPoint x: 423, endPoint y: 281, distance: 49.1
click at [423, 264] on span "Package 1A41103000002BE000103366 Quantity *" at bounding box center [387, 260] width 235 height 8
type input "**"
click at [482, 343] on button "Print" at bounding box center [498, 351] width 33 height 16
click at [513, 83] on span "Close" at bounding box center [509, 83] width 29 height 29
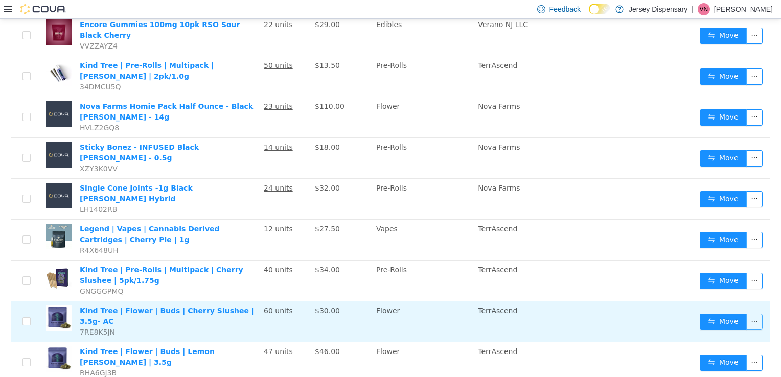
click at [748, 313] on button "button" at bounding box center [754, 321] width 16 height 16
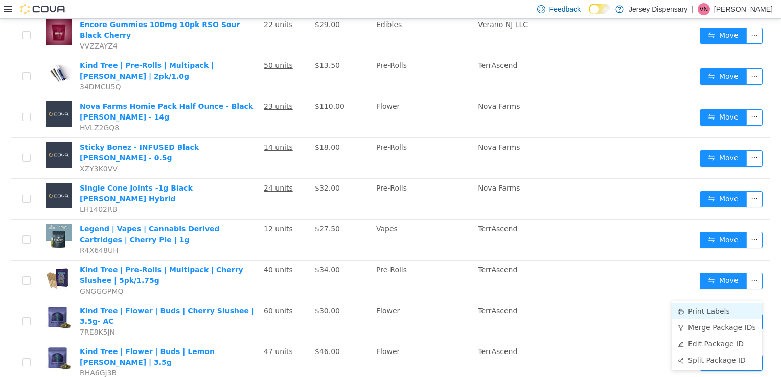
click at [715, 309] on li "Print Labels" at bounding box center [716, 311] width 90 height 16
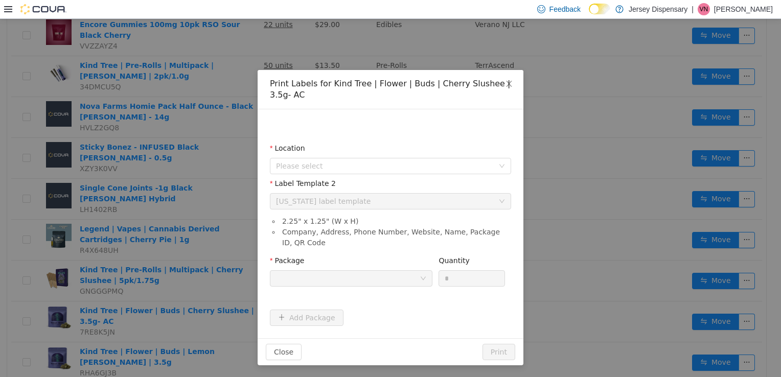
click at [407, 280] on div at bounding box center [348, 277] width 144 height 15
click at [332, 162] on span "Please select" at bounding box center [385, 165] width 218 height 10
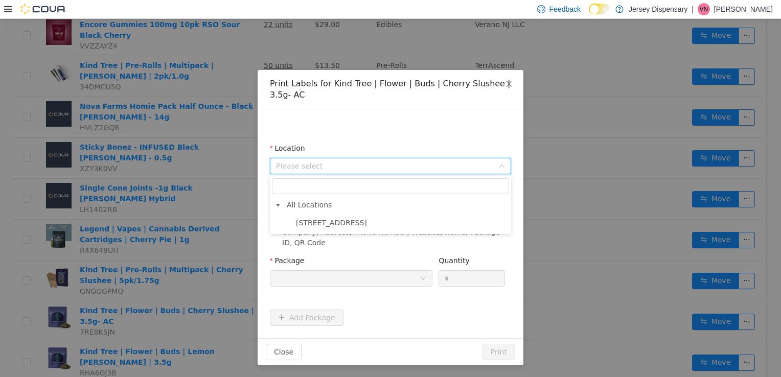
click at [343, 214] on li "All Locations 638 Communipaw Avenue" at bounding box center [390, 214] width 237 height 32
click at [351, 224] on span "638 Communipaw Avenue" at bounding box center [331, 222] width 71 height 8
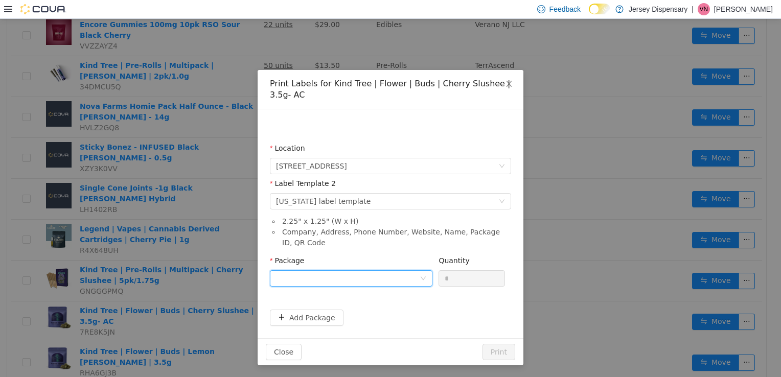
click at [354, 280] on div at bounding box center [348, 277] width 144 height 15
click at [342, 311] on strong "1A41103000002BE000103366" at bounding box center [336, 315] width 121 height 8
click at [450, 287] on div "Quantity *" at bounding box center [471, 272] width 66 height 35
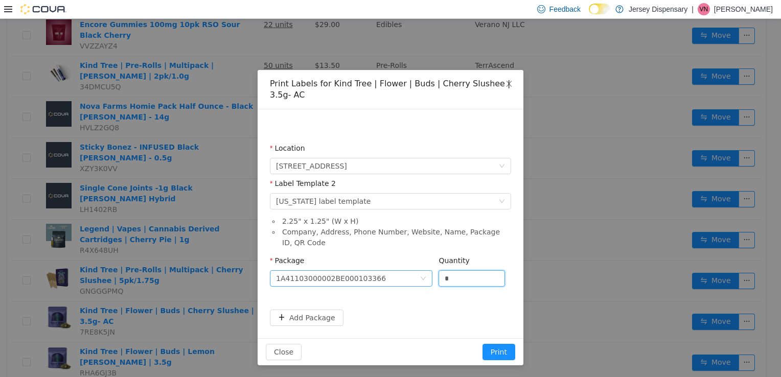
drag, startPoint x: 455, startPoint y: 280, endPoint x: 431, endPoint y: 282, distance: 24.2
click at [431, 264] on span "Package 1A41103000002BE000103366 Quantity *" at bounding box center [387, 260] width 235 height 8
type input "**"
click at [482, 343] on button "Print" at bounding box center [498, 351] width 33 height 16
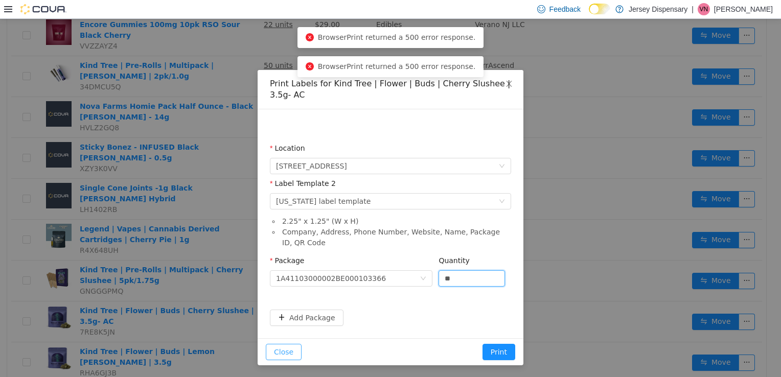
click at [277, 348] on button "Close" at bounding box center [284, 351] width 36 height 16
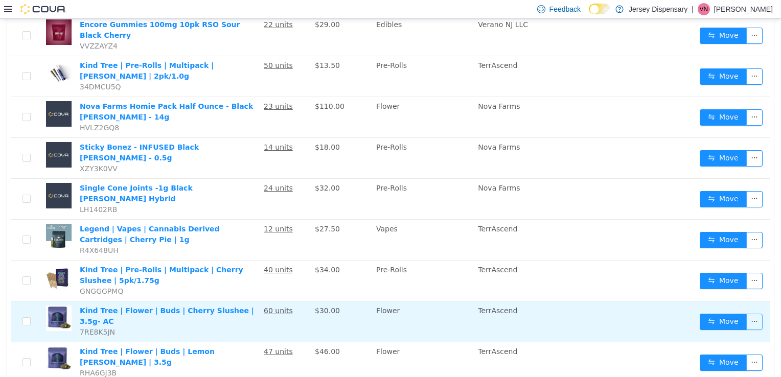
click at [746, 313] on button "button" at bounding box center [754, 321] width 16 height 16
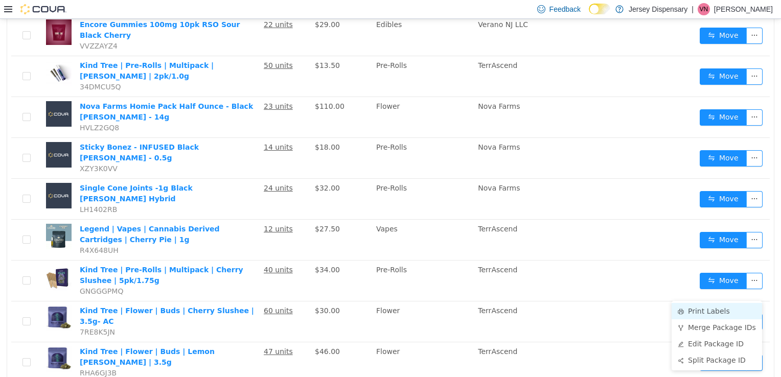
click at [705, 311] on li "Print Labels" at bounding box center [716, 311] width 90 height 16
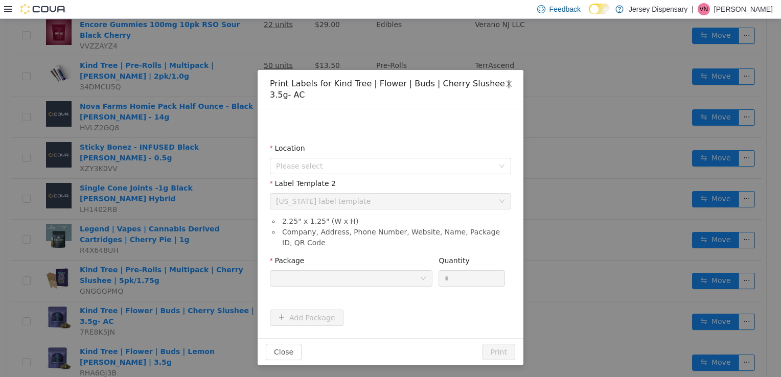
click at [435, 178] on div "Label Template 2" at bounding box center [390, 185] width 241 height 15
click at [427, 166] on span "Please select" at bounding box center [385, 165] width 218 height 10
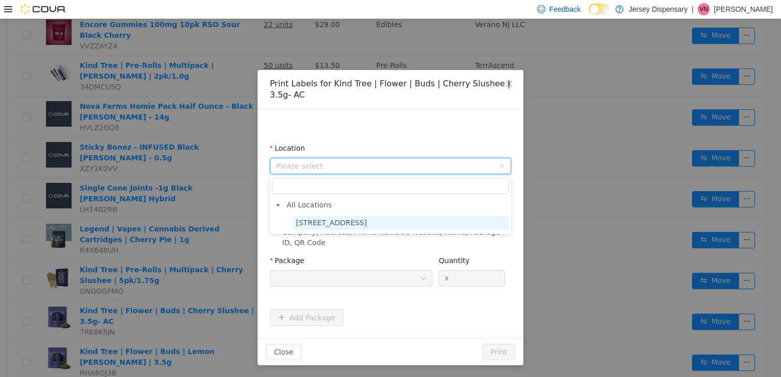
click at [338, 228] on span "638 Communipaw Avenue" at bounding box center [401, 223] width 216 height 14
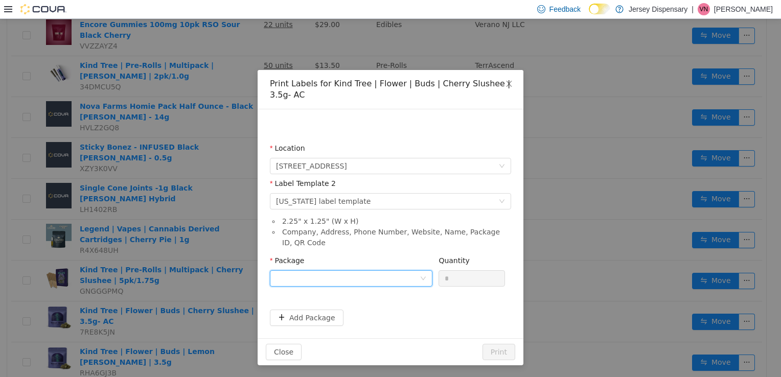
click at [338, 277] on div at bounding box center [348, 277] width 144 height 15
click at [327, 316] on strong "1A41103000002BE000103366" at bounding box center [336, 315] width 121 height 8
click at [479, 280] on input "*" at bounding box center [471, 277] width 65 height 15
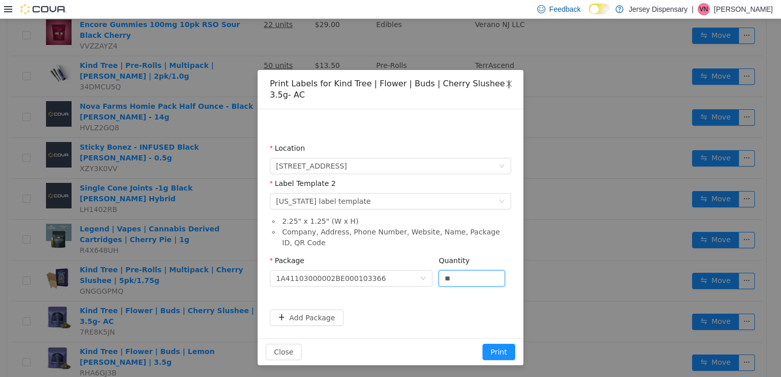
type input "**"
click at [482, 343] on button "Print" at bounding box center [498, 351] width 33 height 16
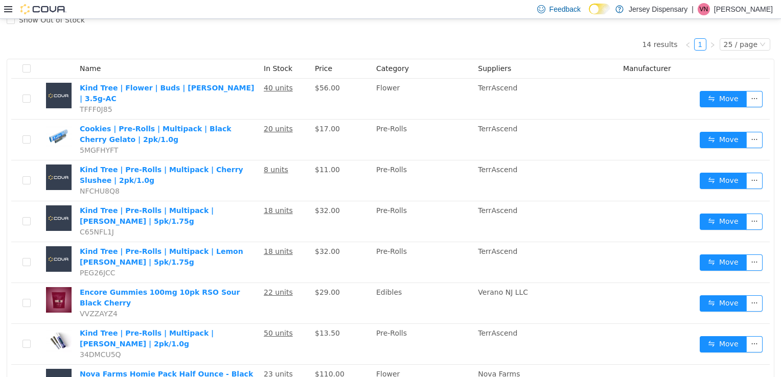
scroll to position [0, 0]
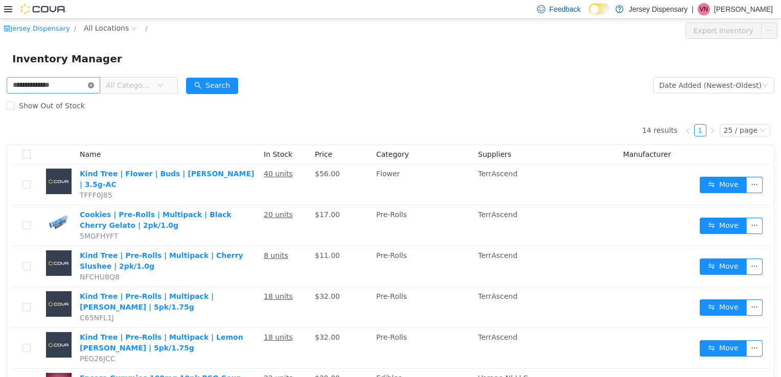
click at [94, 83] on icon "icon: close-circle" at bounding box center [91, 85] width 6 height 6
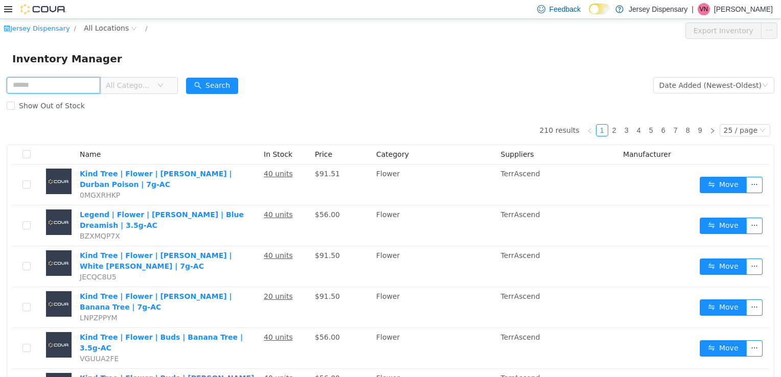
click at [80, 87] on input "text" at bounding box center [54, 85] width 94 height 16
type input "**********"
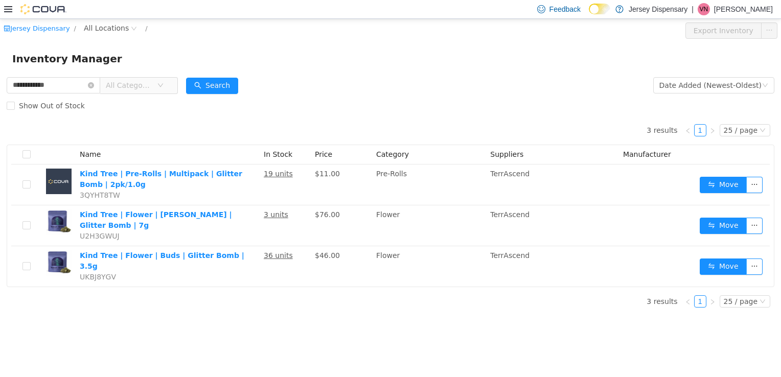
drag, startPoint x: 753, startPoint y: 223, endPoint x: 477, endPoint y: 297, distance: 285.7
click at [477, 297] on div "3 results 1 25 / page Name In Stock Price Category Suppliers Manufacturer Kind …" at bounding box center [391, 215] width 768 height 200
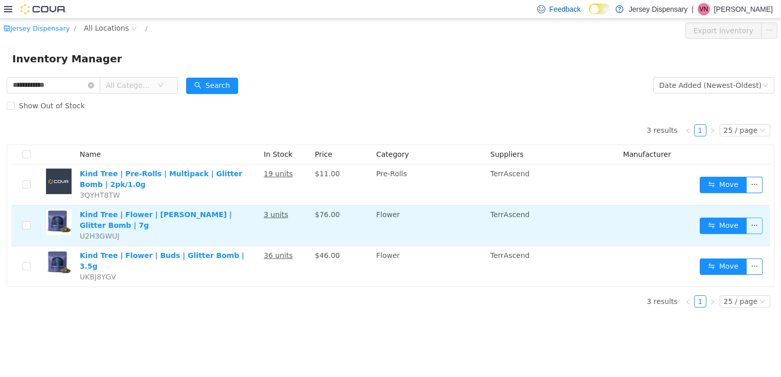
click at [751, 224] on button "button" at bounding box center [754, 225] width 16 height 16
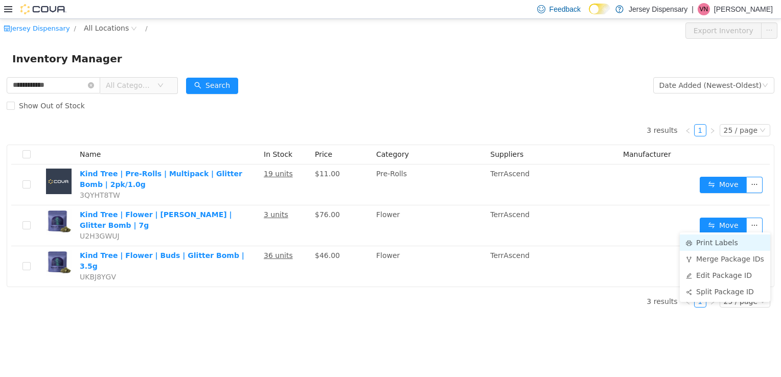
click at [716, 241] on li "Print Labels" at bounding box center [725, 242] width 90 height 16
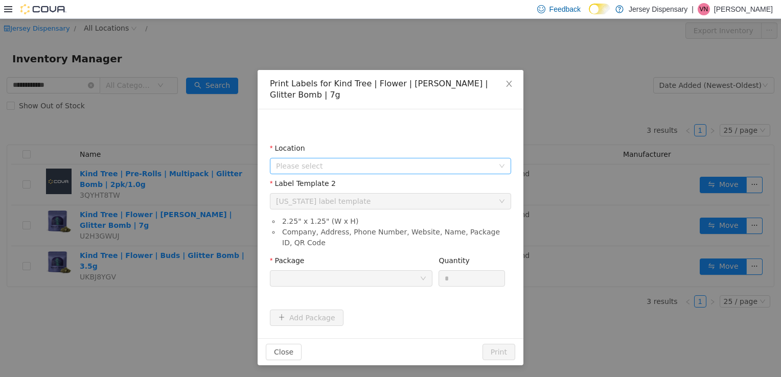
click at [432, 160] on span "Please select" at bounding box center [385, 165] width 218 height 10
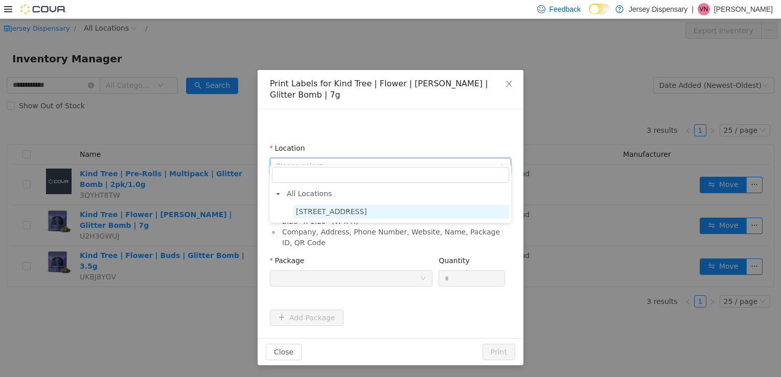
click at [367, 214] on span "638 Communipaw Avenue" at bounding box center [331, 211] width 71 height 8
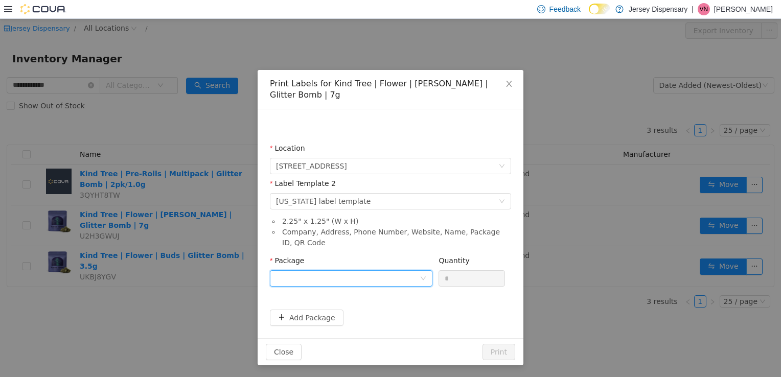
click at [370, 270] on div at bounding box center [348, 277] width 144 height 15
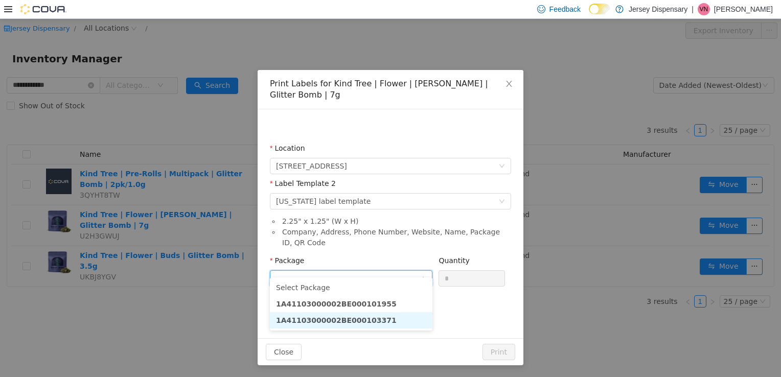
click at [372, 321] on strong "1A41103000002BE000103371" at bounding box center [336, 320] width 121 height 8
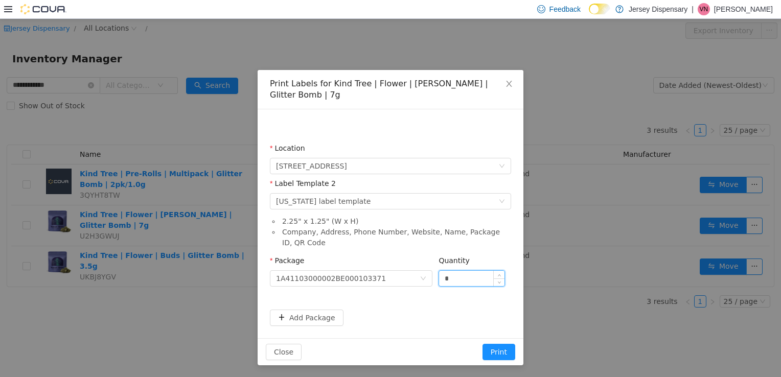
click at [472, 271] on input "*" at bounding box center [471, 277] width 65 height 15
type input "*"
click at [482, 343] on button "Print" at bounding box center [498, 351] width 33 height 16
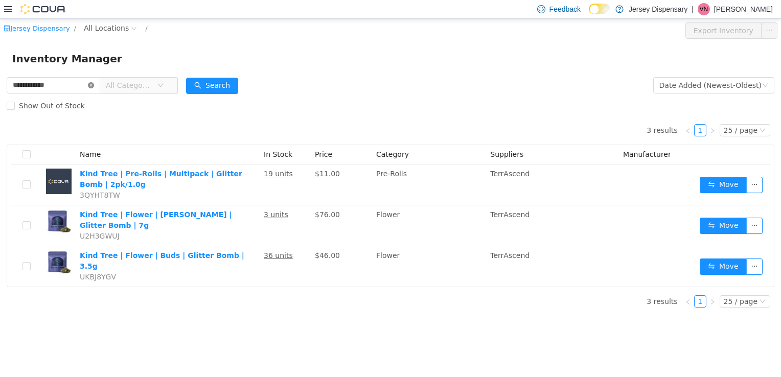
click at [94, 85] on icon "icon: close-circle" at bounding box center [91, 85] width 6 height 6
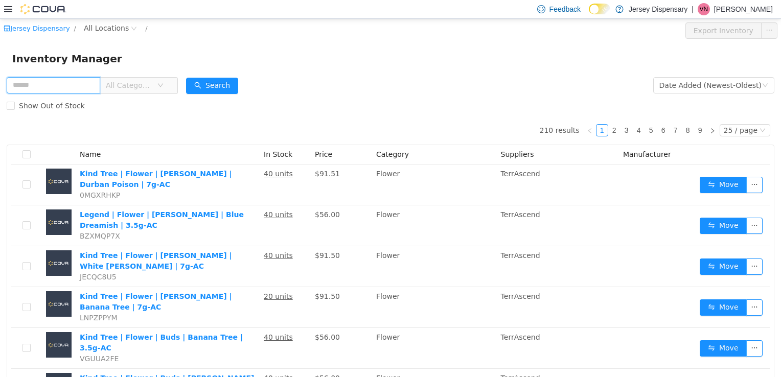
click at [83, 90] on input "text" at bounding box center [54, 85] width 94 height 16
type input "**********"
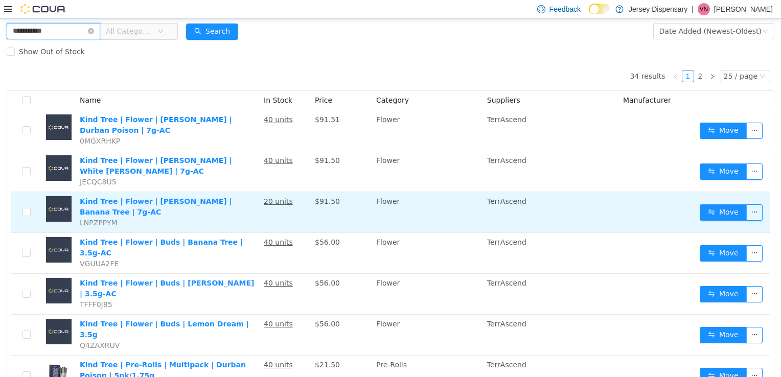
scroll to position [55, 0]
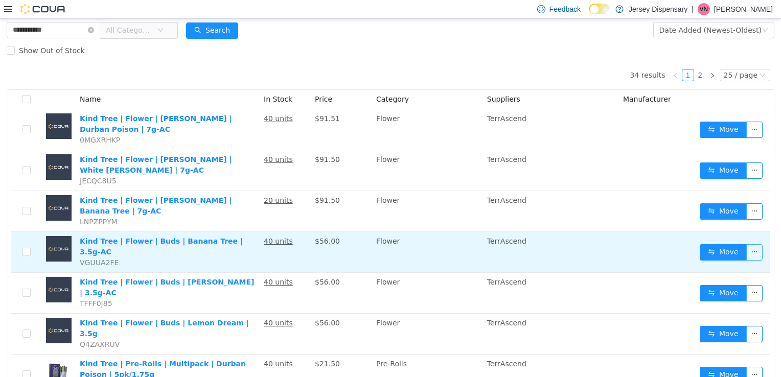
click at [751, 244] on button "button" at bounding box center [754, 252] width 16 height 16
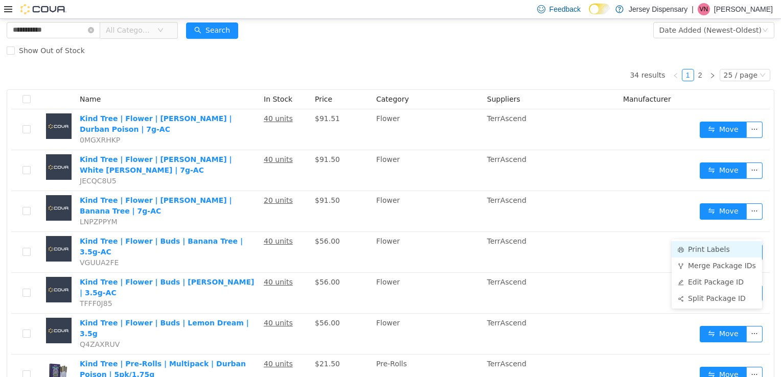
click at [714, 253] on li "Print Labels" at bounding box center [716, 249] width 90 height 16
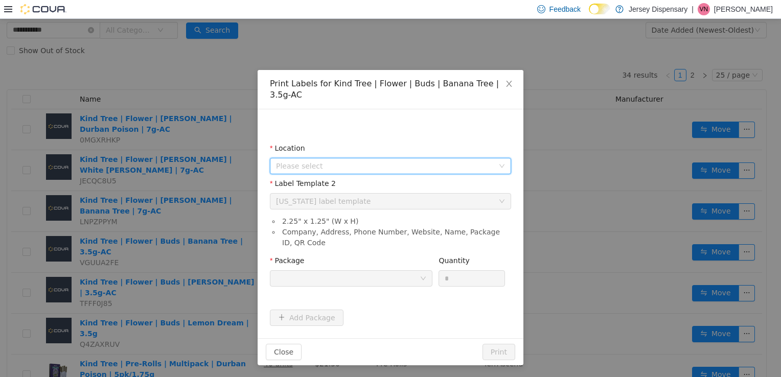
click at [398, 160] on span "Please select" at bounding box center [385, 165] width 218 height 10
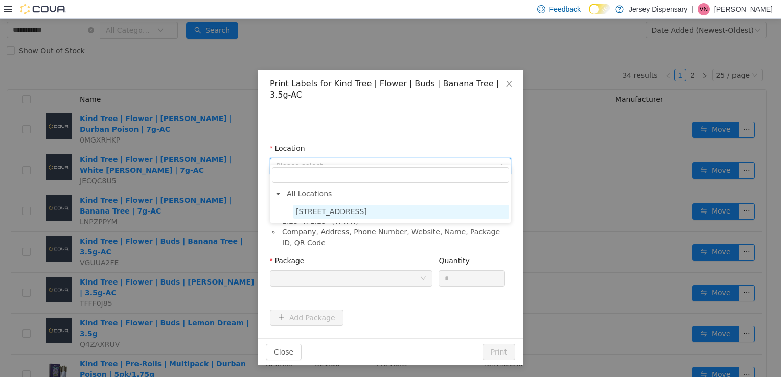
click at [381, 213] on span "638 Communipaw Avenue" at bounding box center [401, 211] width 216 height 14
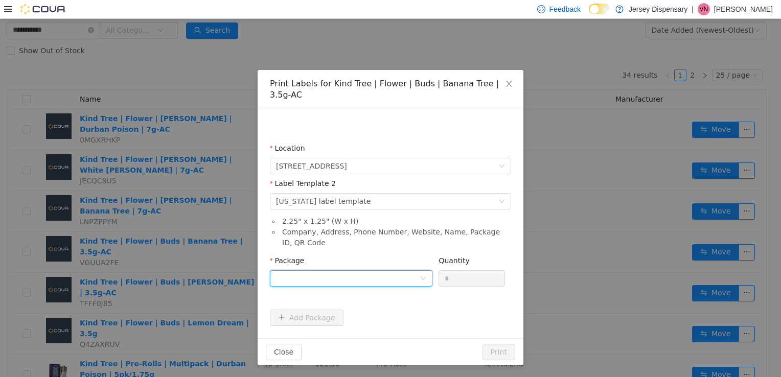
click at [394, 270] on div at bounding box center [348, 277] width 144 height 15
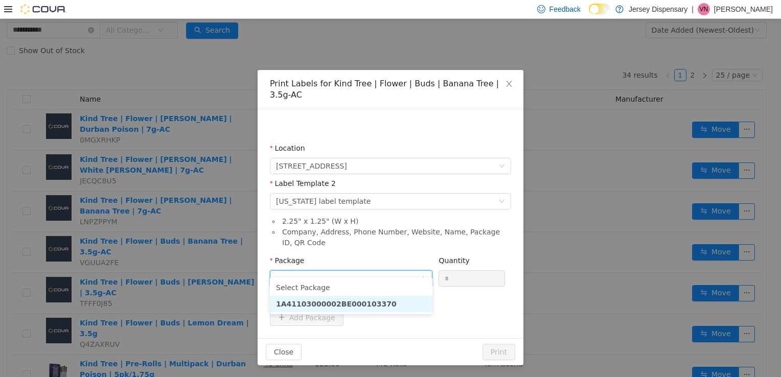
click at [384, 305] on li "1A41103000002BE000103370" at bounding box center [351, 303] width 162 height 16
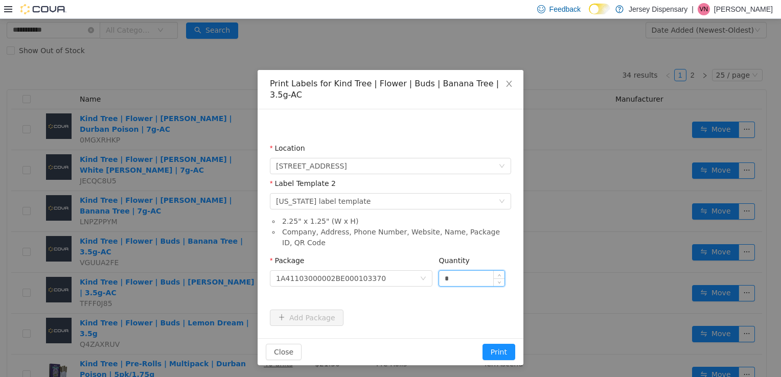
click at [472, 270] on input "*" at bounding box center [471, 277] width 65 height 15
type input "**"
click at [482, 343] on button "Print" at bounding box center [498, 351] width 33 height 16
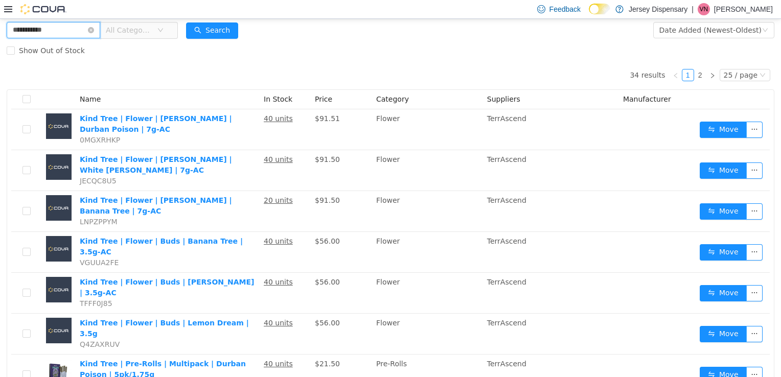
click at [100, 37] on input "**********" at bounding box center [54, 29] width 94 height 16
click at [100, 36] on input "**********" at bounding box center [54, 29] width 94 height 16
click at [94, 30] on icon "icon: close-circle" at bounding box center [91, 30] width 6 height 6
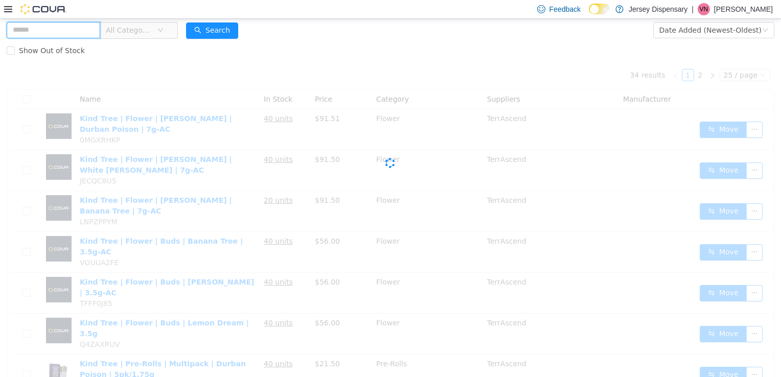
click at [88, 30] on input "text" at bounding box center [54, 29] width 94 height 16
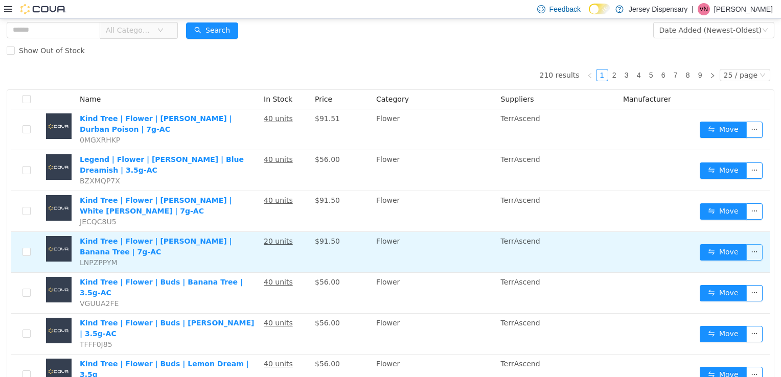
click at [746, 244] on button "button" at bounding box center [754, 252] width 16 height 16
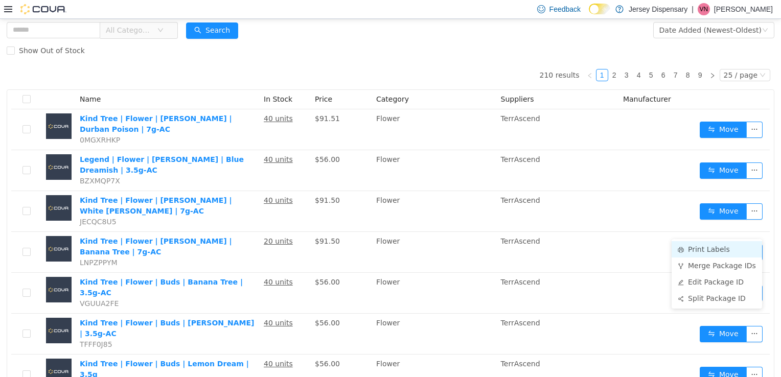
click at [717, 252] on li "Print Labels" at bounding box center [716, 249] width 90 height 16
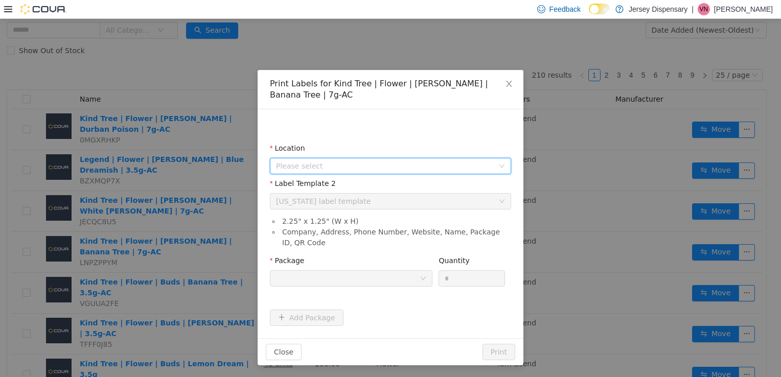
click at [373, 160] on span "Please select" at bounding box center [385, 165] width 218 height 10
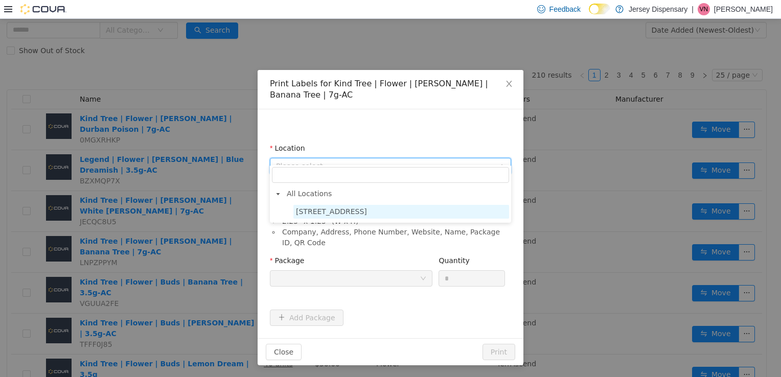
click at [367, 213] on span "638 Communipaw Avenue" at bounding box center [331, 211] width 71 height 8
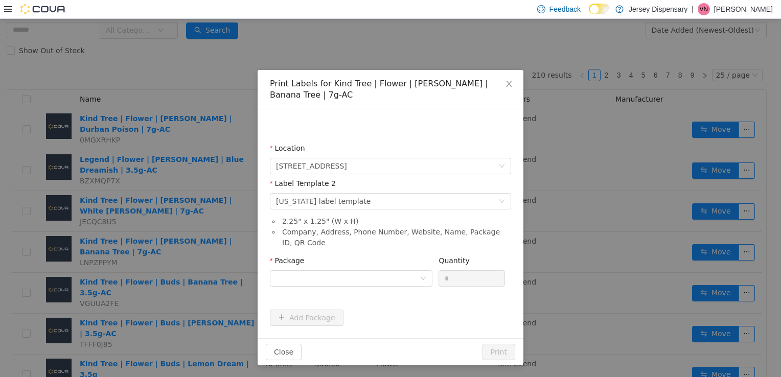
click at [364, 275] on div "Package" at bounding box center [351, 272] width 162 height 35
click at [363, 272] on div at bounding box center [348, 277] width 144 height 15
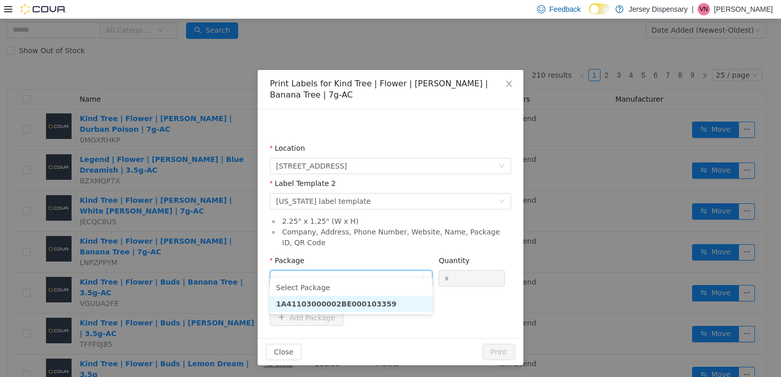
click at [376, 306] on li "1A41103000002BE000103359" at bounding box center [351, 303] width 162 height 16
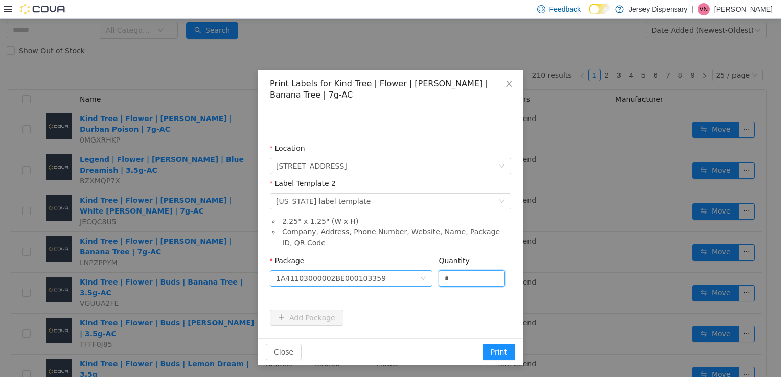
drag, startPoint x: 467, startPoint y: 268, endPoint x: 418, endPoint y: 269, distance: 48.0
click at [418, 264] on span "Package 1A41103000002BE000103359 Quantity *" at bounding box center [387, 260] width 235 height 8
type input "**"
click at [482, 343] on button "Print" at bounding box center [498, 351] width 33 height 16
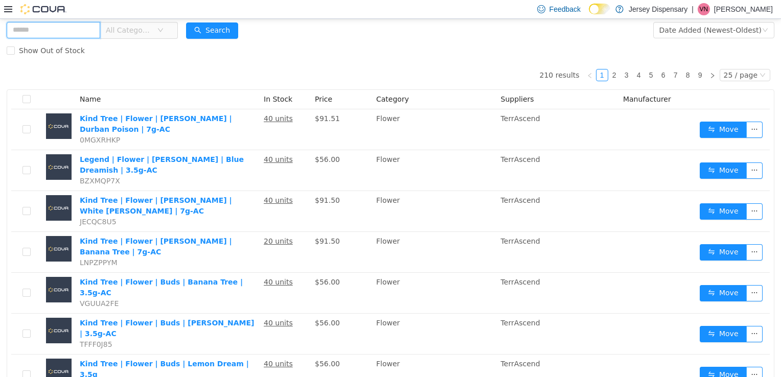
click at [71, 29] on input "text" at bounding box center [54, 29] width 94 height 16
type input "**********"
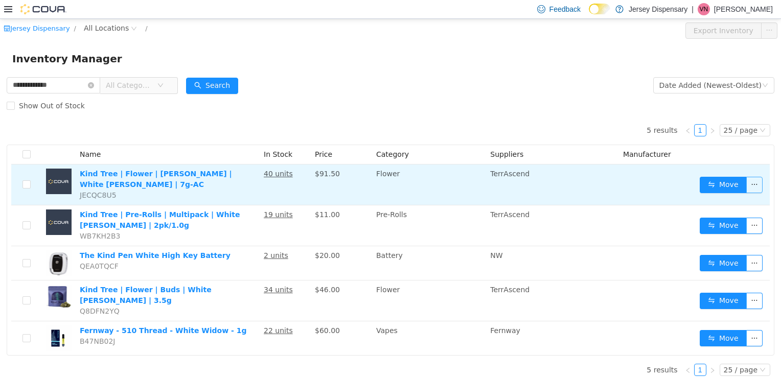
click at [758, 181] on button "button" at bounding box center [754, 184] width 16 height 16
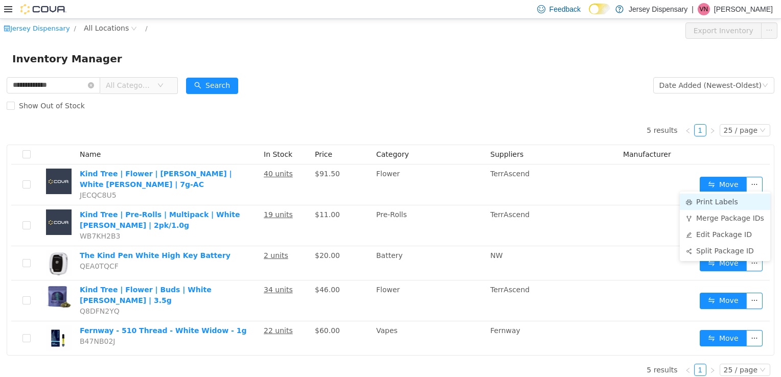
click at [732, 199] on li "Print Labels" at bounding box center [725, 201] width 90 height 16
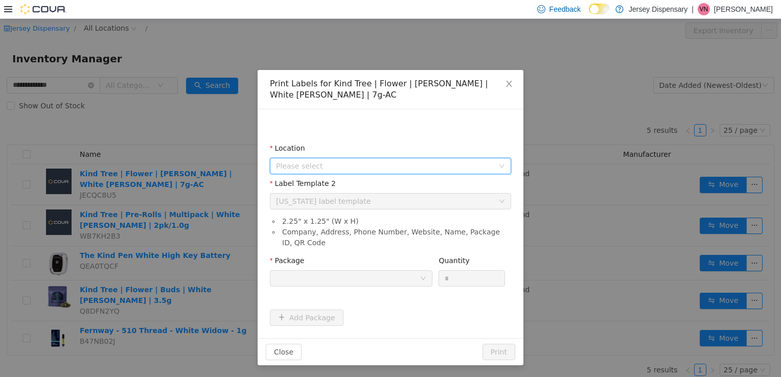
click at [413, 160] on span "Please select" at bounding box center [385, 165] width 218 height 10
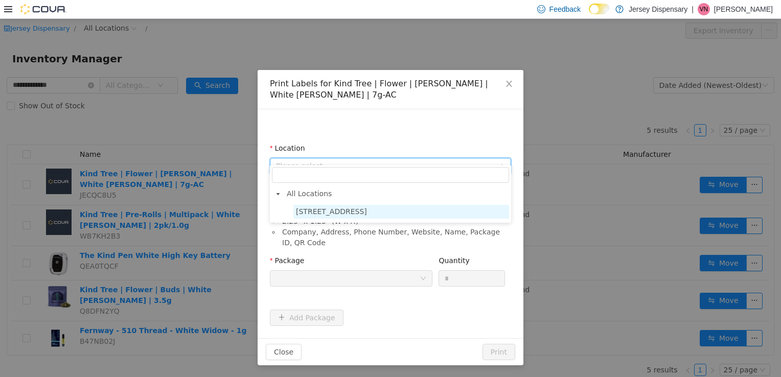
click at [367, 211] on span "638 Communipaw Avenue" at bounding box center [331, 211] width 71 height 8
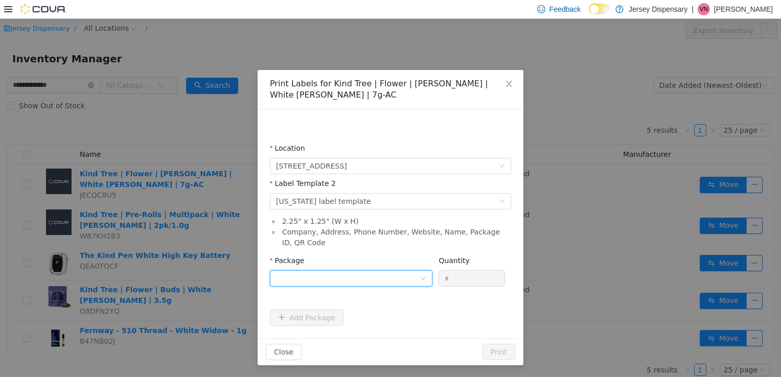
click at [321, 270] on div at bounding box center [348, 277] width 144 height 15
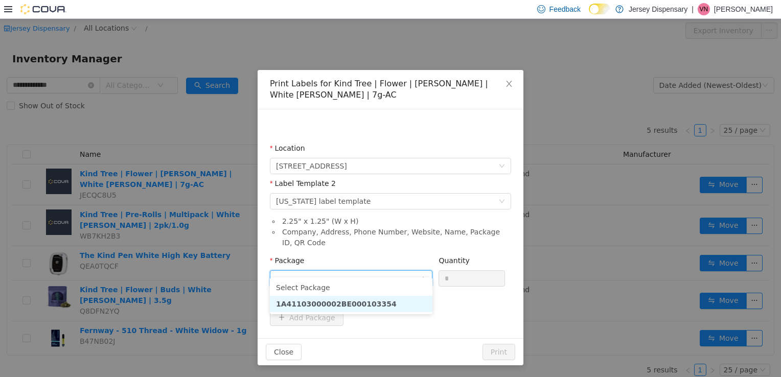
click at [365, 306] on strong "1A41103000002BE000103354" at bounding box center [336, 303] width 121 height 8
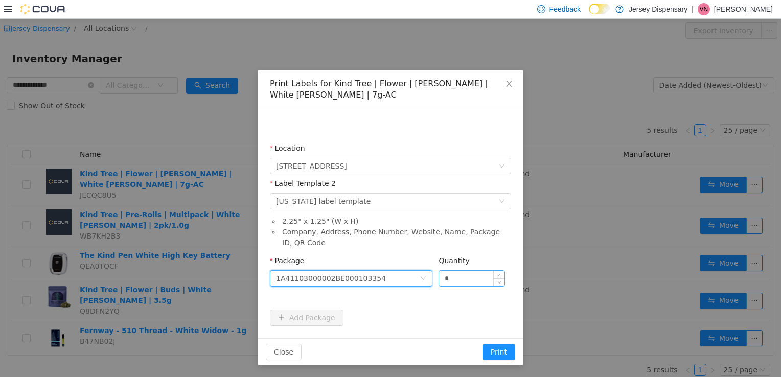
click at [459, 270] on input "*" at bounding box center [471, 277] width 65 height 15
type input "**"
click at [482, 343] on button "Print" at bounding box center [498, 351] width 33 height 16
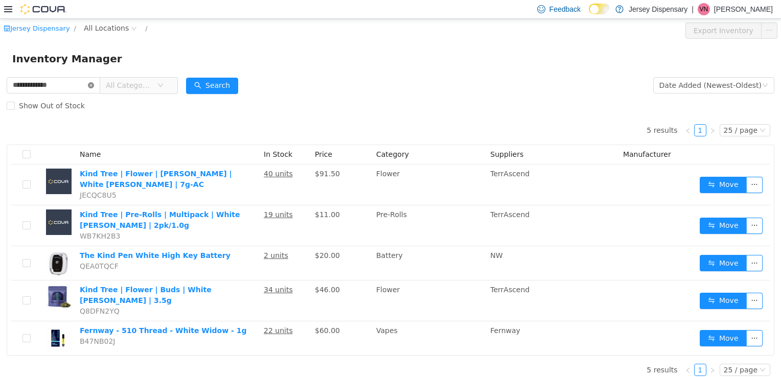
click at [94, 84] on icon "icon: close-circle" at bounding box center [91, 85] width 6 height 6
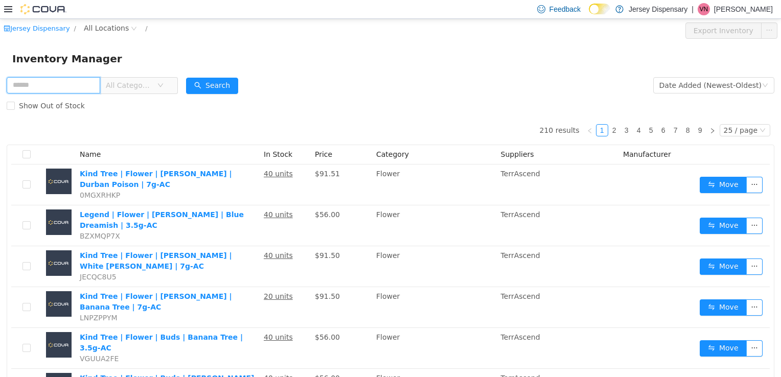
click at [100, 84] on input "text" at bounding box center [54, 85] width 94 height 16
type input "**********"
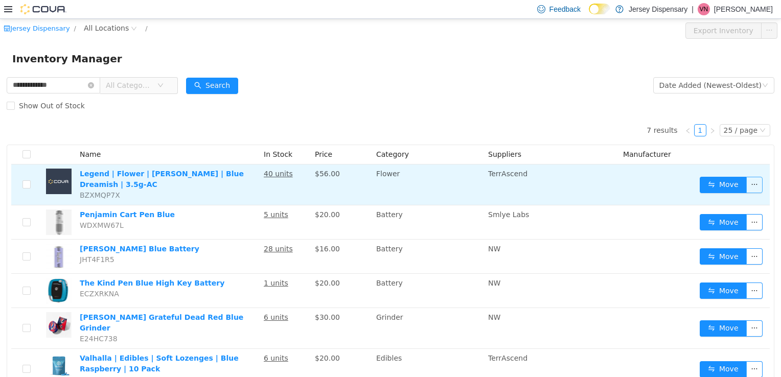
click at [748, 182] on button "button" at bounding box center [754, 184] width 16 height 16
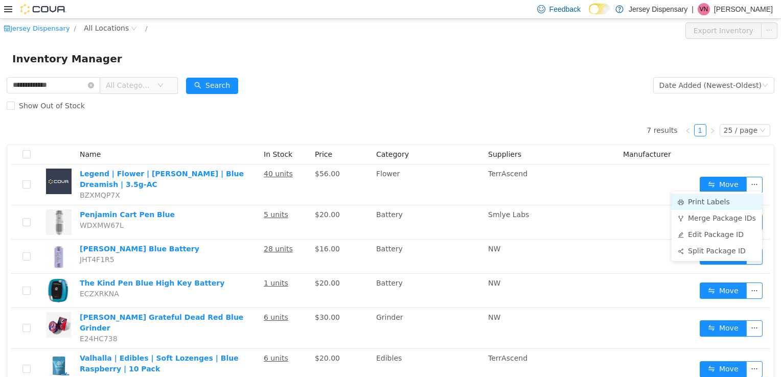
click at [701, 205] on li "Print Labels" at bounding box center [716, 201] width 90 height 16
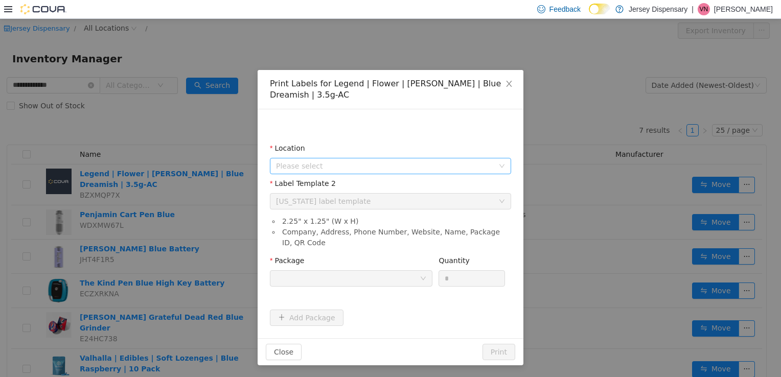
click at [464, 167] on span "Please select" at bounding box center [385, 165] width 218 height 10
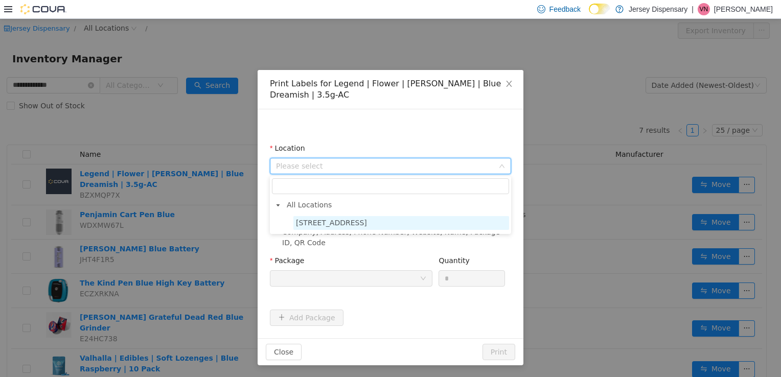
click at [392, 224] on span "638 Communipaw Avenue" at bounding box center [401, 223] width 216 height 14
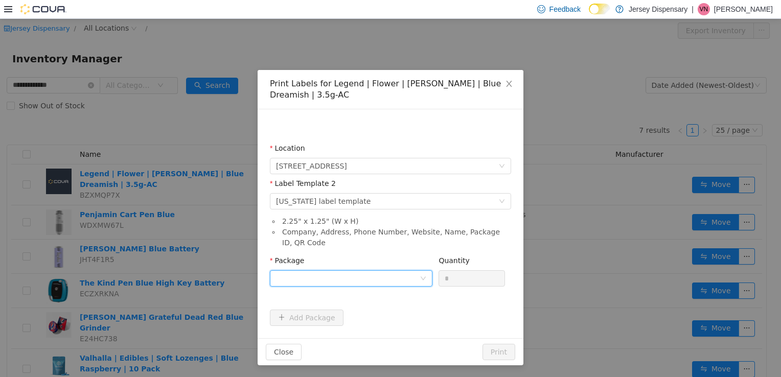
click at [389, 272] on div at bounding box center [348, 277] width 144 height 15
click at [377, 319] on li "1A41103000002BE000103360" at bounding box center [351, 315] width 162 height 16
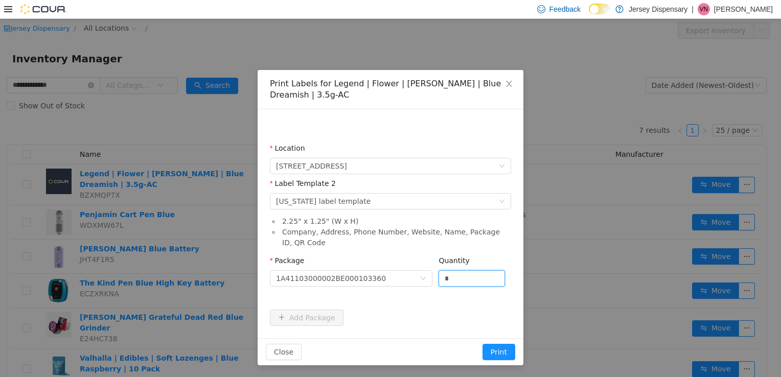
drag, startPoint x: 455, startPoint y: 281, endPoint x: 437, endPoint y: 280, distance: 17.9
click at [437, 280] on div "Package 1A41103000002BE000103360 Quantity *" at bounding box center [390, 272] width 241 height 35
type input "**"
click at [482, 343] on button "Print" at bounding box center [498, 351] width 33 height 16
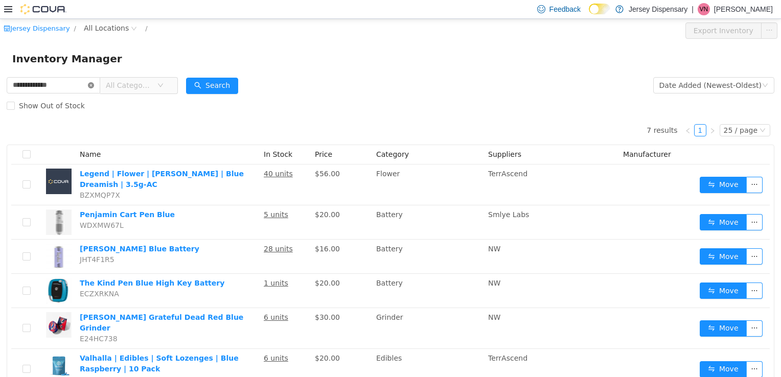
click at [94, 85] on icon "icon: close-circle" at bounding box center [91, 85] width 6 height 6
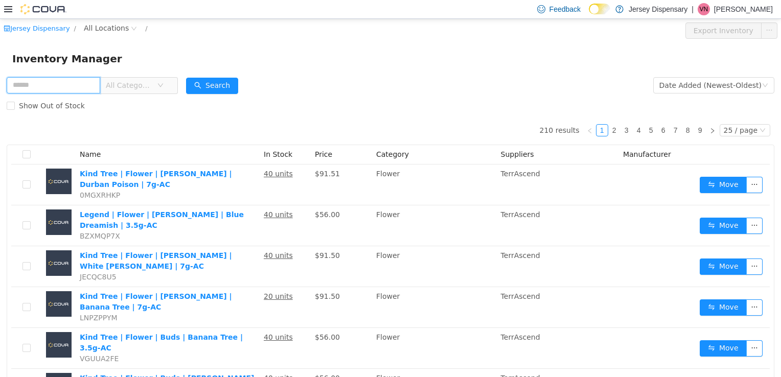
click at [75, 87] on input "text" at bounding box center [54, 85] width 94 height 16
type input "**********"
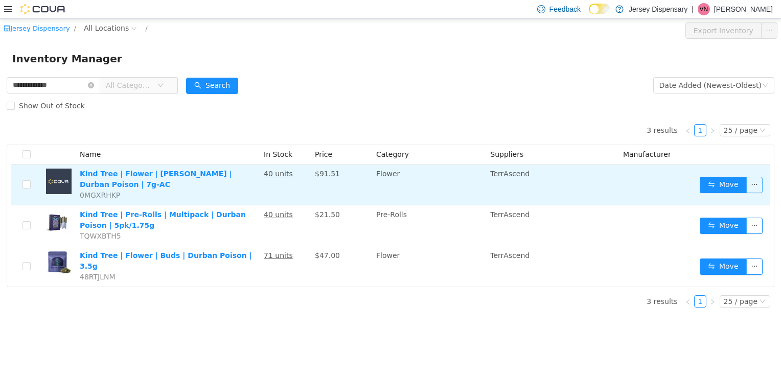
click at [751, 185] on button "button" at bounding box center [754, 184] width 16 height 16
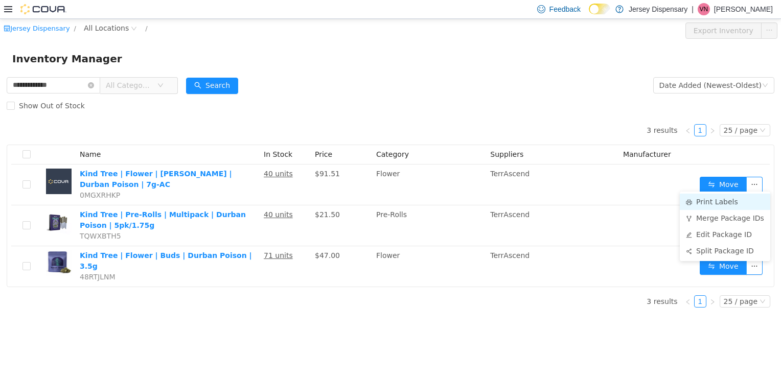
click at [701, 206] on li "Print Labels" at bounding box center [725, 201] width 90 height 16
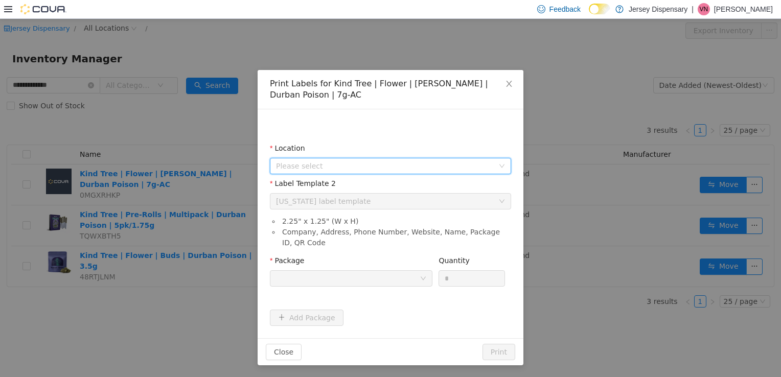
click at [413, 165] on span "Please select" at bounding box center [385, 165] width 218 height 10
click at [293, 229] on div "All Locations 638 Communipaw Avenue" at bounding box center [390, 205] width 241 height 58
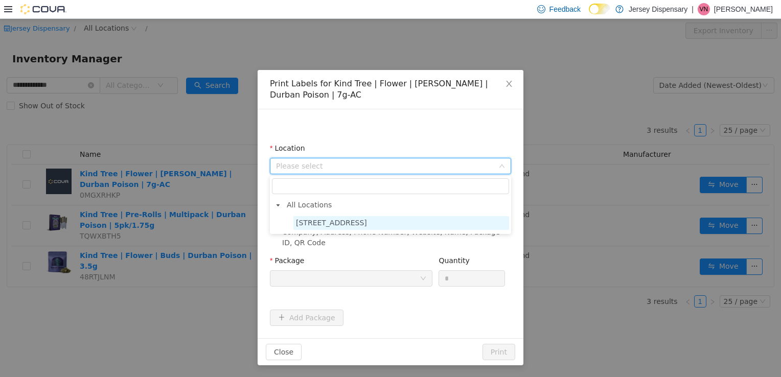
click at [310, 223] on span "638 Communipaw Avenue" at bounding box center [331, 222] width 71 height 8
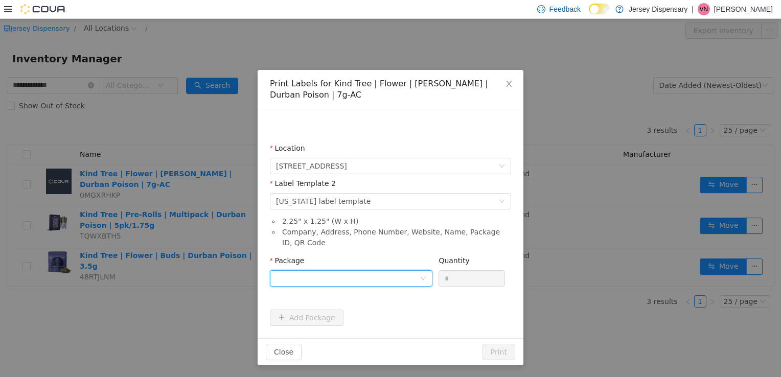
click at [325, 275] on div at bounding box center [348, 277] width 144 height 15
click at [361, 319] on strong "1A41103000002BE000103368" at bounding box center [336, 315] width 121 height 8
click at [453, 275] on input "*" at bounding box center [471, 277] width 65 height 15
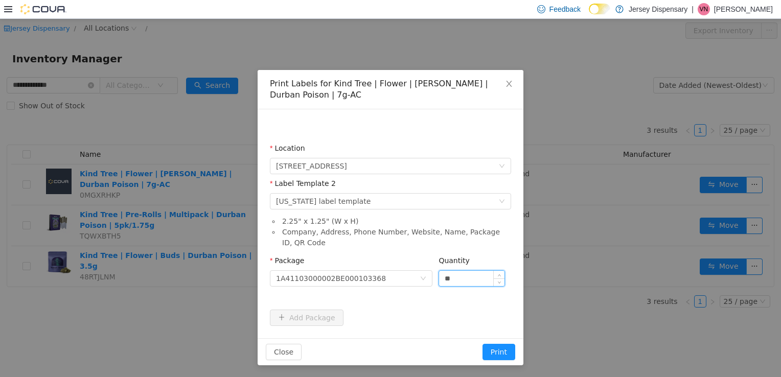
type input "**"
click at [482, 343] on button "Print" at bounding box center [498, 351] width 33 height 16
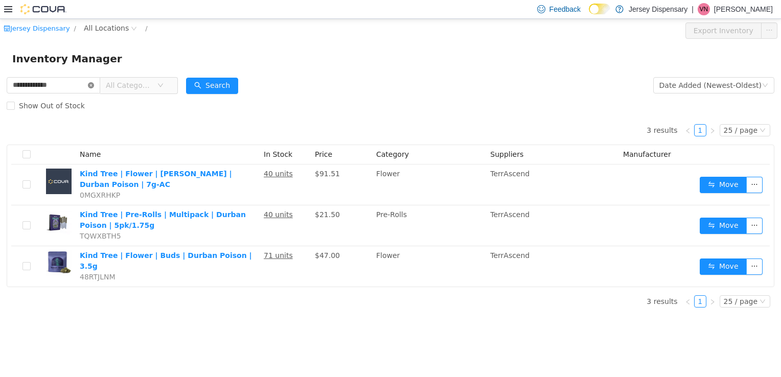
click at [94, 84] on icon "icon: close-circle" at bounding box center [91, 85] width 6 height 6
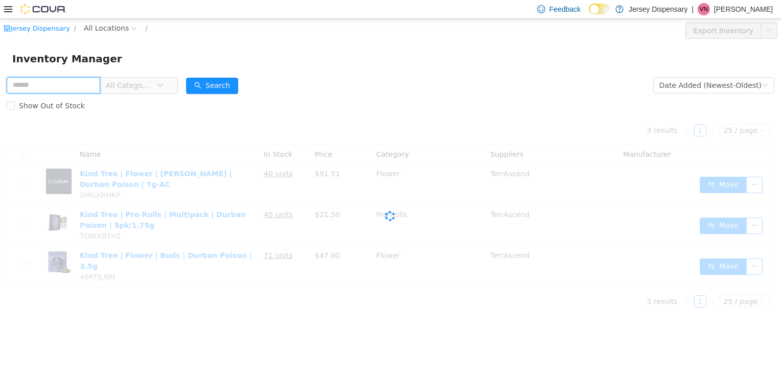
click at [100, 84] on input "text" at bounding box center [54, 85] width 94 height 16
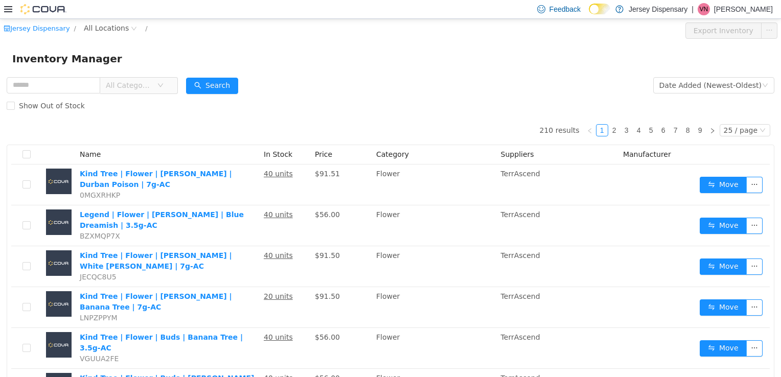
click at [287, 64] on div "Inventory Manager" at bounding box center [390, 58] width 756 height 16
click at [754, 7] on p "Vinny Nguyen" at bounding box center [743, 9] width 59 height 12
click at [703, 98] on span "Sign Out" at bounding box center [707, 97] width 28 height 10
